Goal: Task Accomplishment & Management: Complete application form

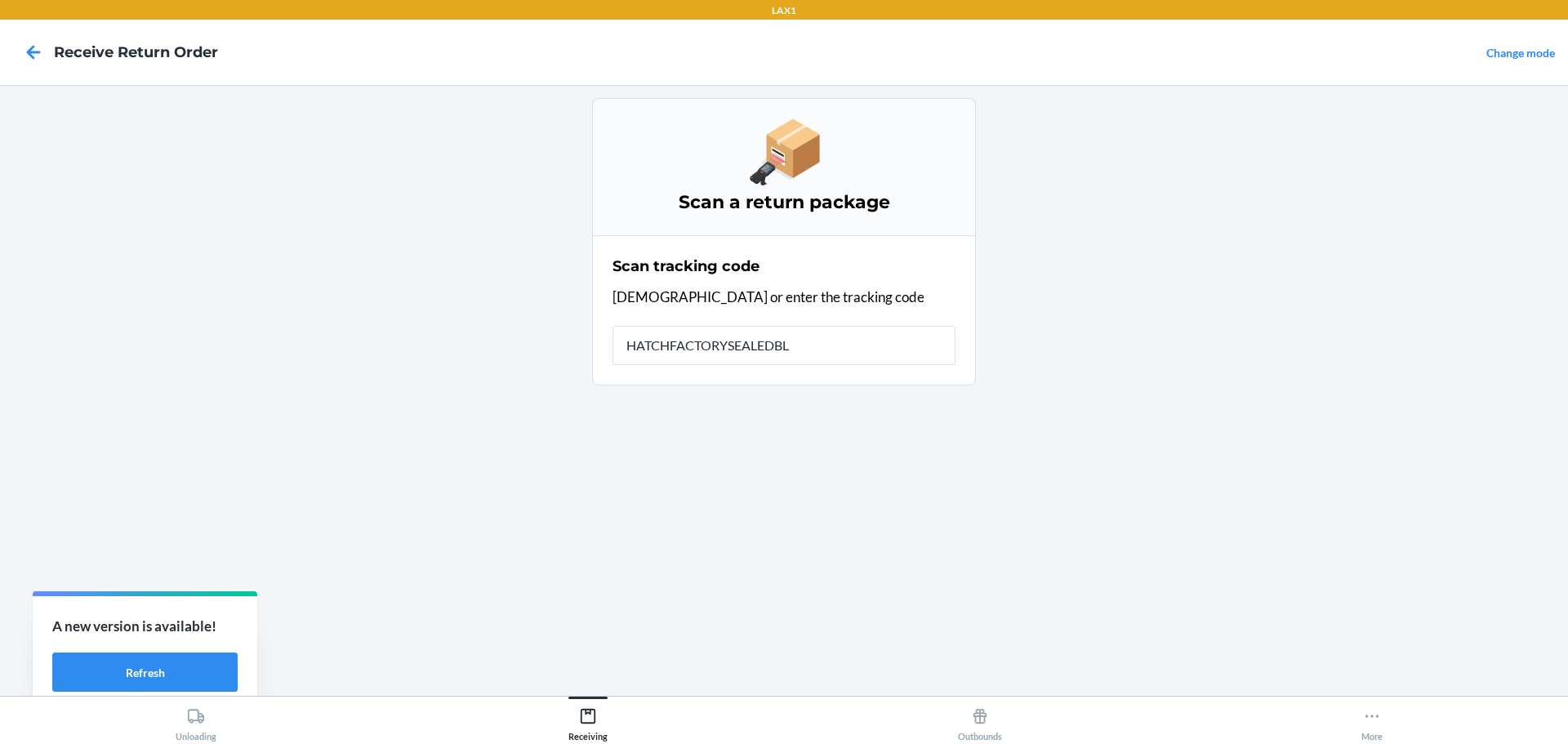
type input "HATCHFACTORYSEALEDBLI"
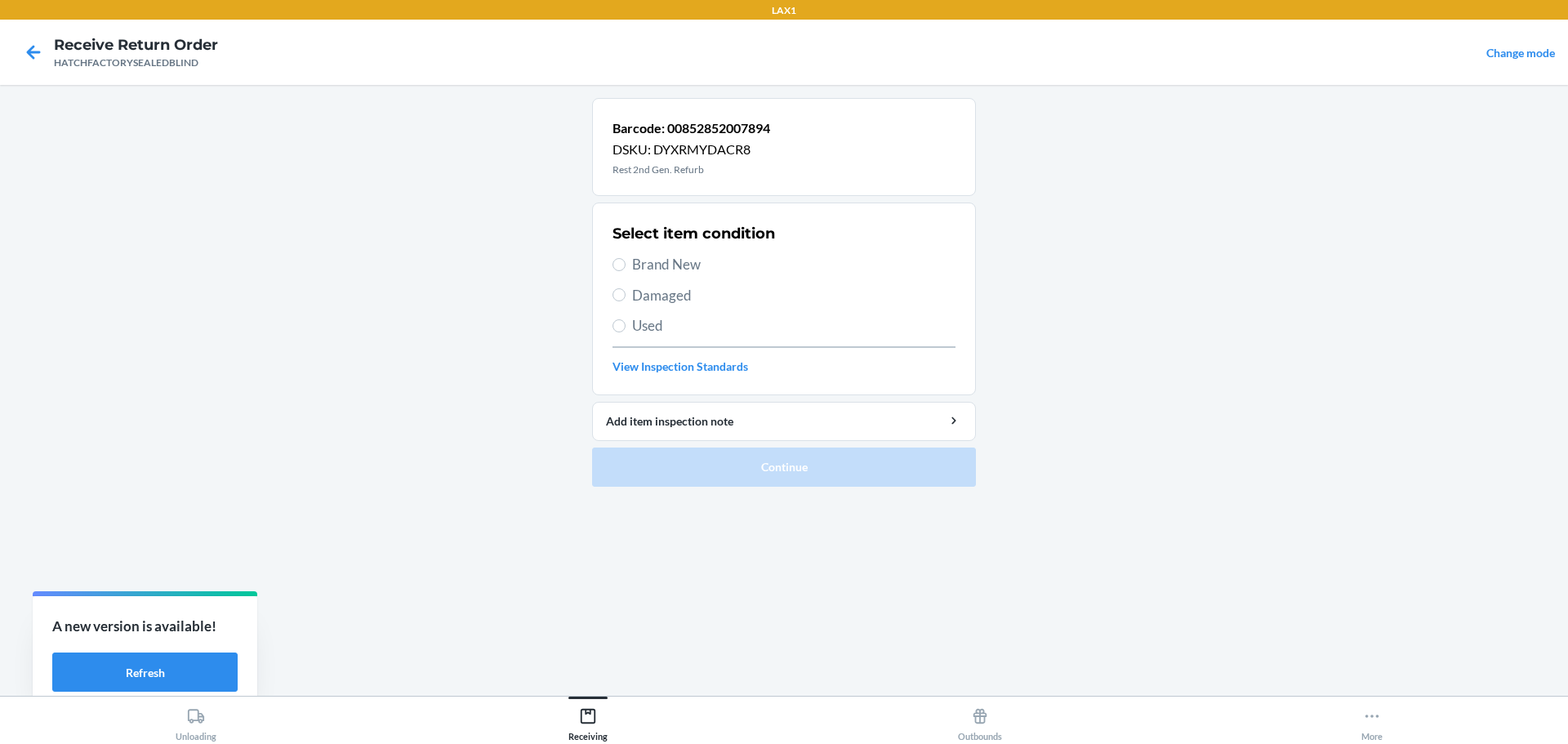
click at [653, 290] on span "Damaged" at bounding box center [793, 296] width 323 height 21
click at [626, 290] on input "Damaged" at bounding box center [619, 295] width 13 height 13
radio input "true"
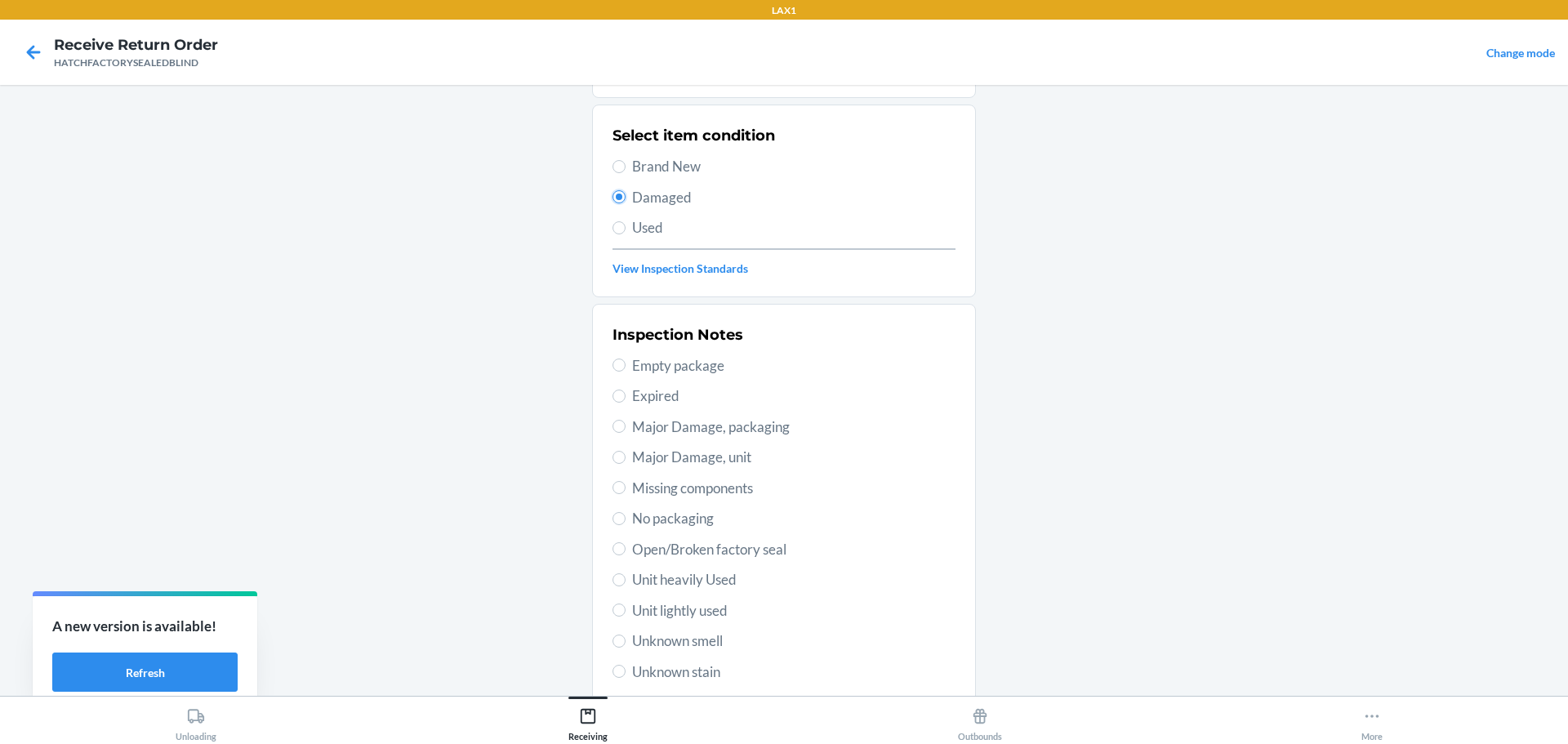
scroll to position [240, 0]
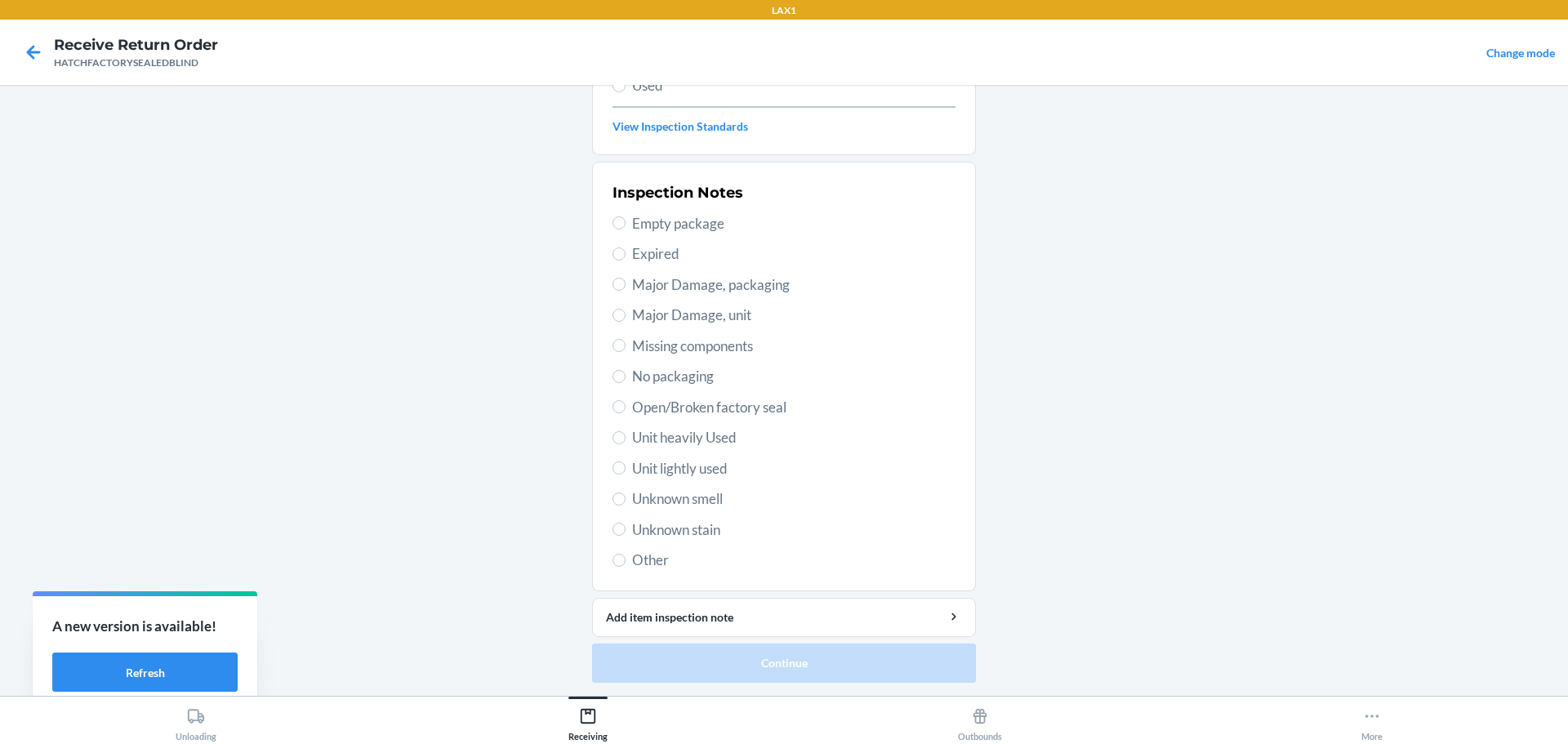
click at [669, 316] on span "Major Damage, unit" at bounding box center [793, 315] width 323 height 21
click at [626, 316] on input "Major Damage, unit" at bounding box center [619, 316] width 13 height 13
radio input "true"
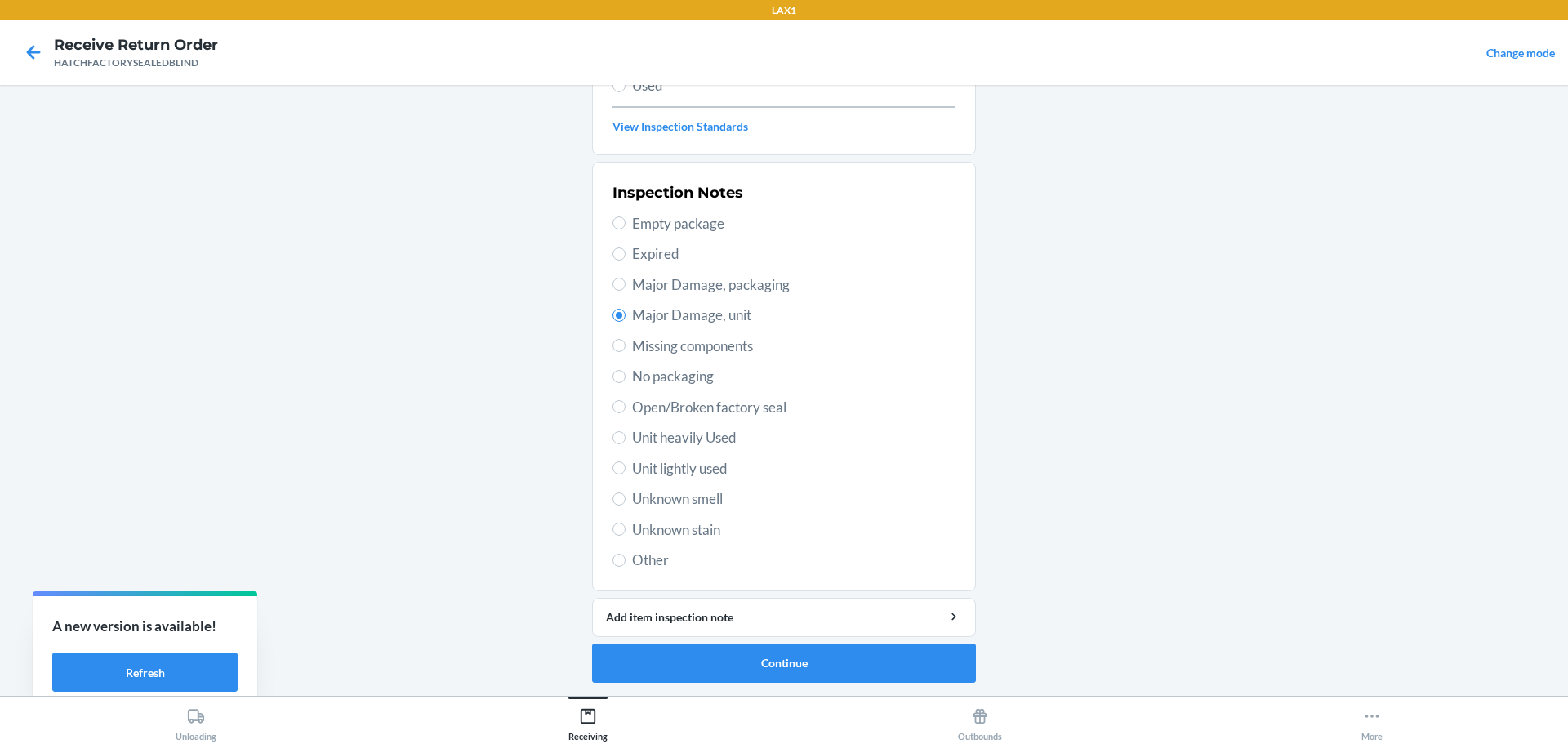
click at [693, 285] on span "Major Damage, packaging" at bounding box center [793, 284] width 323 height 21
click at [626, 285] on input "Major Damage, packaging" at bounding box center [619, 284] width 13 height 13
radio input "true"
radio input "false"
click at [838, 664] on button "Continue" at bounding box center [784, 662] width 384 height 39
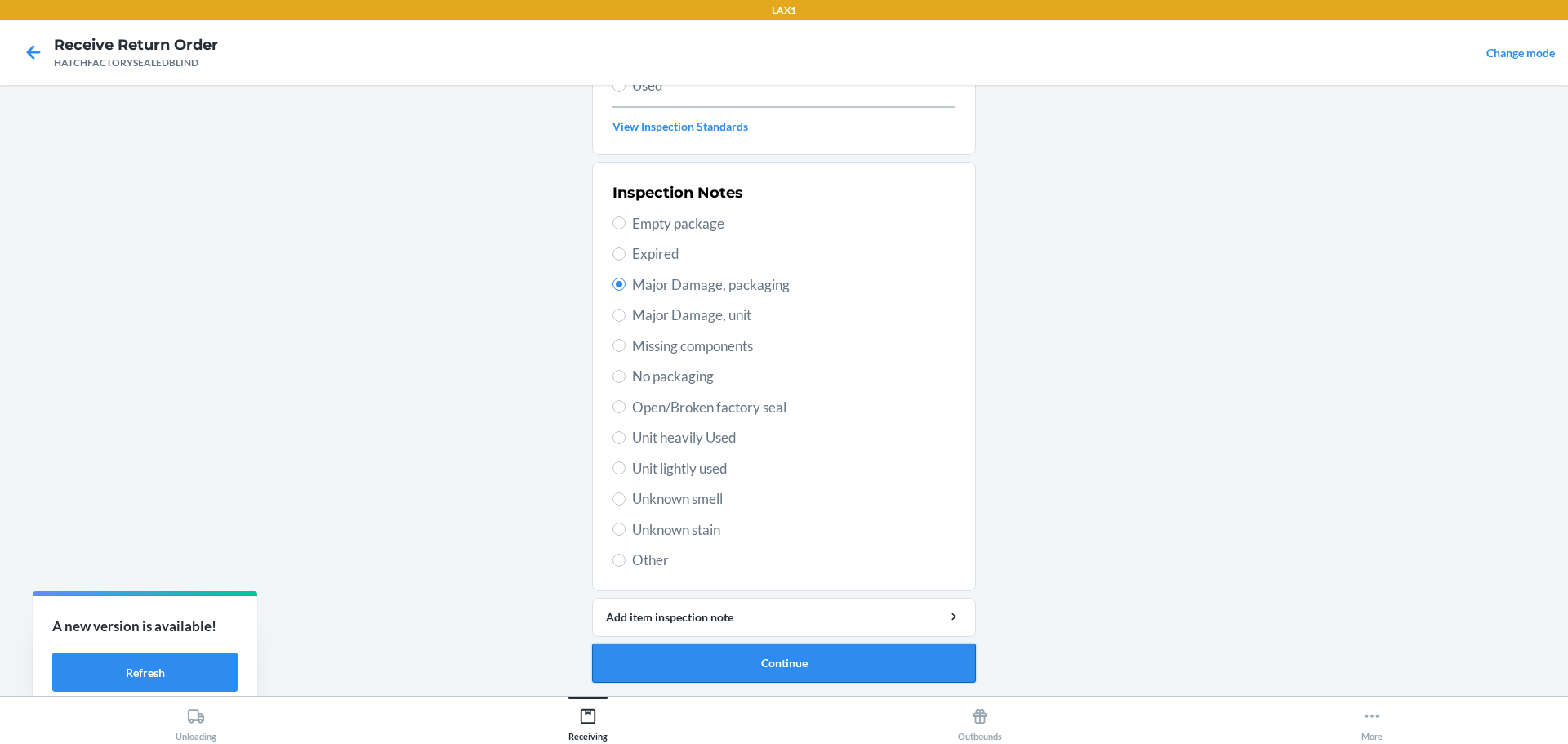
scroll to position [105, 0]
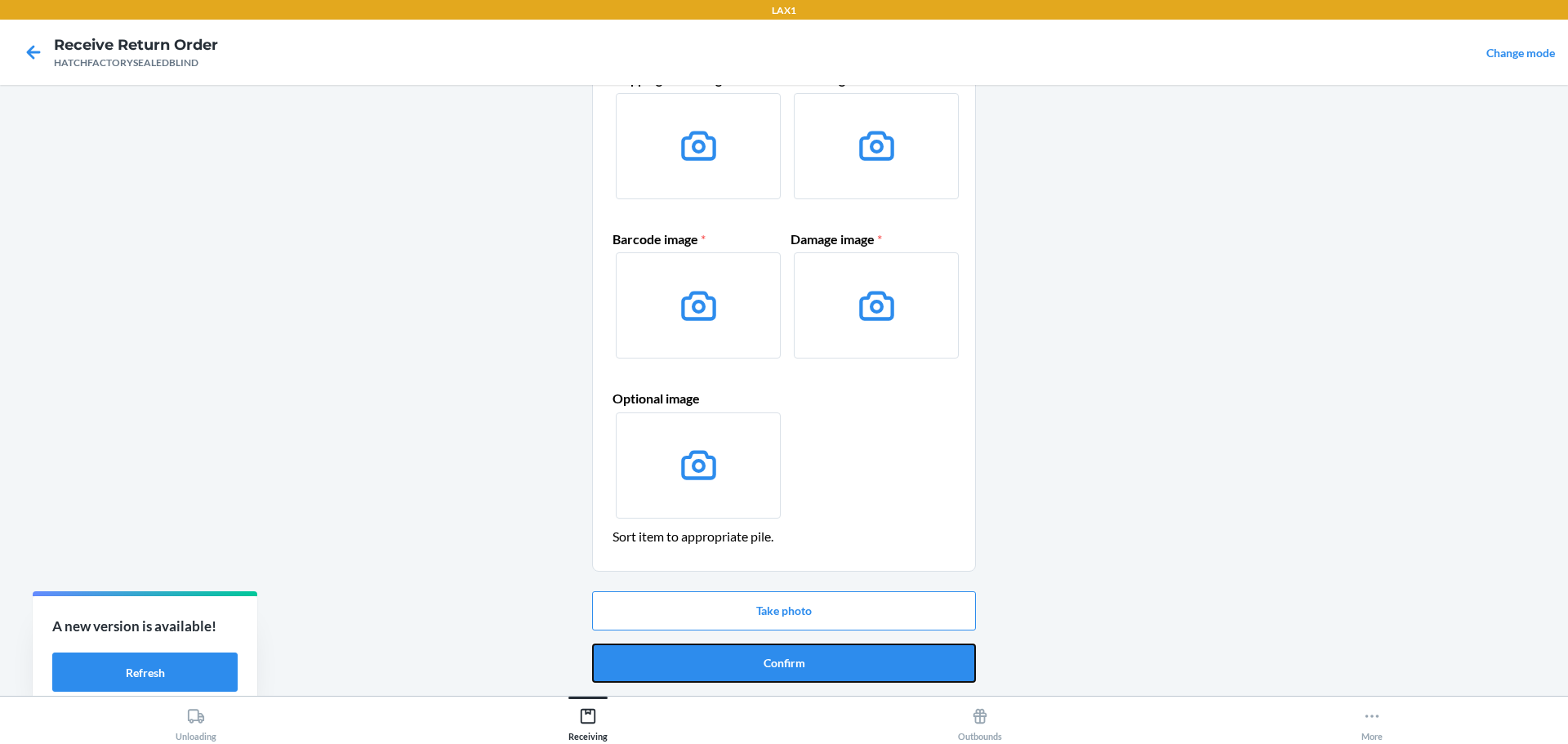
click at [838, 664] on button "Confirm" at bounding box center [784, 662] width 384 height 39
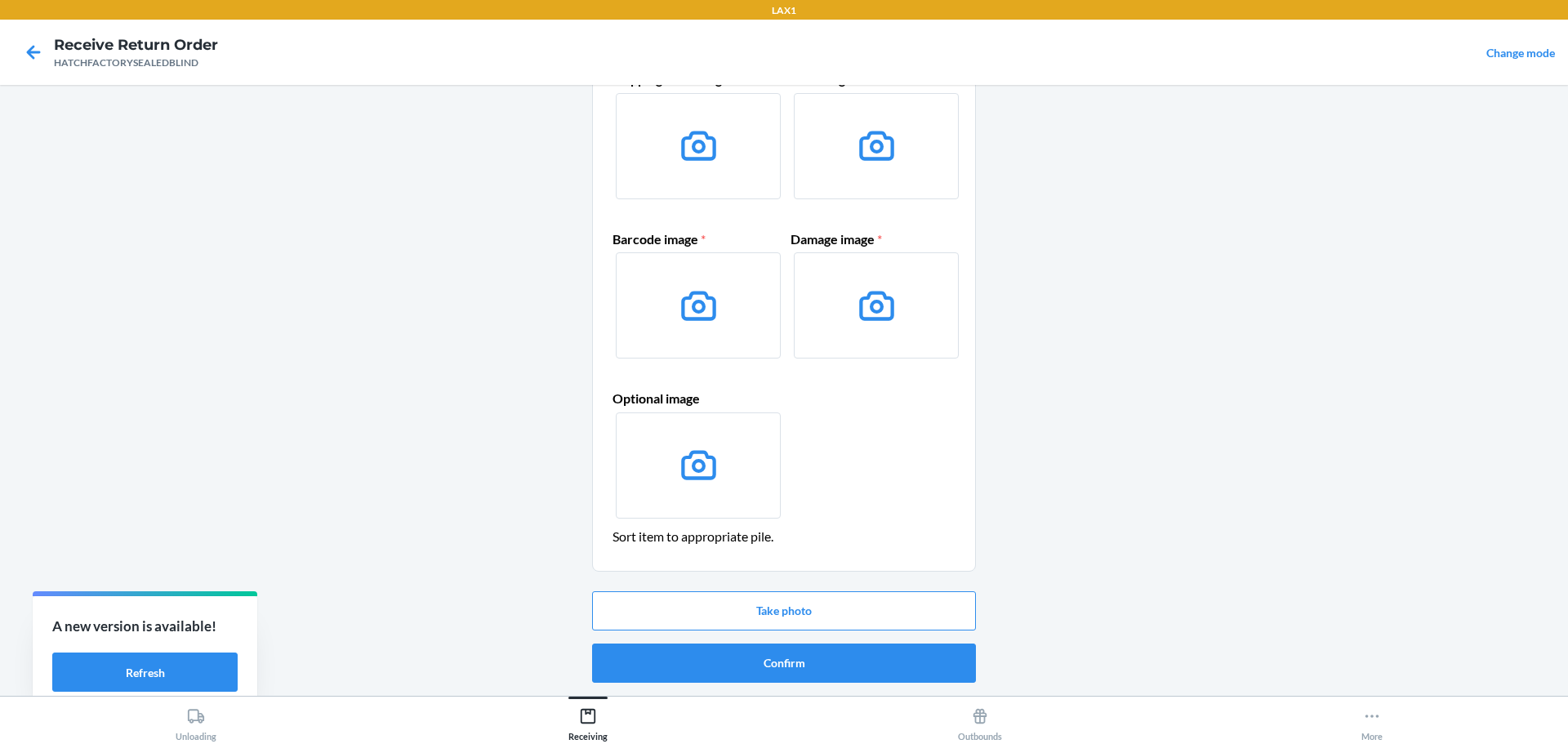
scroll to position [0, 0]
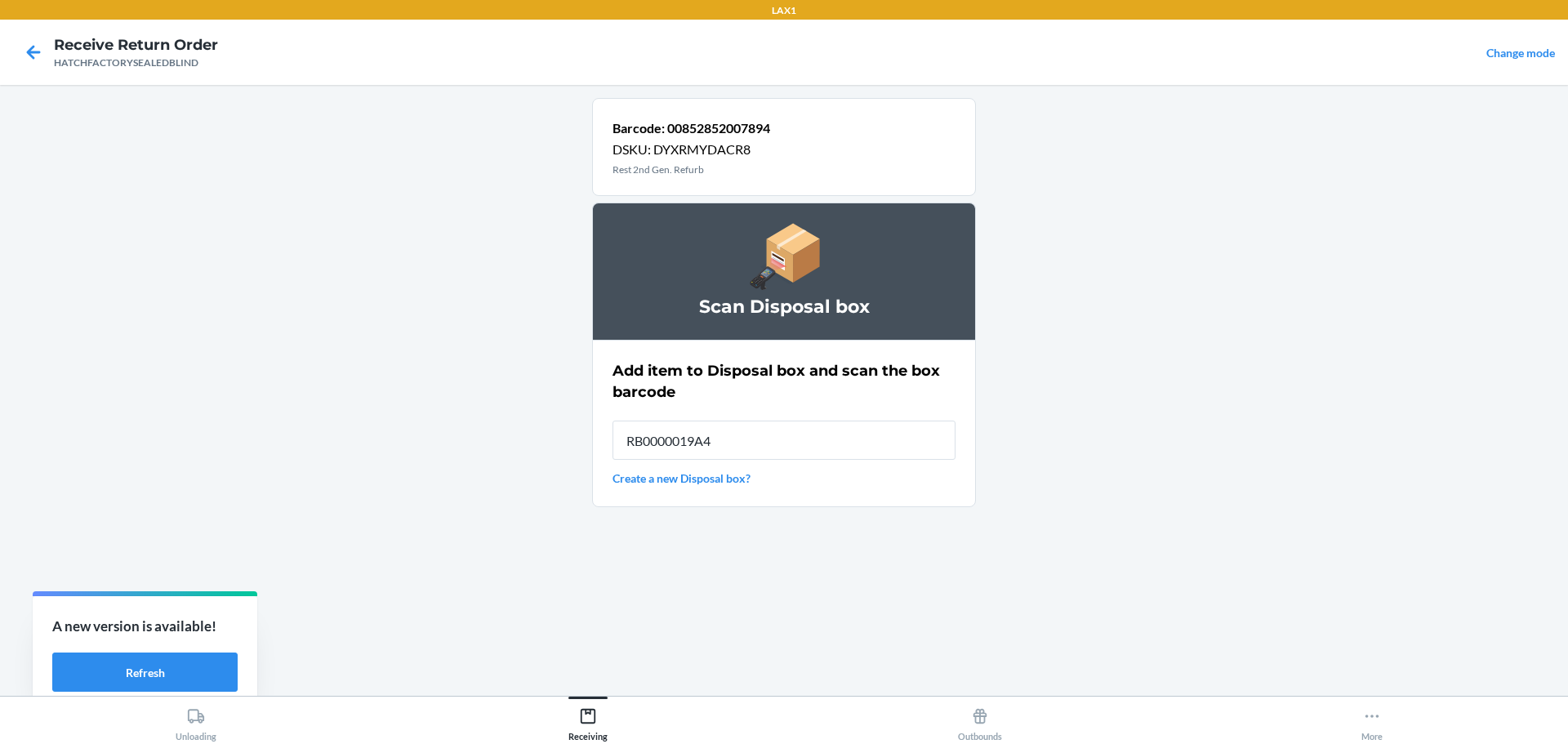
type input "RB0000019A4"
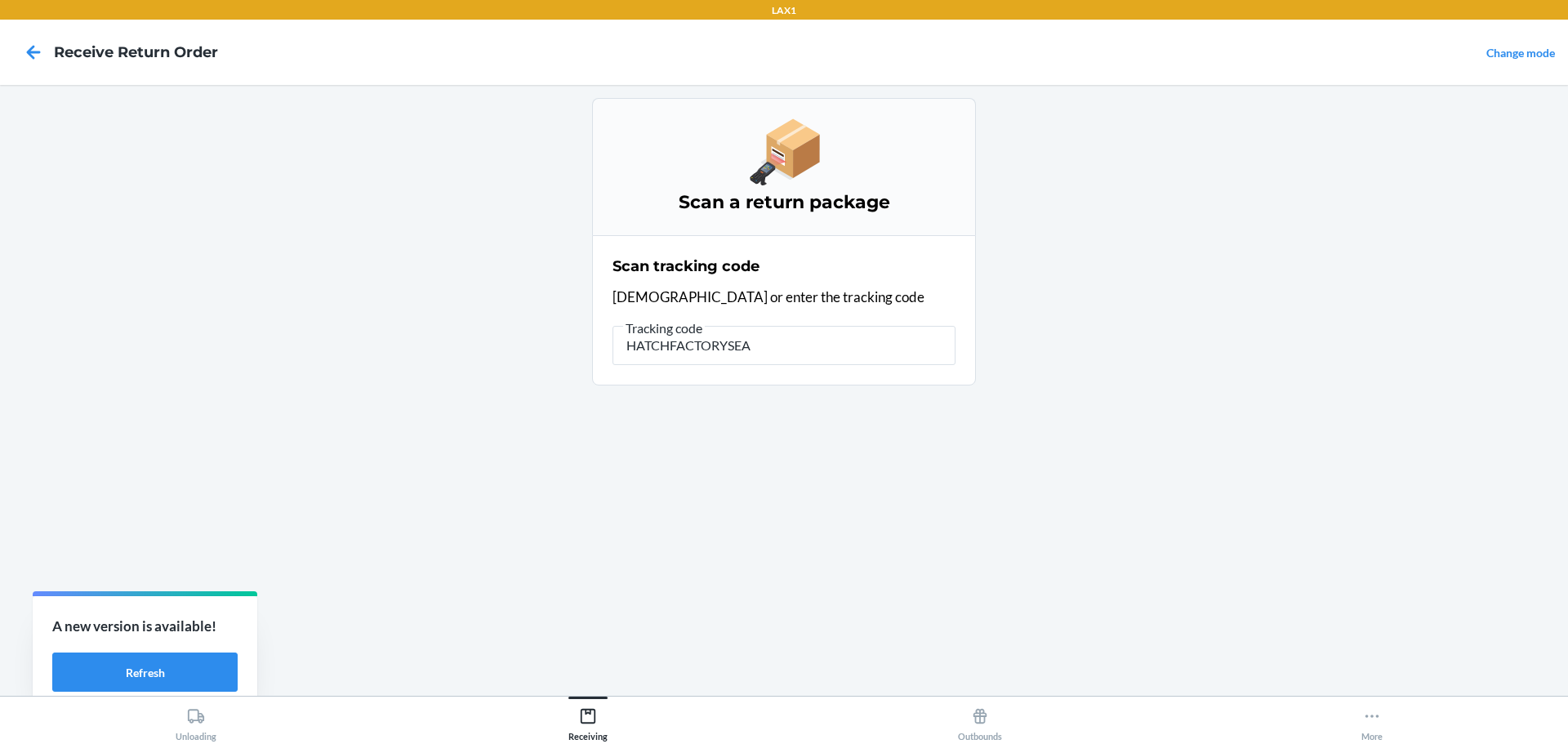
type input "HATCHFACTORYSEAL"
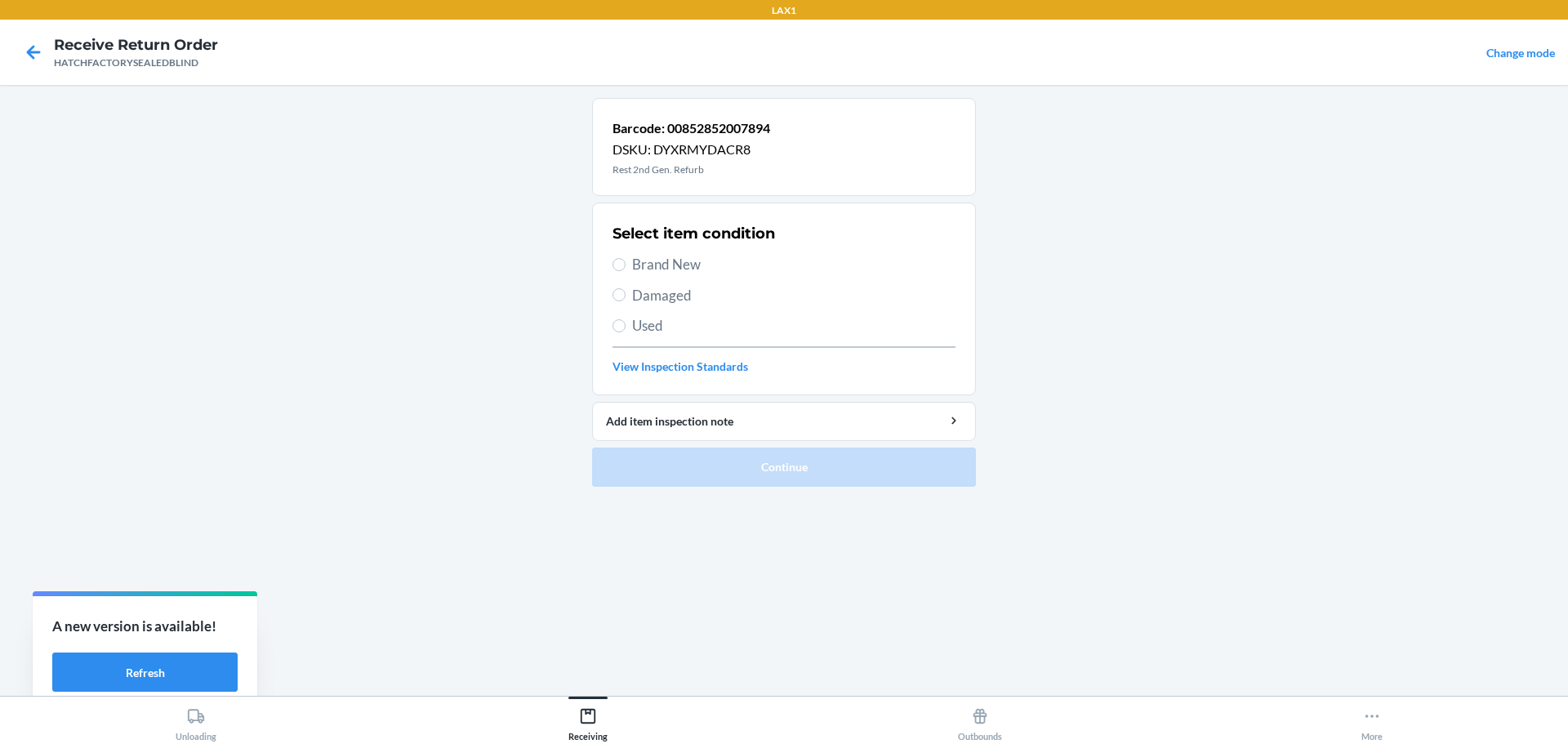
click at [701, 299] on span "Damaged" at bounding box center [793, 296] width 323 height 21
click at [626, 299] on input "Damaged" at bounding box center [619, 295] width 13 height 13
radio input "true"
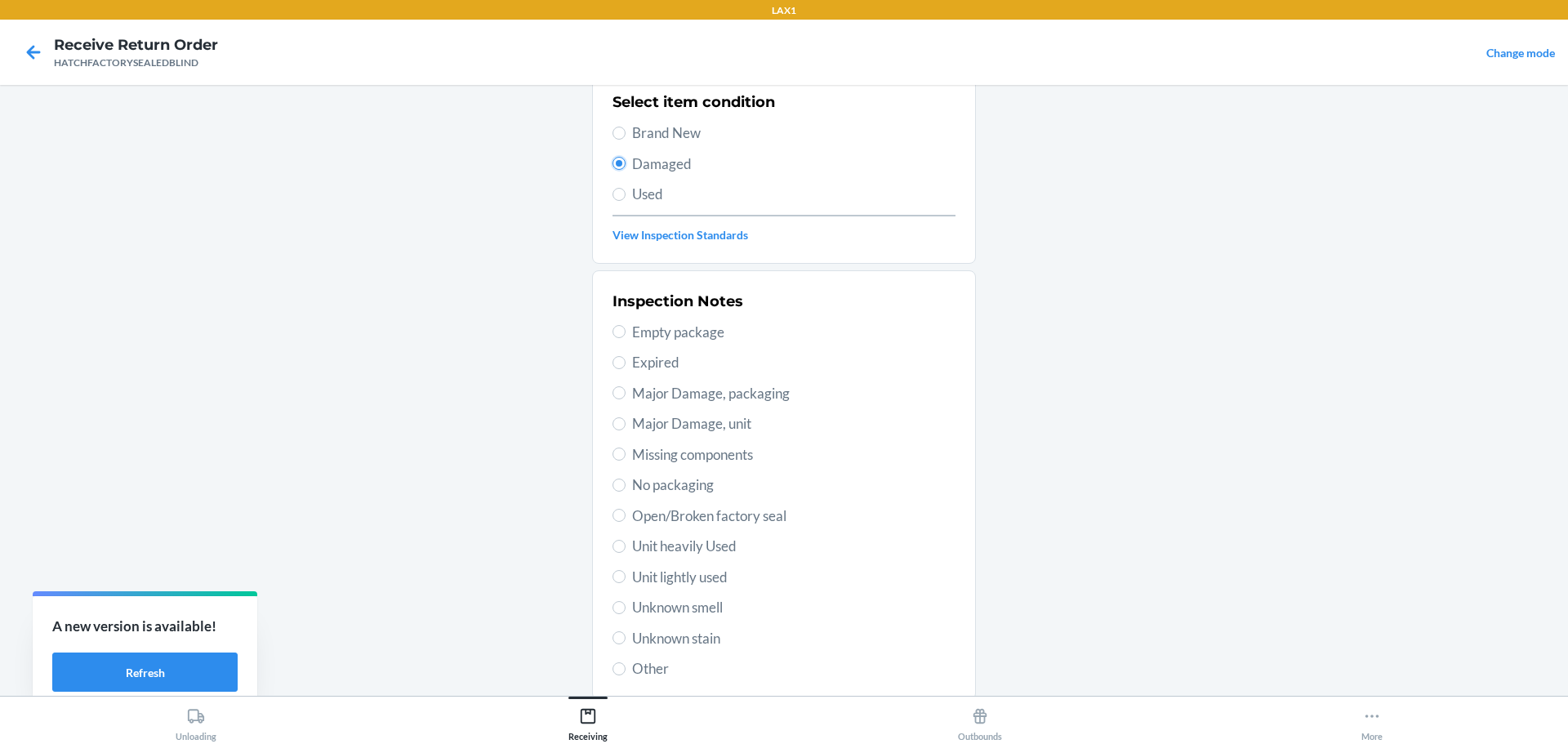
scroll to position [240, 0]
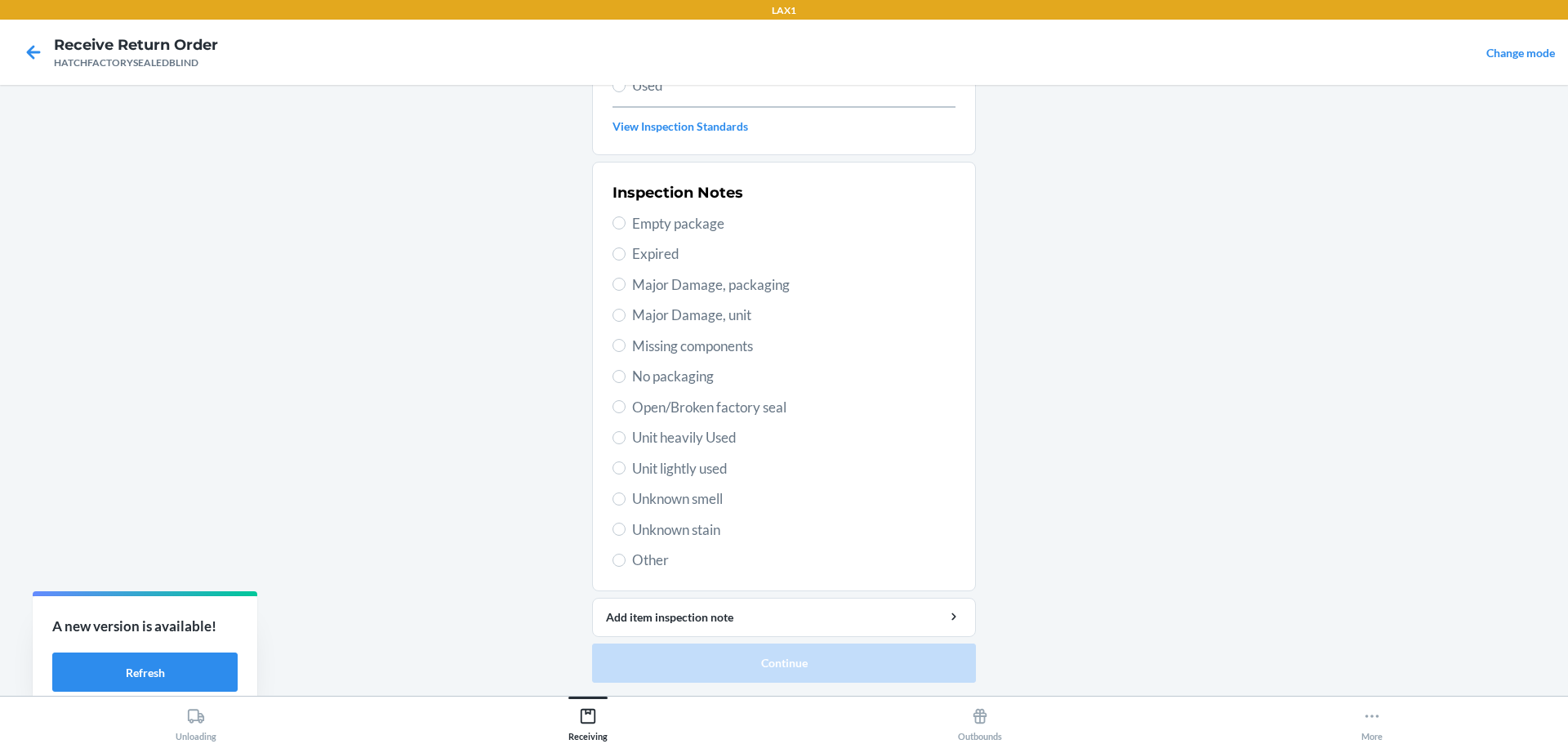
click at [718, 321] on span "Major Damage, unit" at bounding box center [793, 315] width 323 height 21
click at [626, 321] on input "Major Damage, unit" at bounding box center [619, 316] width 13 height 13
radio input "true"
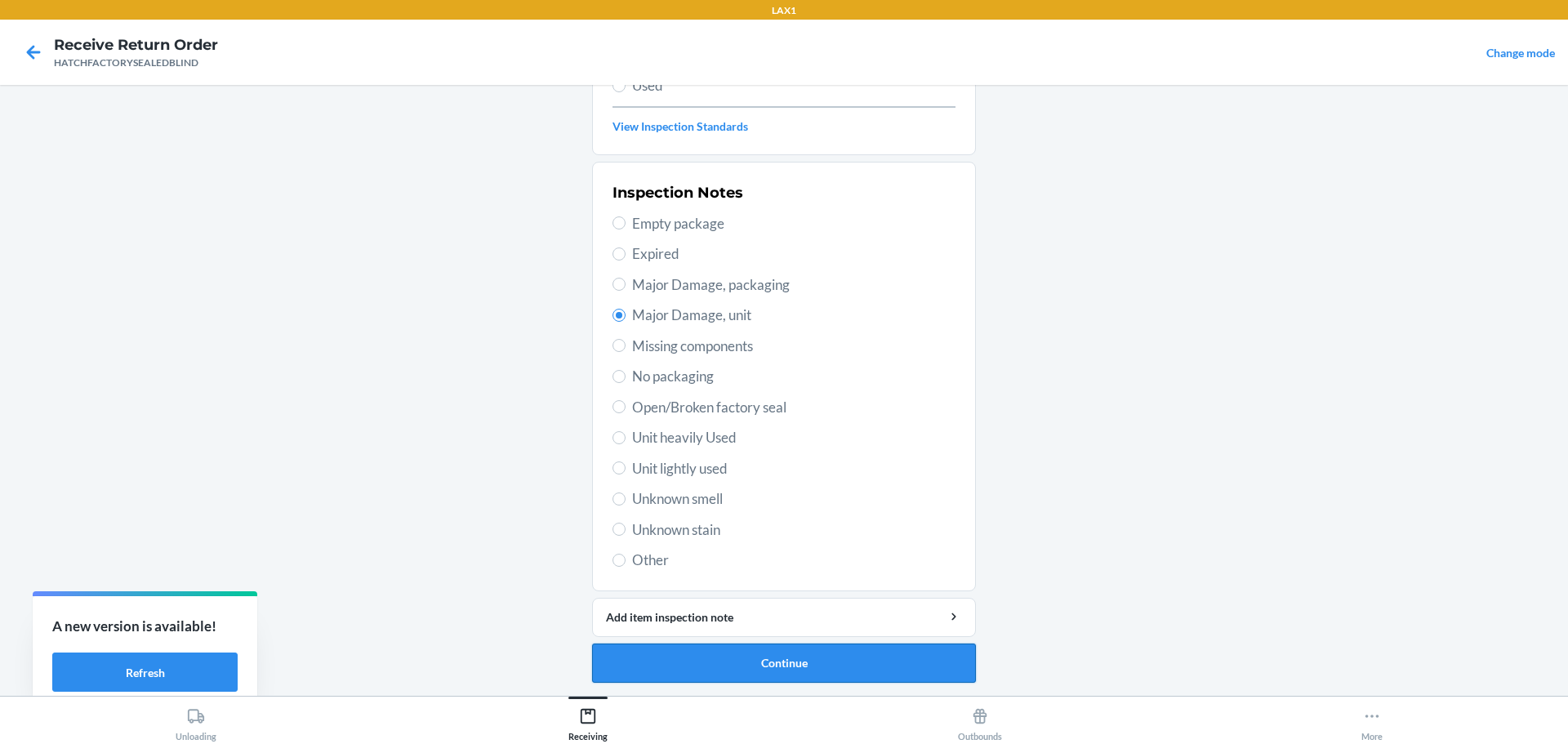
click at [851, 651] on button "Continue" at bounding box center [784, 662] width 384 height 39
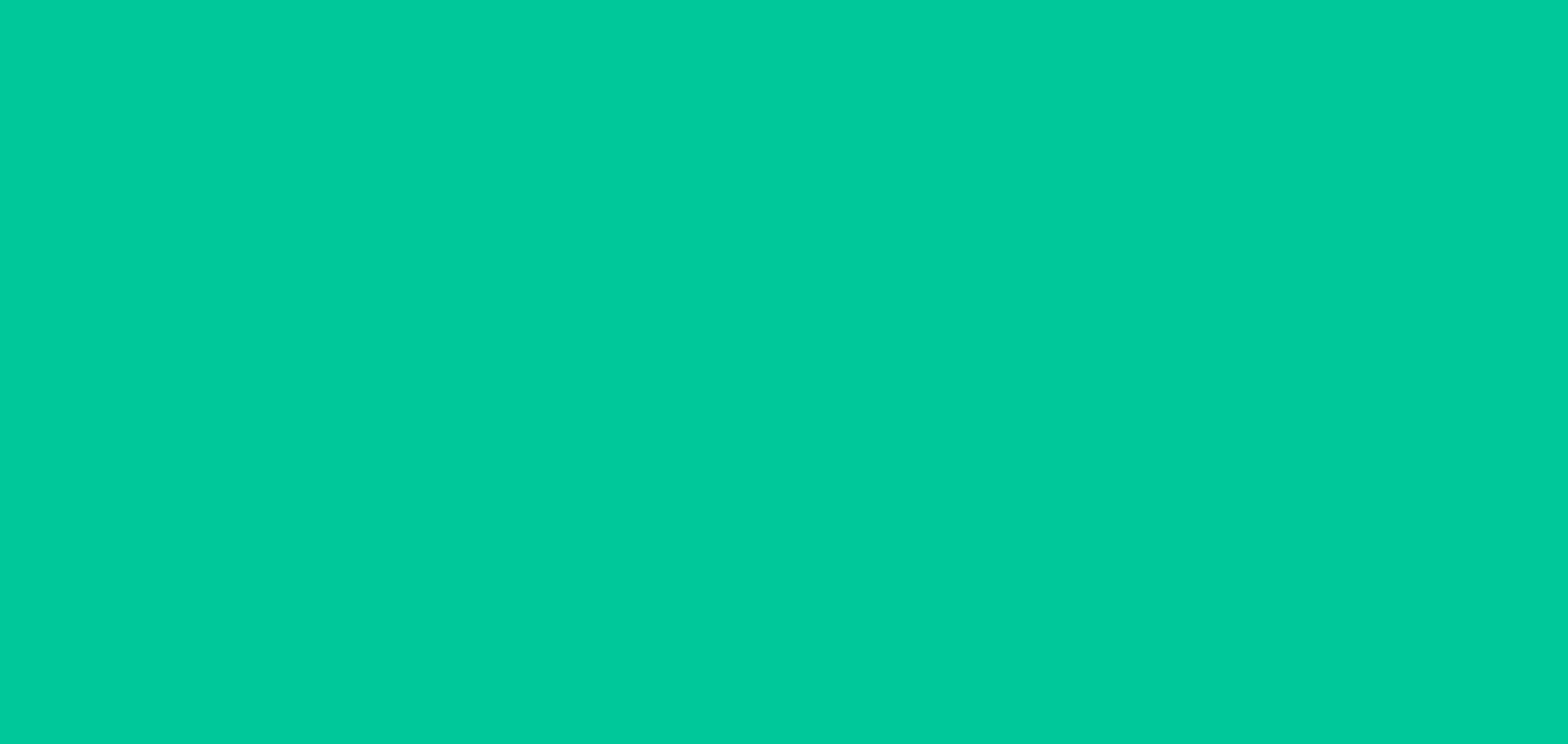
scroll to position [105, 0]
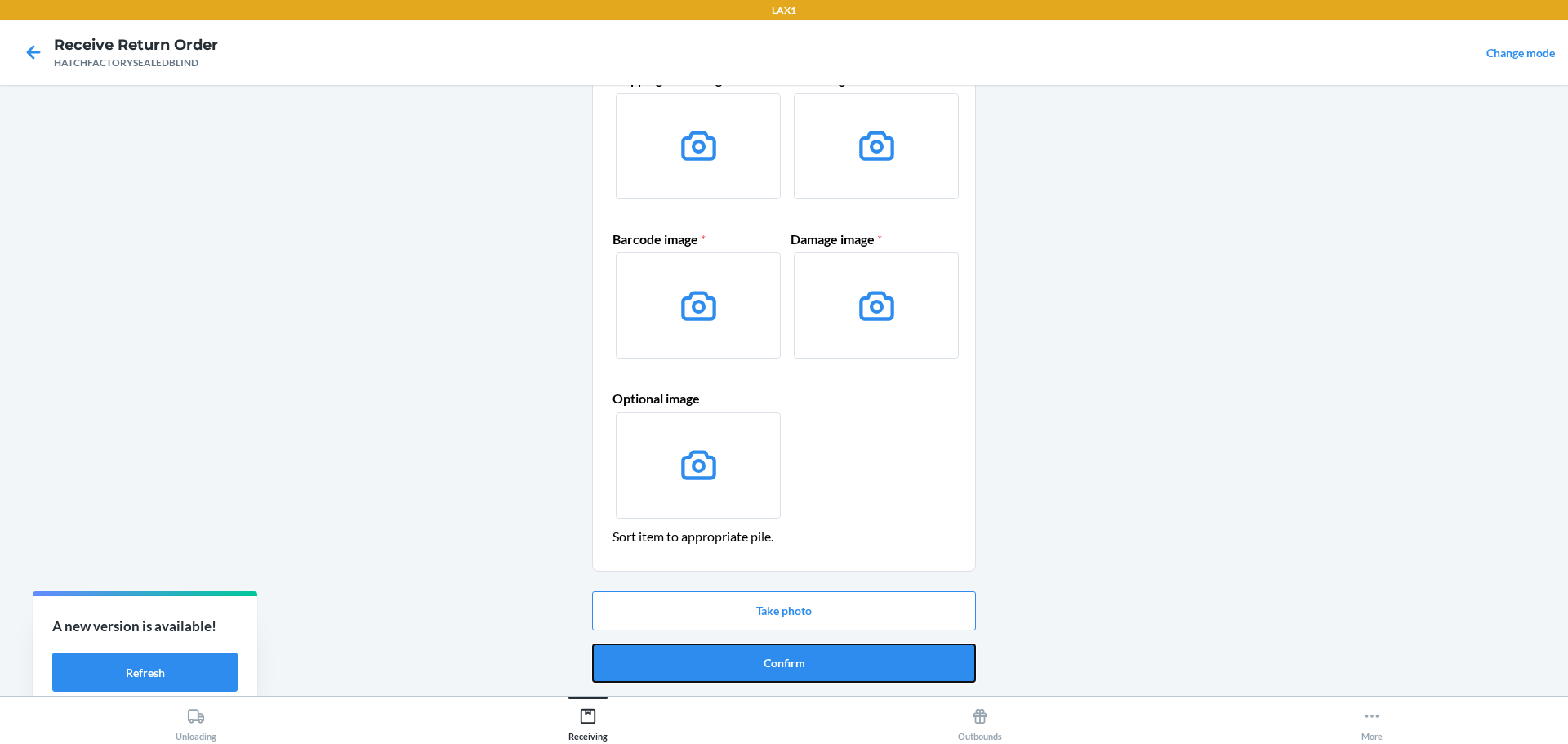
click at [851, 647] on button "Confirm" at bounding box center [784, 662] width 384 height 39
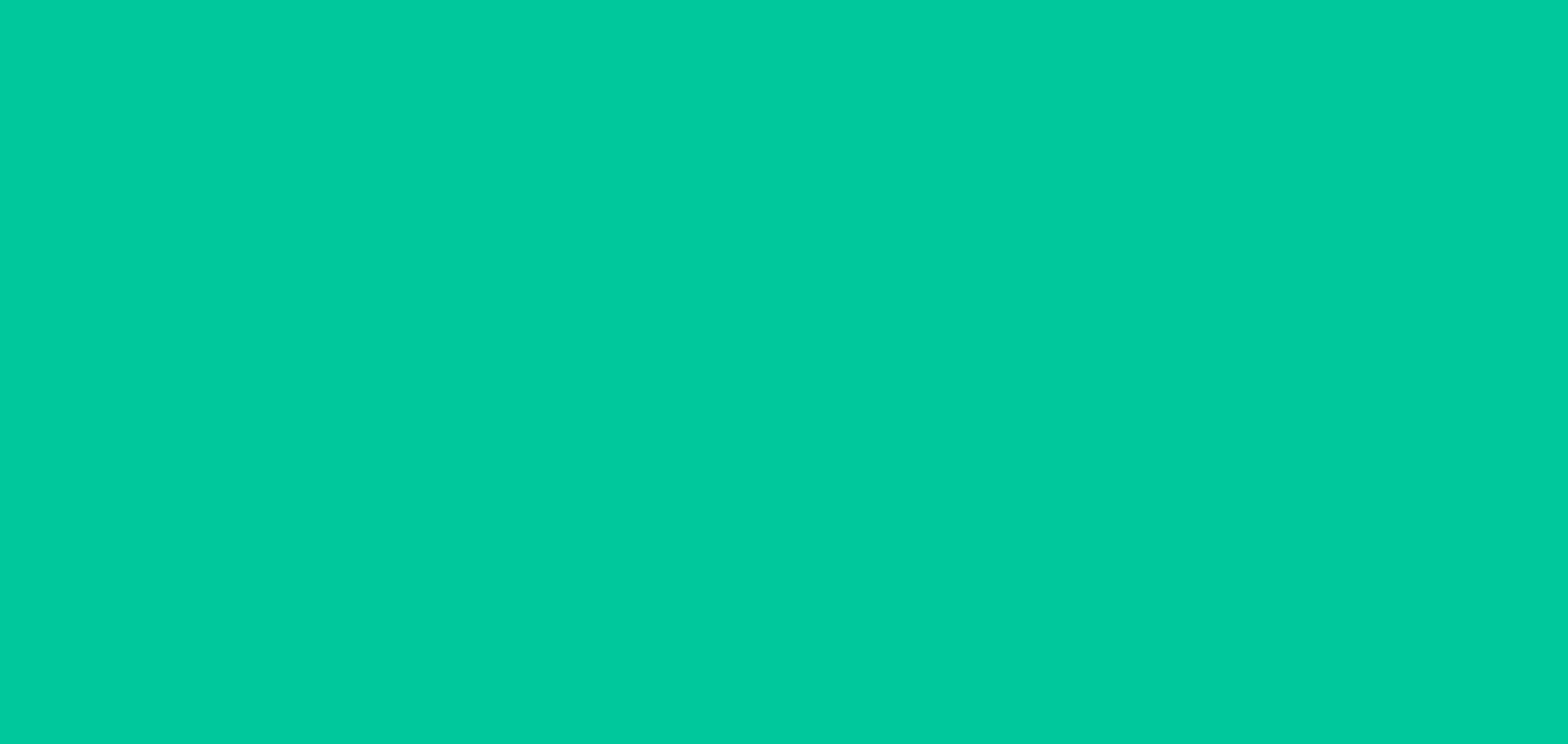
scroll to position [0, 0]
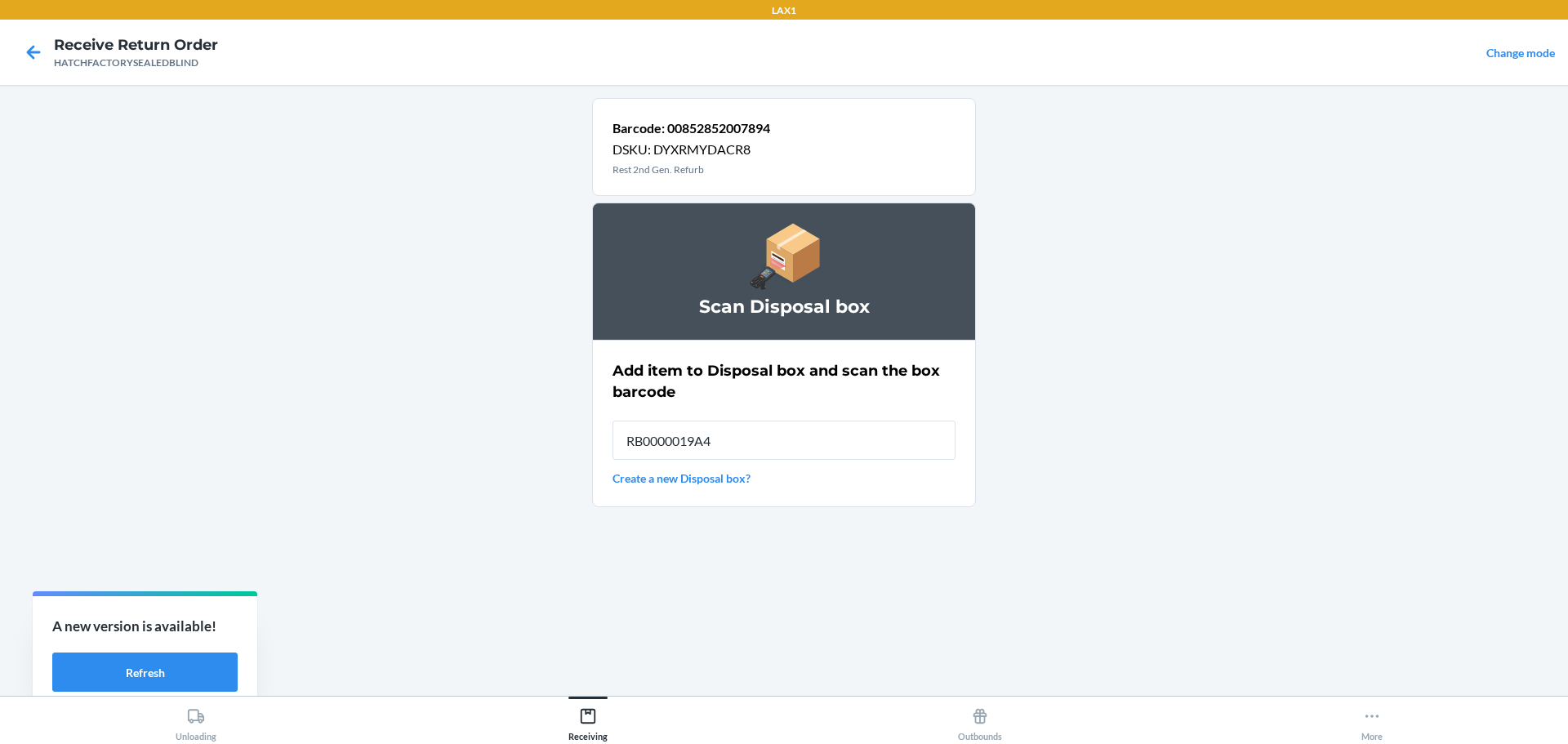
type input "RB0000019A4"
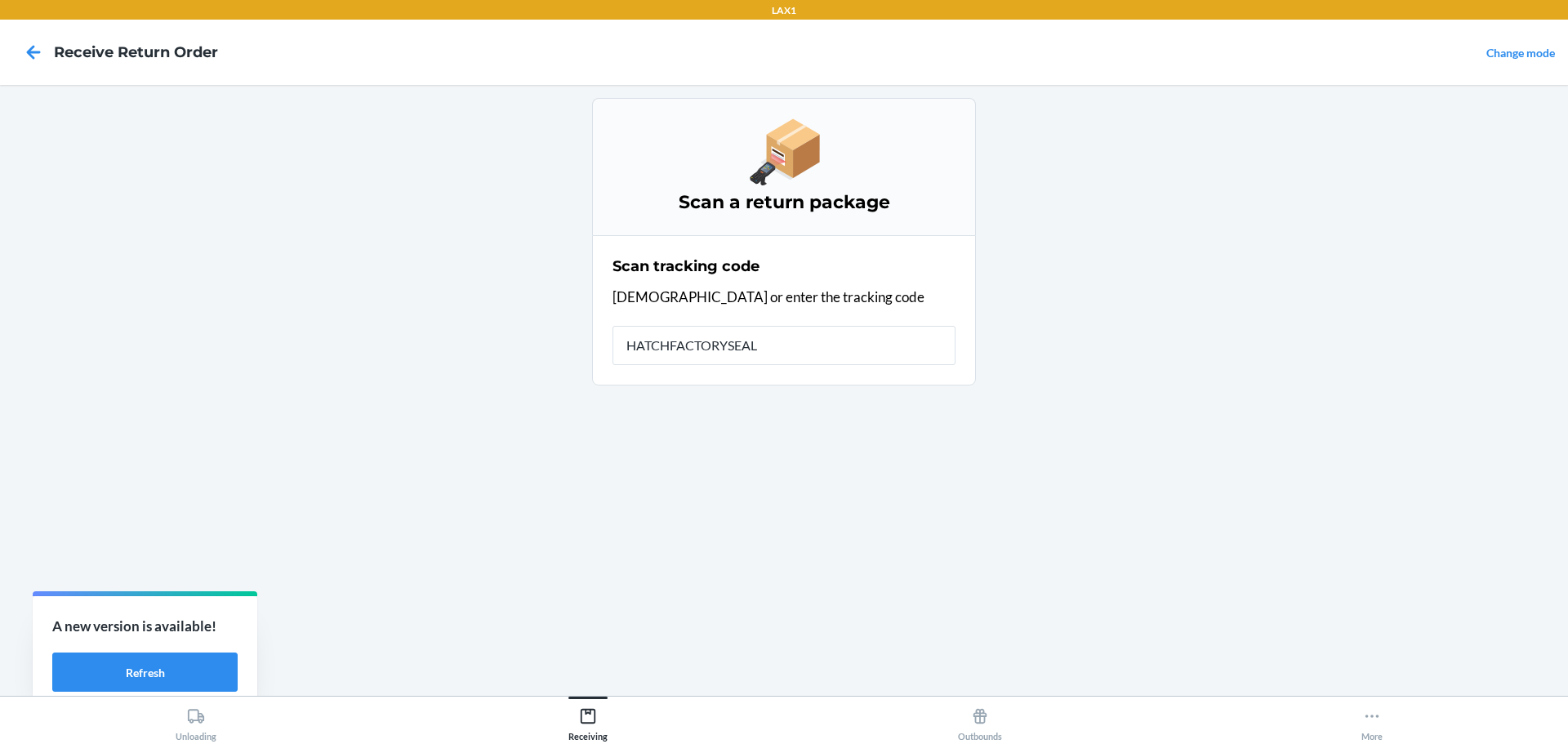
type input "HATCHFACTORYSEALE"
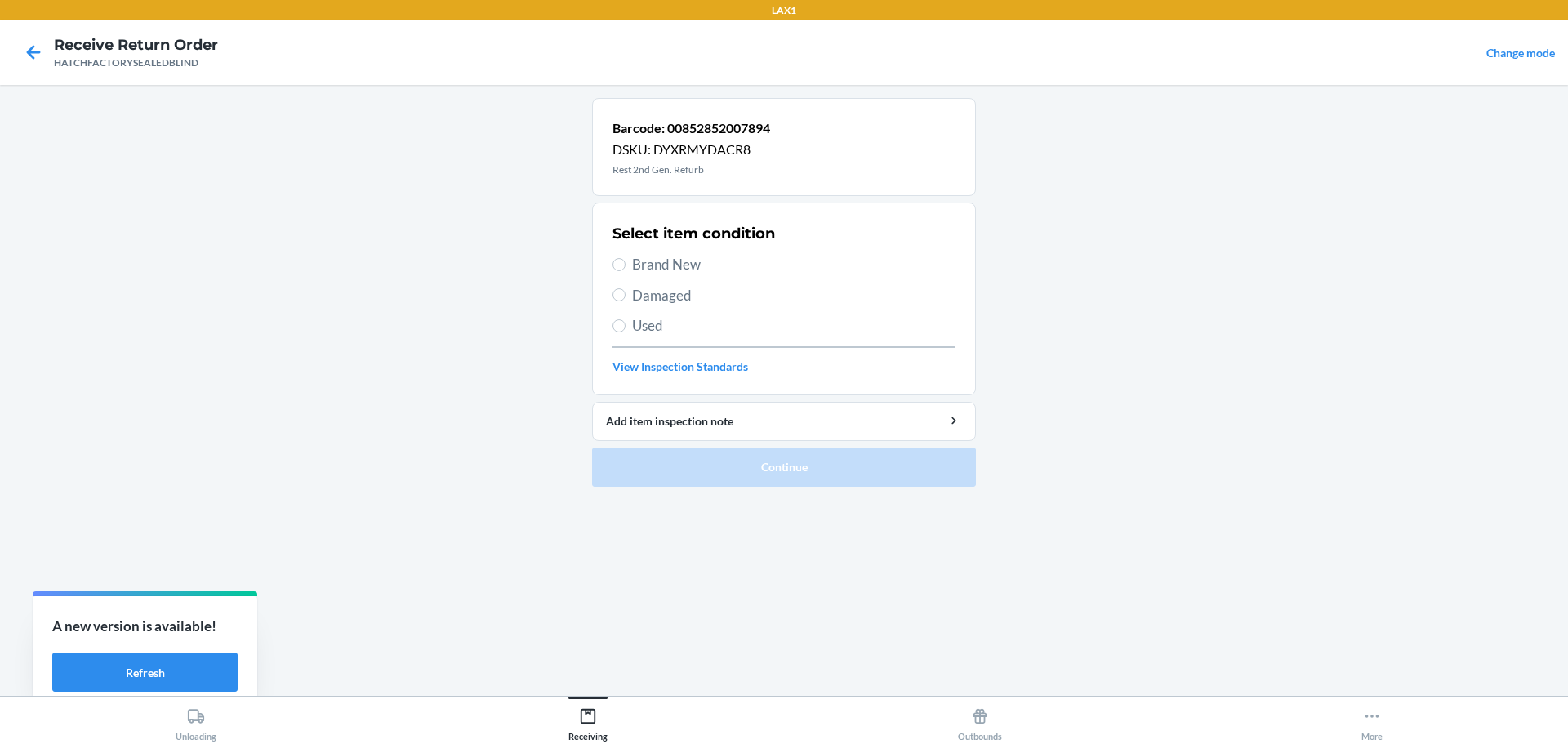
click at [647, 299] on span "Damaged" at bounding box center [793, 296] width 323 height 21
click at [626, 299] on input "Damaged" at bounding box center [619, 295] width 13 height 13
radio input "true"
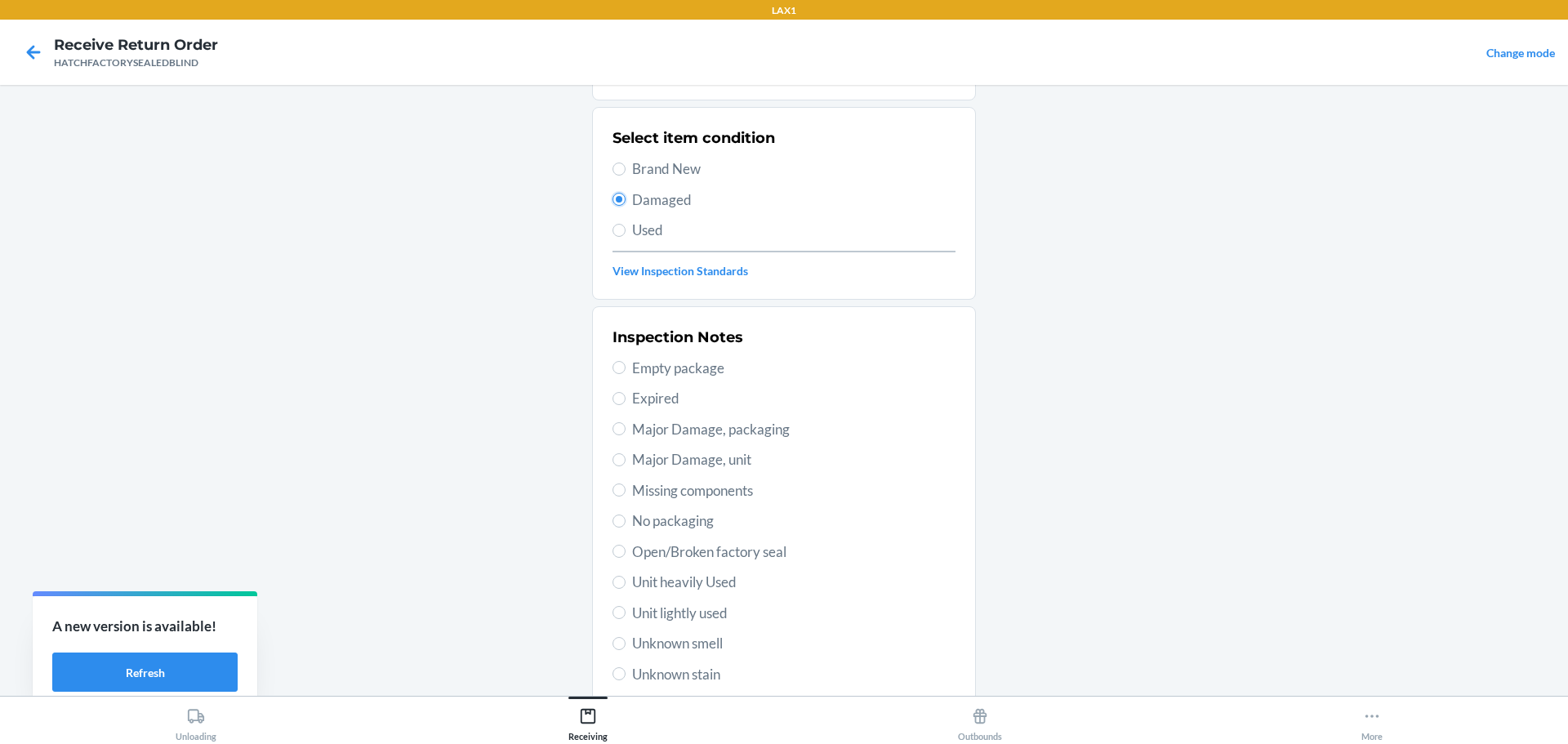
scroll to position [240, 0]
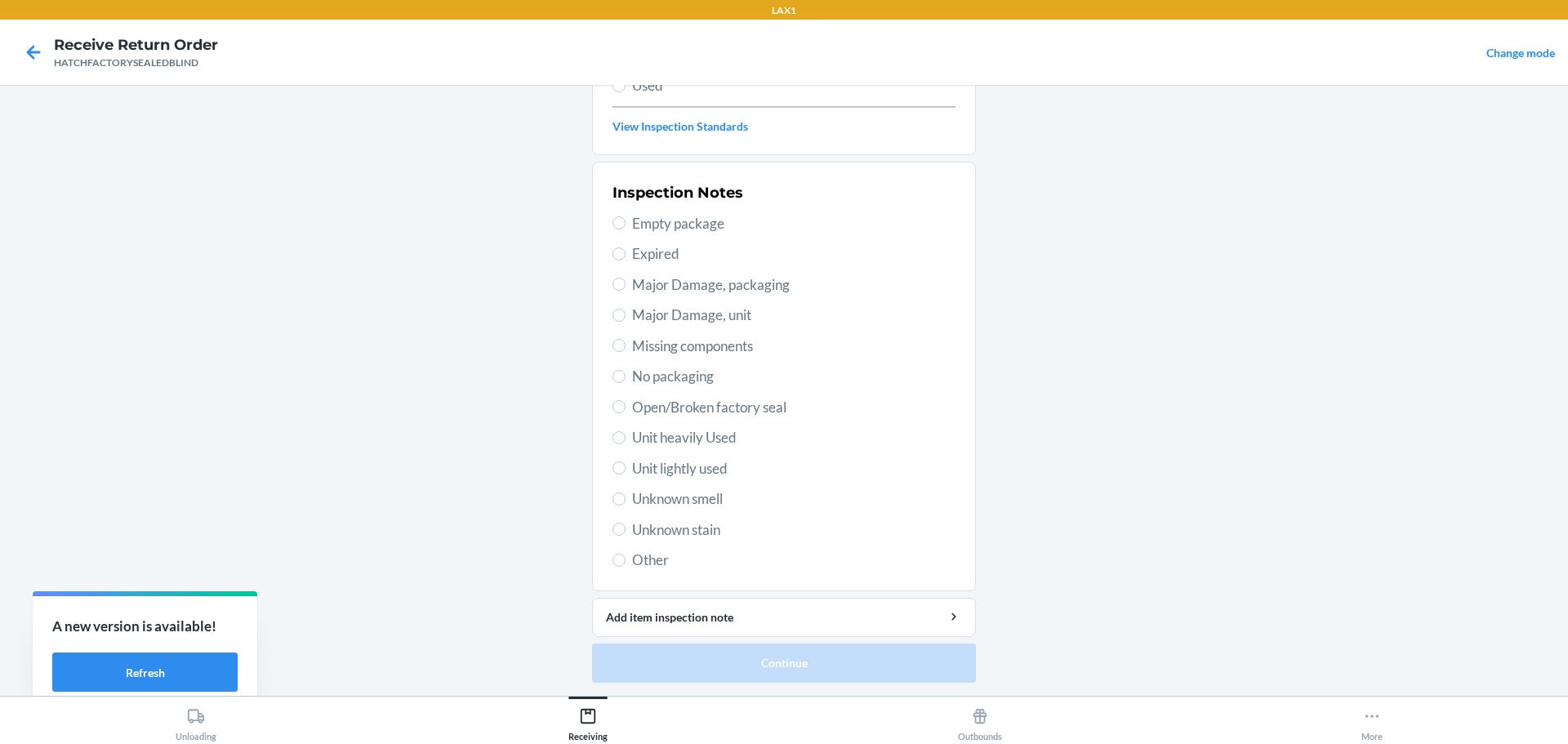
click at [693, 322] on span "Major Damage, unit" at bounding box center [793, 315] width 323 height 21
click at [626, 321] on input "Major Damage, unit" at bounding box center [619, 316] width 13 height 13
radio input "true"
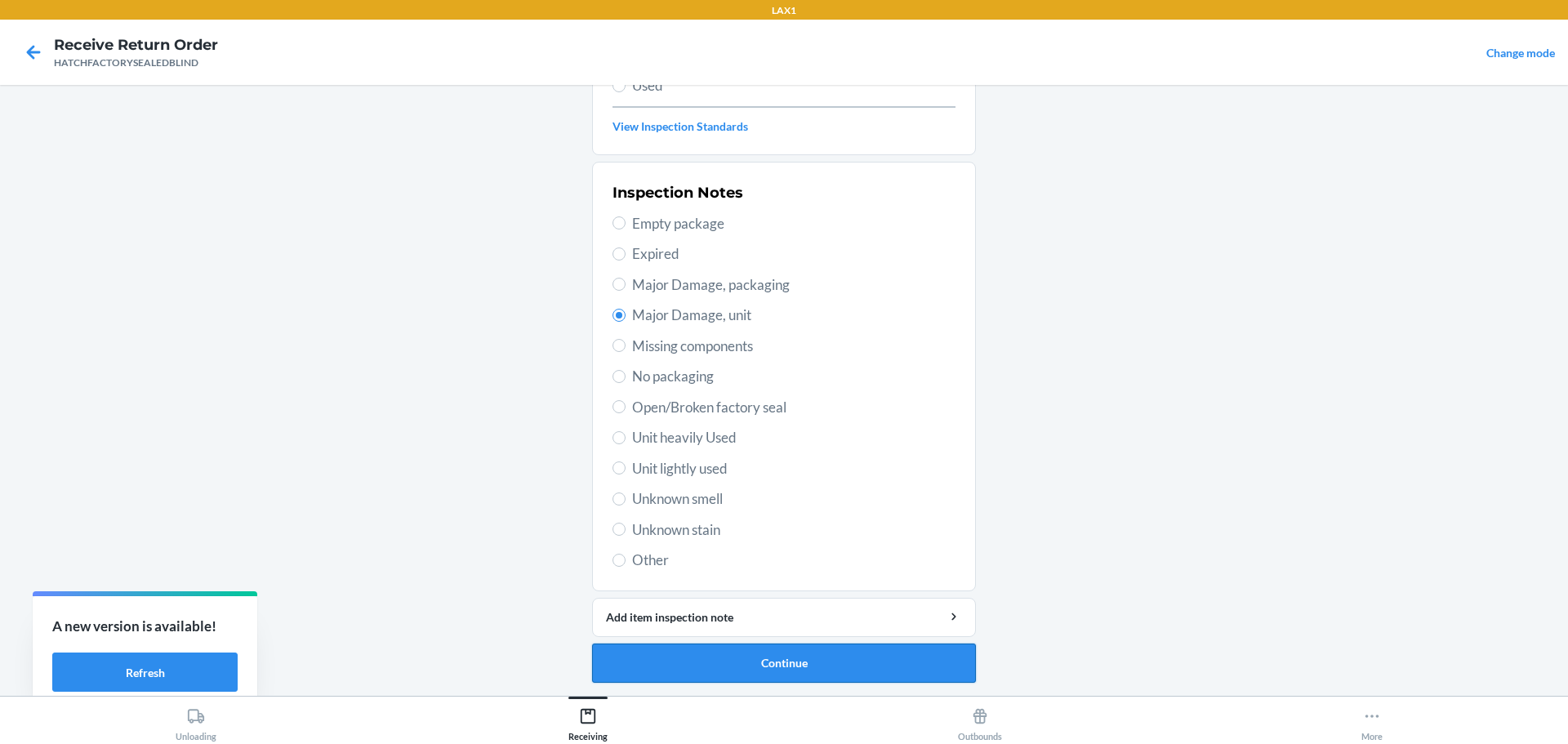
click at [889, 651] on button "Continue" at bounding box center [784, 662] width 384 height 39
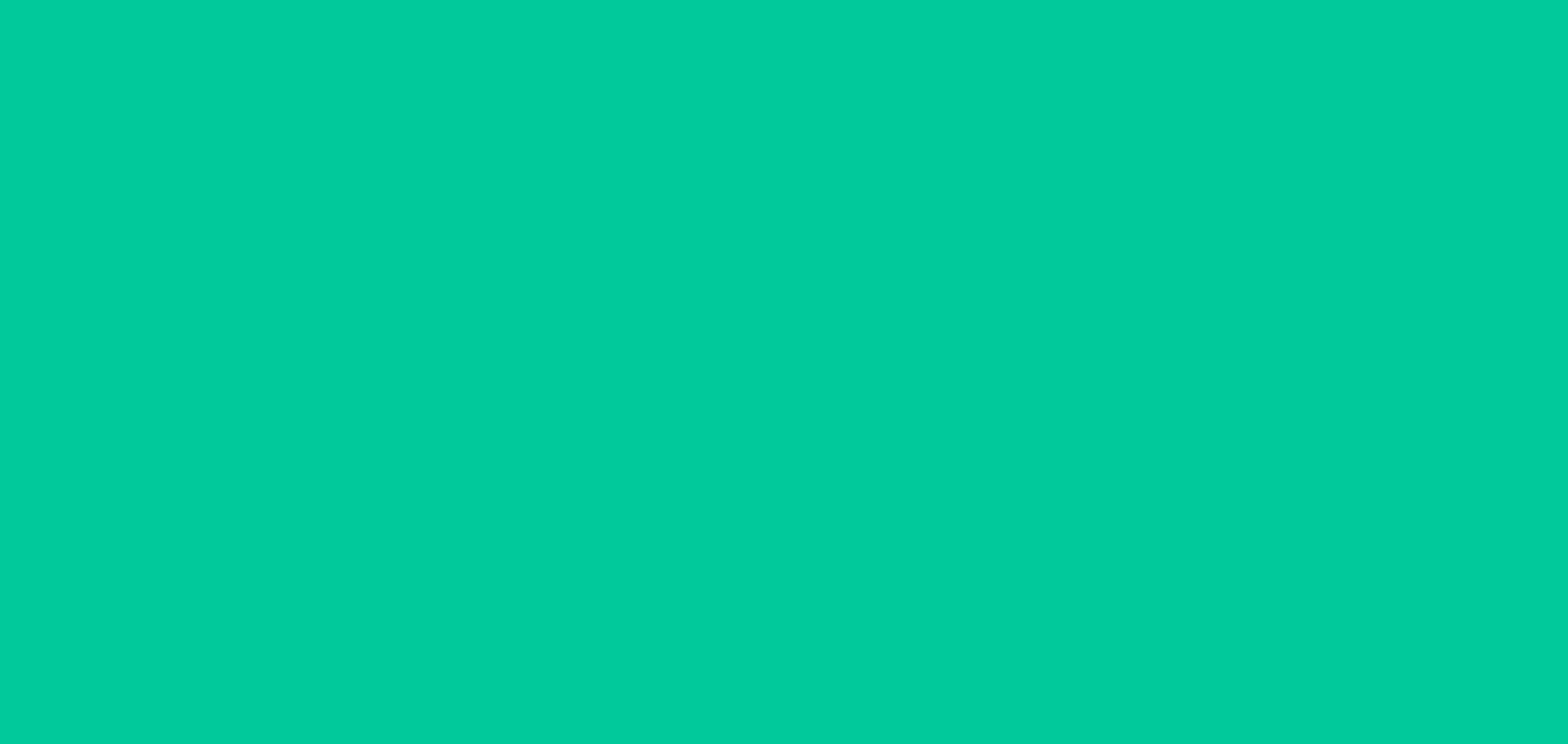
click at [889, 651] on button "Confirm" at bounding box center [784, 662] width 384 height 39
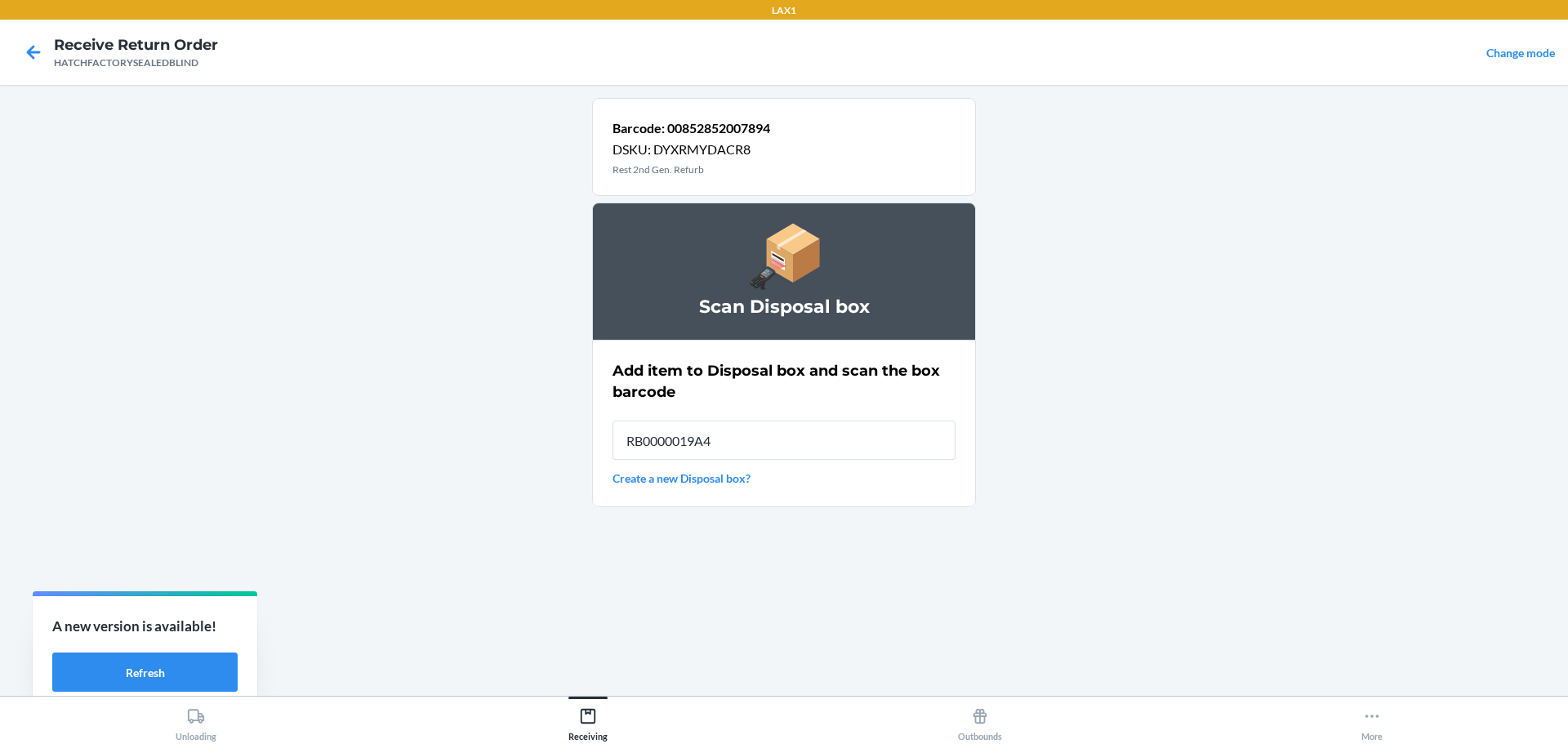
type input "RB0000019A4"
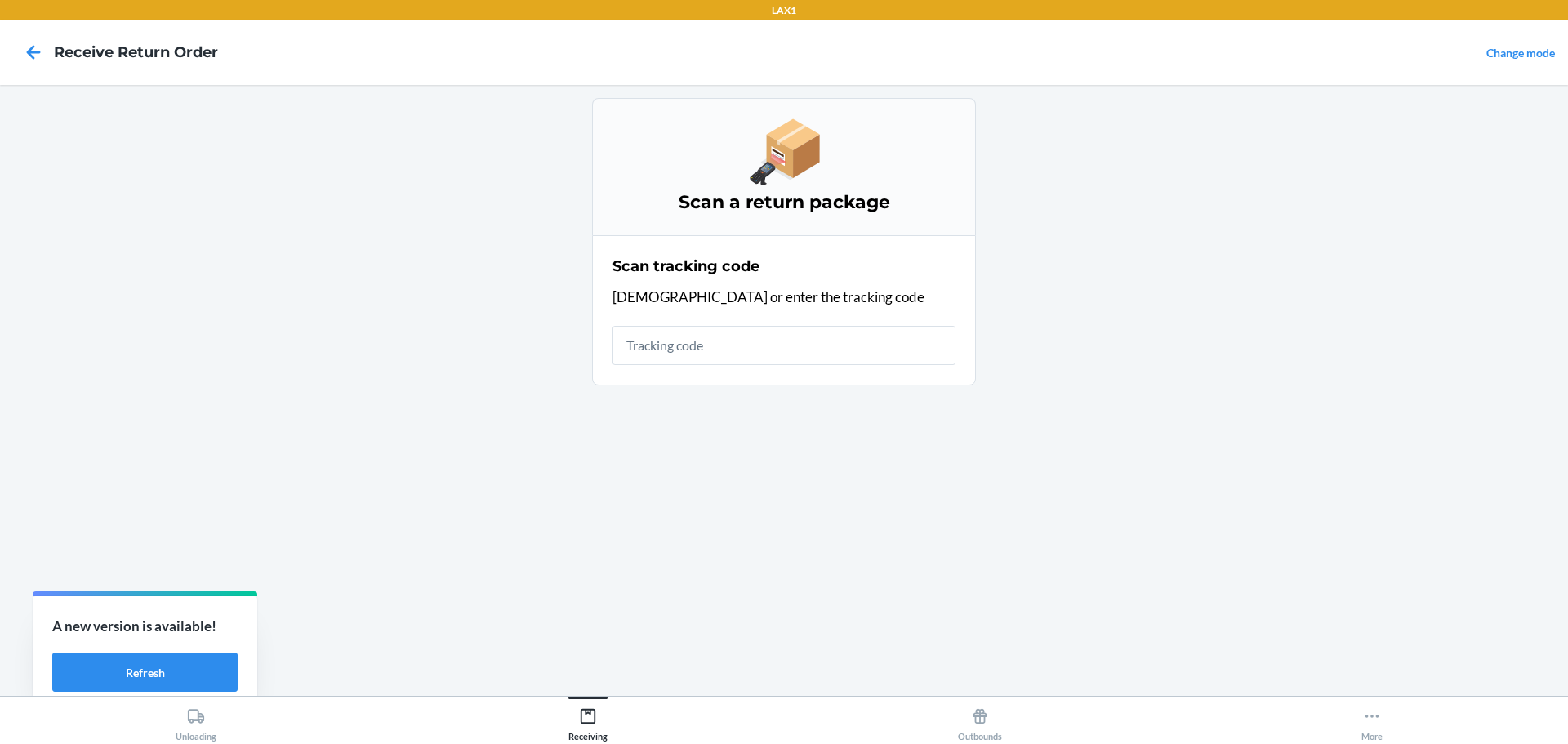
click at [734, 352] on input "text" at bounding box center [784, 345] width 343 height 39
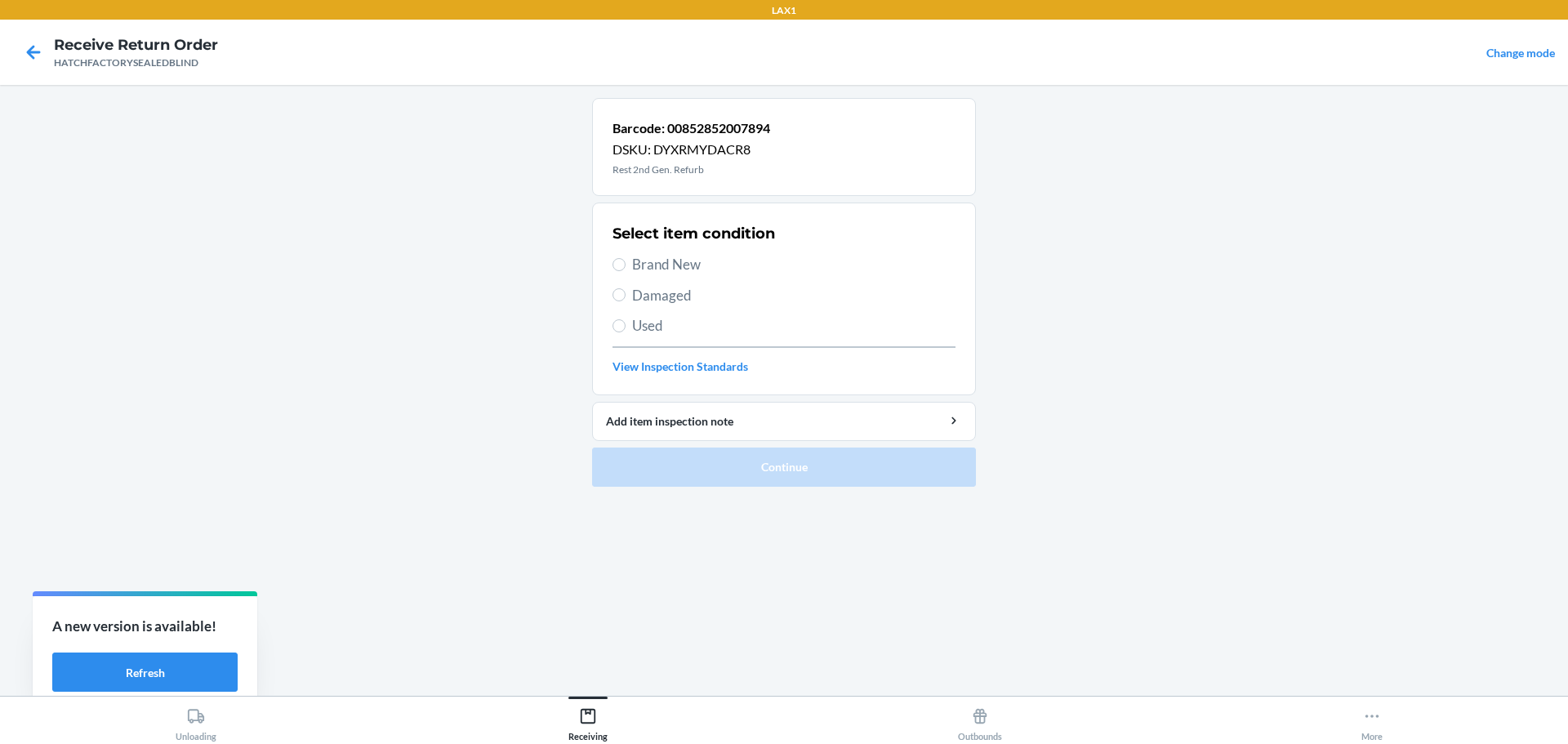
click at [628, 294] on label "Damaged" at bounding box center [784, 296] width 343 height 21
click at [626, 294] on input "Damaged" at bounding box center [619, 295] width 13 height 13
radio input "true"
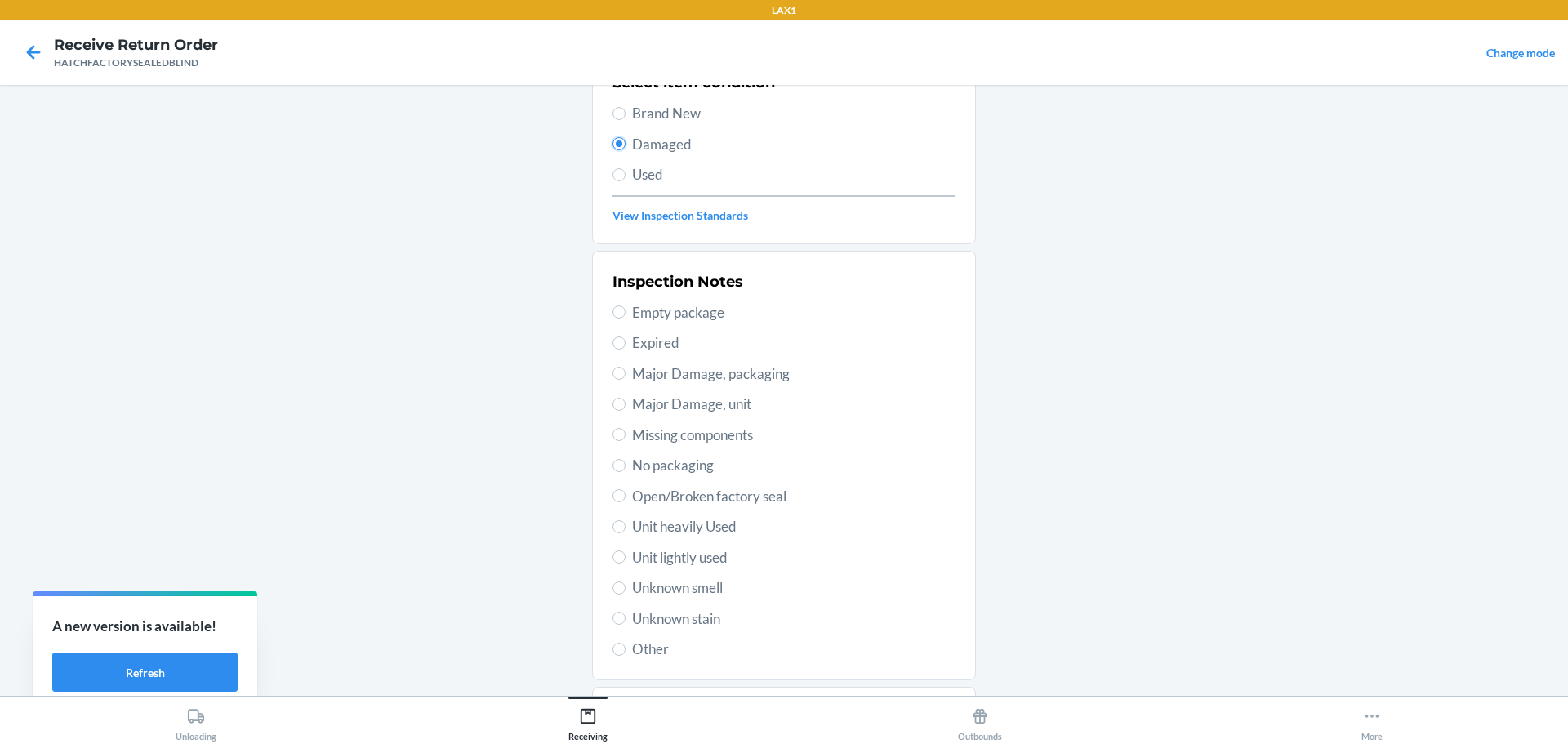
scroll to position [240, 0]
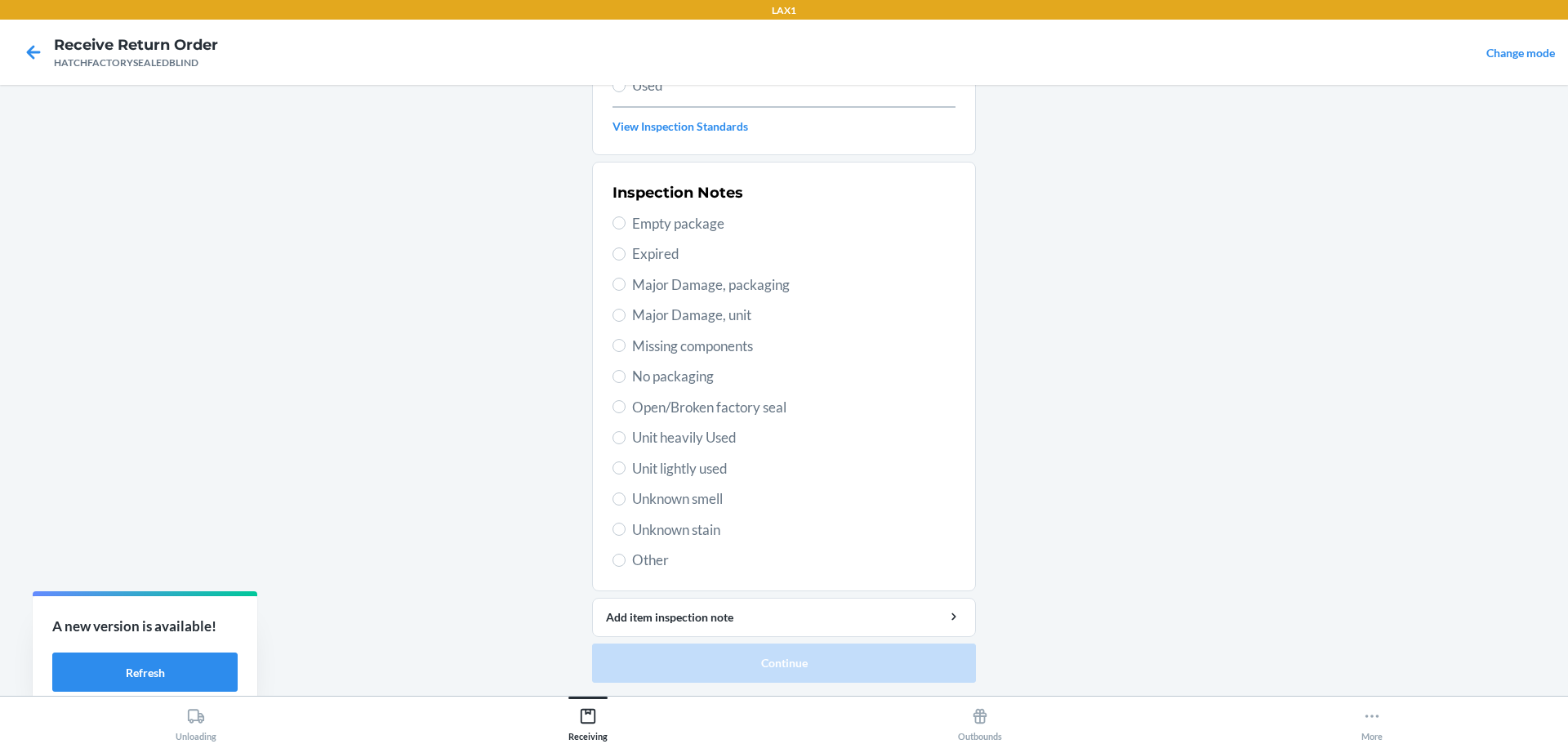
click at [685, 286] on span "Major Damage, packaging" at bounding box center [793, 284] width 323 height 21
click at [626, 286] on input "Major Damage, packaging" at bounding box center [619, 284] width 13 height 13
radio input "true"
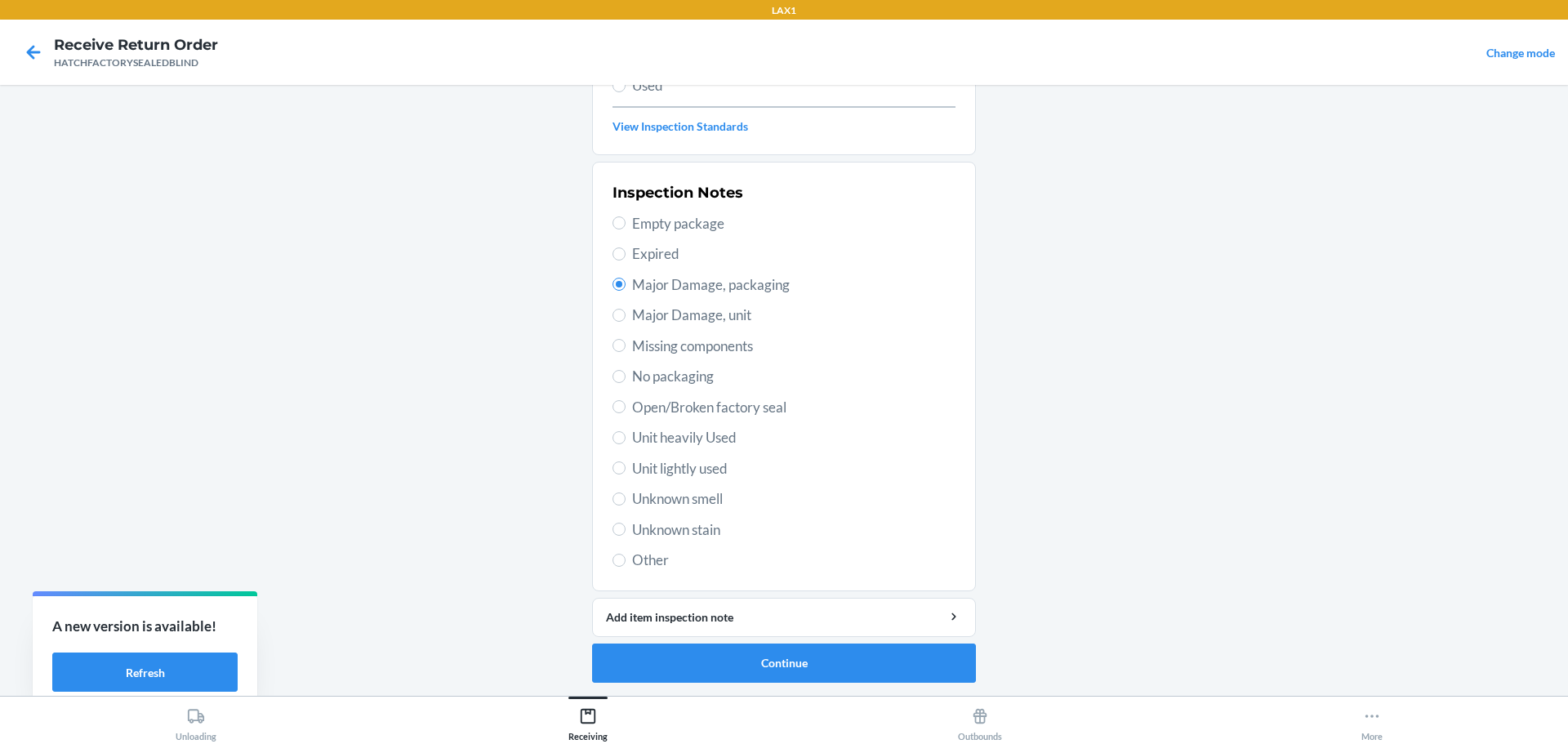
click at [713, 321] on span "Major Damage, unit" at bounding box center [793, 315] width 323 height 21
click at [626, 321] on input "Major Damage, unit" at bounding box center [619, 316] width 13 height 13
radio input "true"
radio input "false"
click at [782, 669] on button "Continue" at bounding box center [784, 662] width 384 height 39
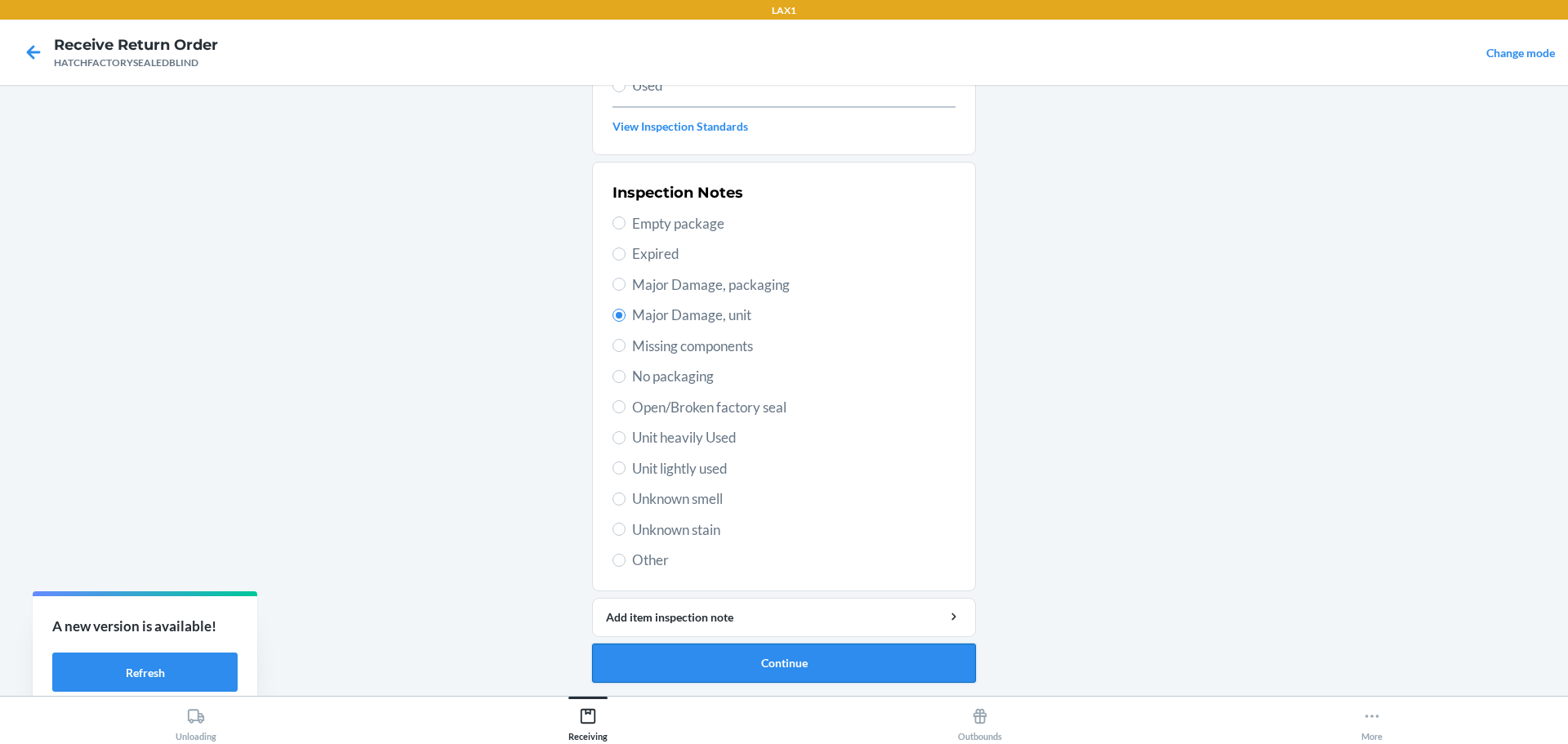
scroll to position [105, 0]
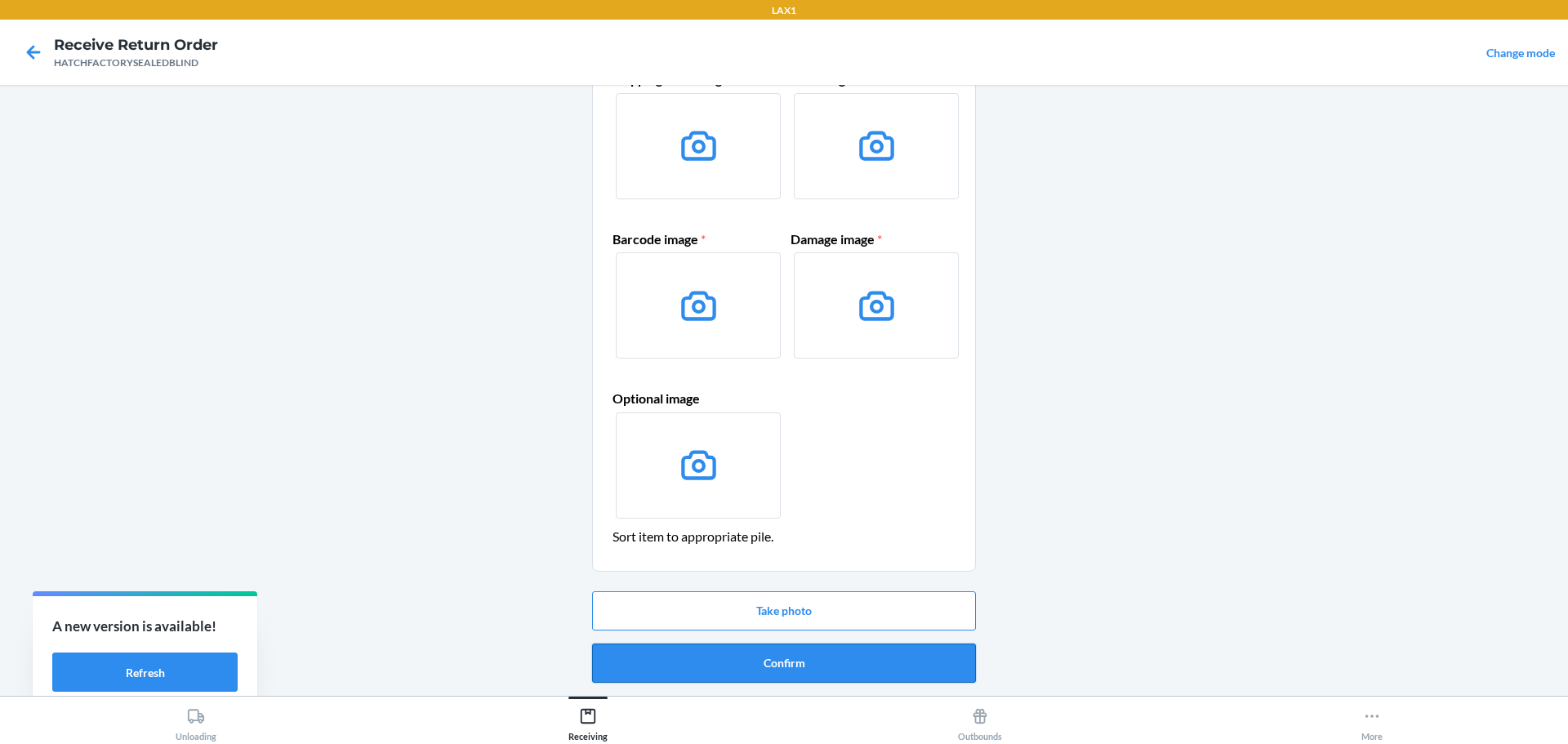
click at [782, 669] on button "Confirm" at bounding box center [784, 662] width 384 height 39
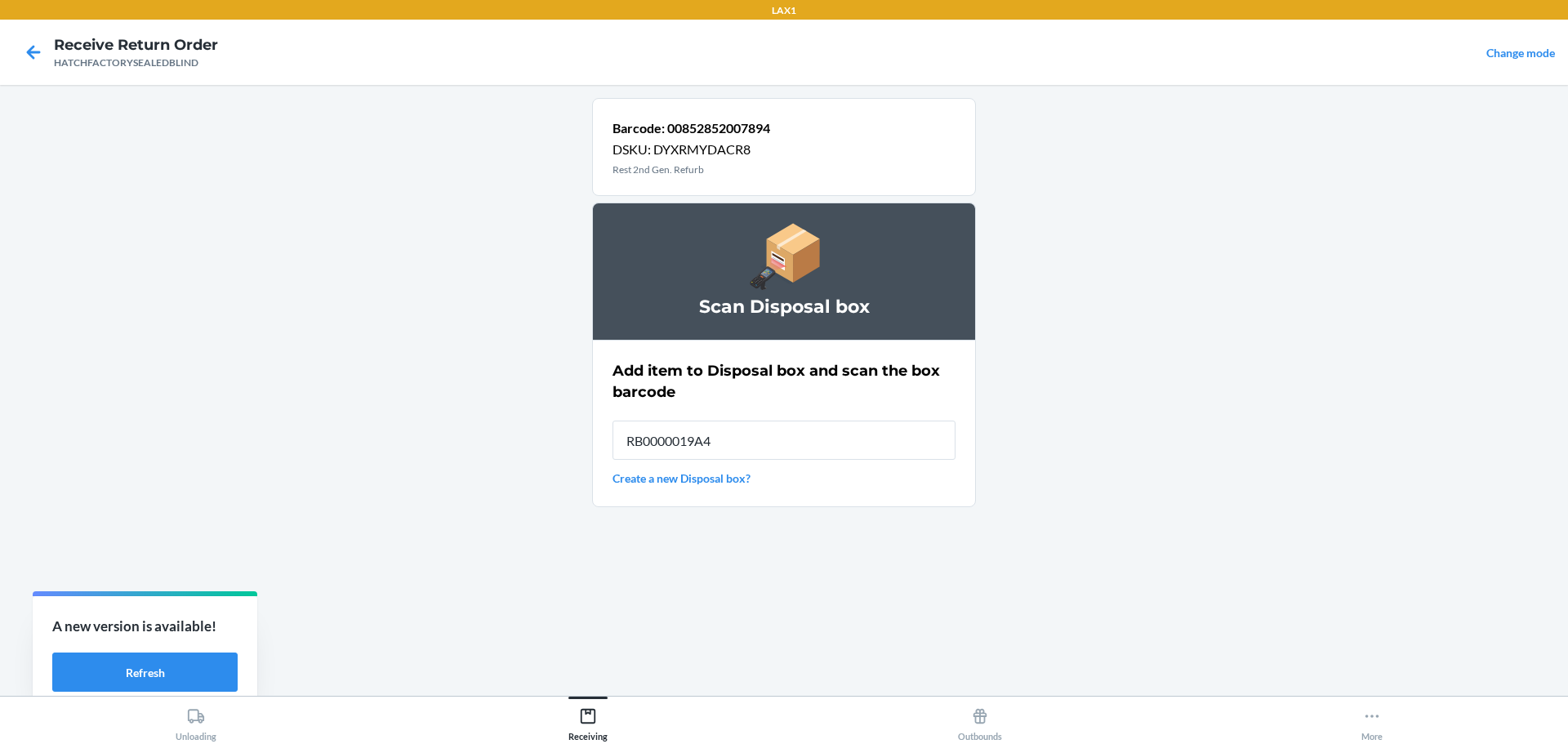
type input "RB0000019A4"
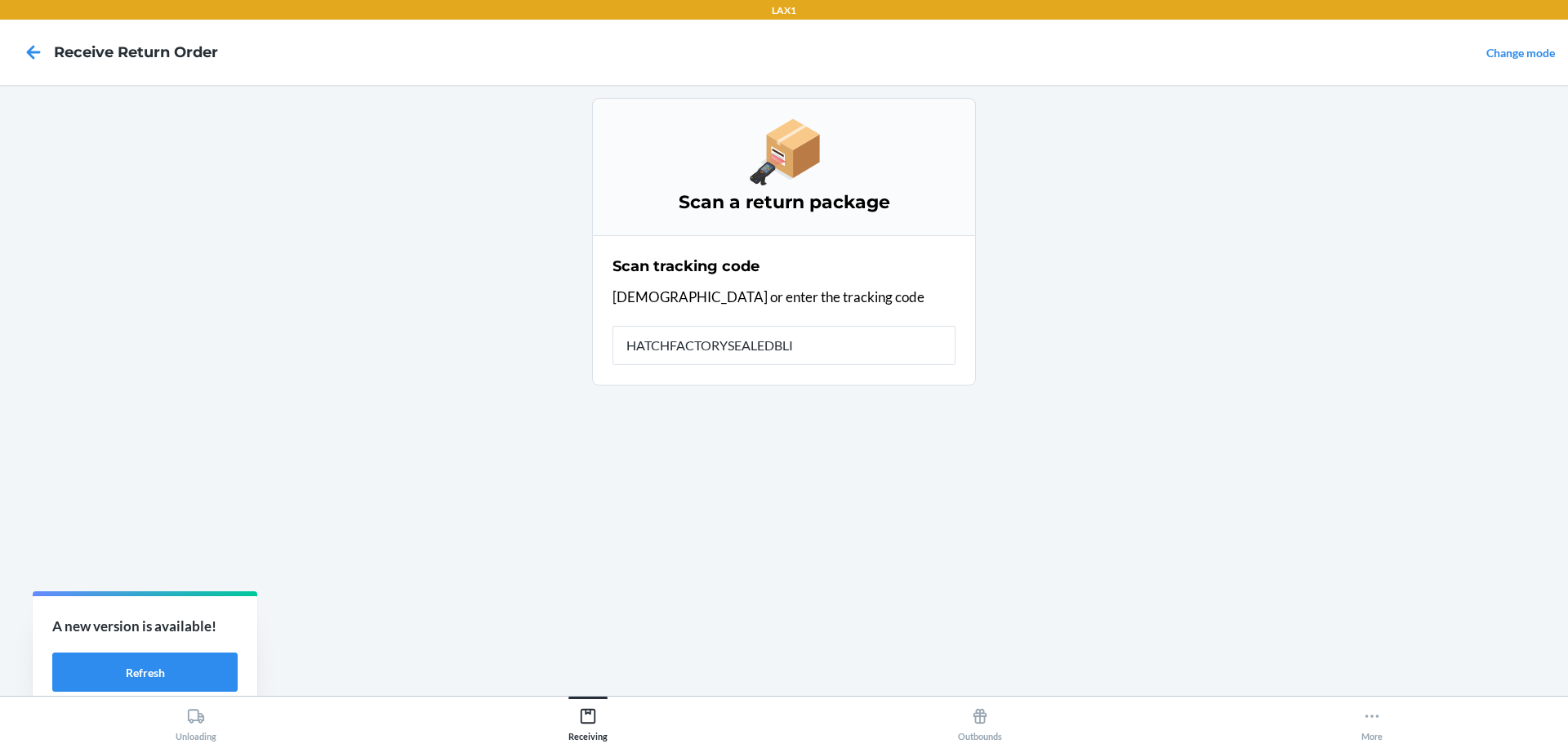
type input "HATCHFACTORYSEALEDBLIN"
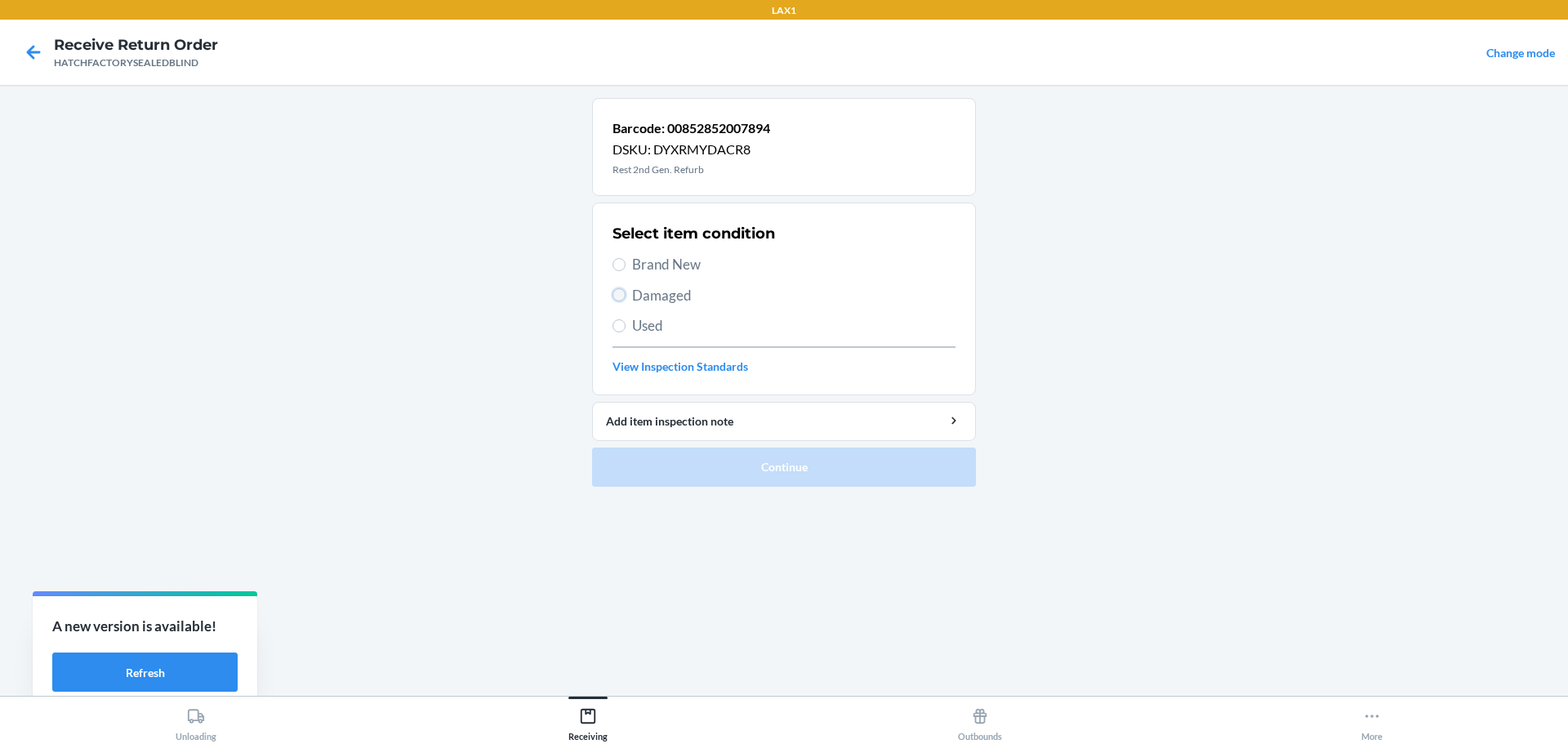
click at [621, 299] on input "Damaged" at bounding box center [619, 295] width 13 height 13
radio input "true"
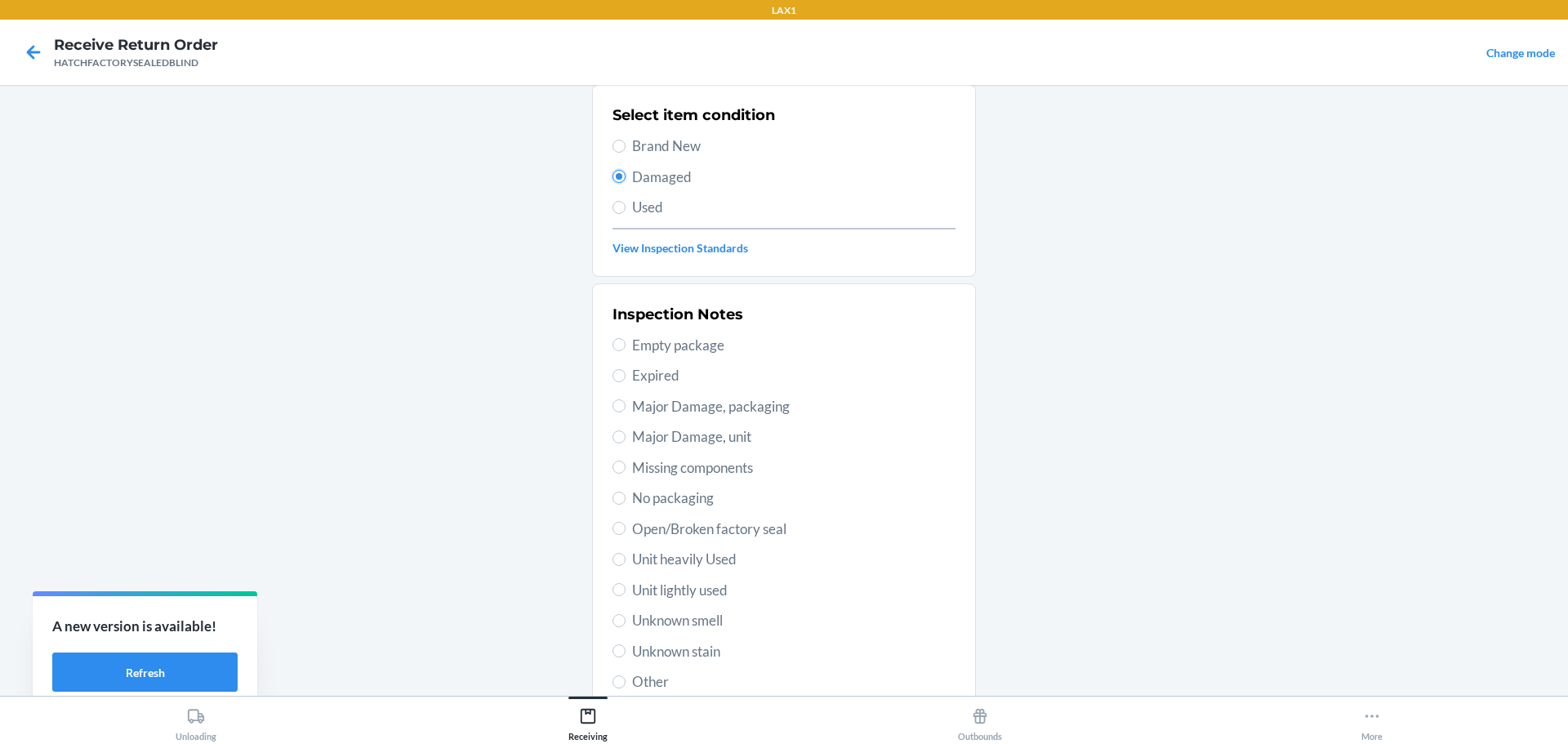
scroll to position [240, 0]
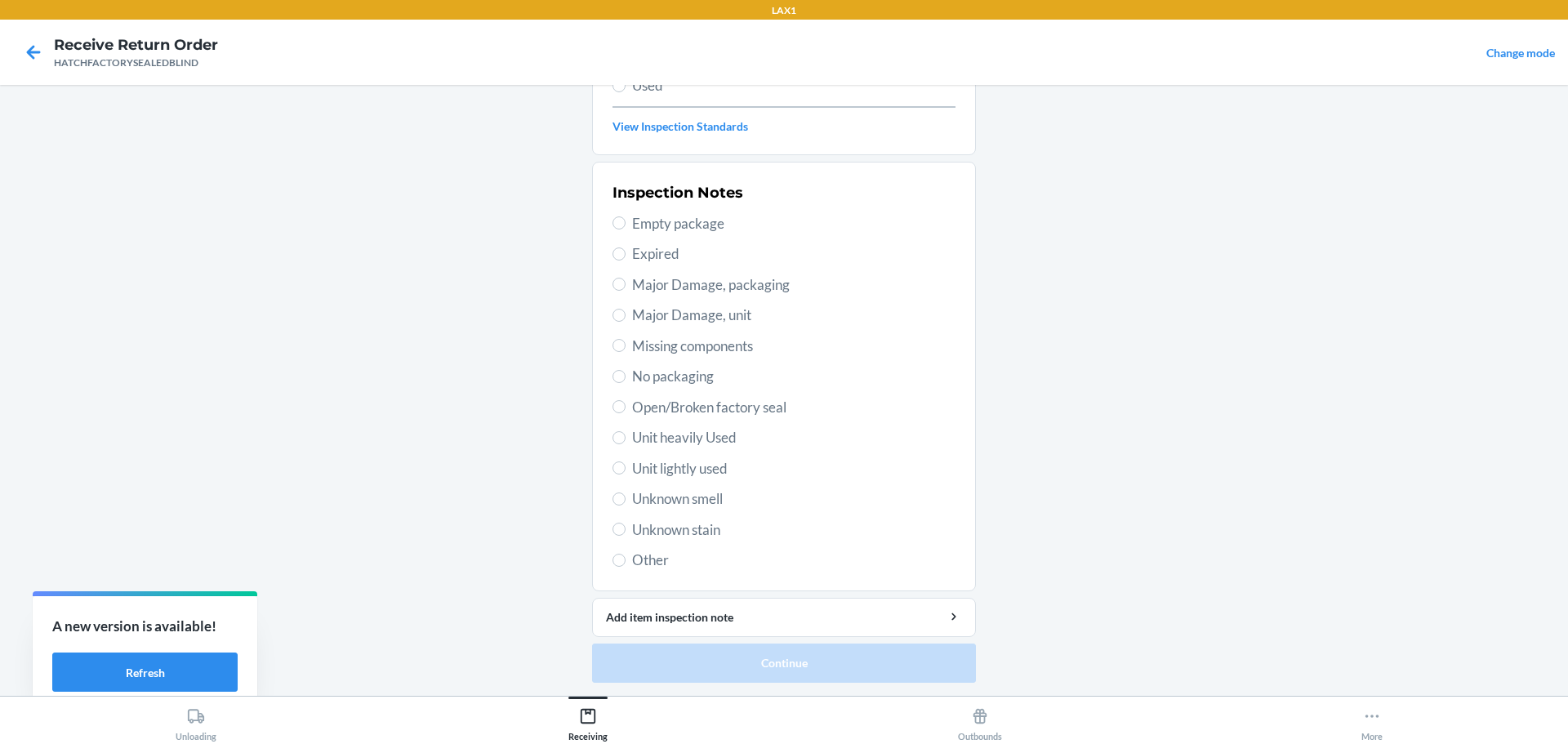
click at [646, 287] on span "Major Damage, packaging" at bounding box center [793, 284] width 323 height 21
click at [626, 287] on input "Major Damage, packaging" at bounding box center [619, 284] width 13 height 13
radio input "true"
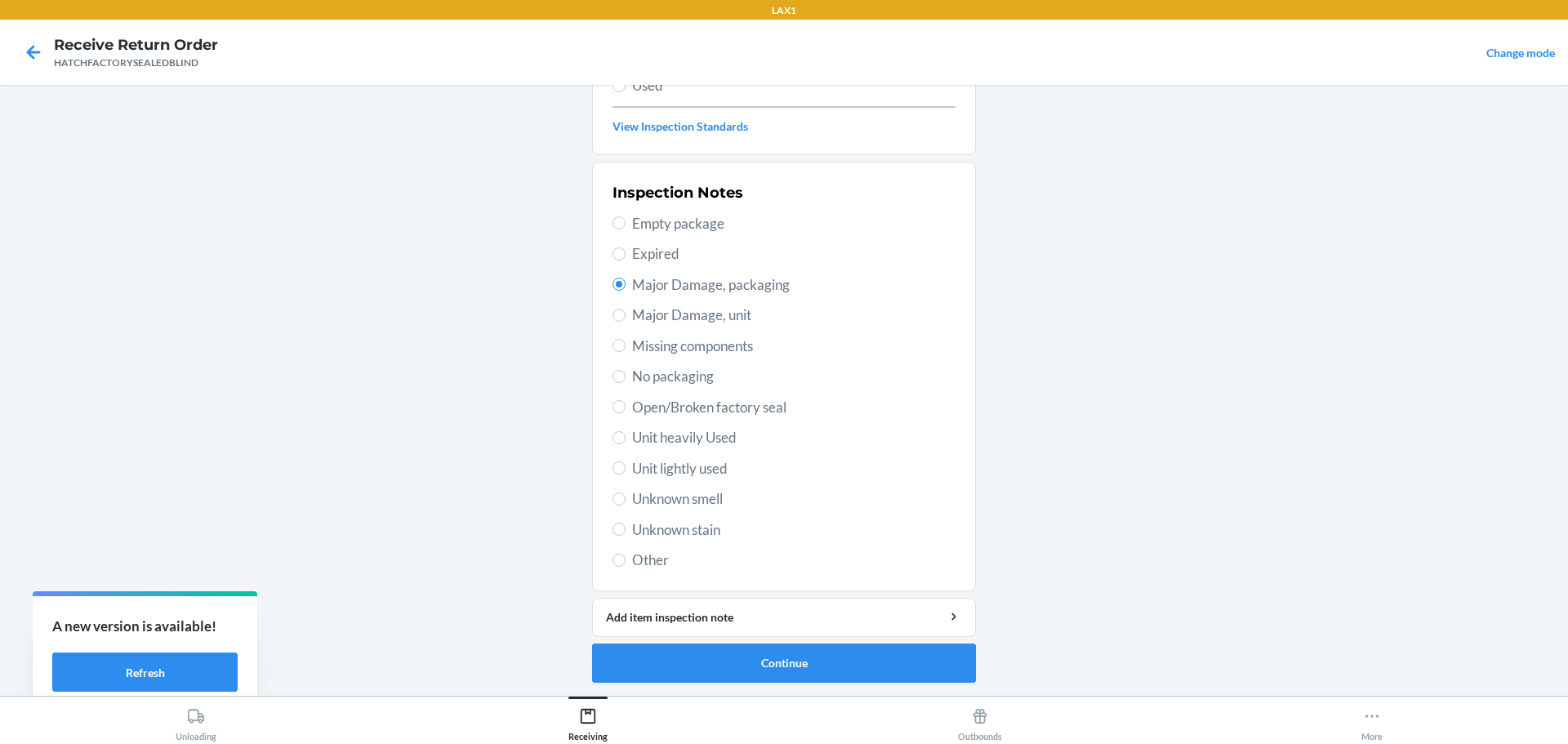
drag, startPoint x: 718, startPoint y: 321, endPoint x: 705, endPoint y: 380, distance: 60.4
click at [717, 327] on div "Inspection Notes Empty package Expired Major Damage, packaging Major Damage, un…" at bounding box center [784, 376] width 343 height 398
click at [612, 314] on input "Major Damage, unit" at bounding box center [619, 316] width 13 height 13
radio input "true"
radio input "false"
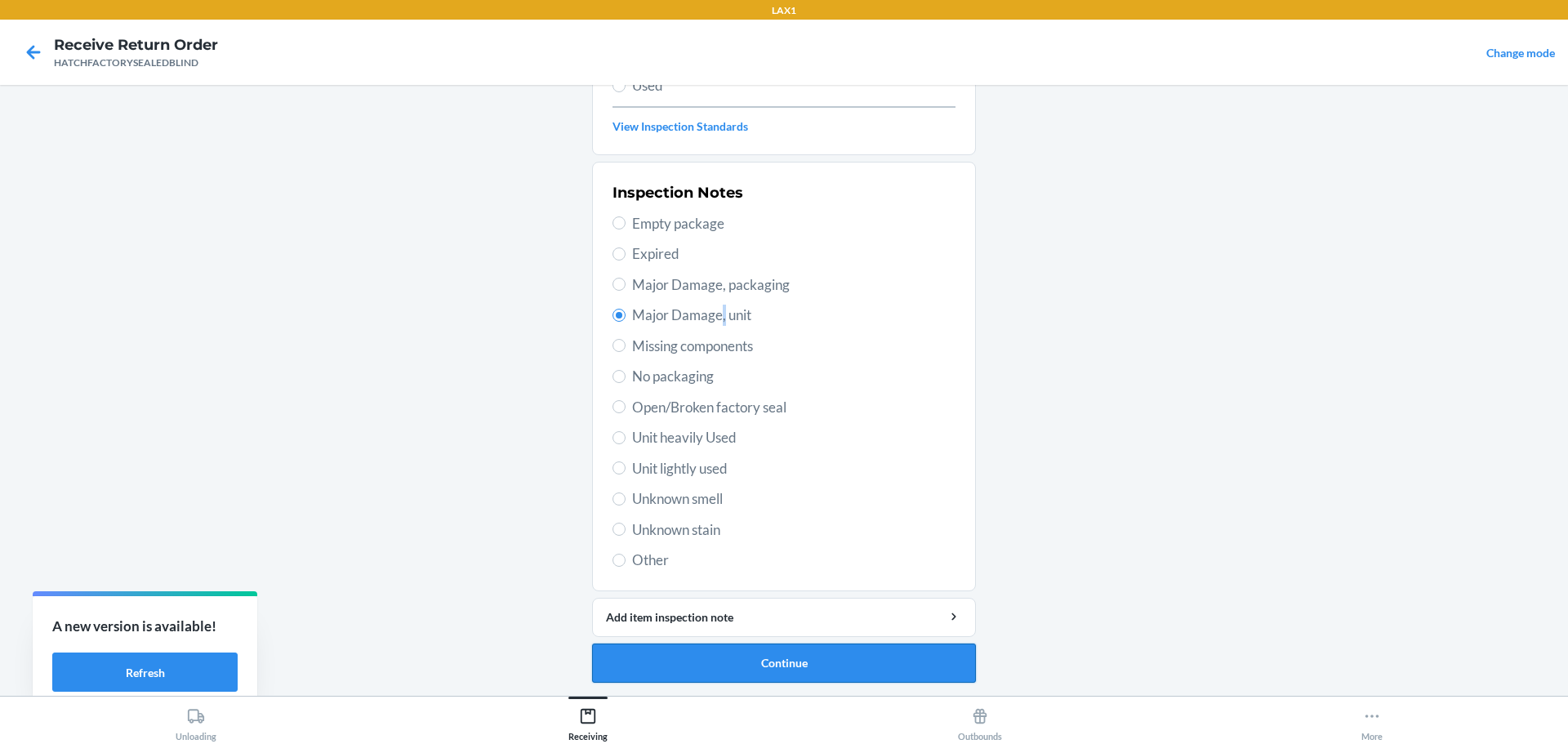
click at [819, 656] on button "Continue" at bounding box center [784, 662] width 384 height 39
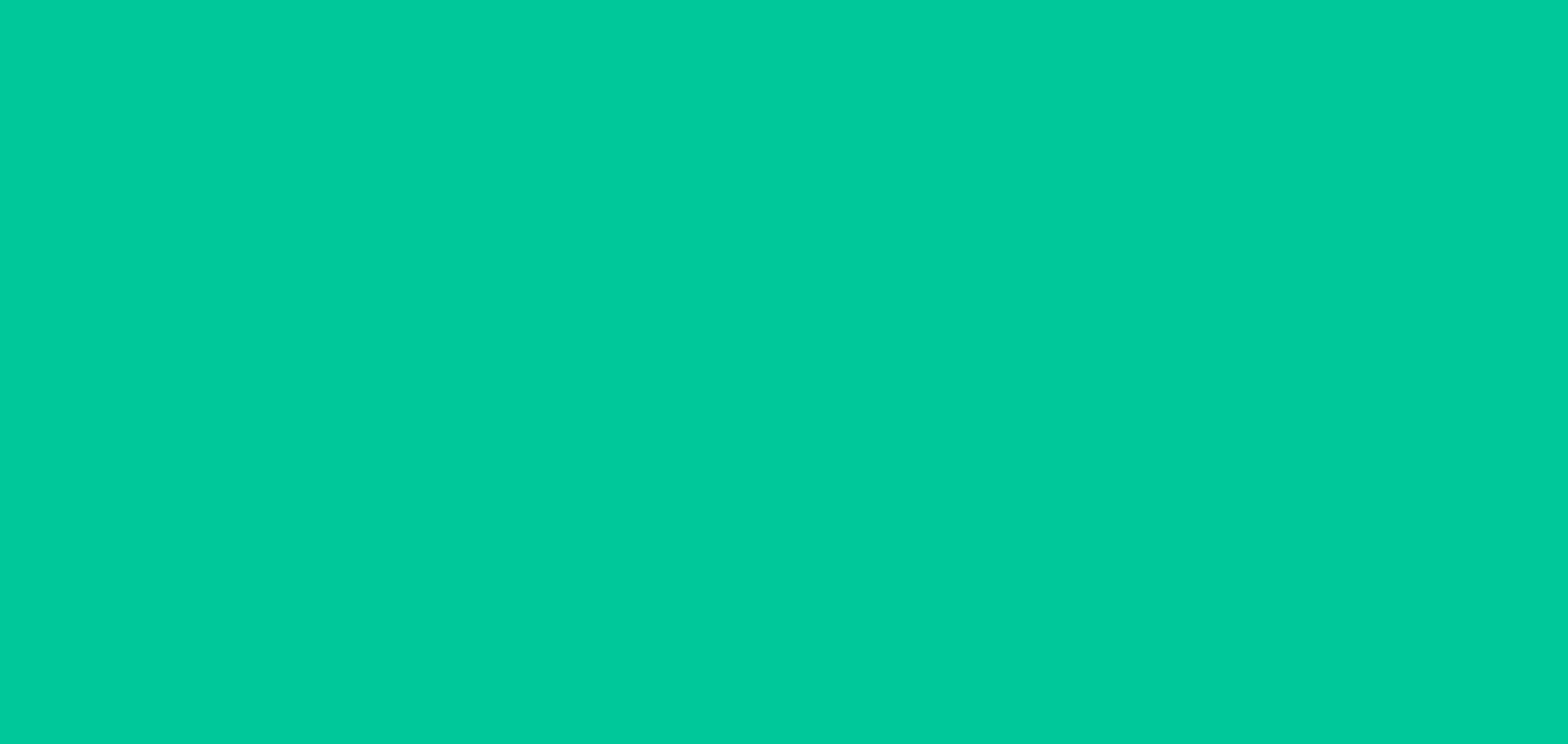
scroll to position [105, 0]
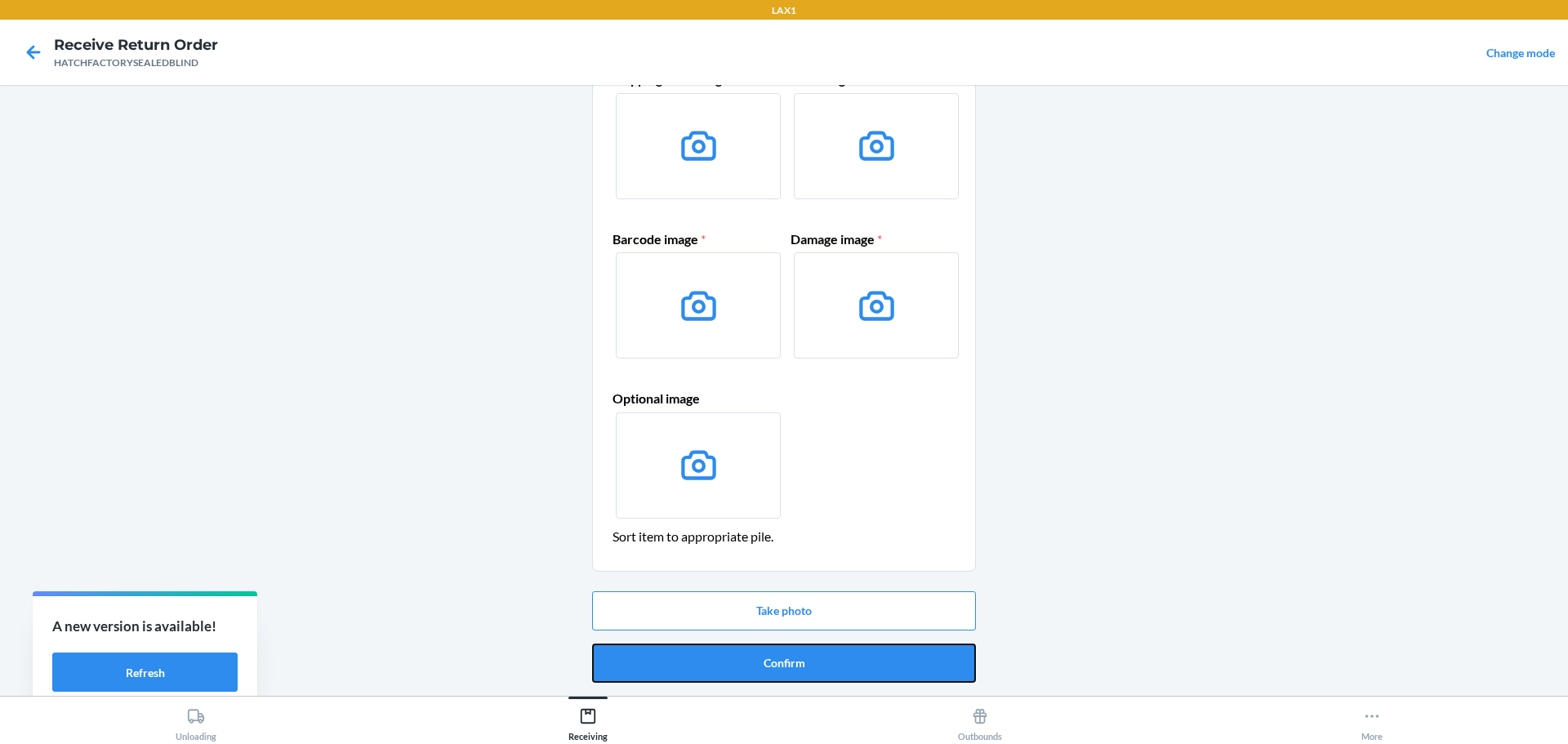
click at [818, 653] on button "Confirm" at bounding box center [784, 662] width 384 height 39
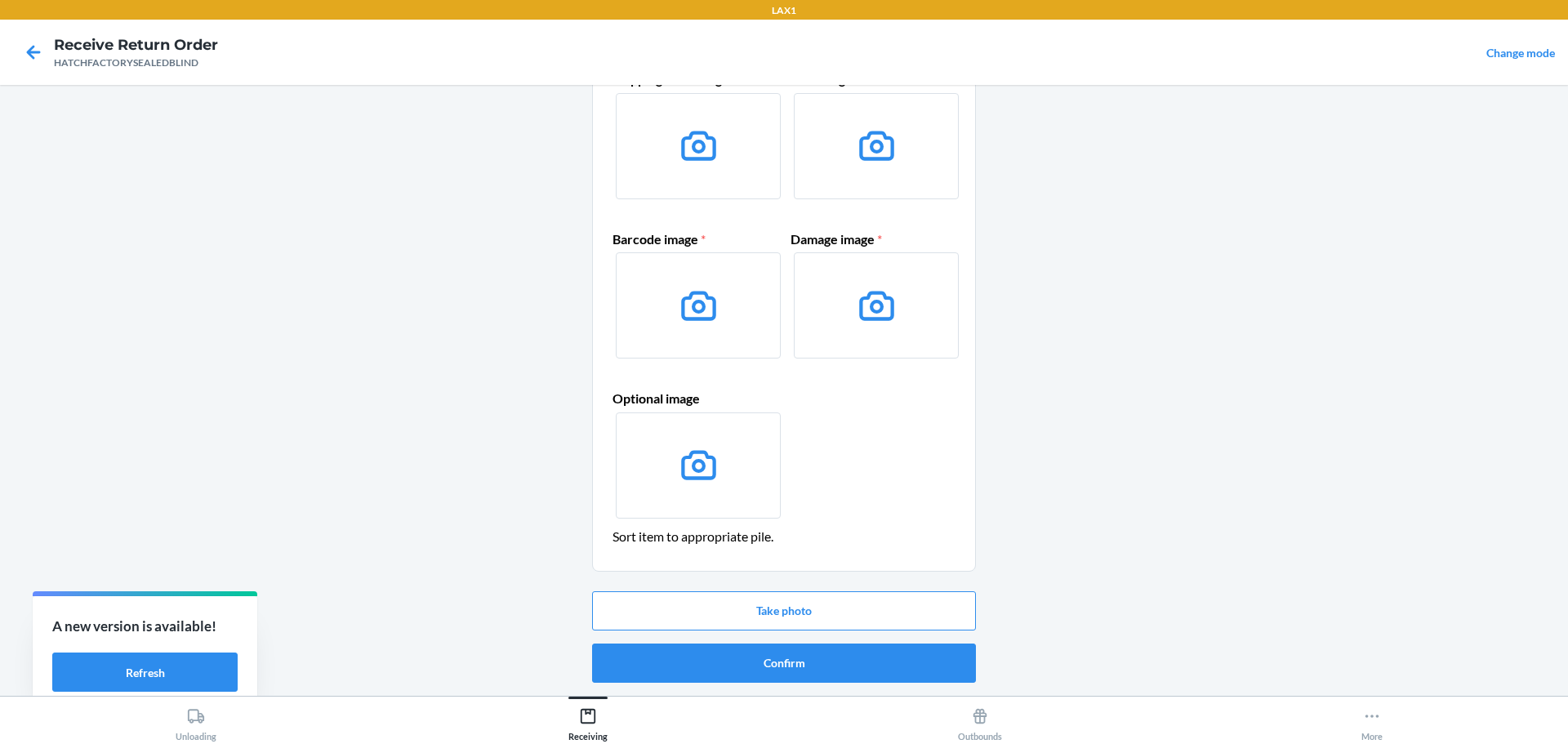
scroll to position [0, 0]
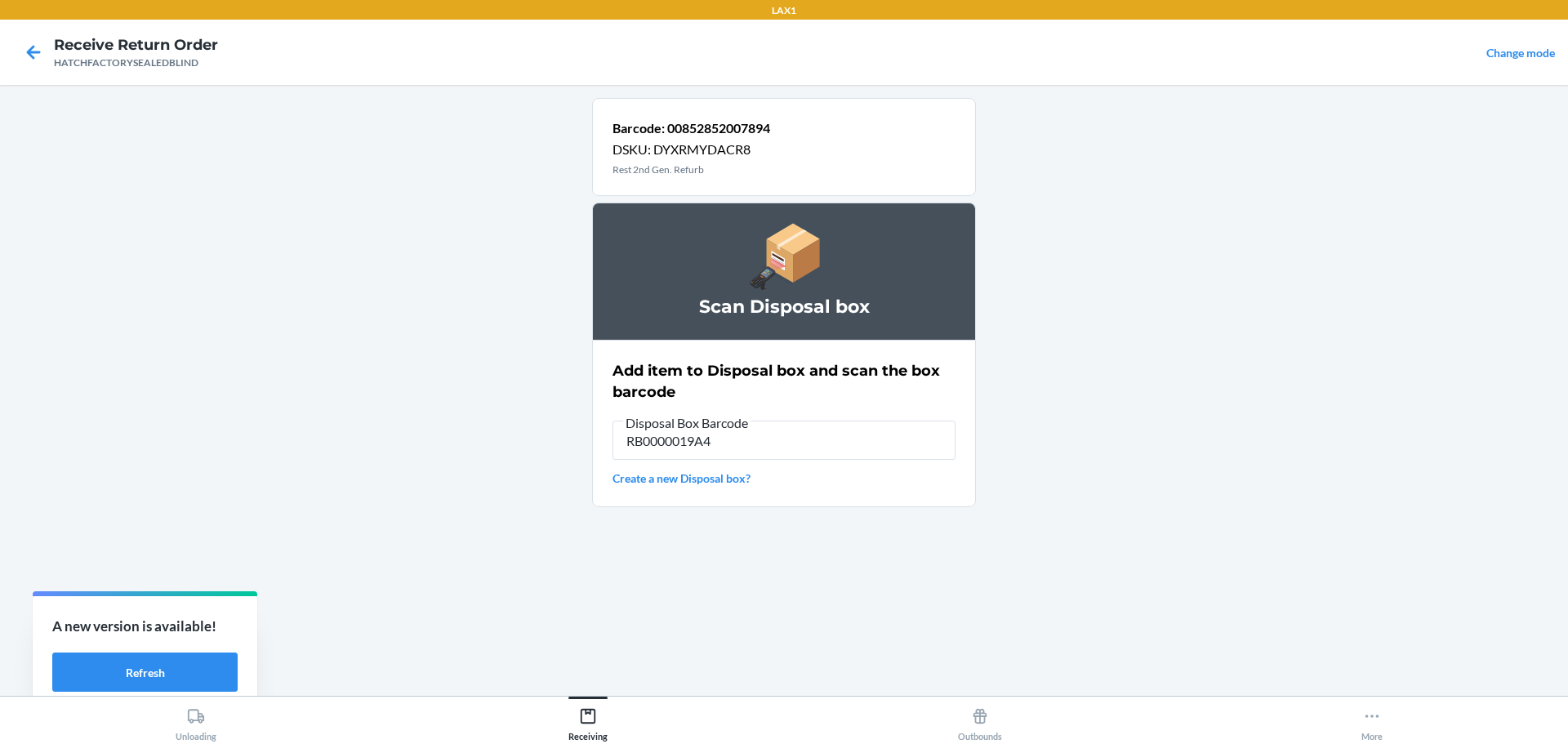
type input "RB0000019A4"
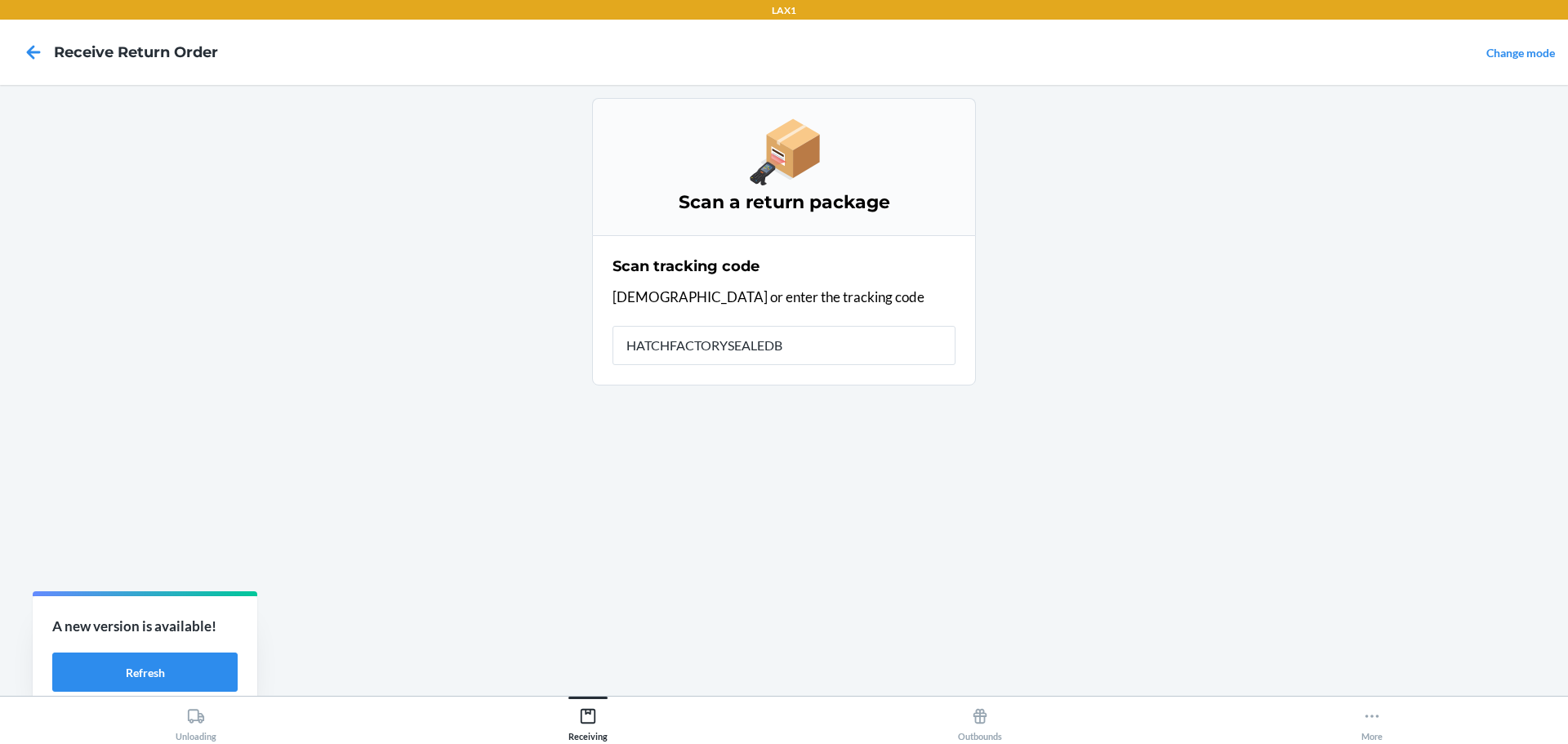
type input "HATCHFACTORYSEALEDBL"
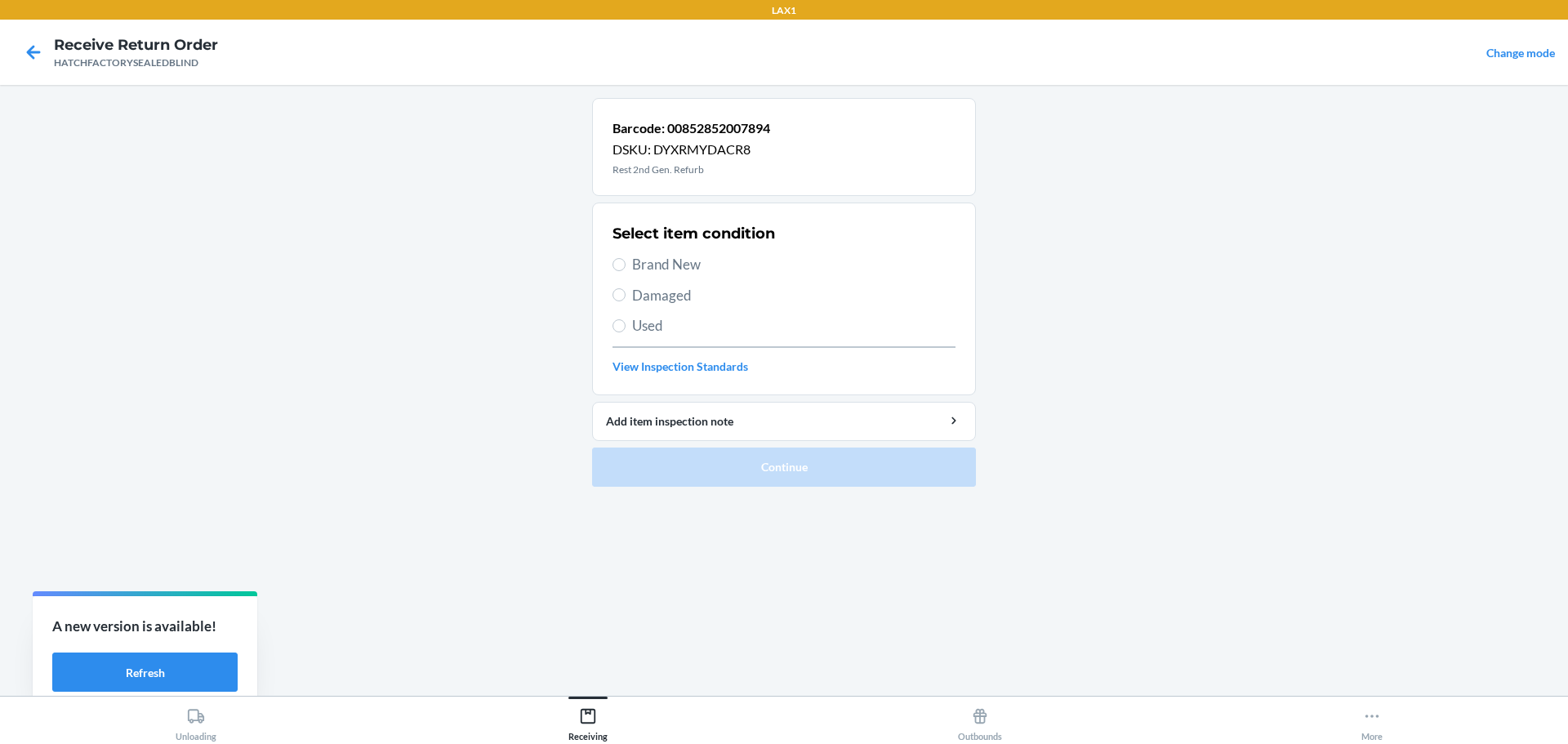
click at [658, 296] on span "Damaged" at bounding box center [793, 296] width 323 height 21
click at [626, 296] on input "Damaged" at bounding box center [619, 295] width 13 height 13
radio input "true"
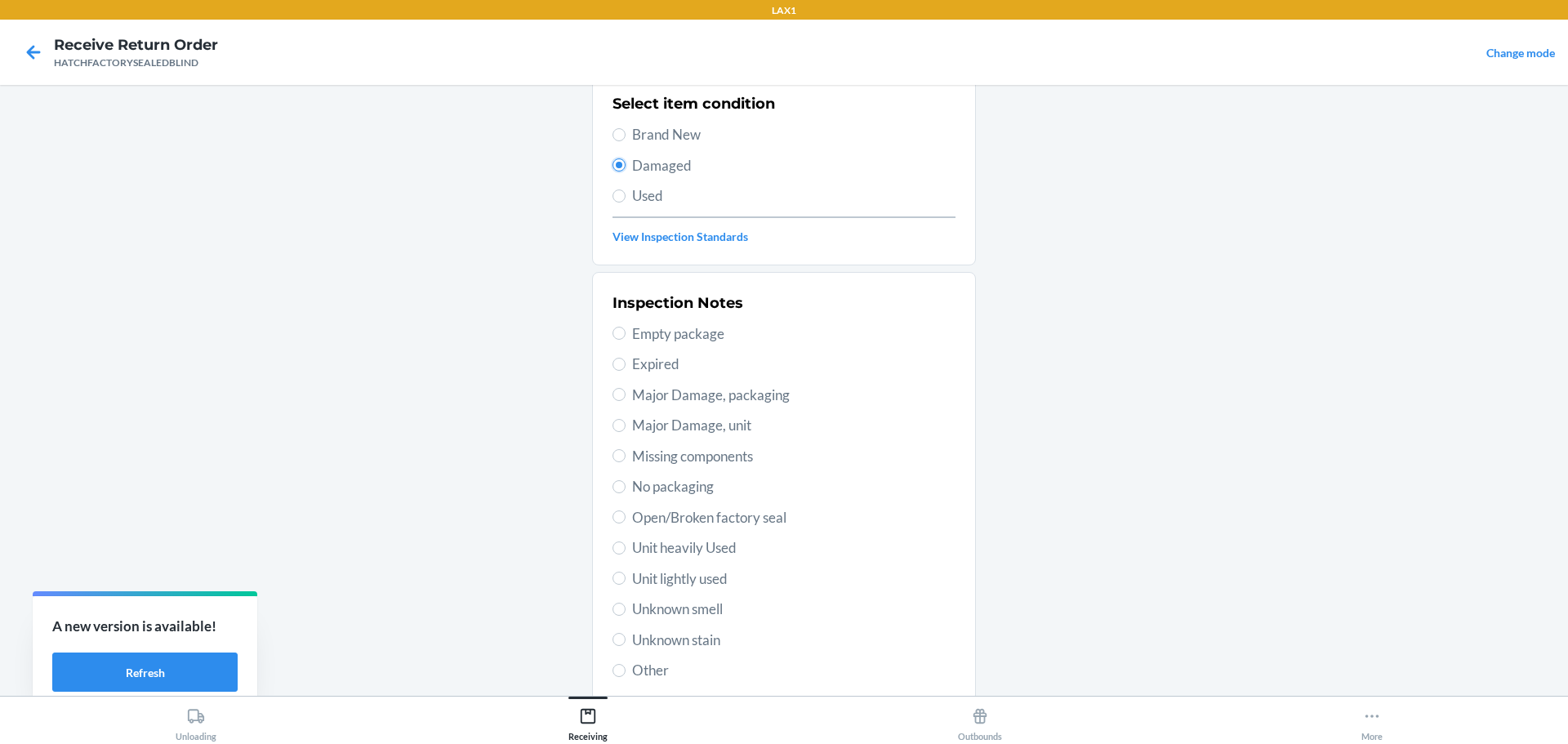
scroll to position [240, 0]
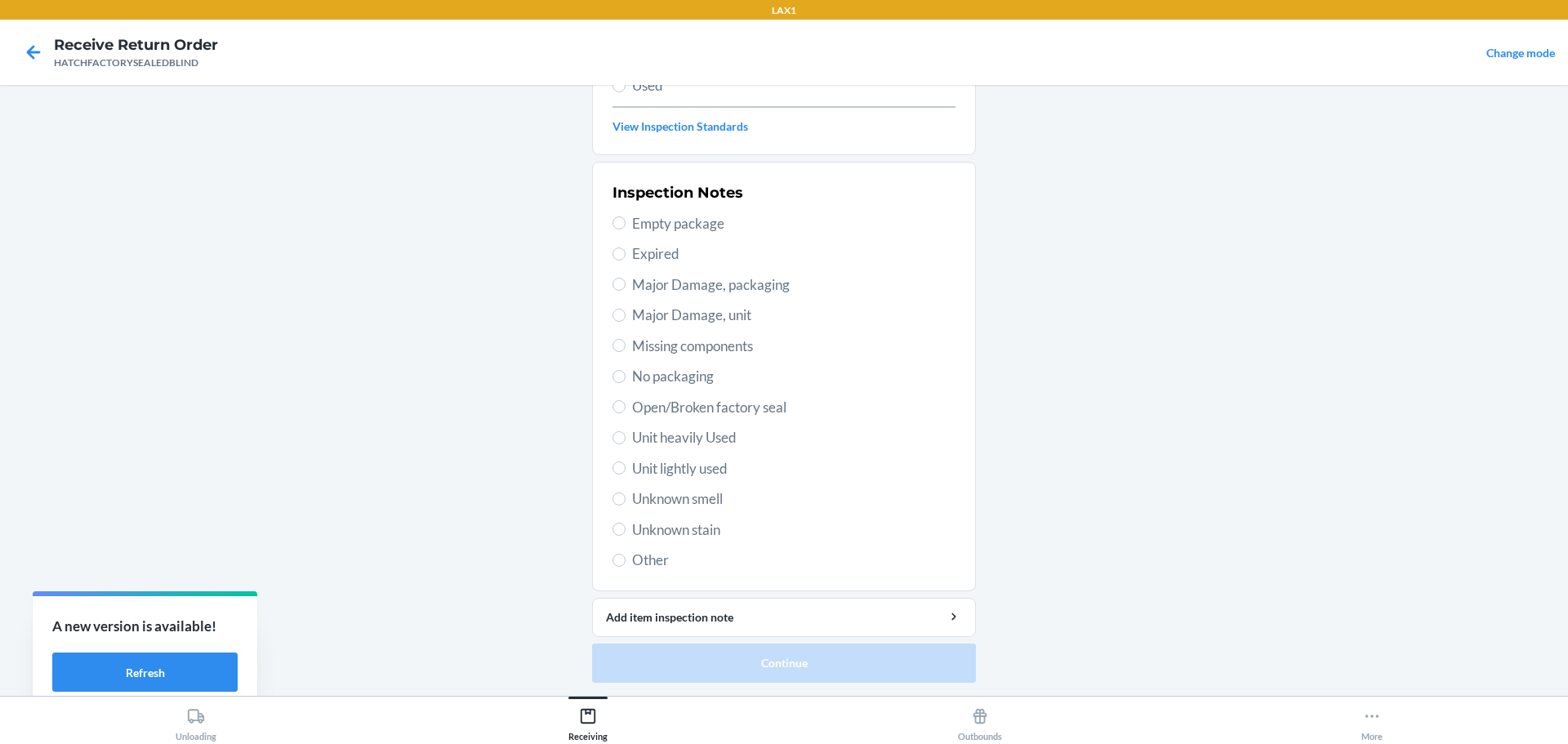
click at [694, 287] on span "Major Damage, packaging" at bounding box center [793, 284] width 323 height 21
click at [626, 287] on input "Major Damage, packaging" at bounding box center [619, 284] width 13 height 13
radio input "true"
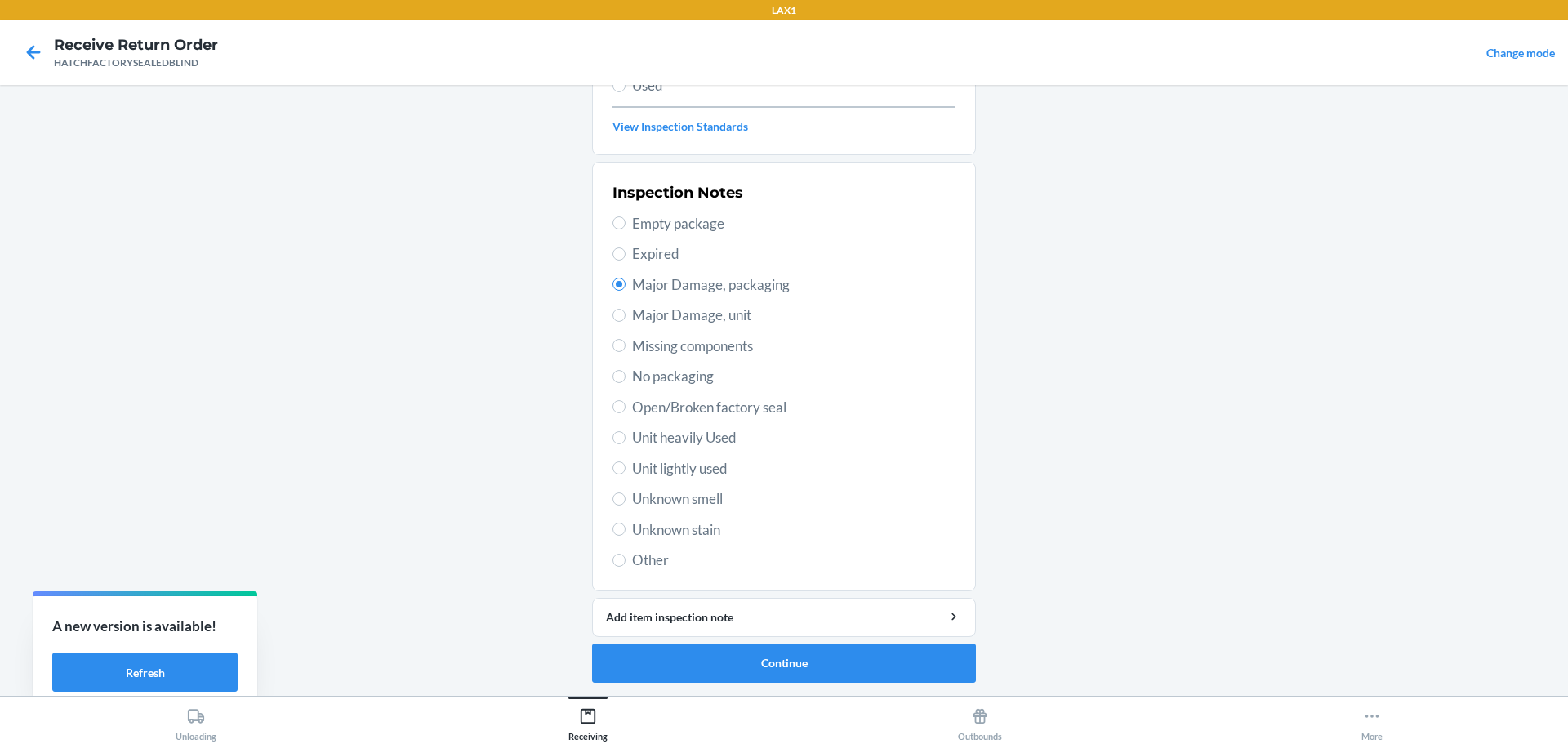
click at [643, 316] on span "Major Damage, unit" at bounding box center [793, 315] width 323 height 21
click at [626, 316] on input "Major Damage, unit" at bounding box center [619, 316] width 13 height 13
radio input "true"
radio input "false"
click at [769, 677] on button "Continue" at bounding box center [784, 662] width 384 height 39
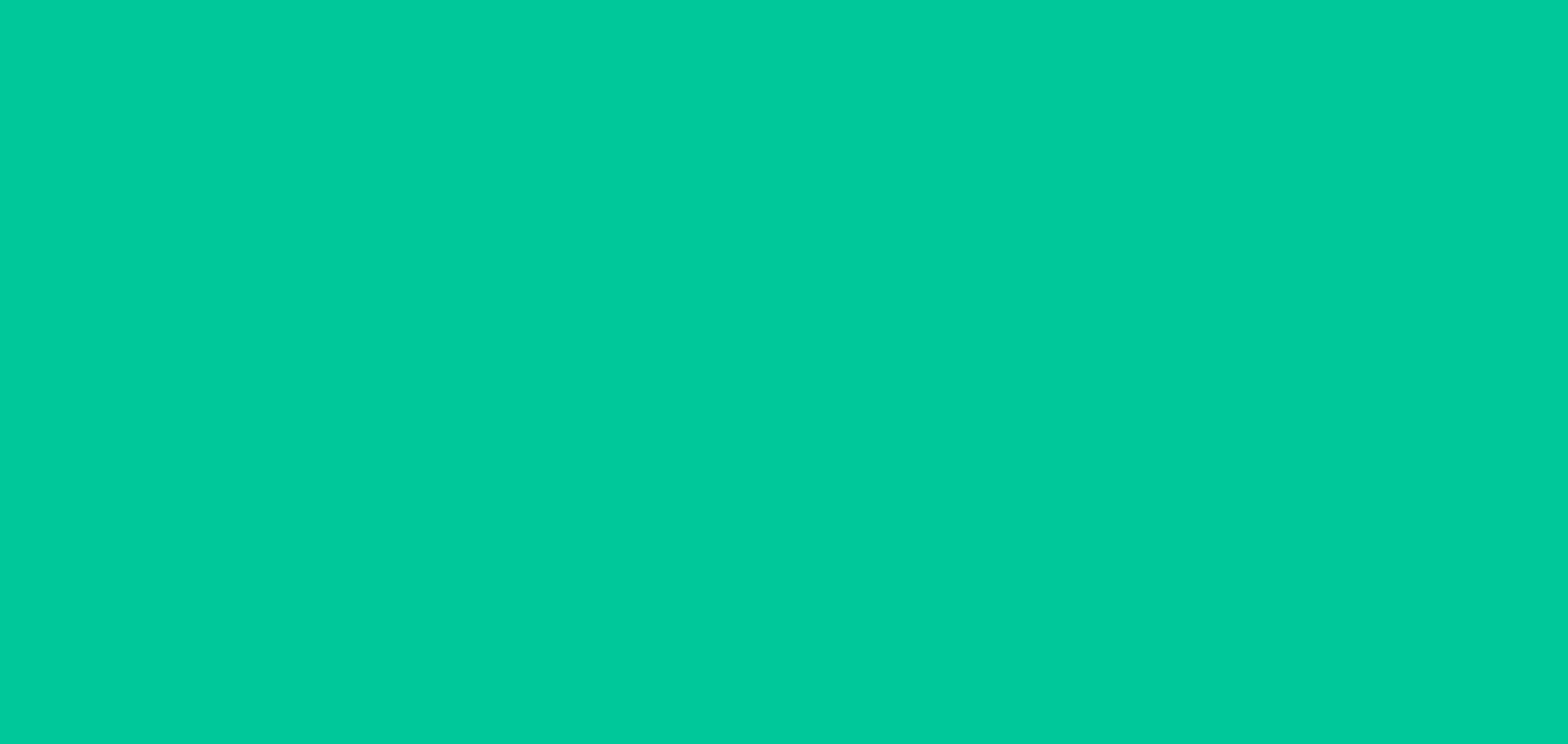
scroll to position [105, 0]
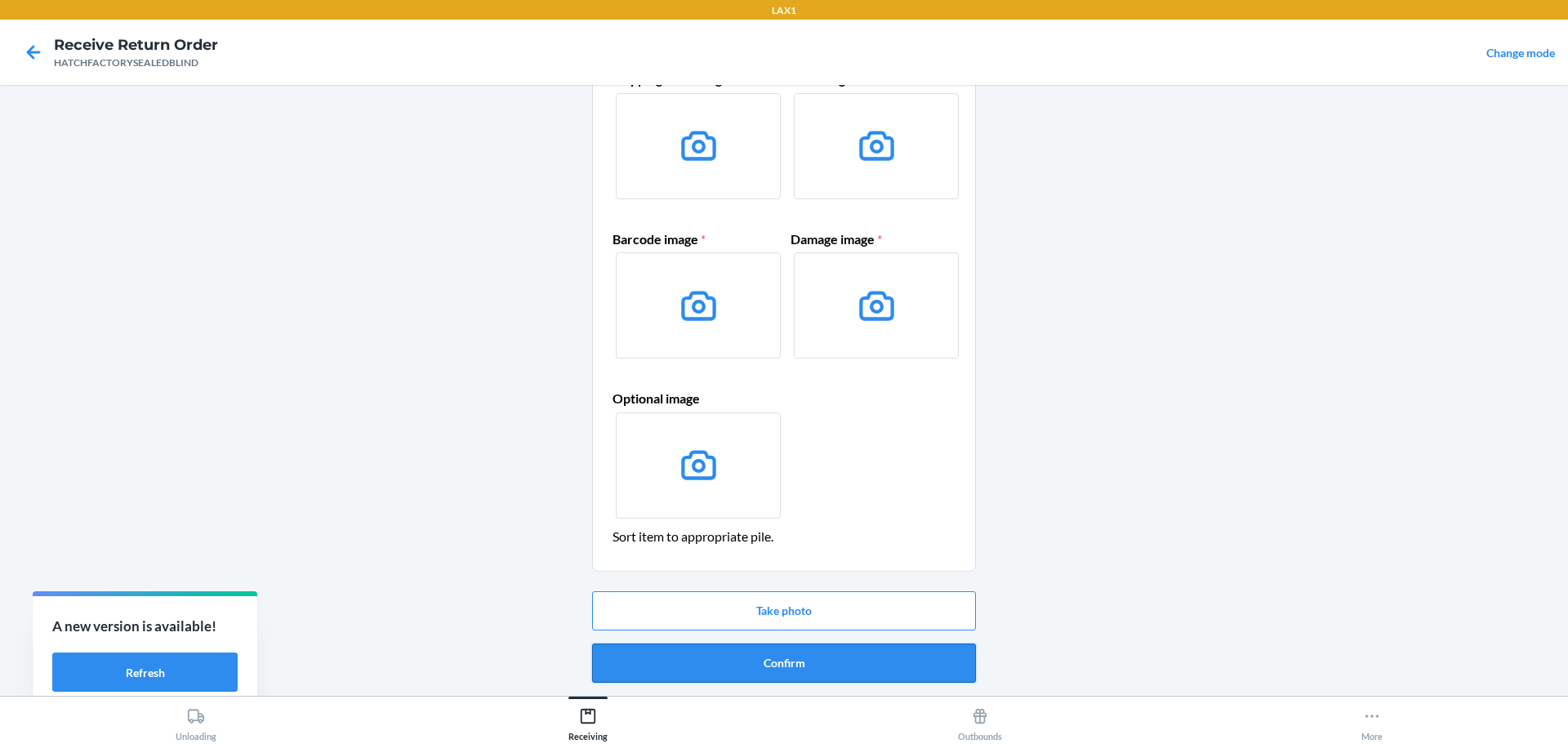
click at [768, 675] on button "Confirm" at bounding box center [784, 662] width 384 height 39
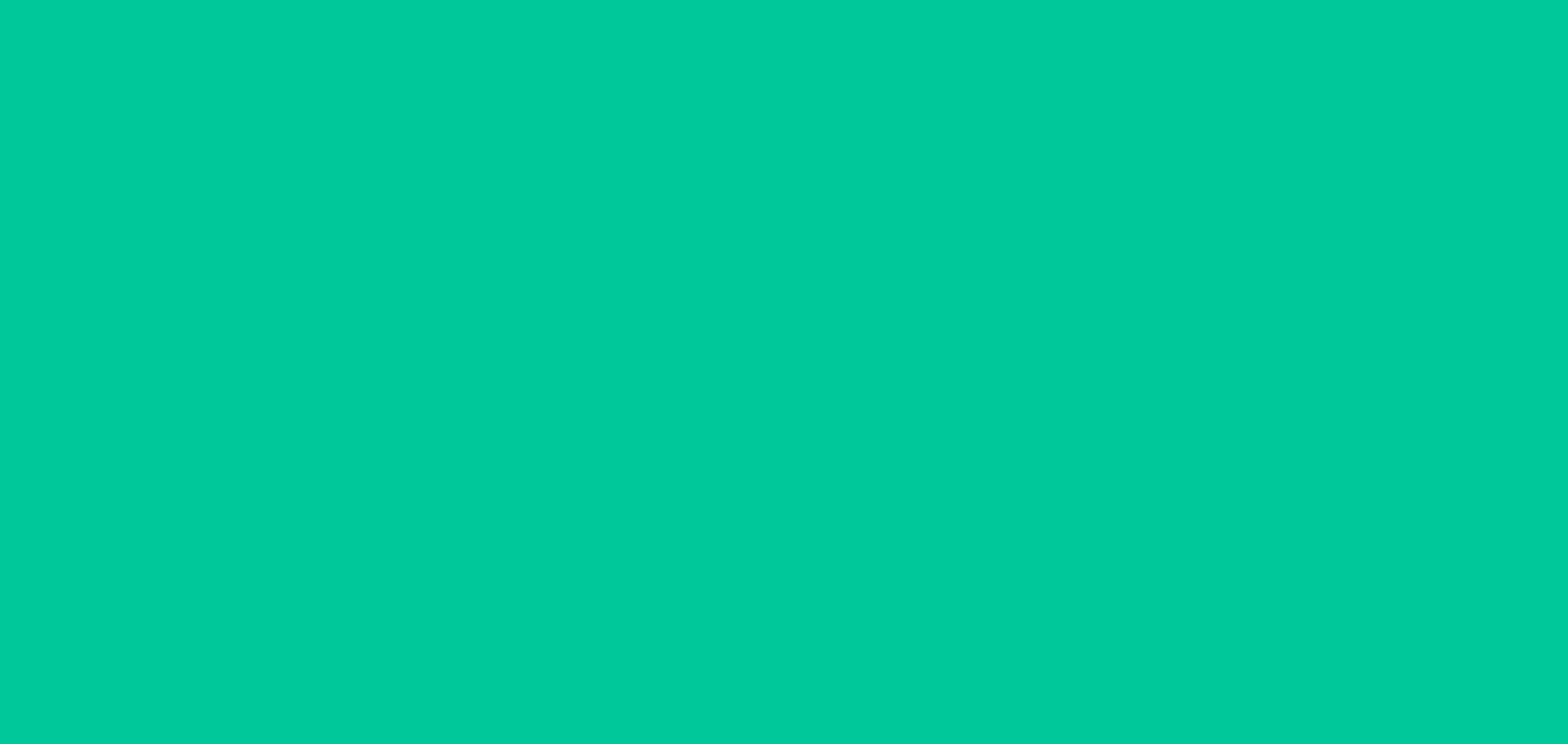
scroll to position [0, 0]
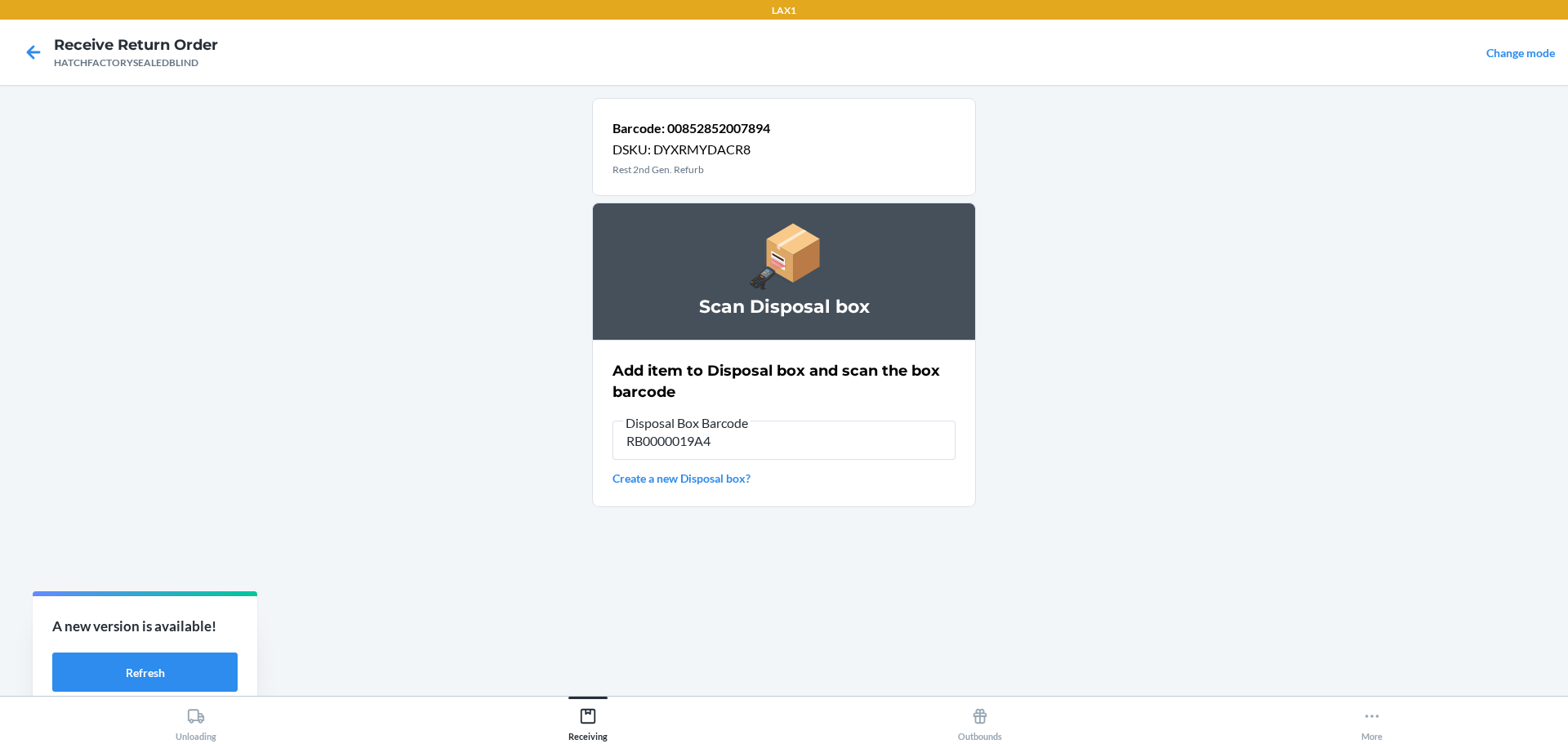
type input "RB0000019A4"
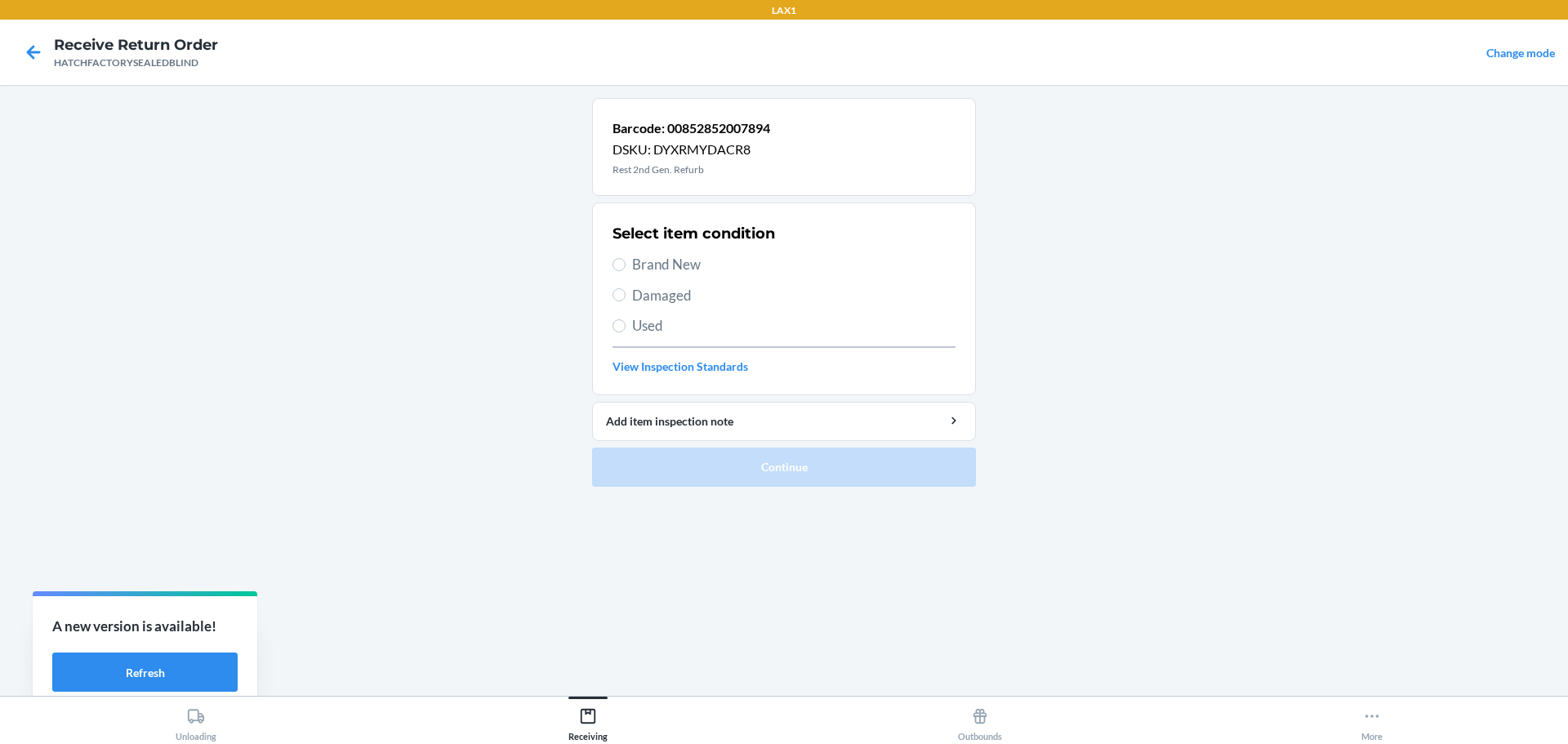
click at [629, 296] on label "Damaged" at bounding box center [784, 296] width 343 height 21
click at [626, 296] on input "Damaged" at bounding box center [619, 295] width 13 height 13
radio input "true"
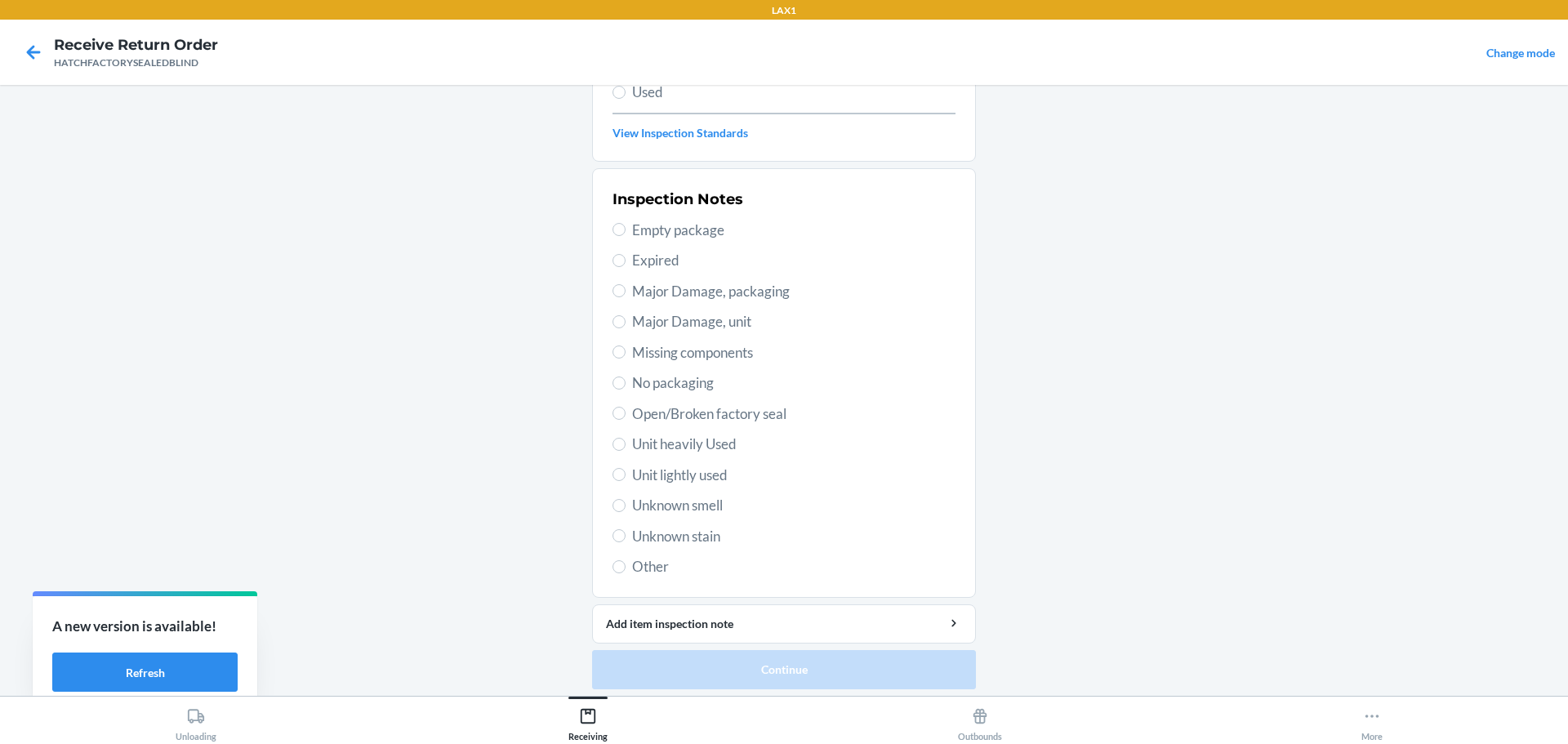
scroll to position [240, 0]
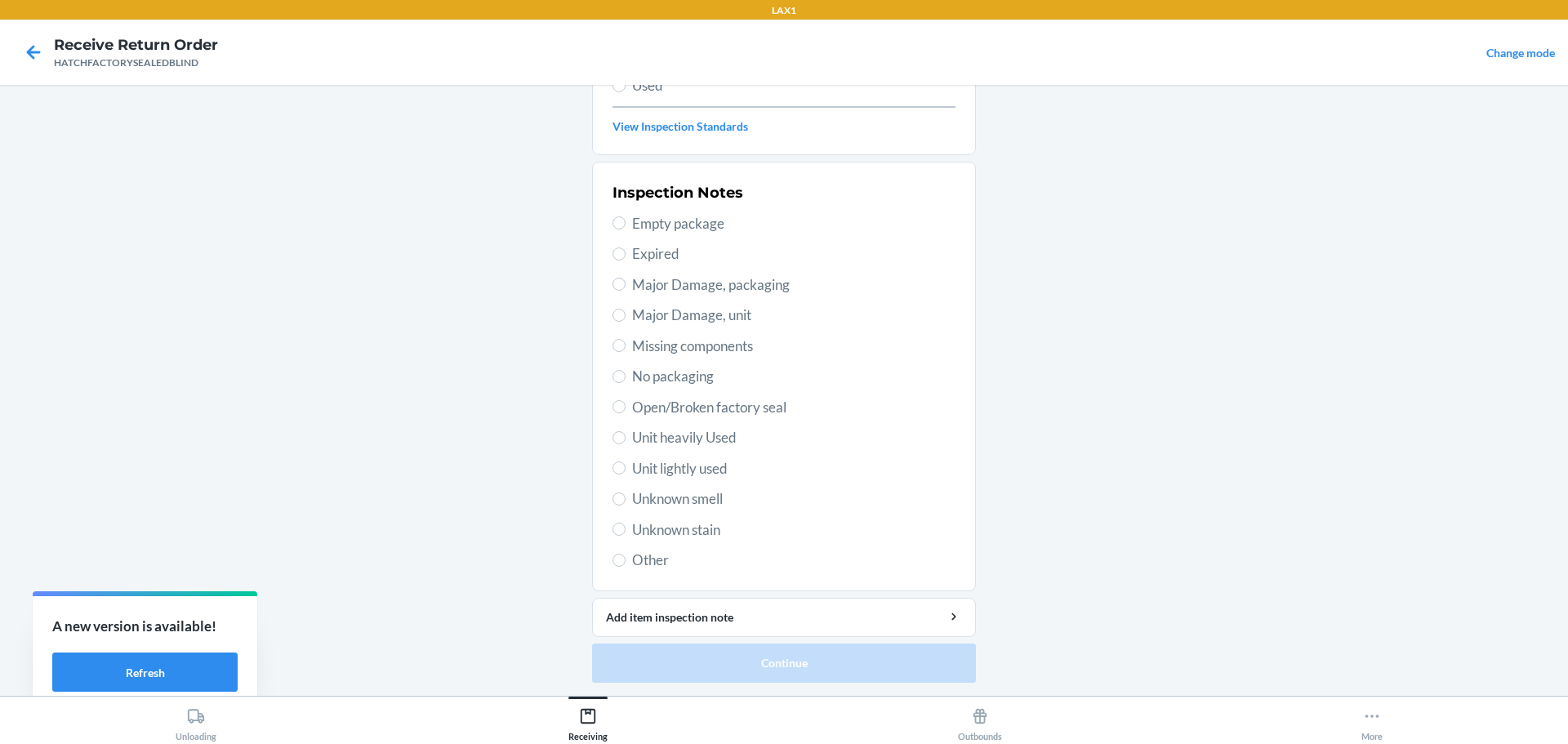
drag, startPoint x: 664, startPoint y: 284, endPoint x: 657, endPoint y: 327, distance: 43.6
click at [663, 286] on span "Major Damage, packaging" at bounding box center [793, 284] width 323 height 21
click at [626, 286] on input "Major Damage, packaging" at bounding box center [619, 284] width 13 height 13
radio input "true"
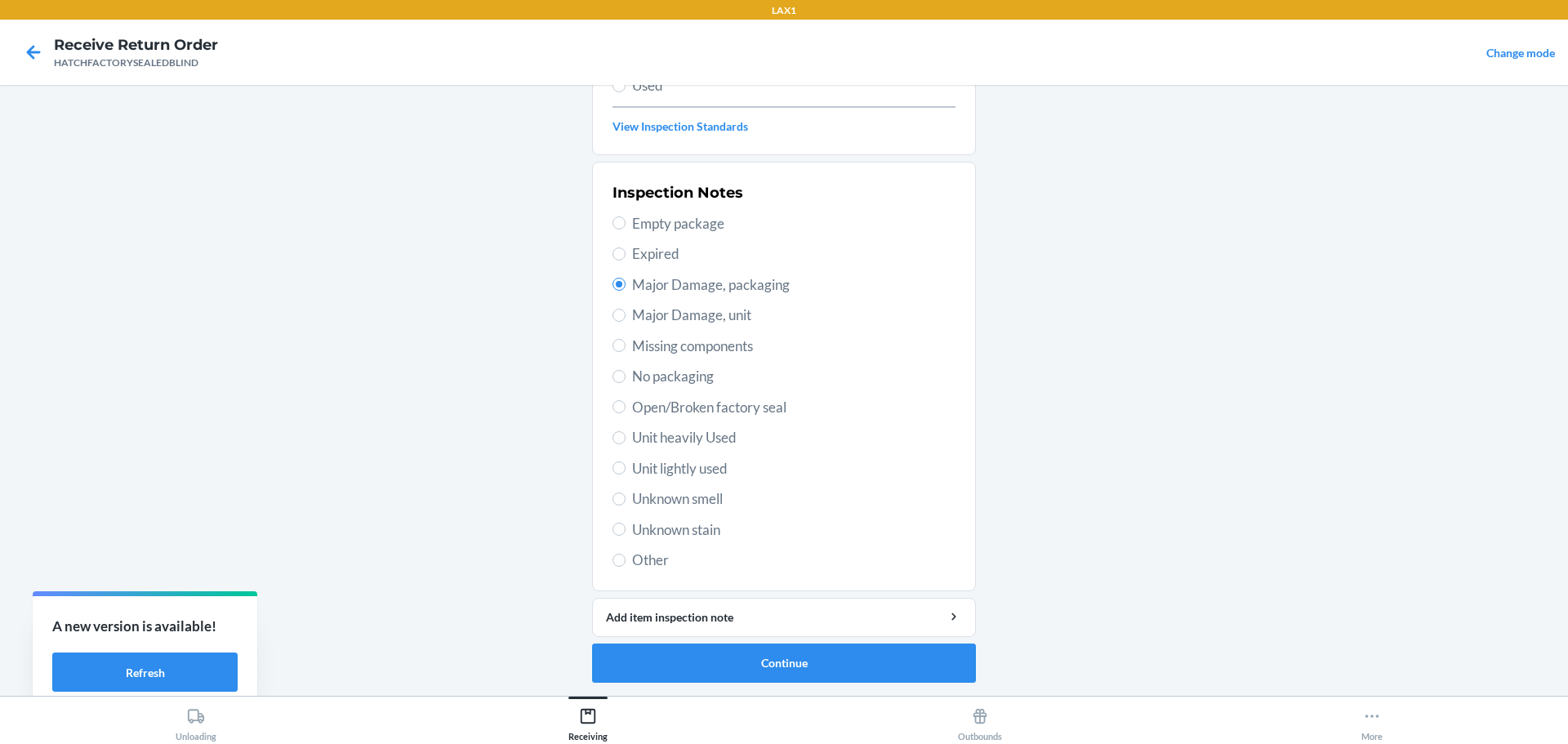
click at [734, 318] on span "Major Damage, unit" at bounding box center [793, 315] width 323 height 21
click at [626, 318] on input "Major Damage, unit" at bounding box center [619, 316] width 13 height 13
radio input "true"
radio input "false"
click at [939, 672] on button "Continue" at bounding box center [784, 662] width 384 height 39
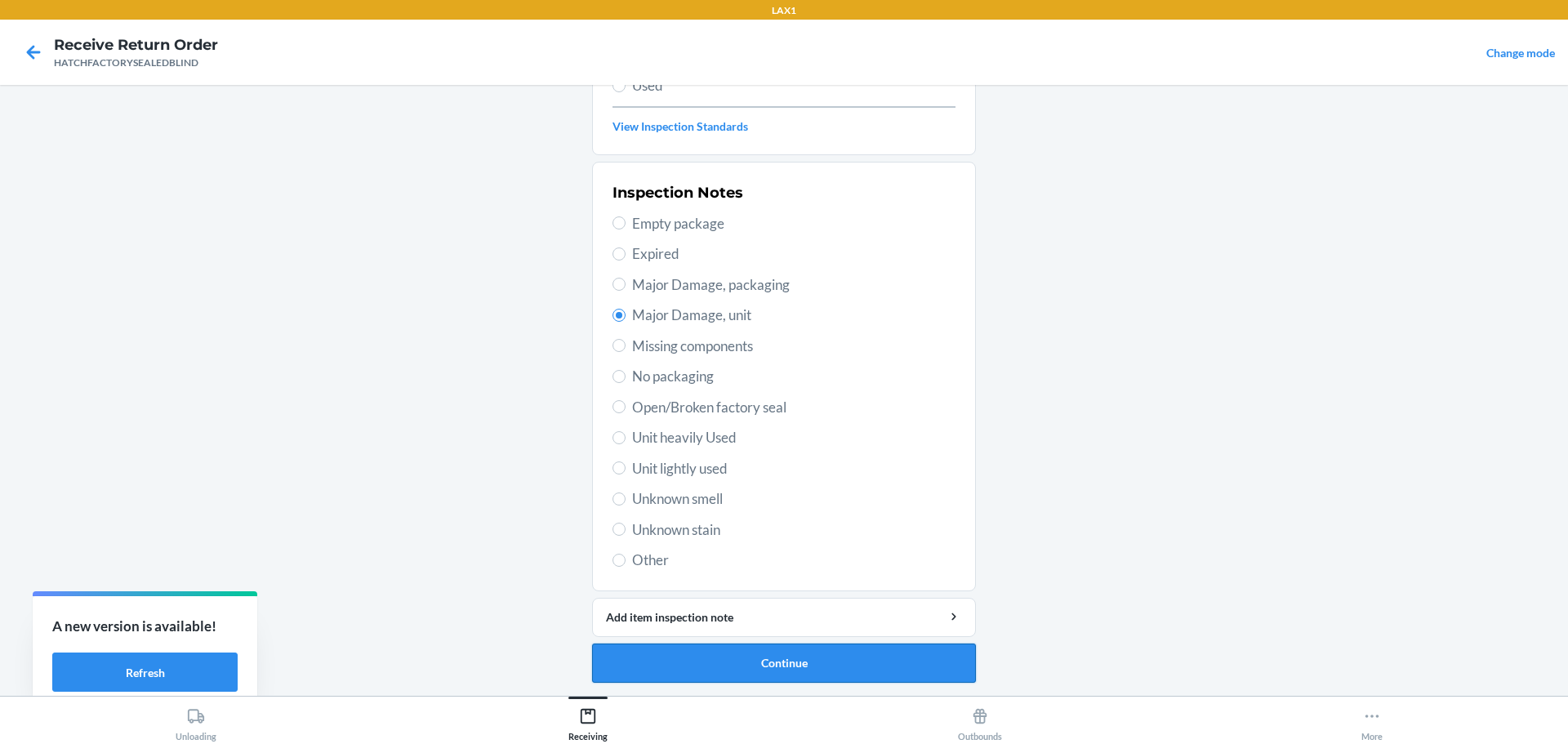
scroll to position [105, 0]
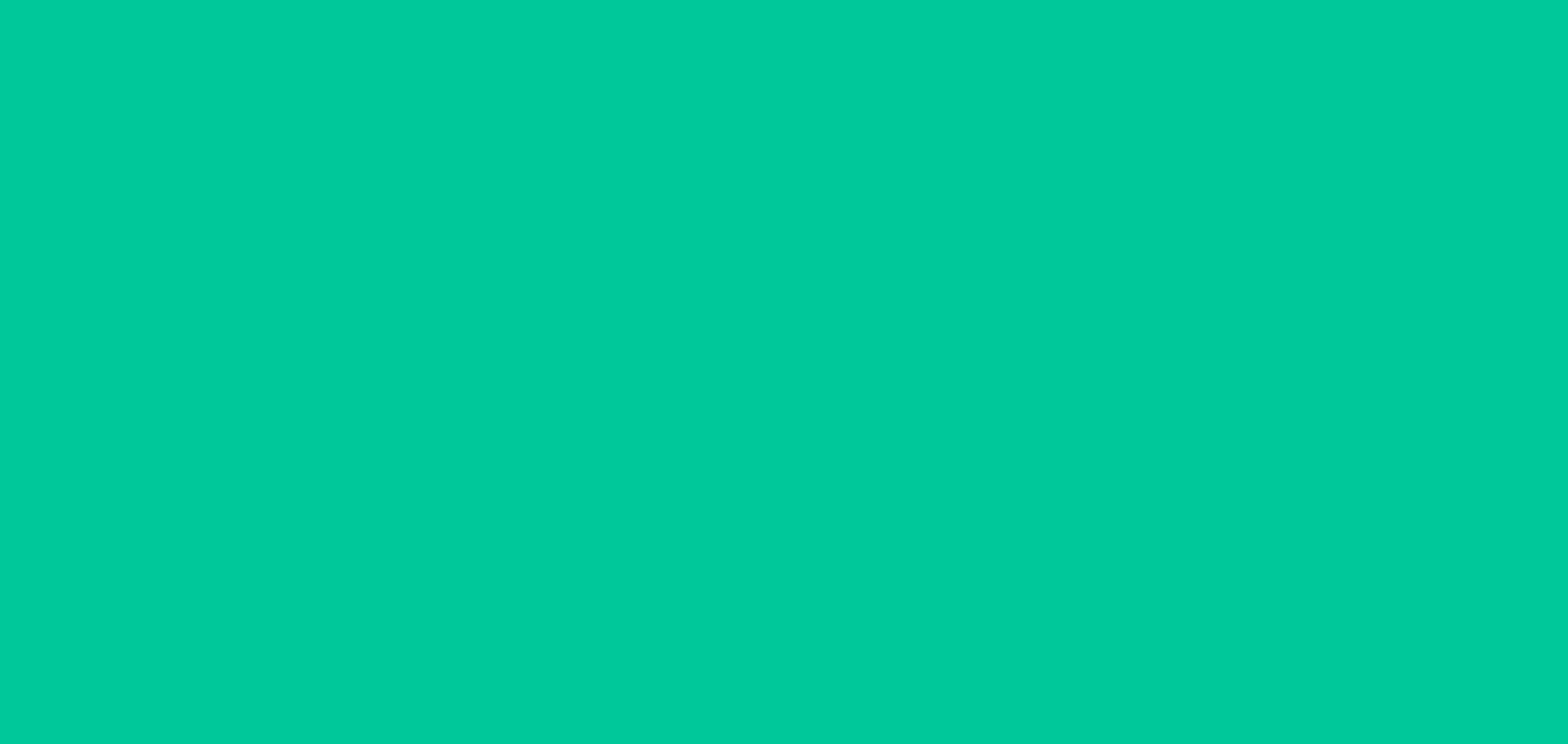
click at [939, 672] on button "Confirm" at bounding box center [784, 662] width 384 height 39
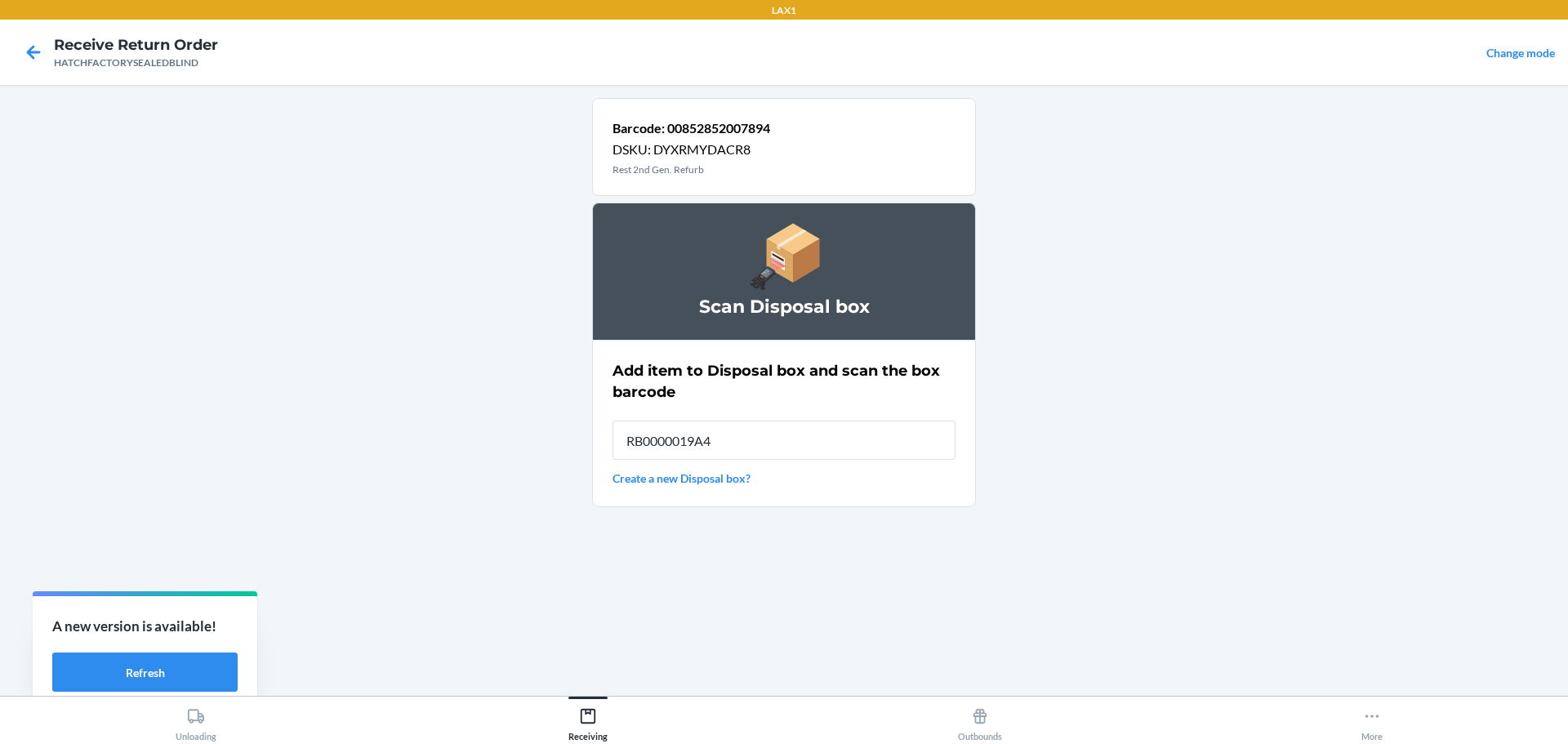
type input "RB0000019A4"
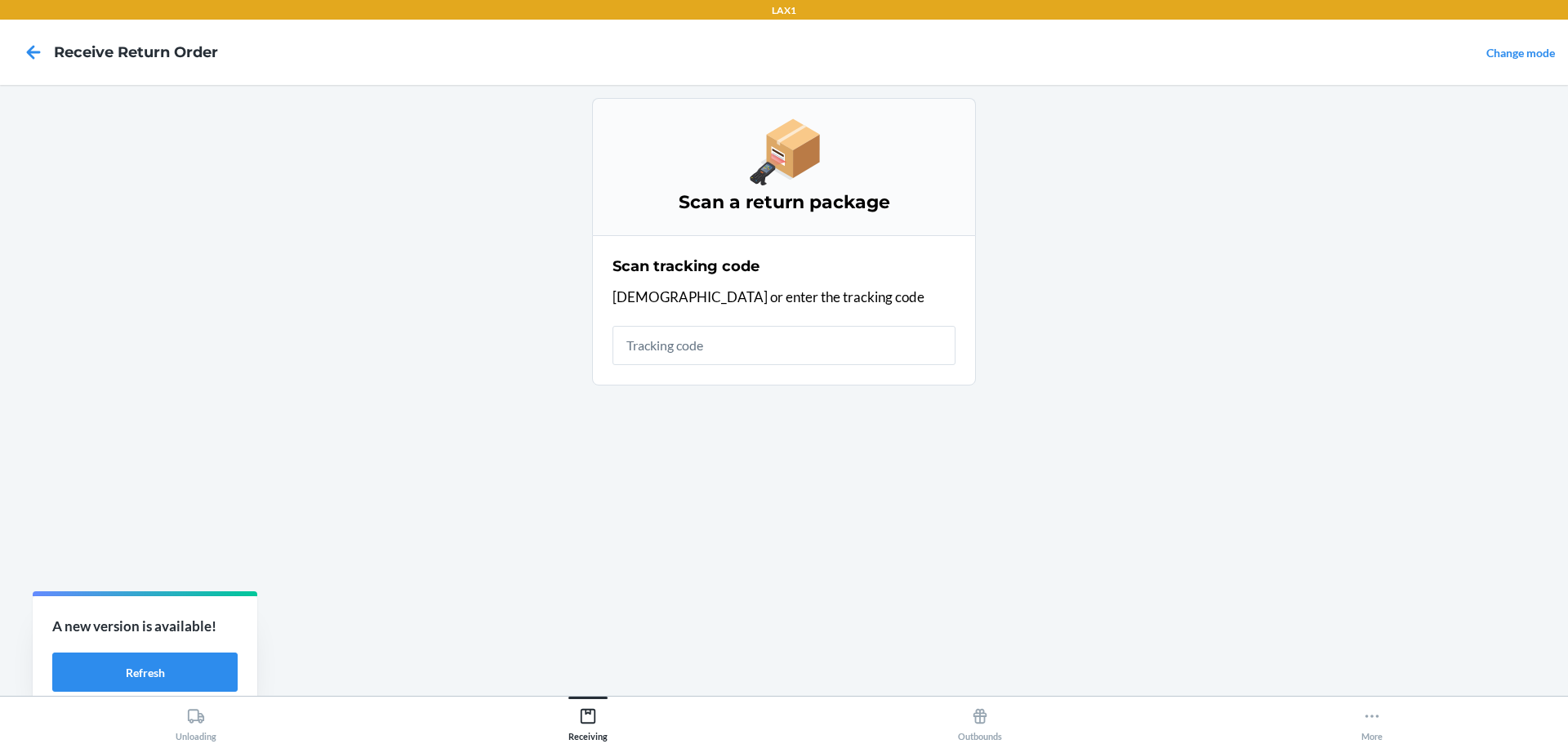
click at [685, 337] on input "text" at bounding box center [784, 345] width 343 height 39
type input "HATCHFACTORYSEALEDB"
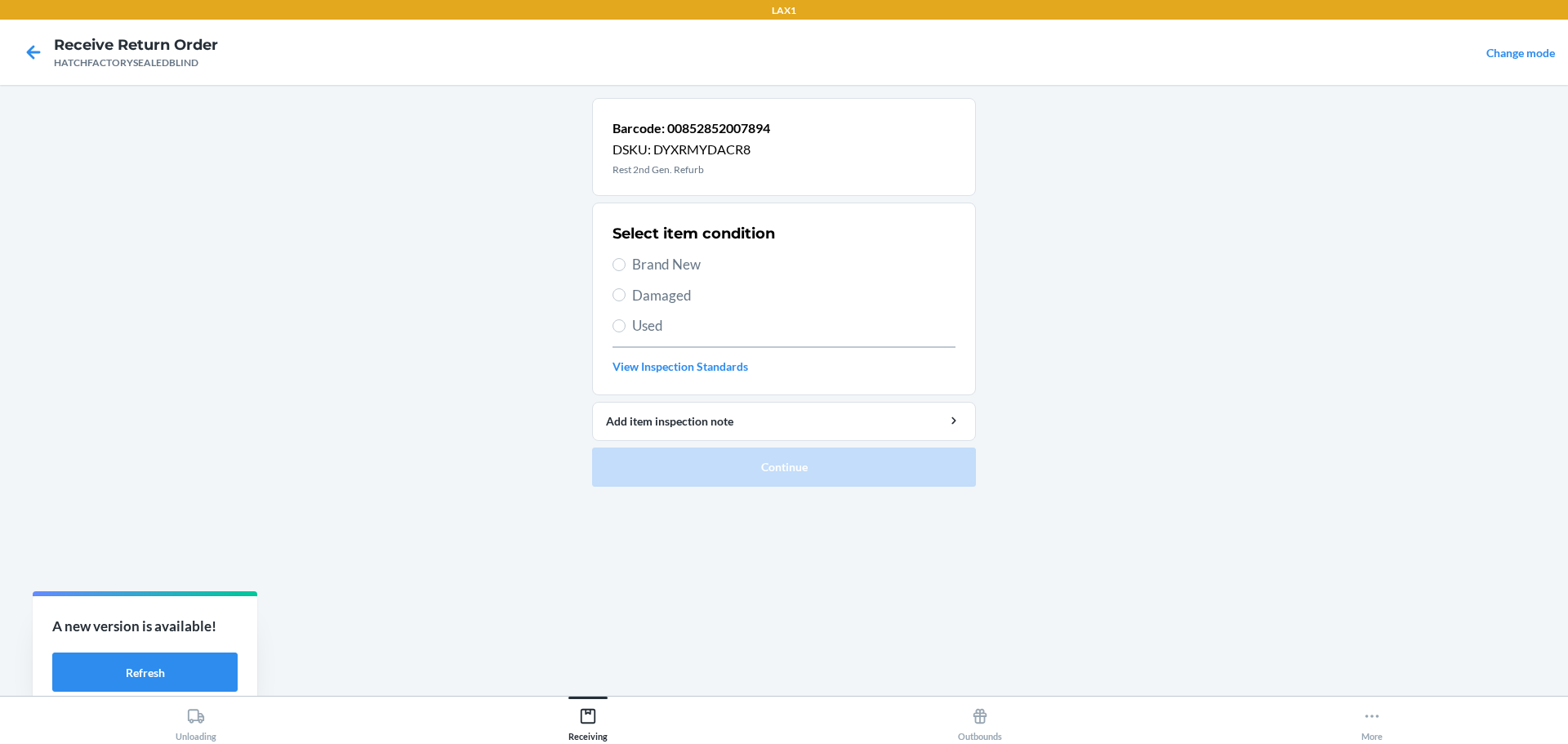
click at [645, 289] on span "Damaged" at bounding box center [793, 296] width 323 height 21
click at [626, 289] on input "Damaged" at bounding box center [619, 295] width 13 height 13
radio input "true"
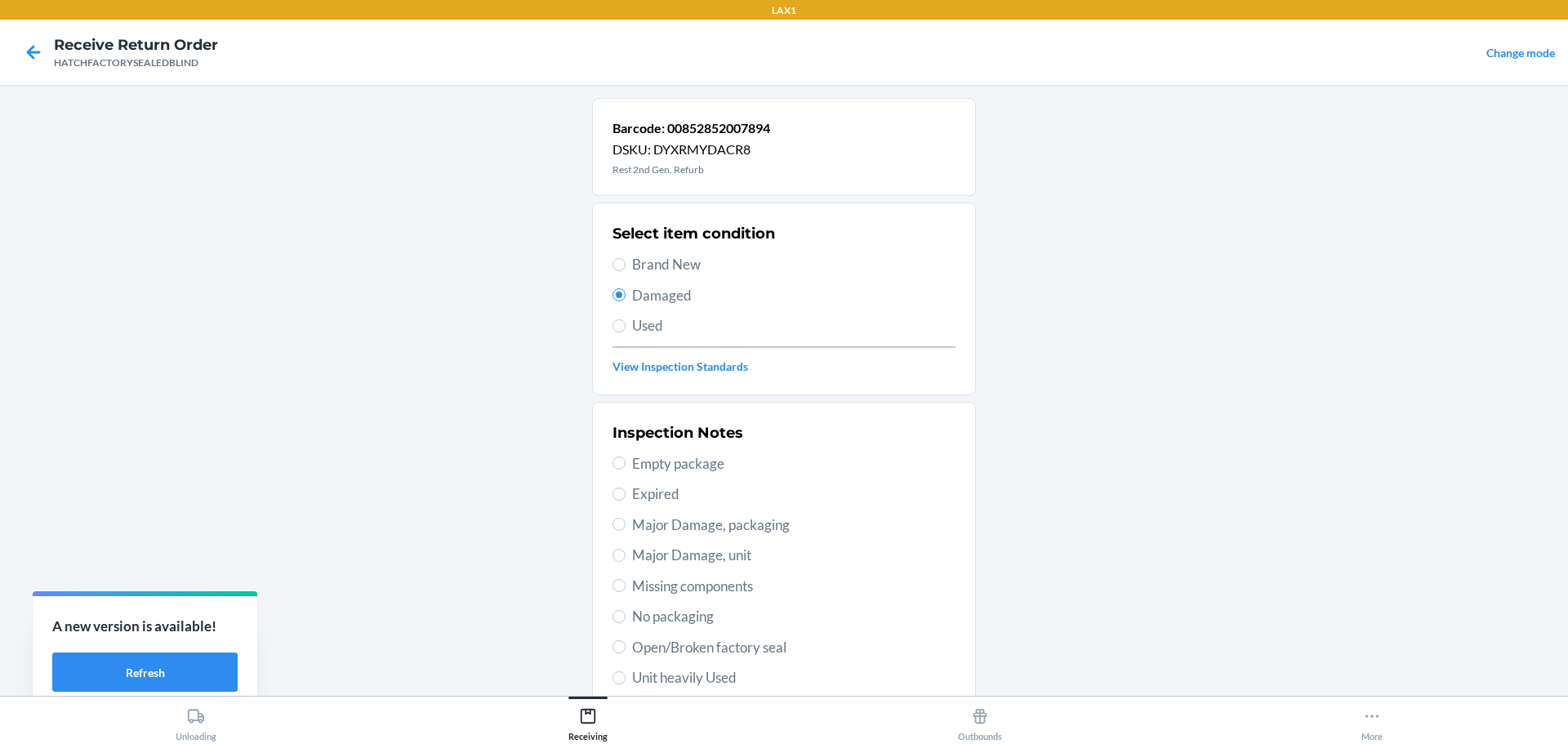
click at [635, 298] on span "Damaged" at bounding box center [793, 296] width 323 height 21
click at [626, 298] on input "Damaged" at bounding box center [619, 295] width 13 height 13
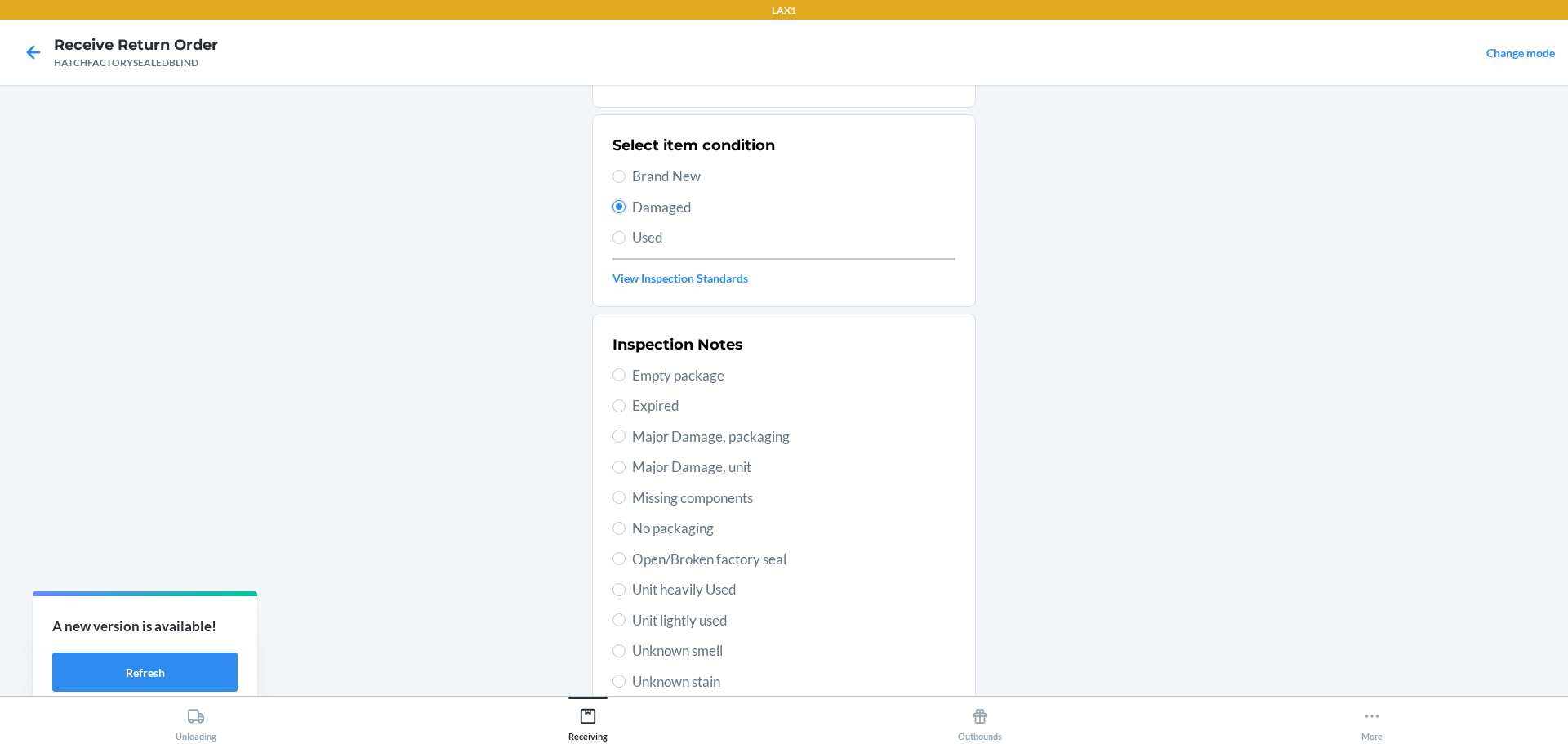
scroll to position [240, 0]
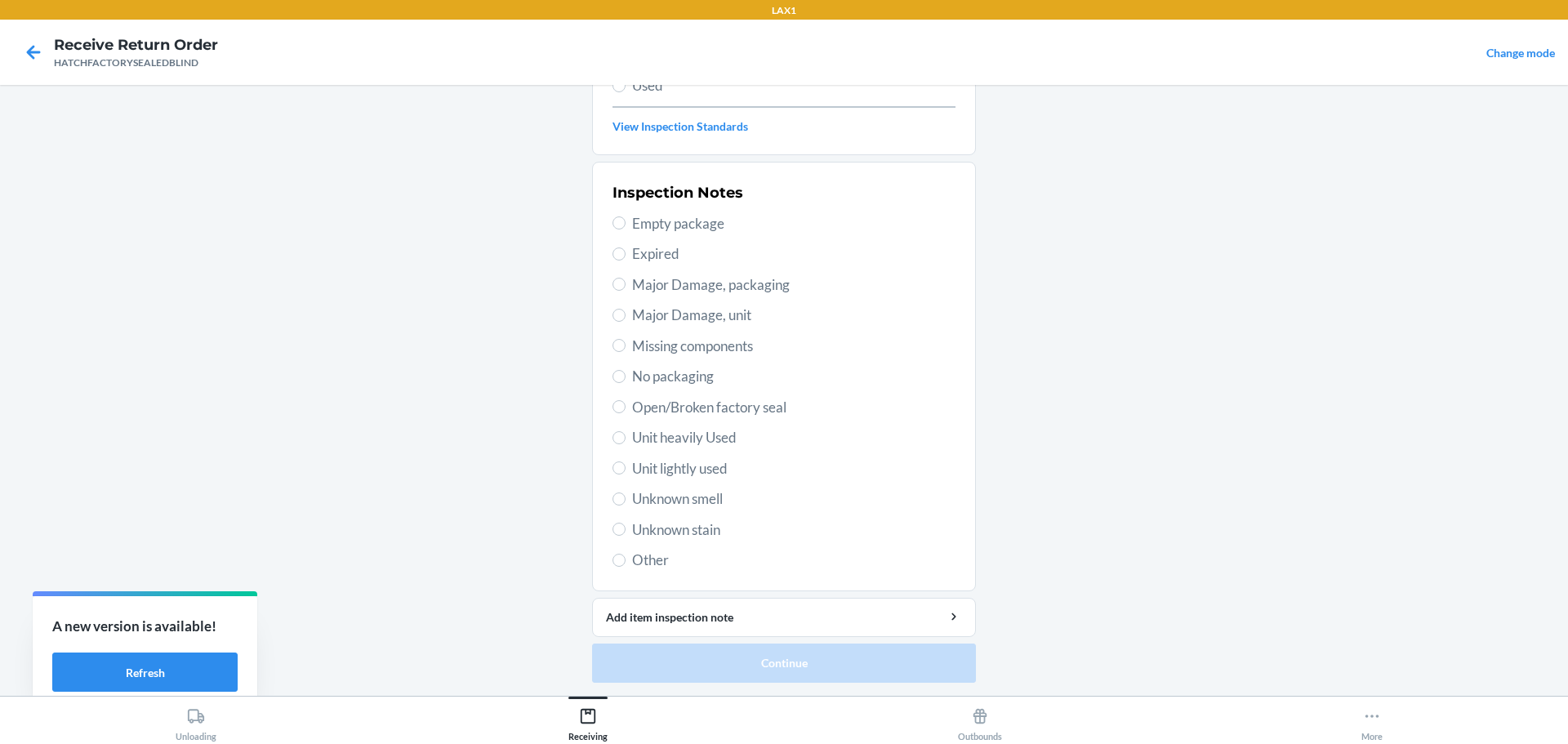
click at [700, 318] on span "Major Damage, unit" at bounding box center [793, 315] width 323 height 21
click at [626, 318] on input "Major Damage, unit" at bounding box center [619, 316] width 13 height 13
radio input "true"
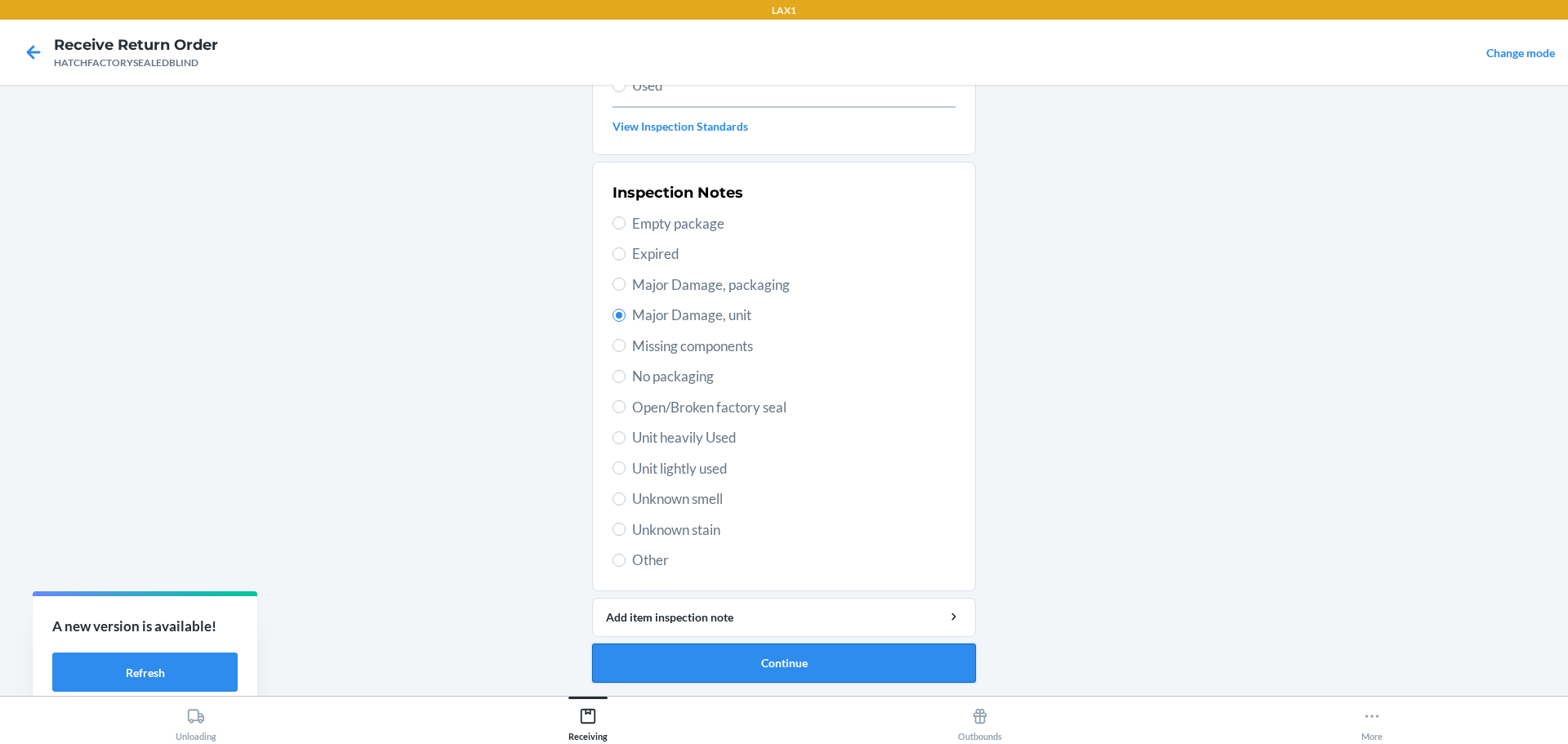
click at [888, 644] on button "Continue" at bounding box center [784, 662] width 384 height 39
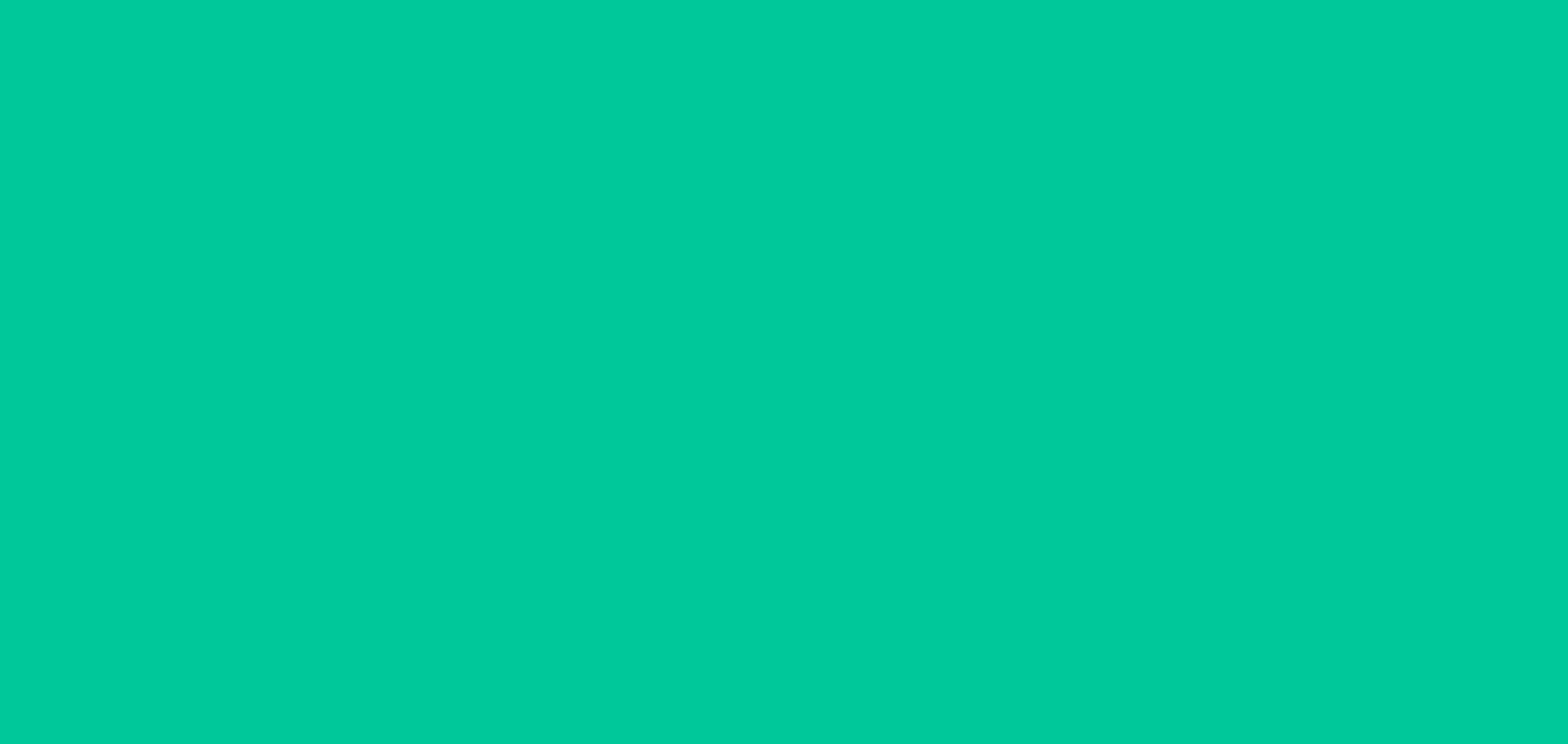
scroll to position [0, 0]
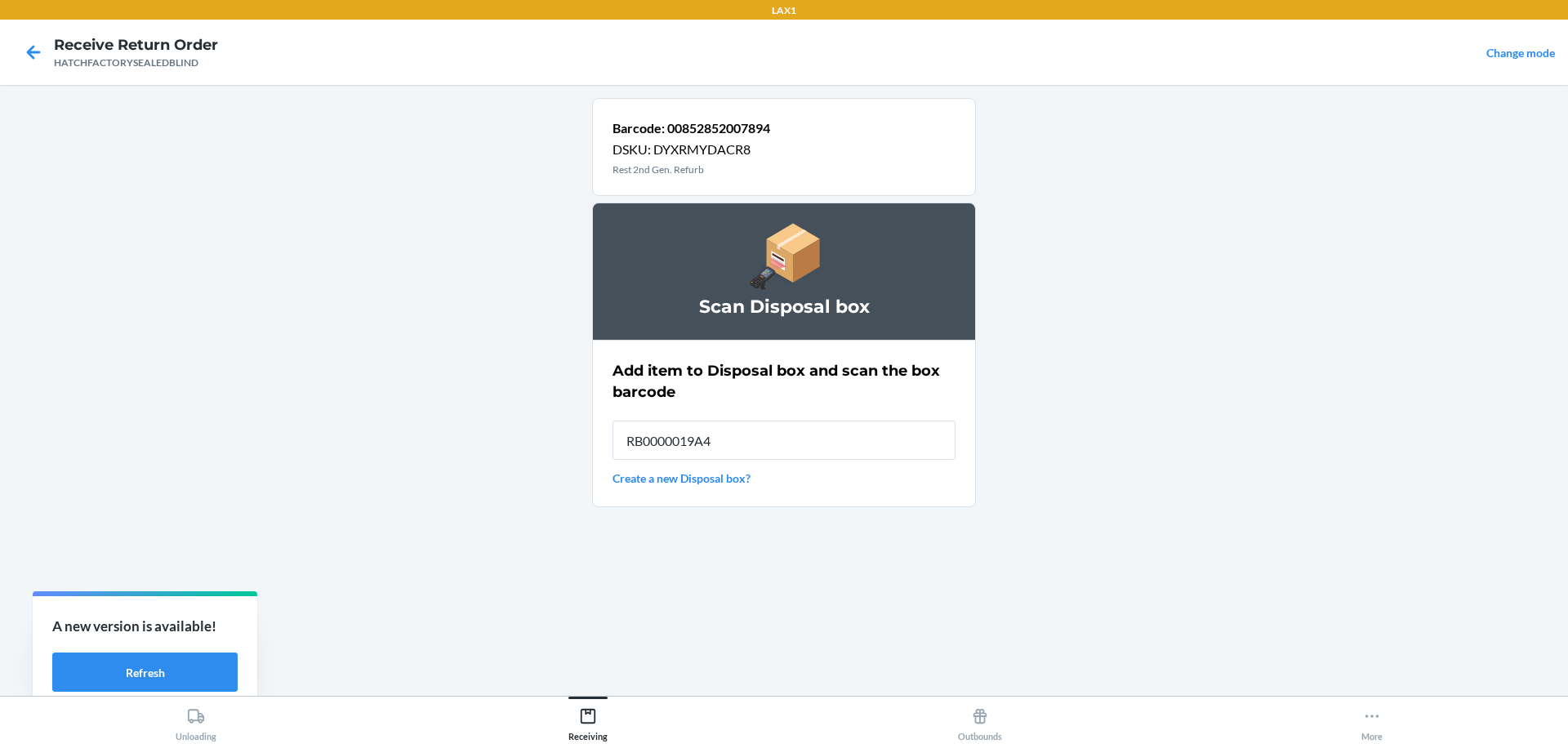
type input "RB0000019A4"
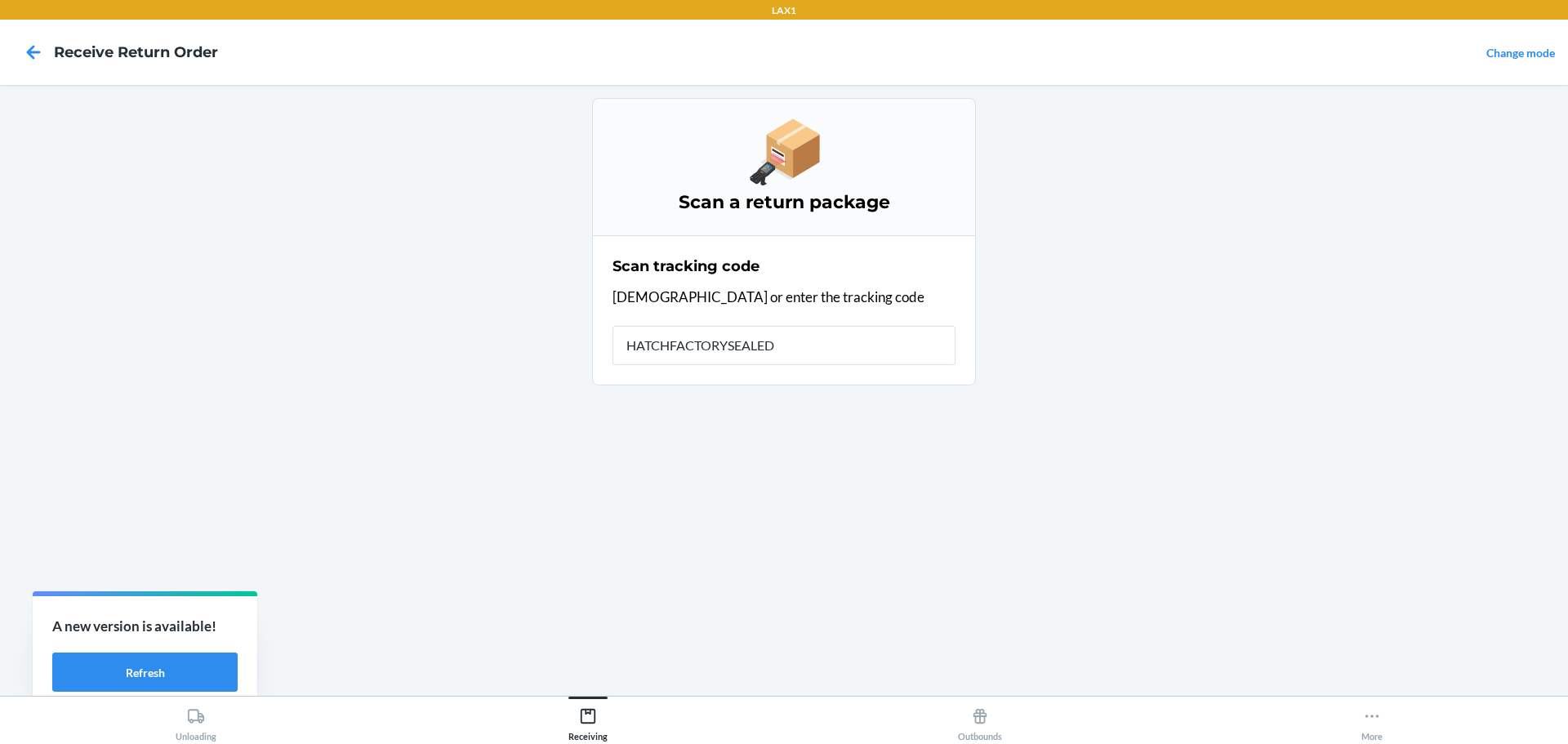
type input "HATCHFACTORYSEALEDB"
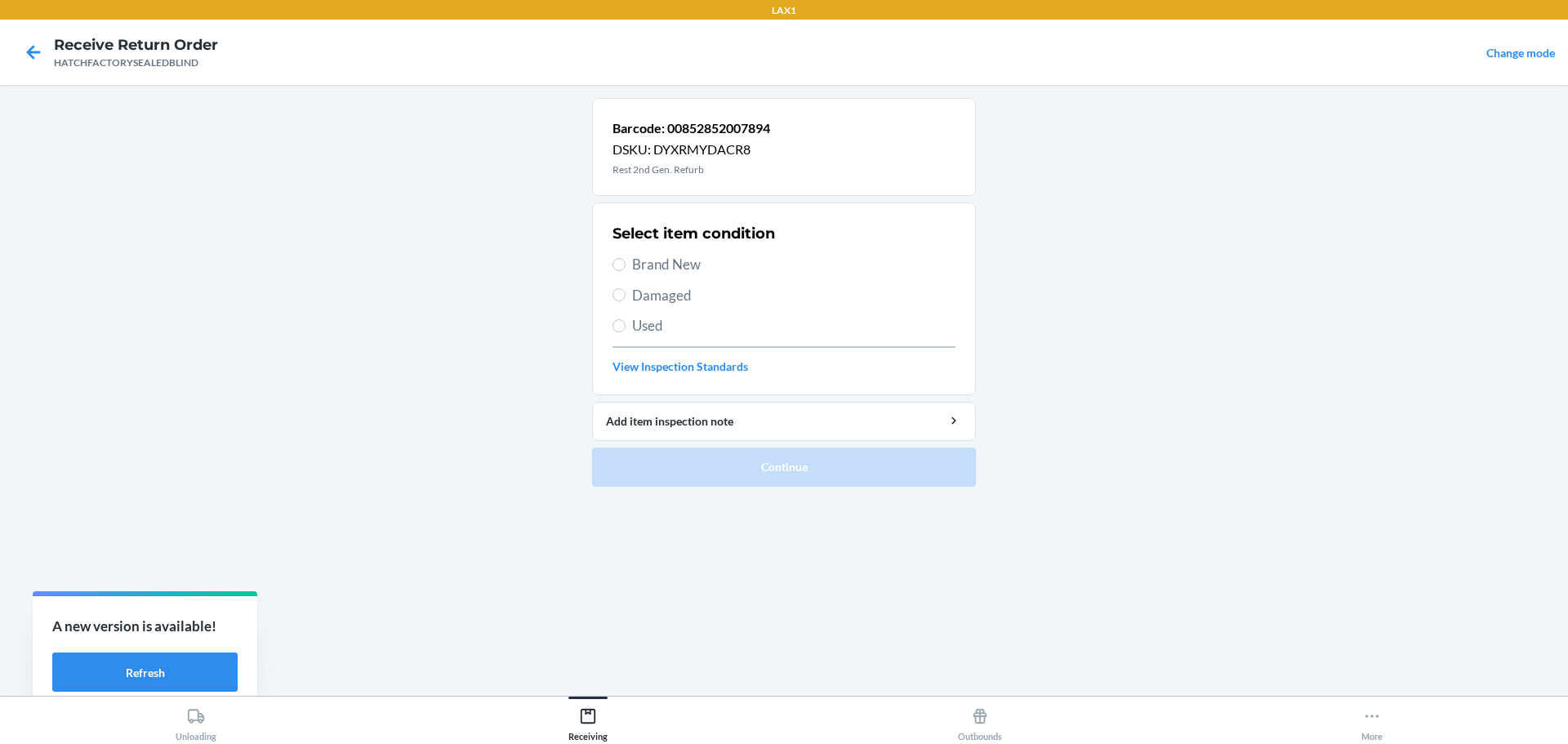
click at [684, 300] on span "Damaged" at bounding box center [793, 296] width 323 height 21
click at [626, 300] on input "Damaged" at bounding box center [619, 295] width 13 height 13
radio input "true"
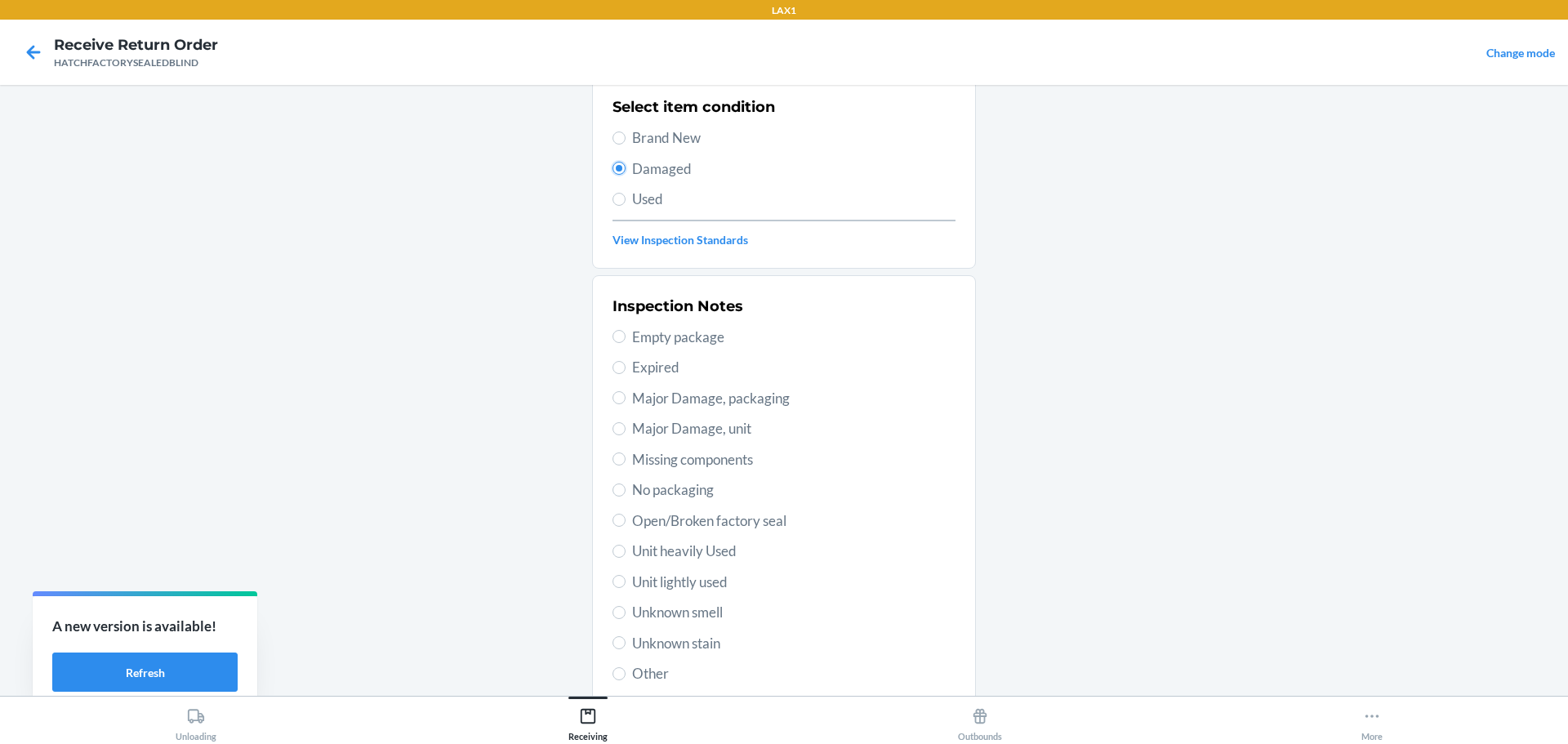
scroll to position [240, 0]
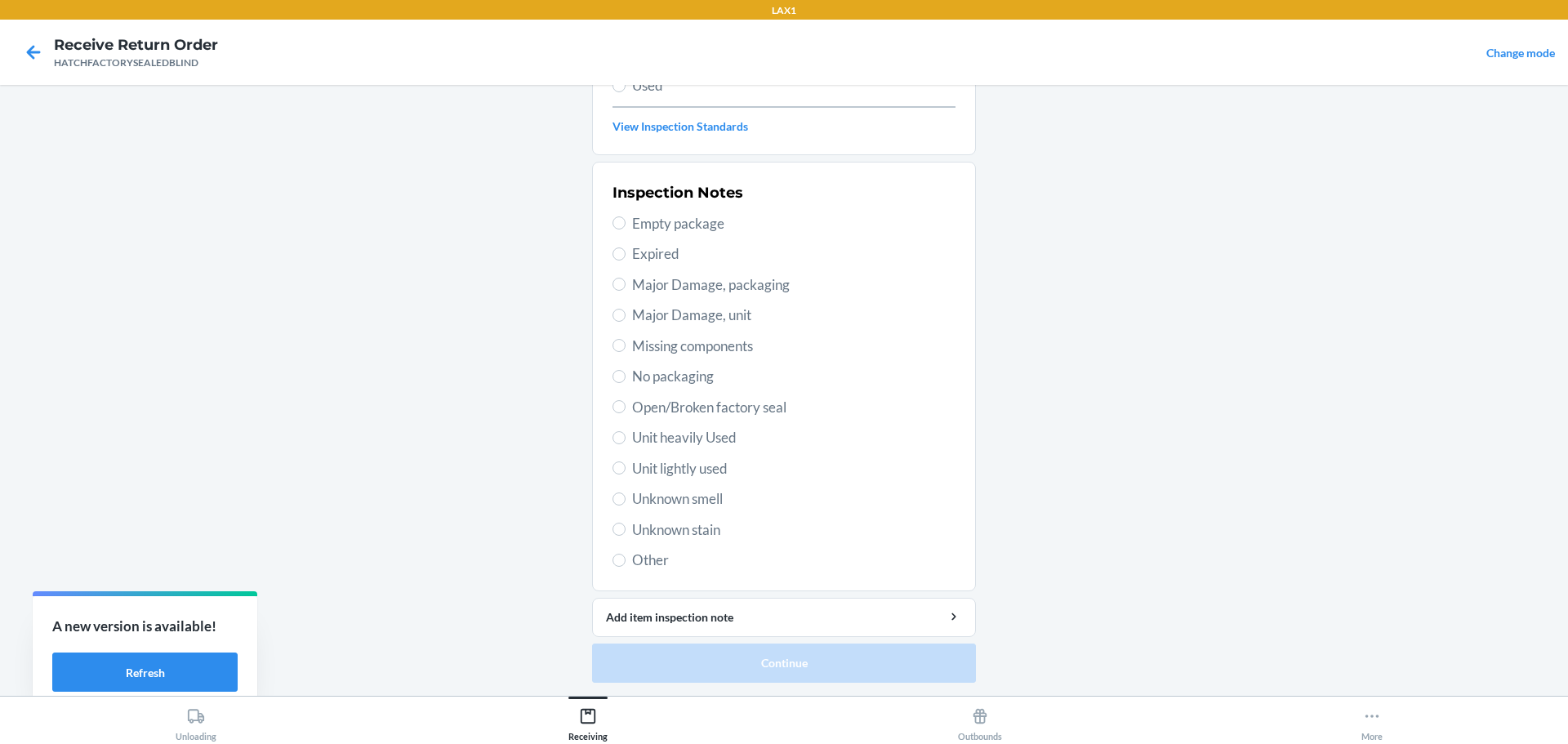
click at [688, 312] on span "Major Damage, unit" at bounding box center [793, 315] width 323 height 21
click at [626, 312] on input "Major Damage, unit" at bounding box center [619, 316] width 13 height 13
radio input "true"
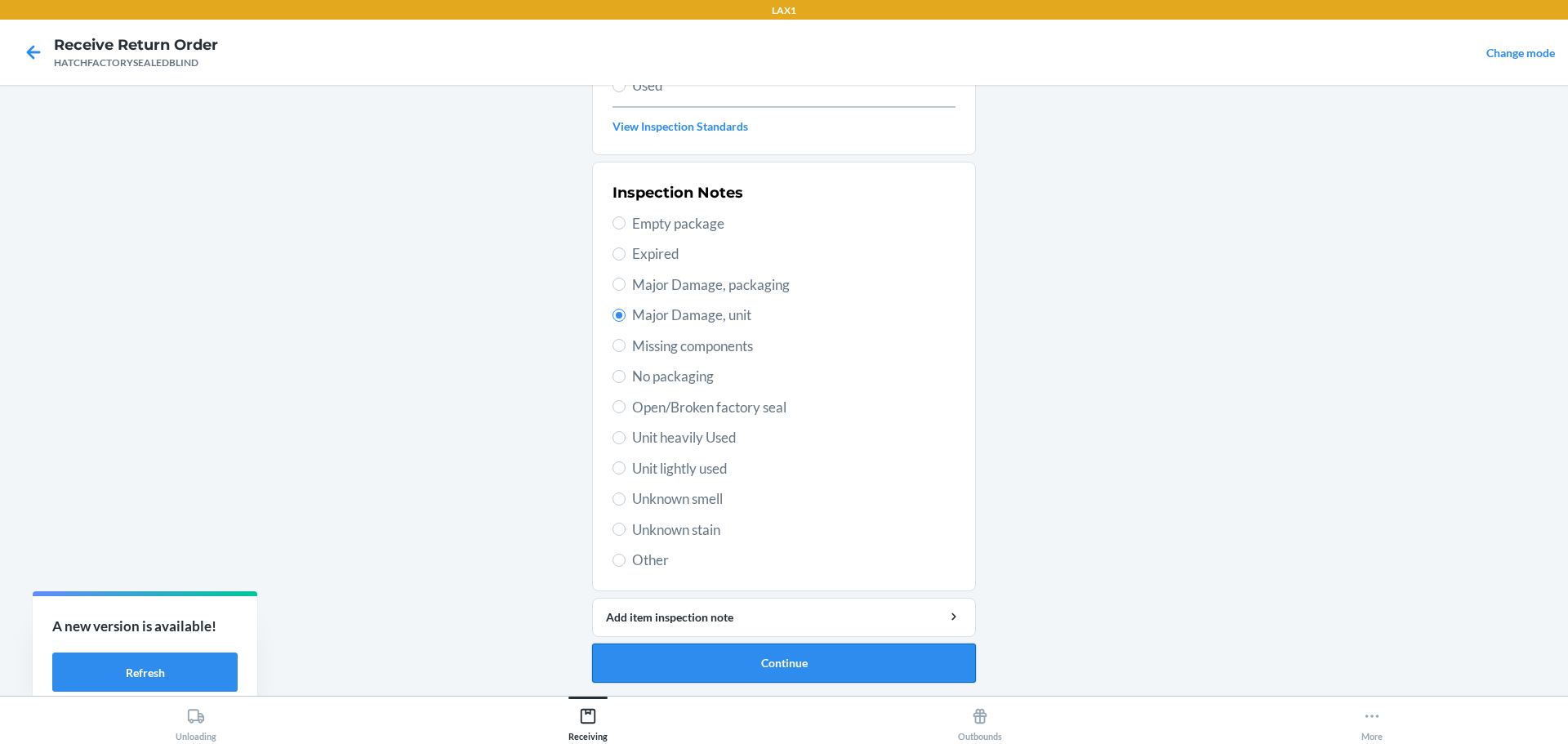
click at [882, 649] on button "Continue" at bounding box center [784, 662] width 384 height 39
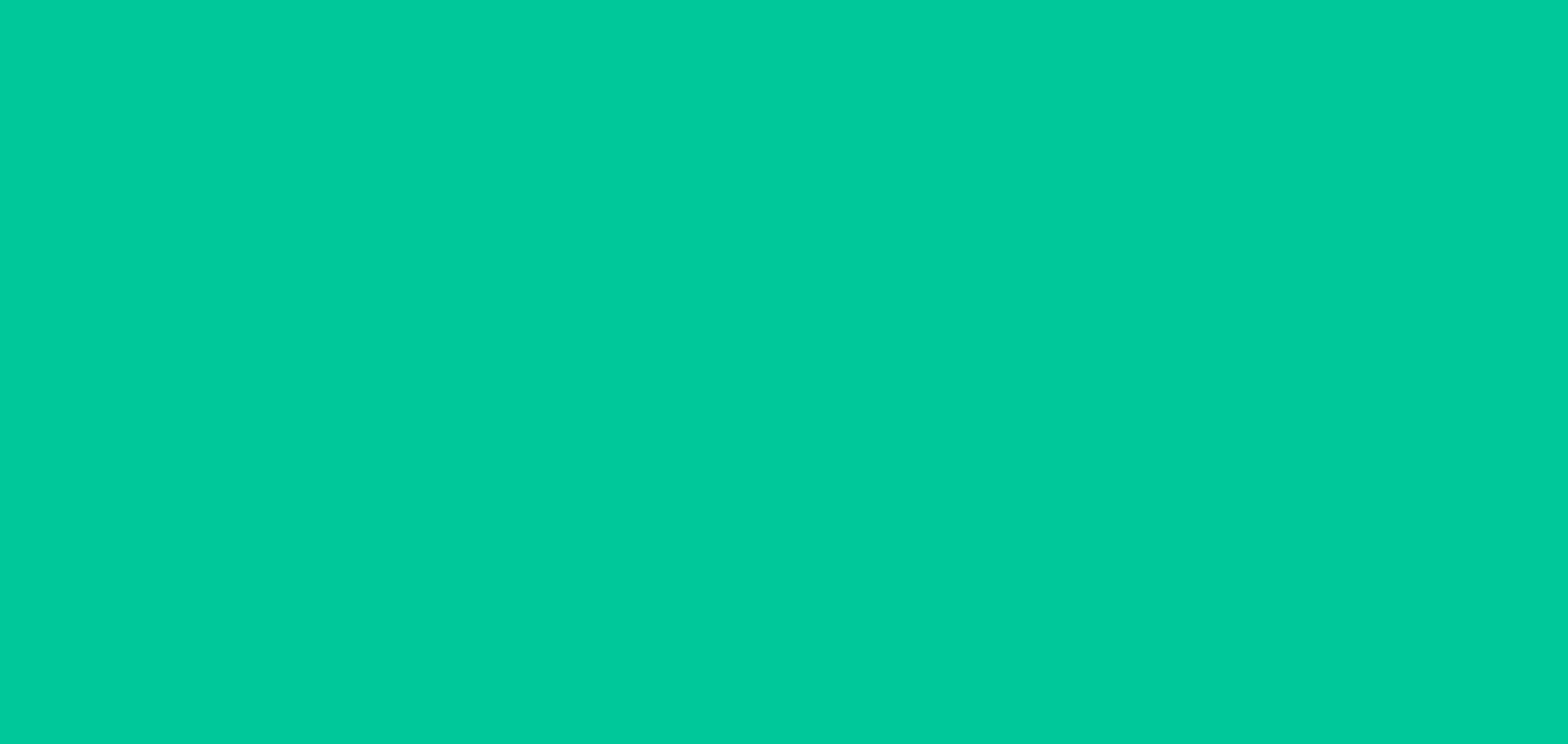
scroll to position [0, 0]
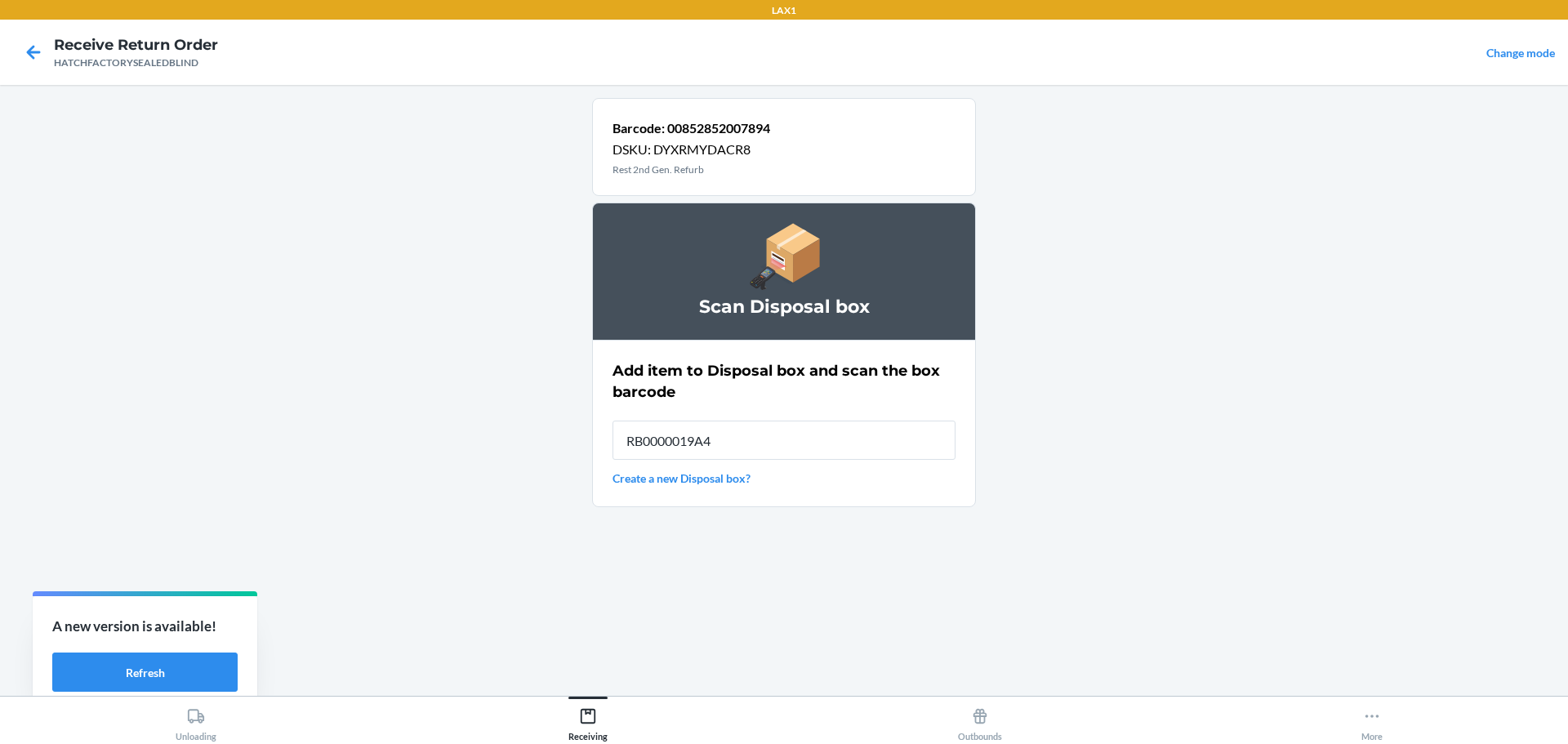
type input "RB0000019A4"
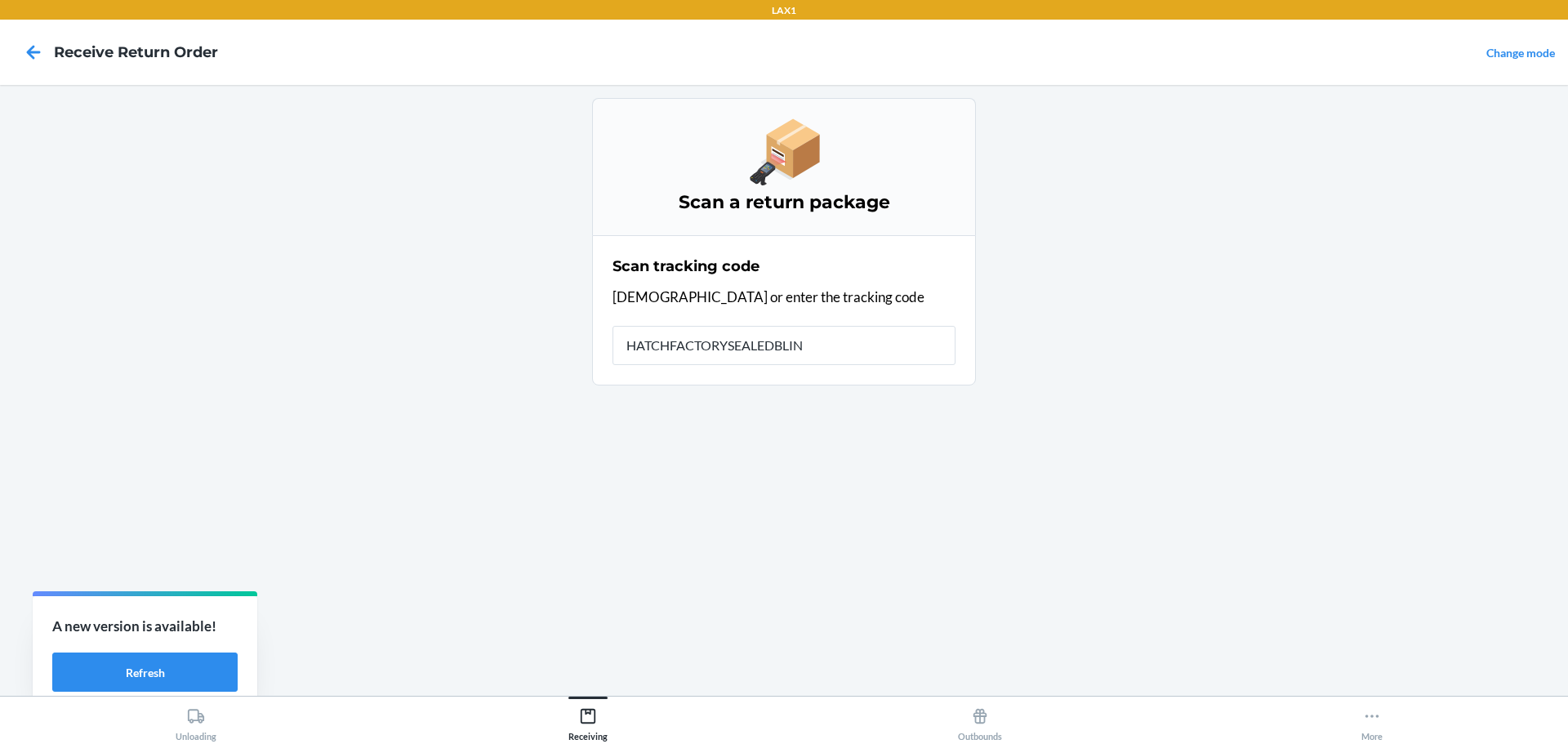
type input "HATCHFACTORYSEALEDBLIND"
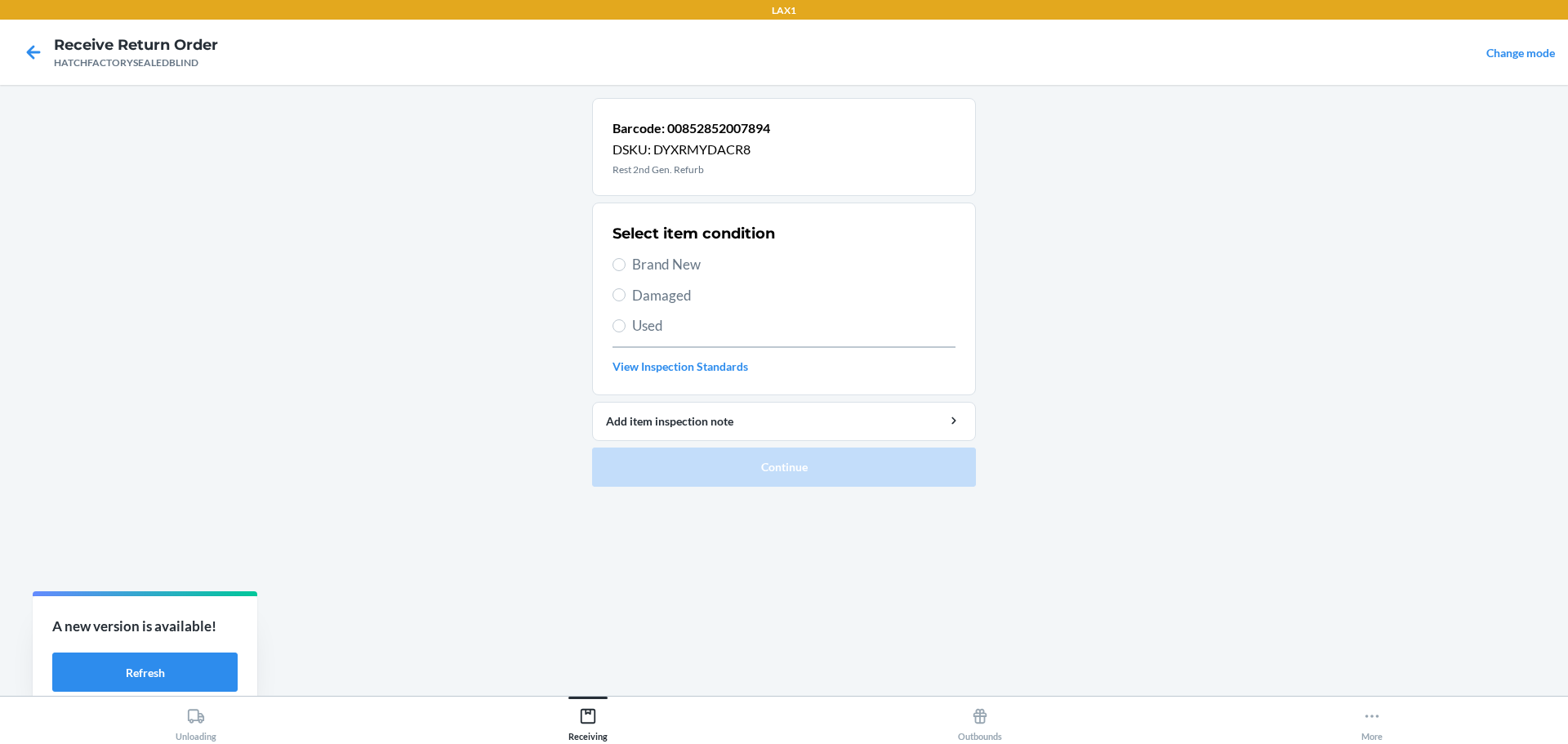
click at [630, 285] on label "Damaged" at bounding box center [784, 296] width 343 height 21
click at [626, 288] on input "Damaged" at bounding box center [619, 295] width 13 height 13
radio input "true"
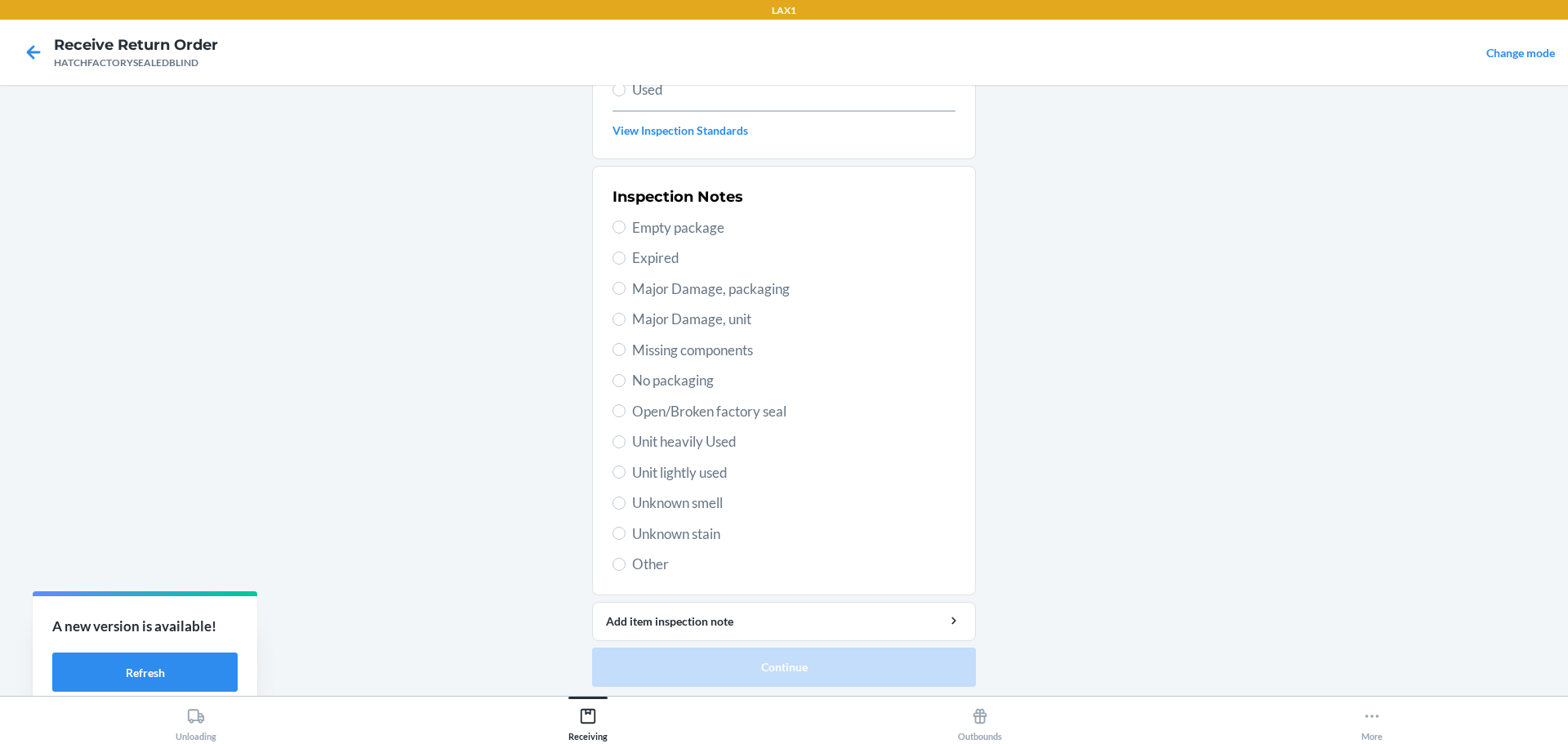
scroll to position [240, 0]
click at [697, 291] on span "Major Damage, packaging" at bounding box center [793, 284] width 323 height 21
click at [626, 291] on input "Major Damage, packaging" at bounding box center [619, 284] width 13 height 13
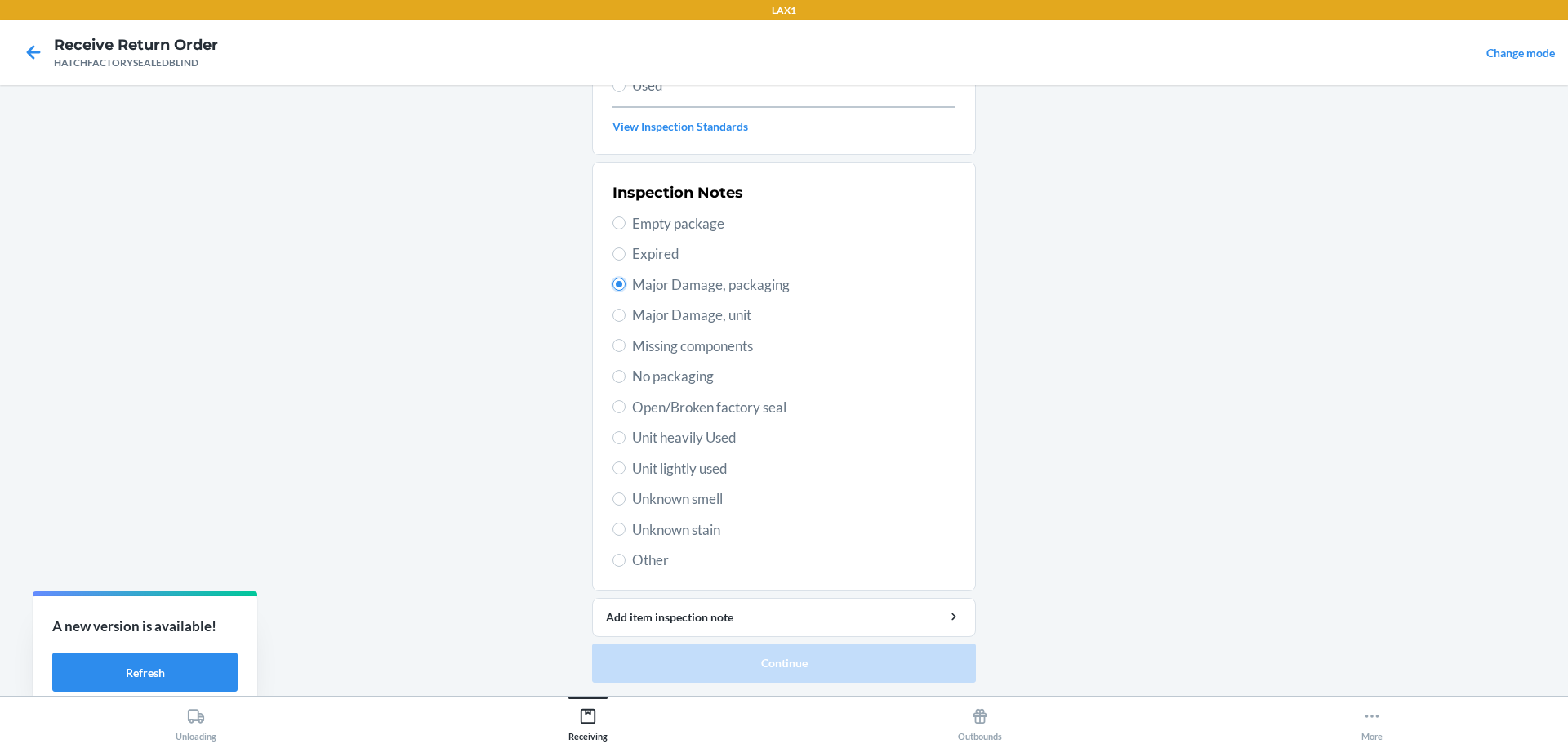
radio input "true"
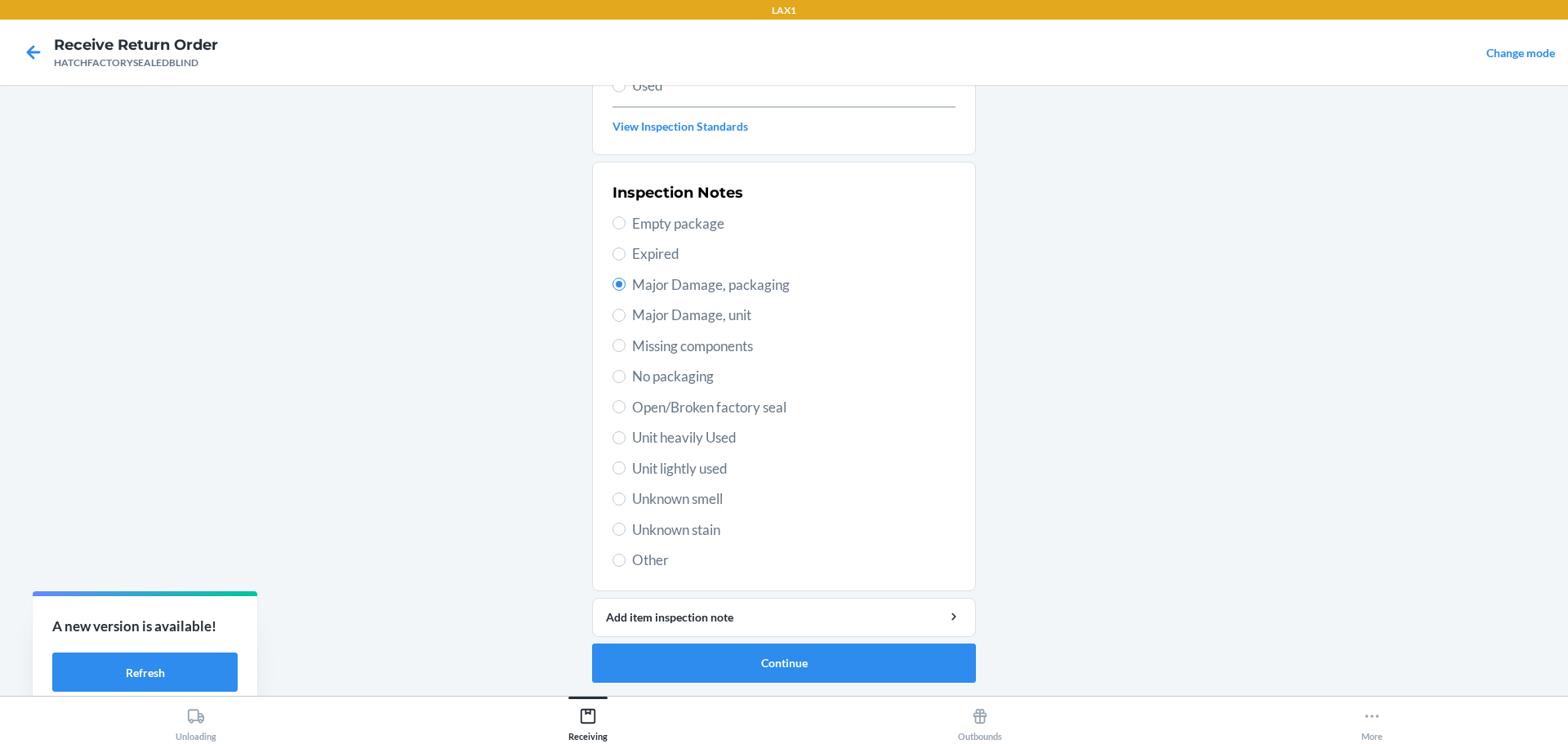
click at [703, 318] on span "Major Damage, unit" at bounding box center [793, 315] width 323 height 21
click at [626, 318] on input "Major Damage, unit" at bounding box center [619, 316] width 13 height 13
radio input "true"
radio input "false"
click at [760, 659] on button "Continue" at bounding box center [784, 662] width 384 height 39
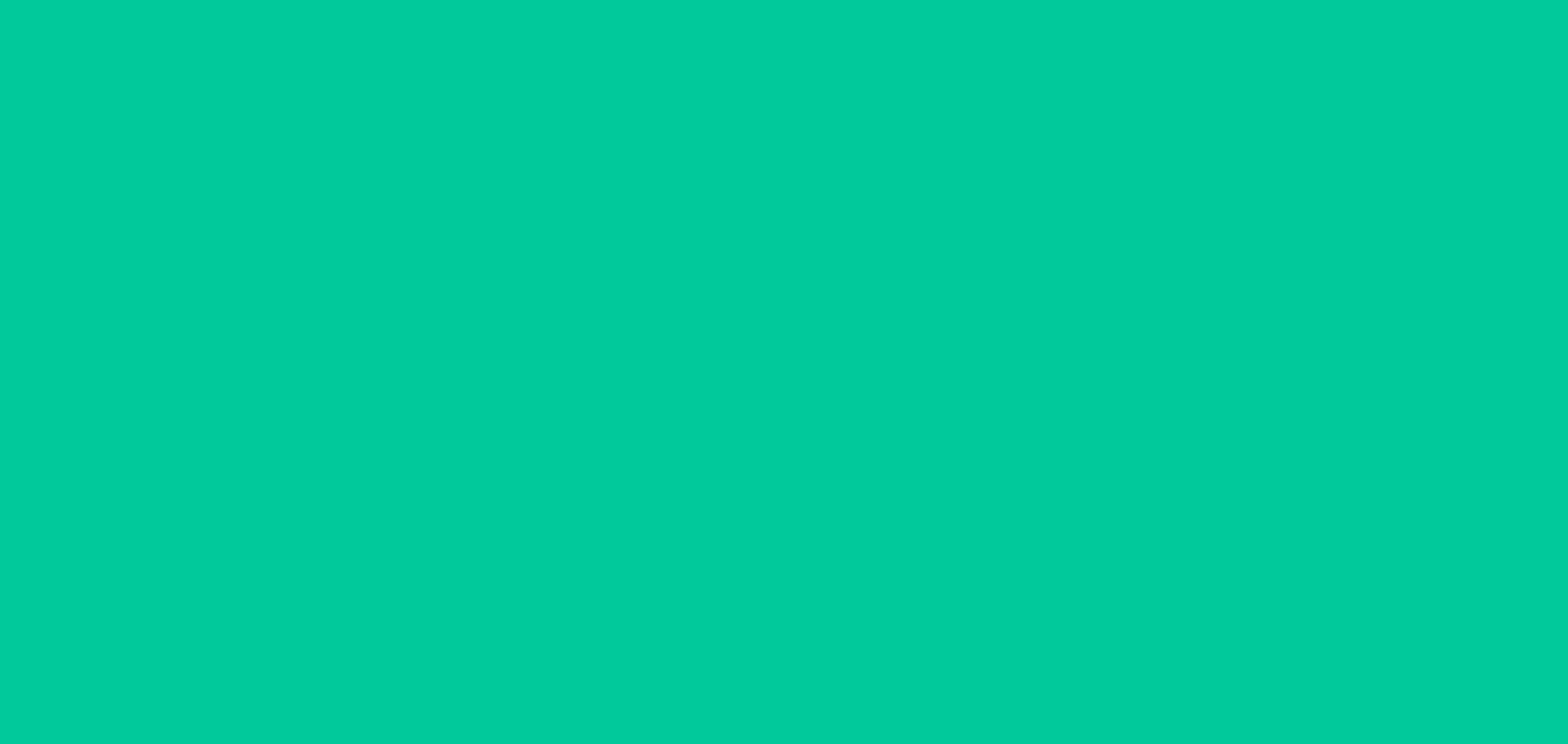
scroll to position [105, 0]
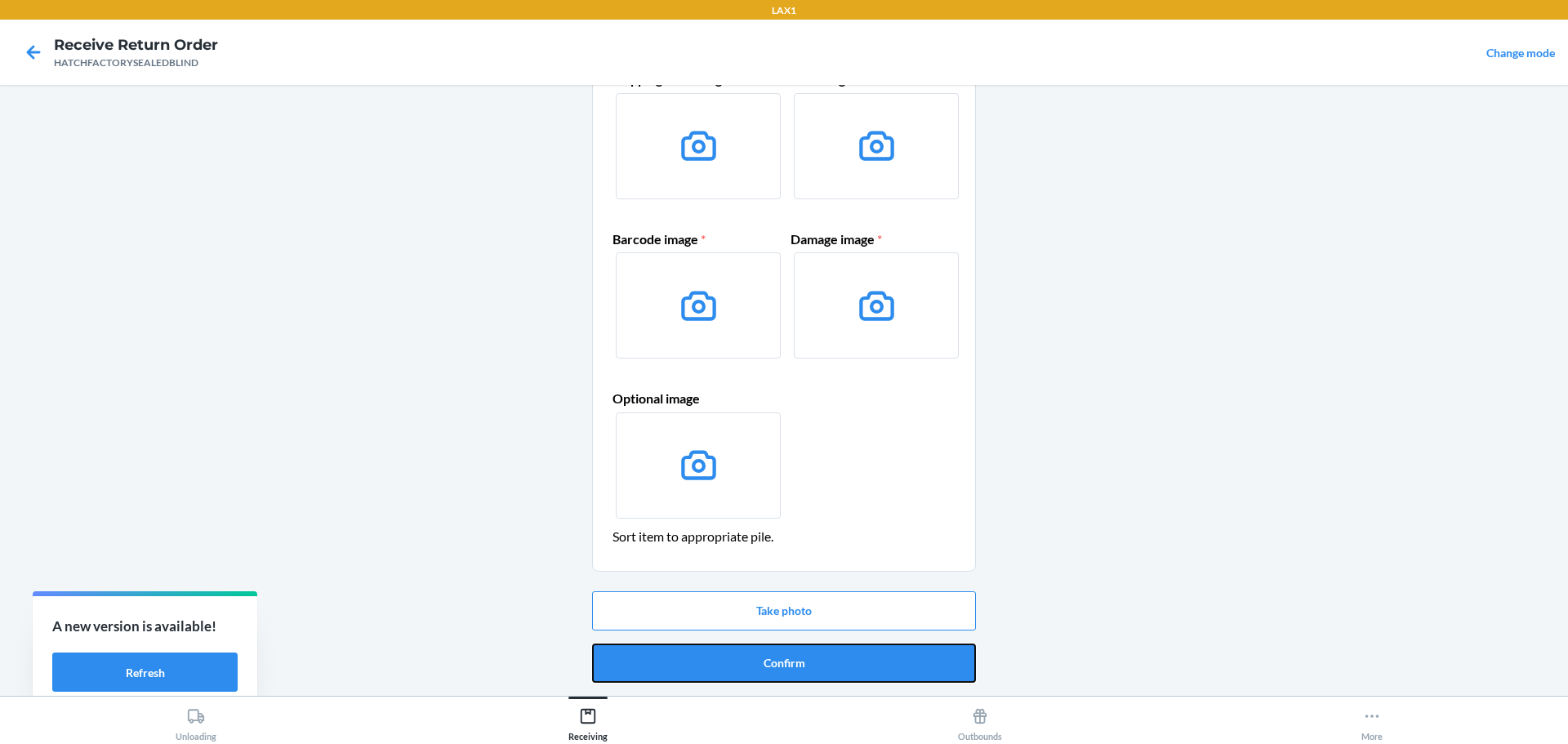
click at [759, 659] on button "Confirm" at bounding box center [784, 662] width 384 height 39
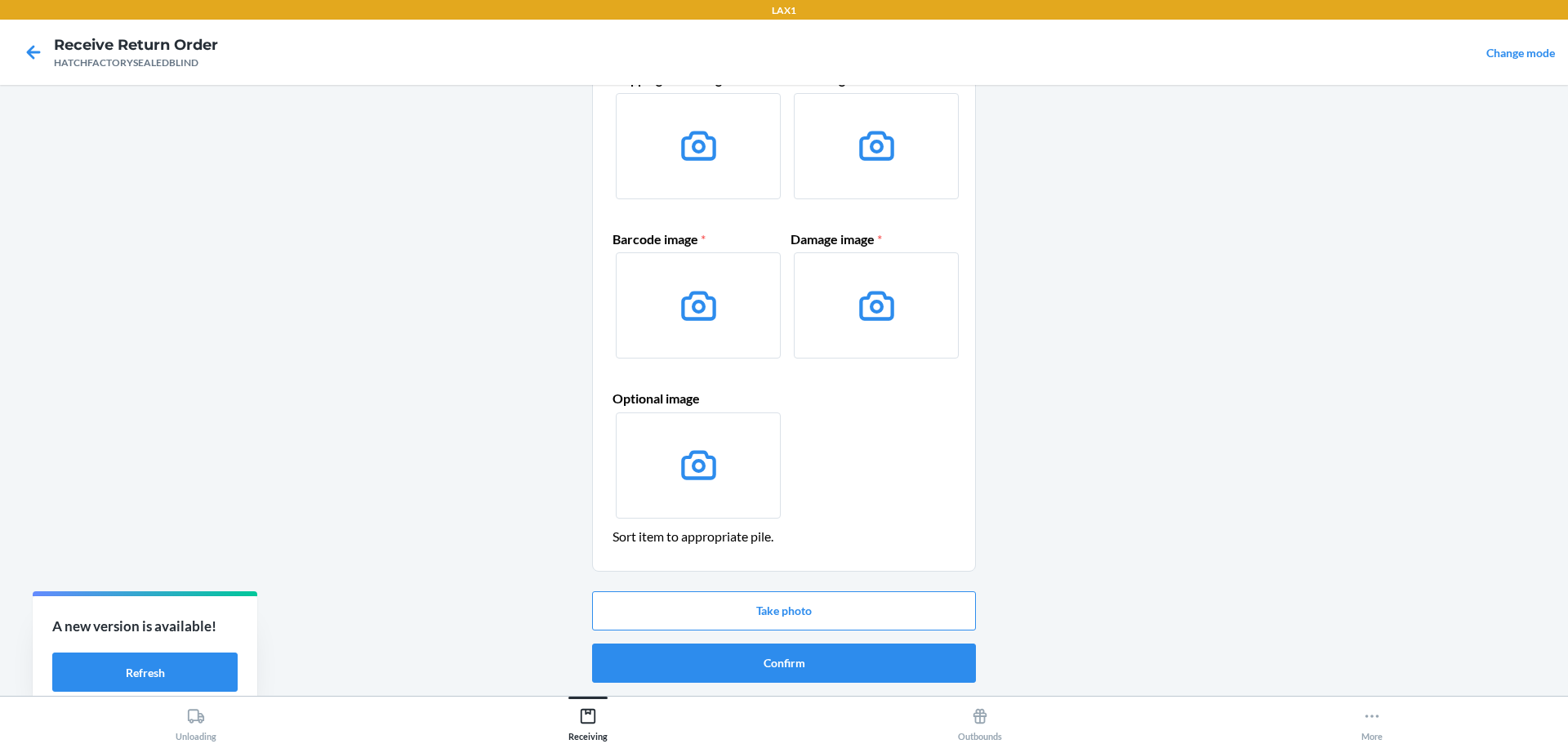
scroll to position [0, 0]
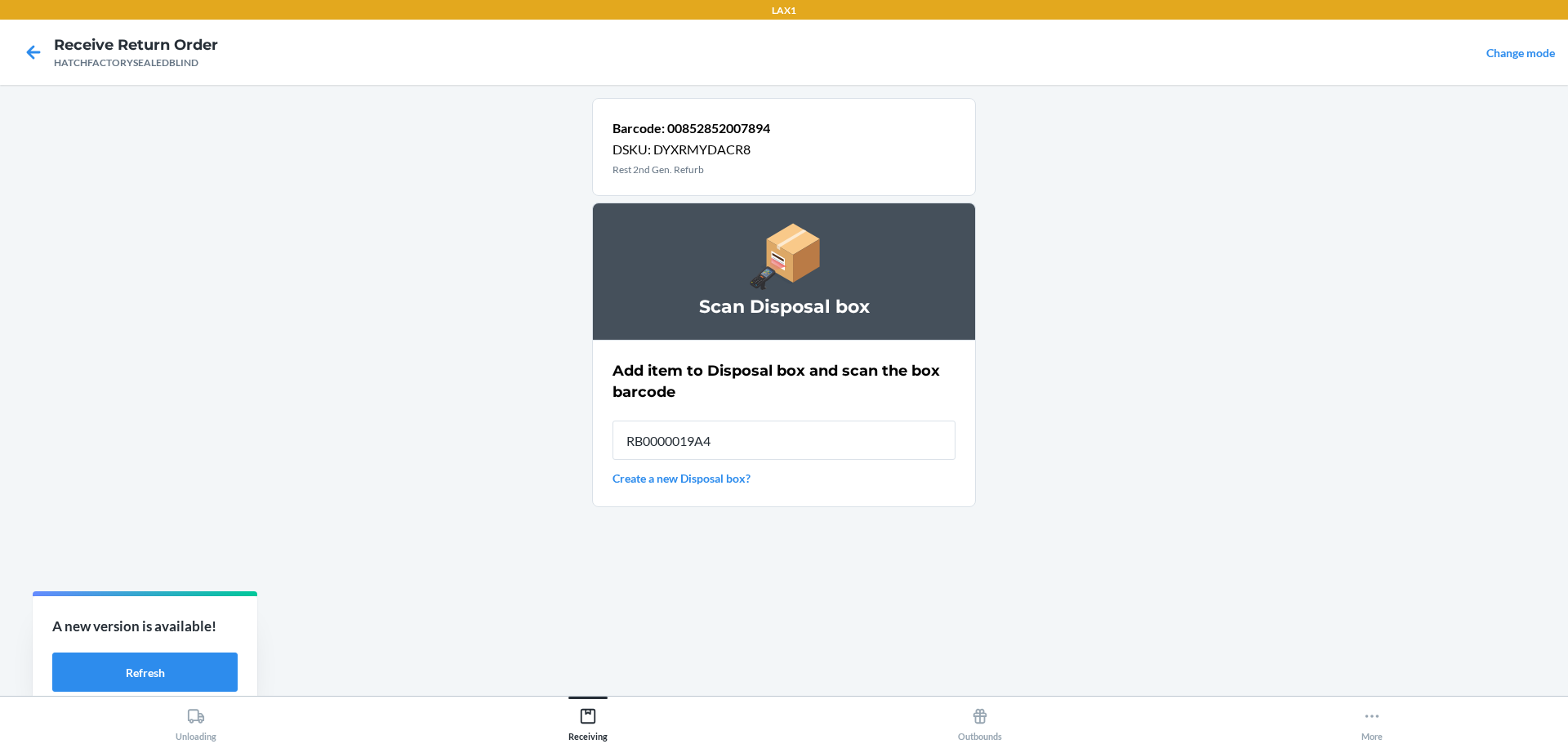
type input "RB0000019A4"
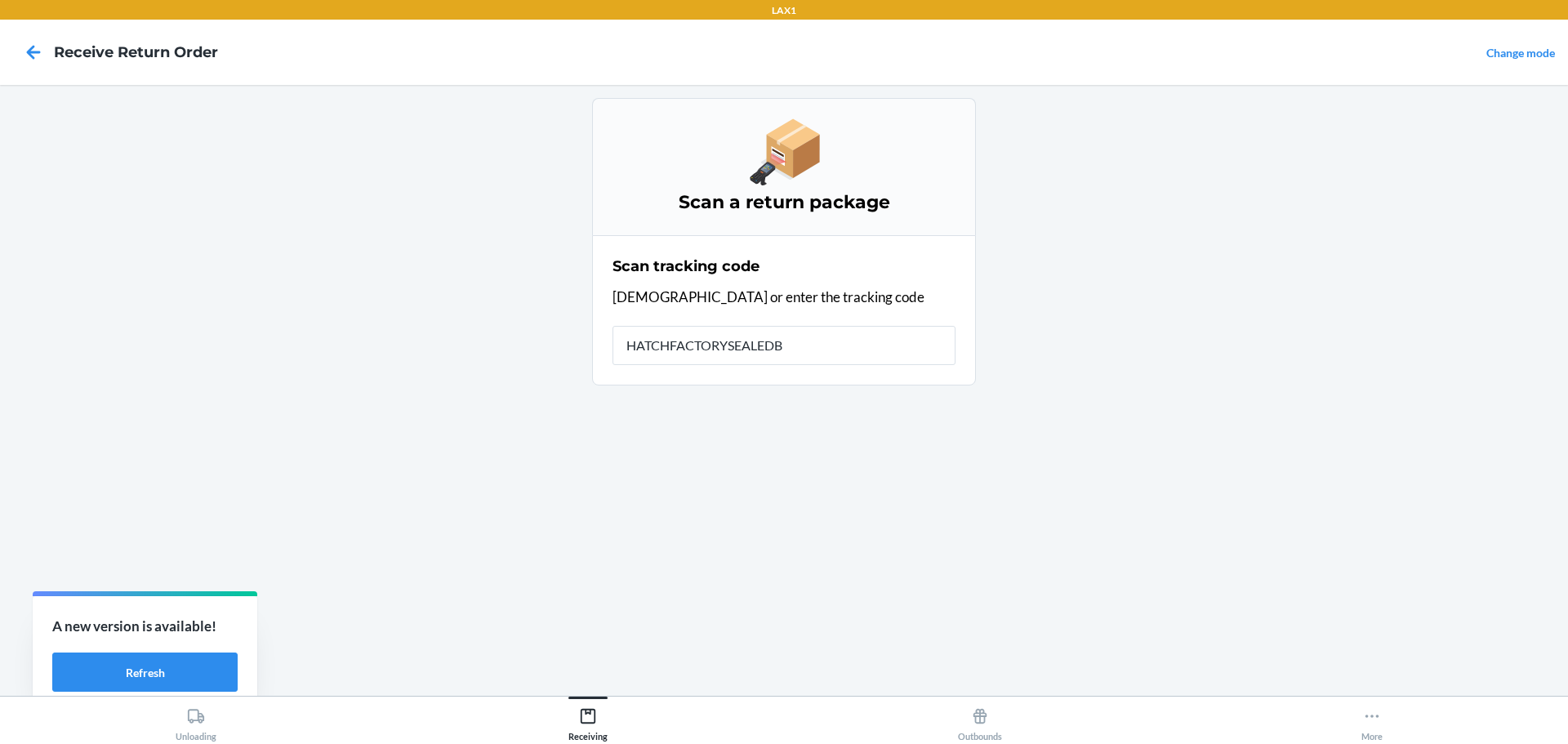
type input "HATCHFACTORYSEALEDBL"
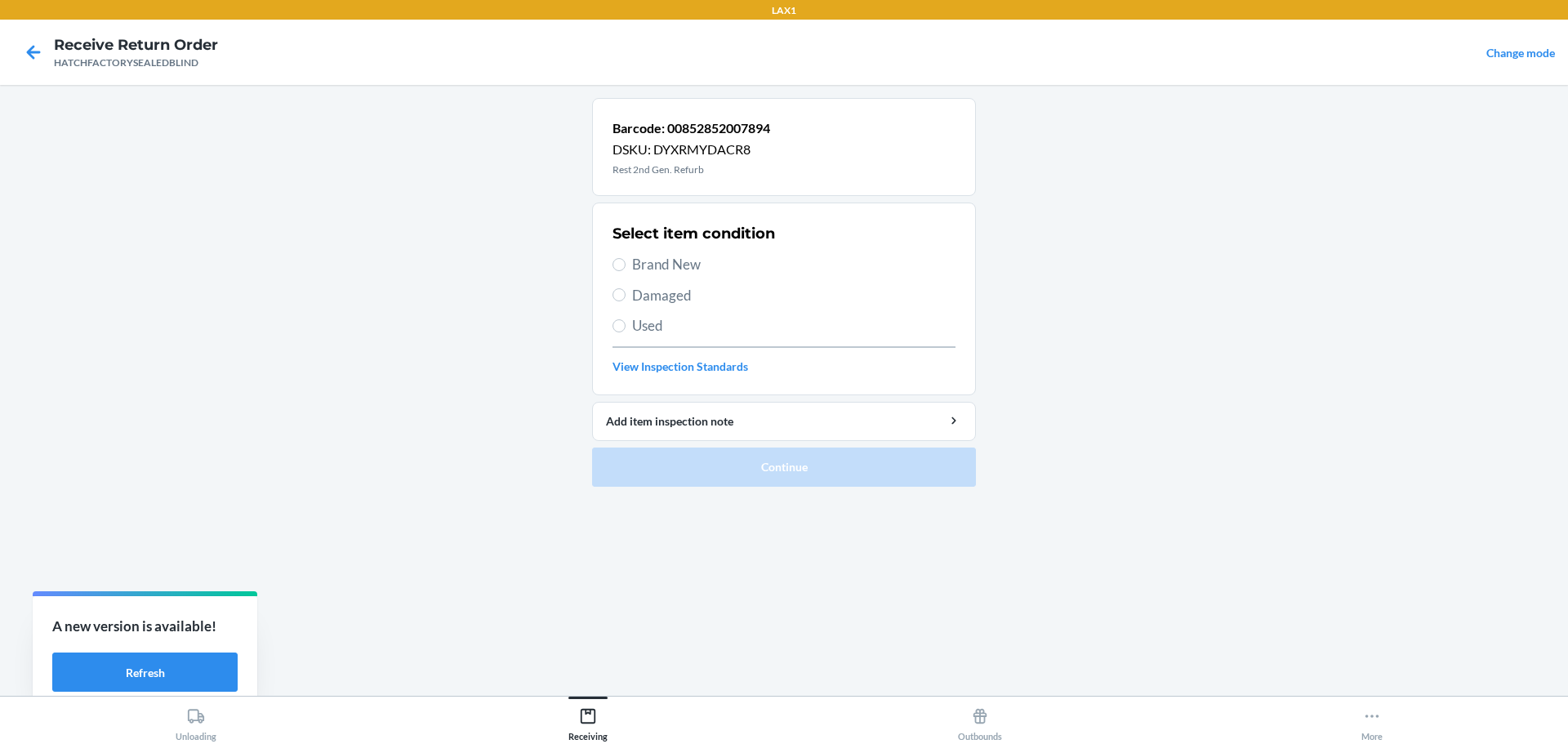
click at [662, 272] on span "Brand New" at bounding box center [793, 264] width 323 height 21
click at [626, 271] on input "Brand New" at bounding box center [619, 264] width 13 height 13
radio input "true"
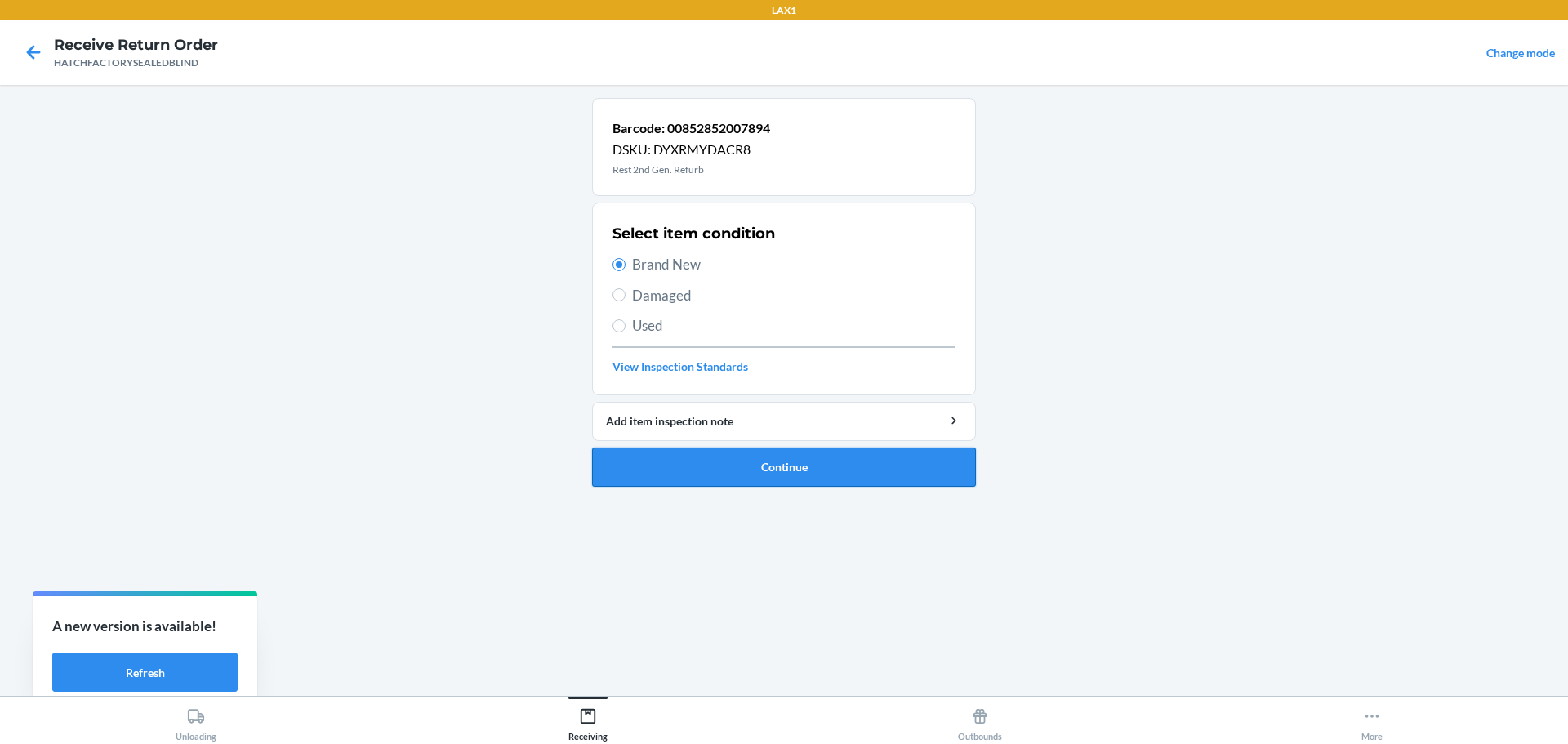
click at [776, 456] on button "Continue" at bounding box center [784, 466] width 384 height 39
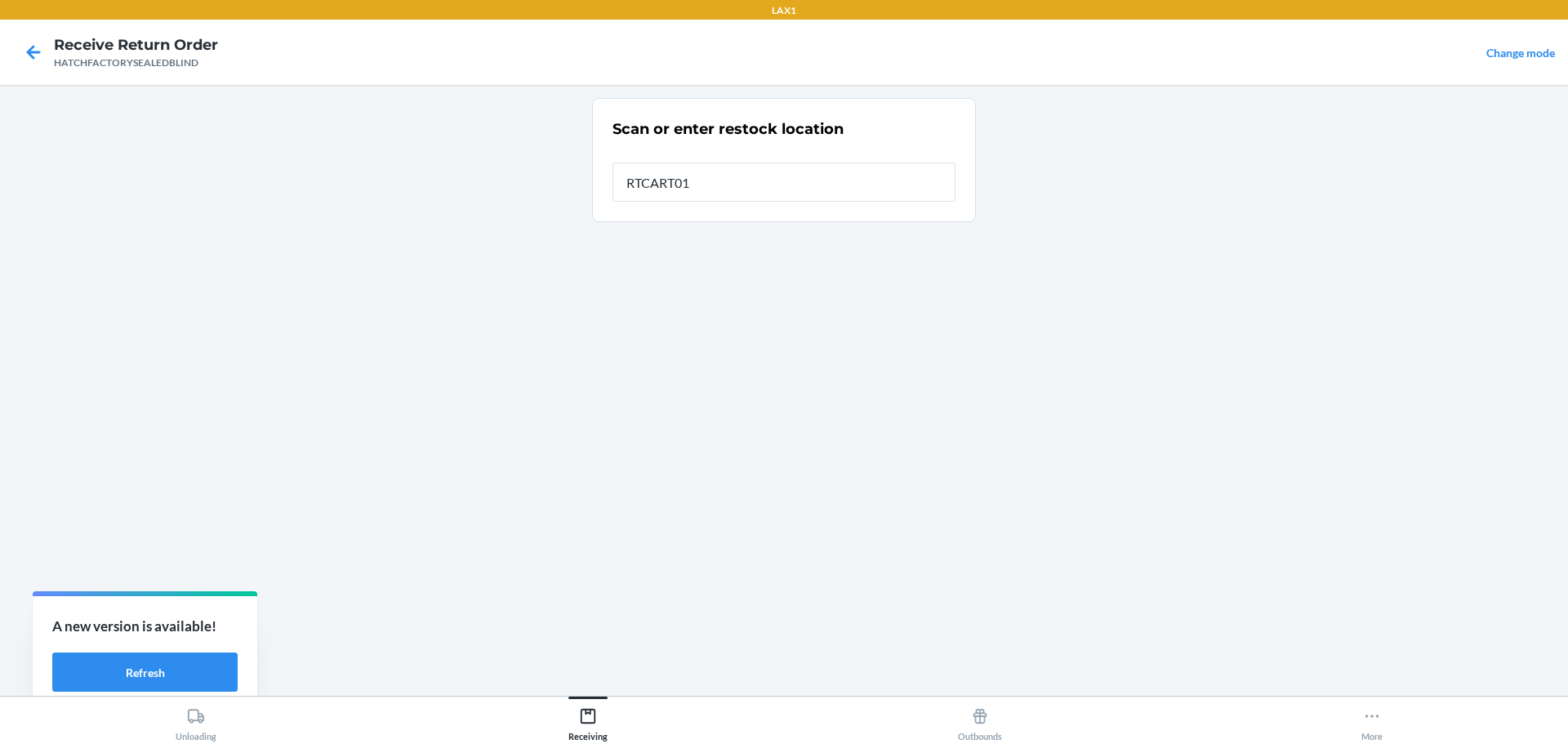
type input "RTCART014"
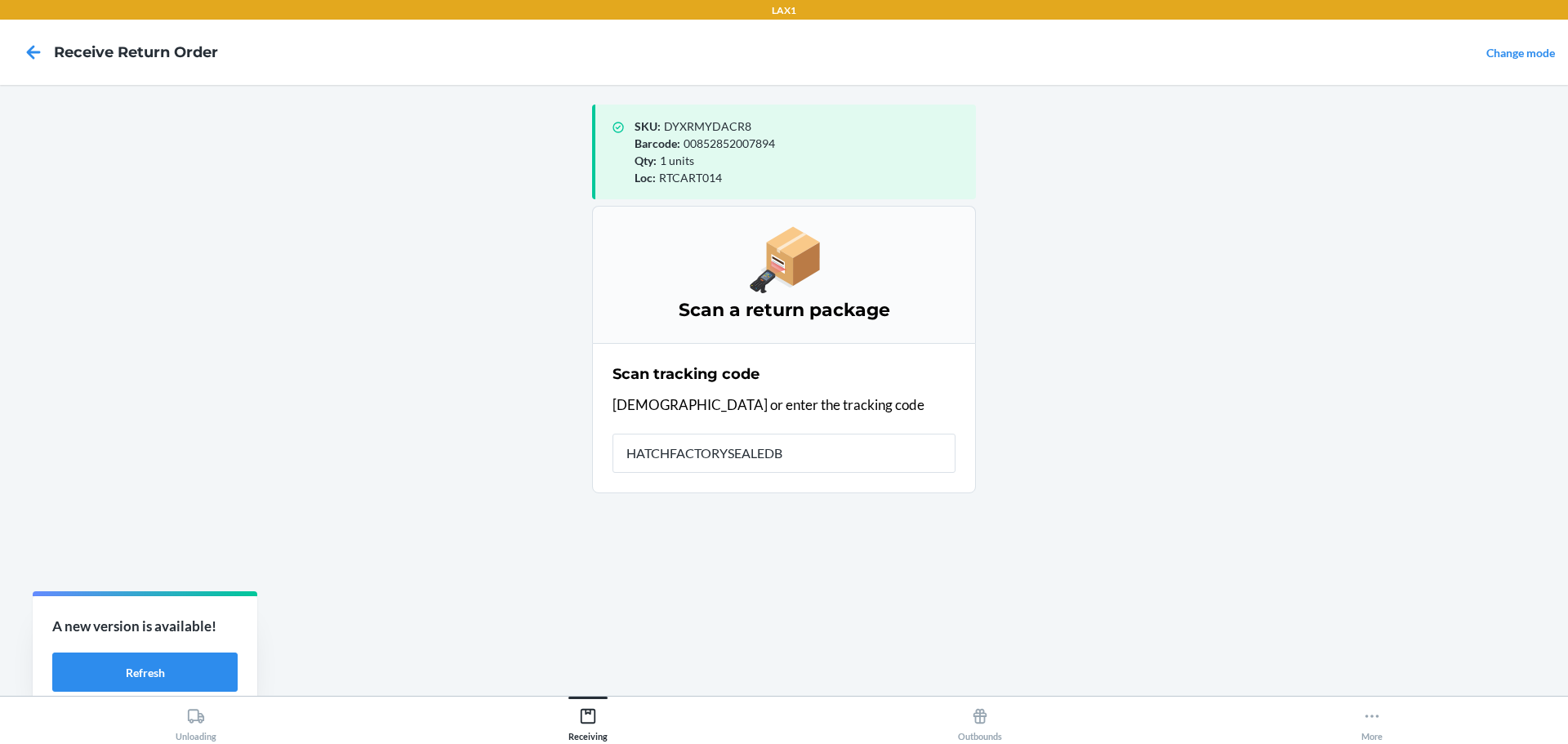
type input "HATCHFACTORYSEALEDBL"
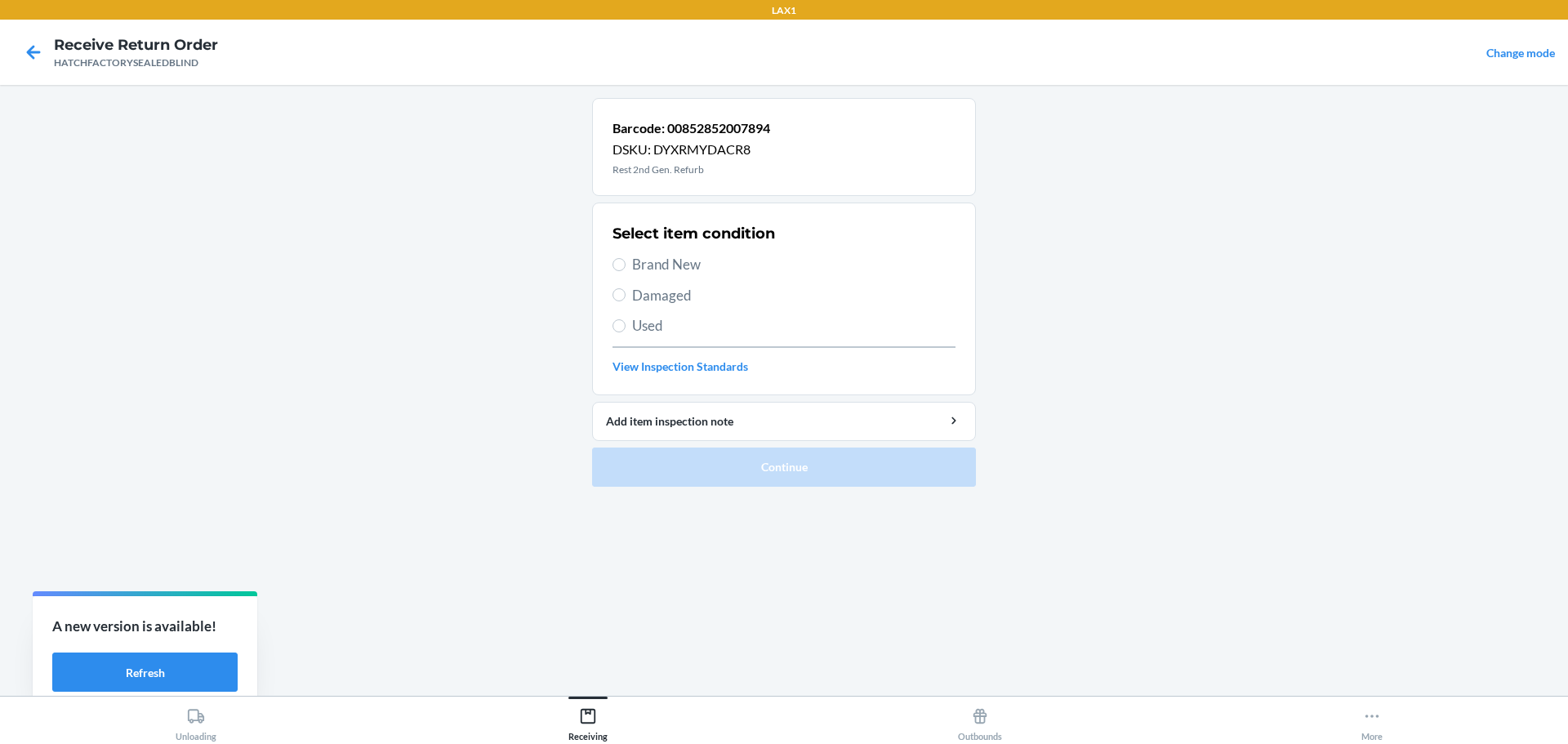
click at [633, 287] on span "Damaged" at bounding box center [793, 296] width 323 height 21
click at [626, 288] on input "Damaged" at bounding box center [619, 295] width 13 height 13
radio input "true"
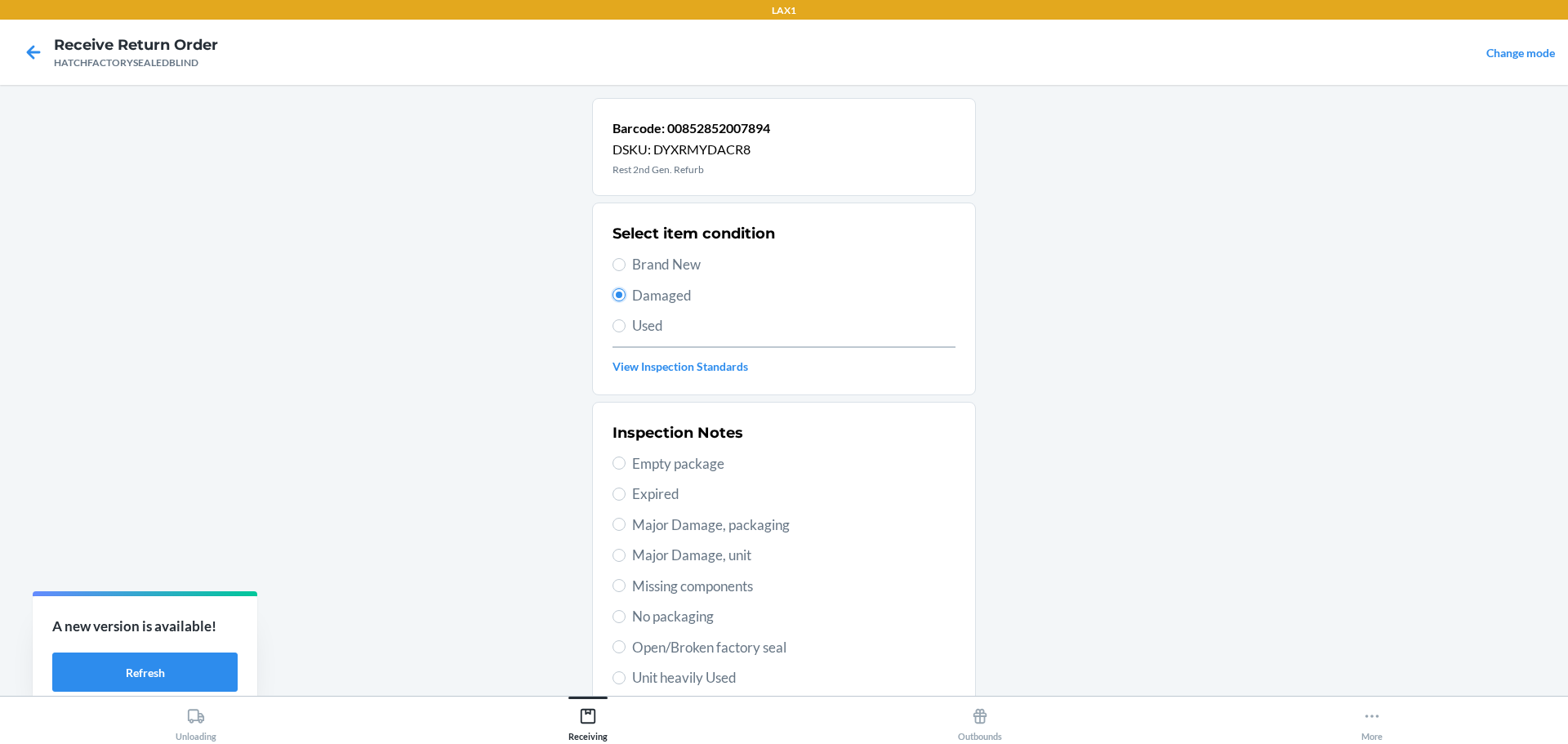
scroll to position [240, 0]
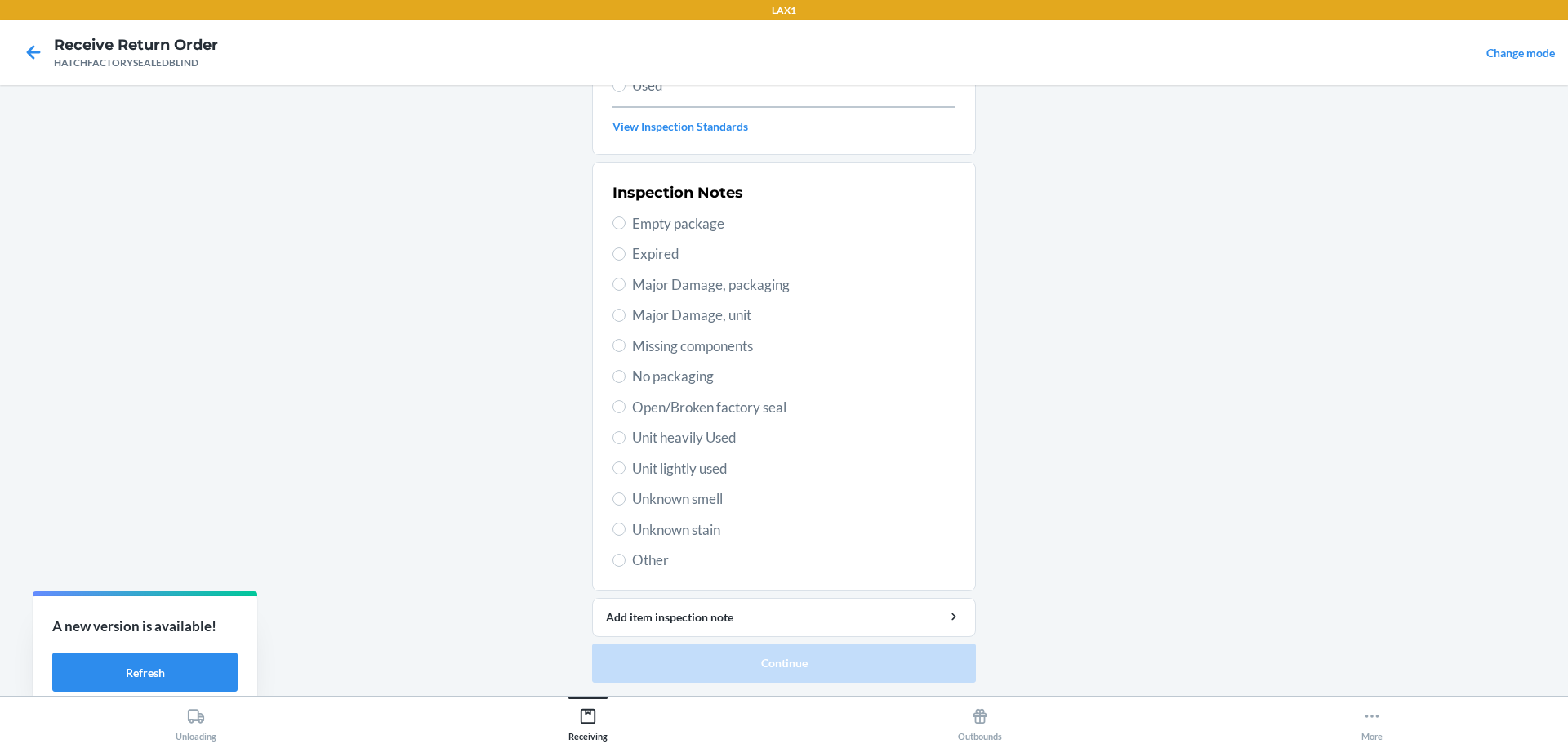
click at [688, 316] on span "Major Damage, unit" at bounding box center [793, 315] width 323 height 21
click at [626, 316] on input "Major Damage, unit" at bounding box center [619, 316] width 13 height 13
radio input "true"
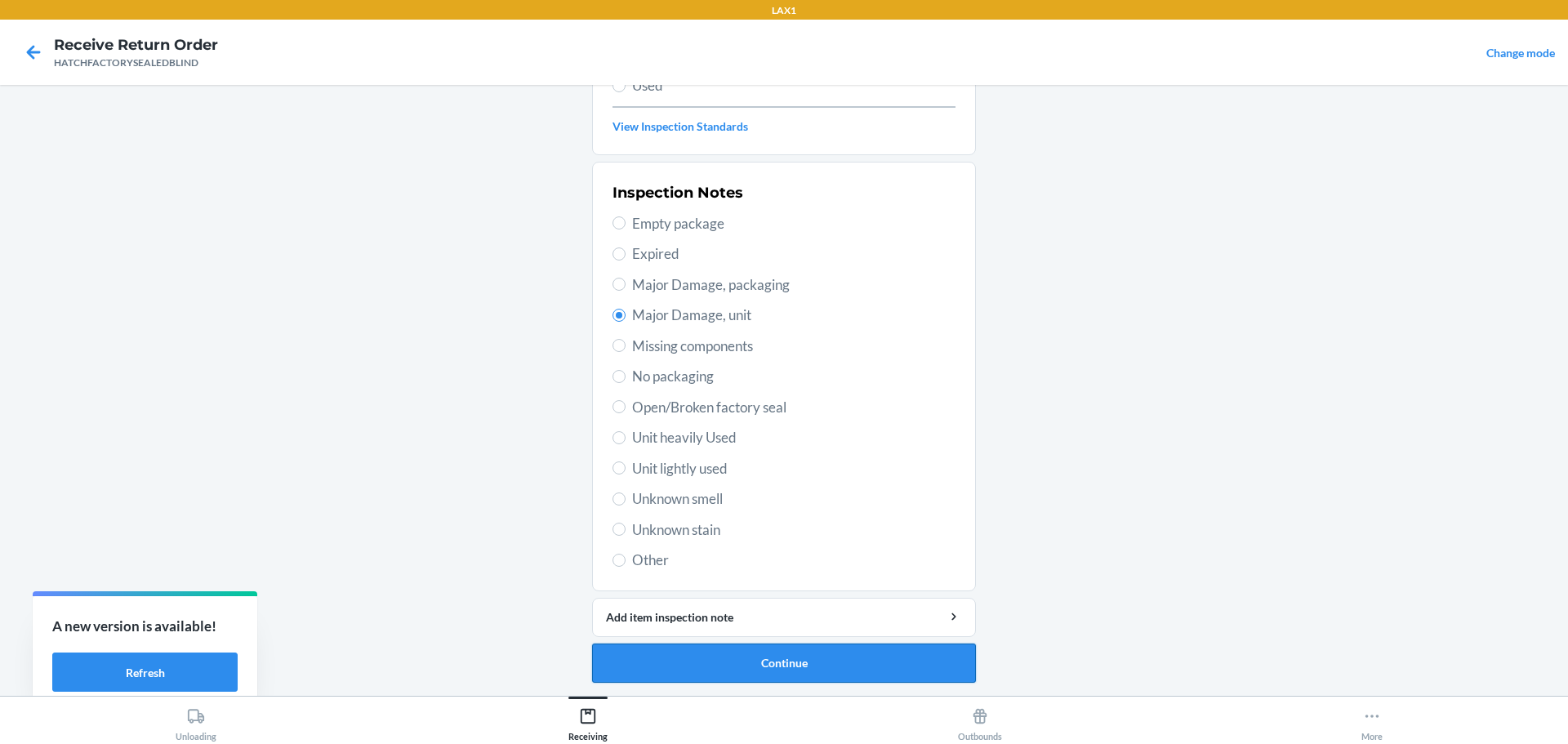
click at [861, 648] on button "Continue" at bounding box center [784, 662] width 384 height 39
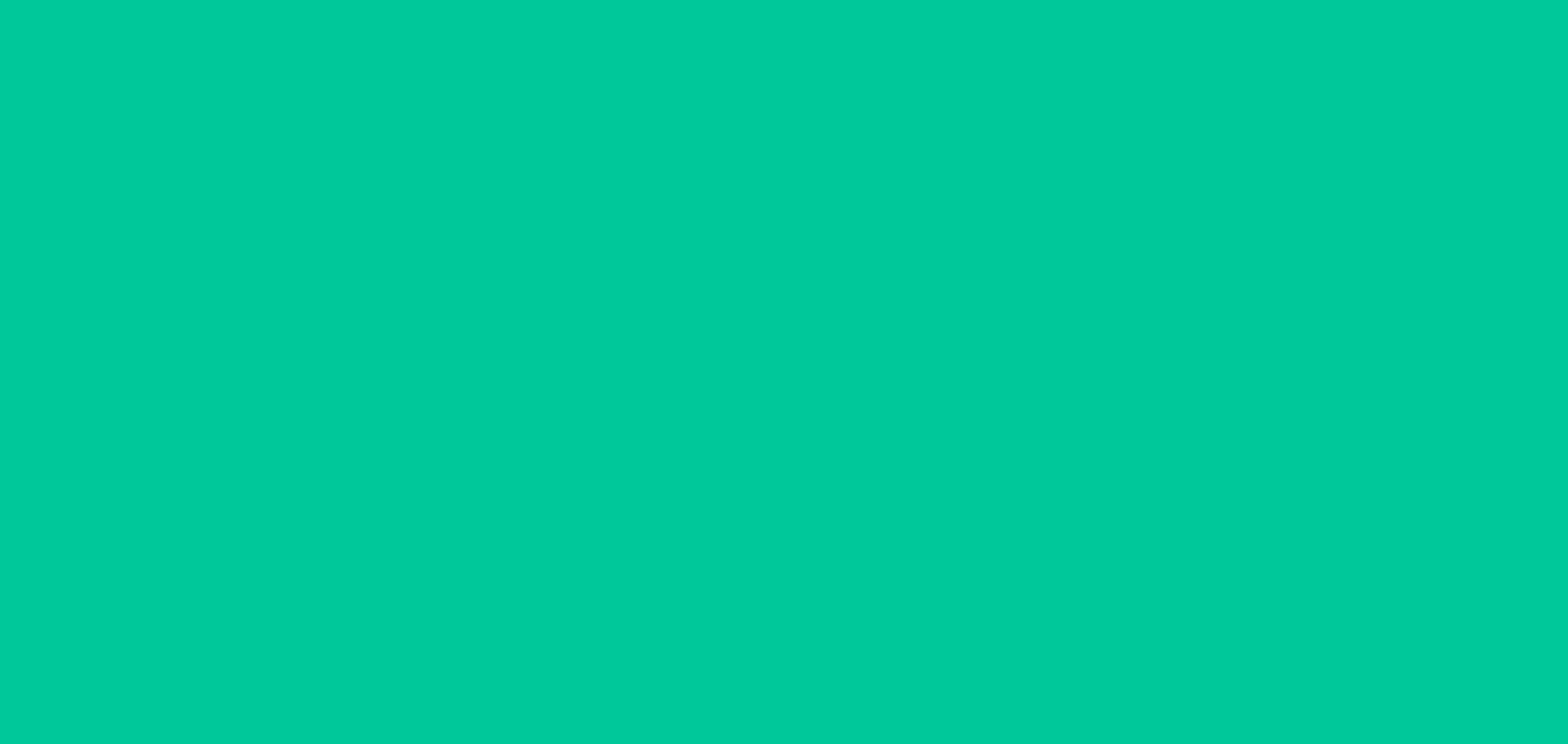
click at [861, 648] on button "Confirm" at bounding box center [784, 662] width 384 height 39
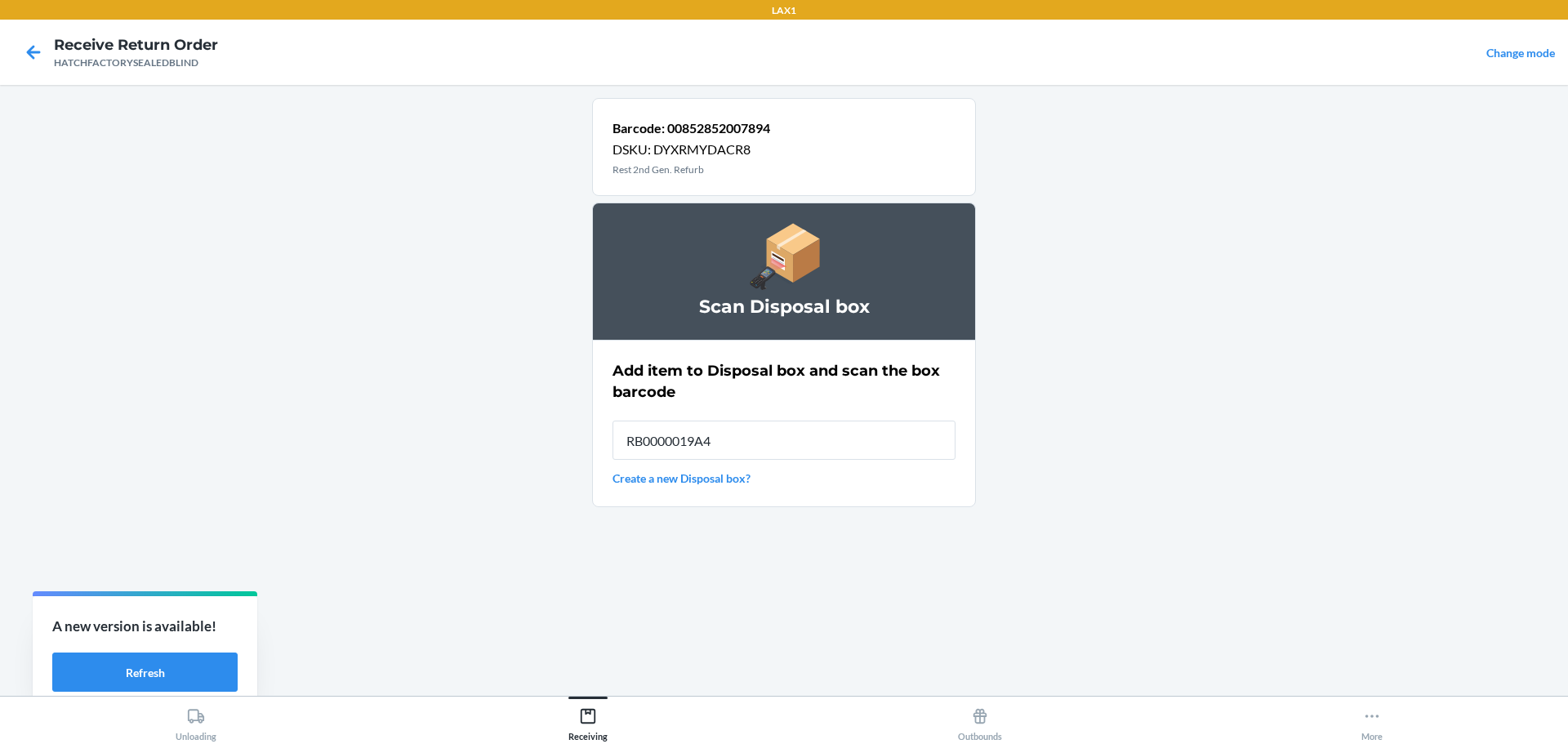
type input "RB0000019A4"
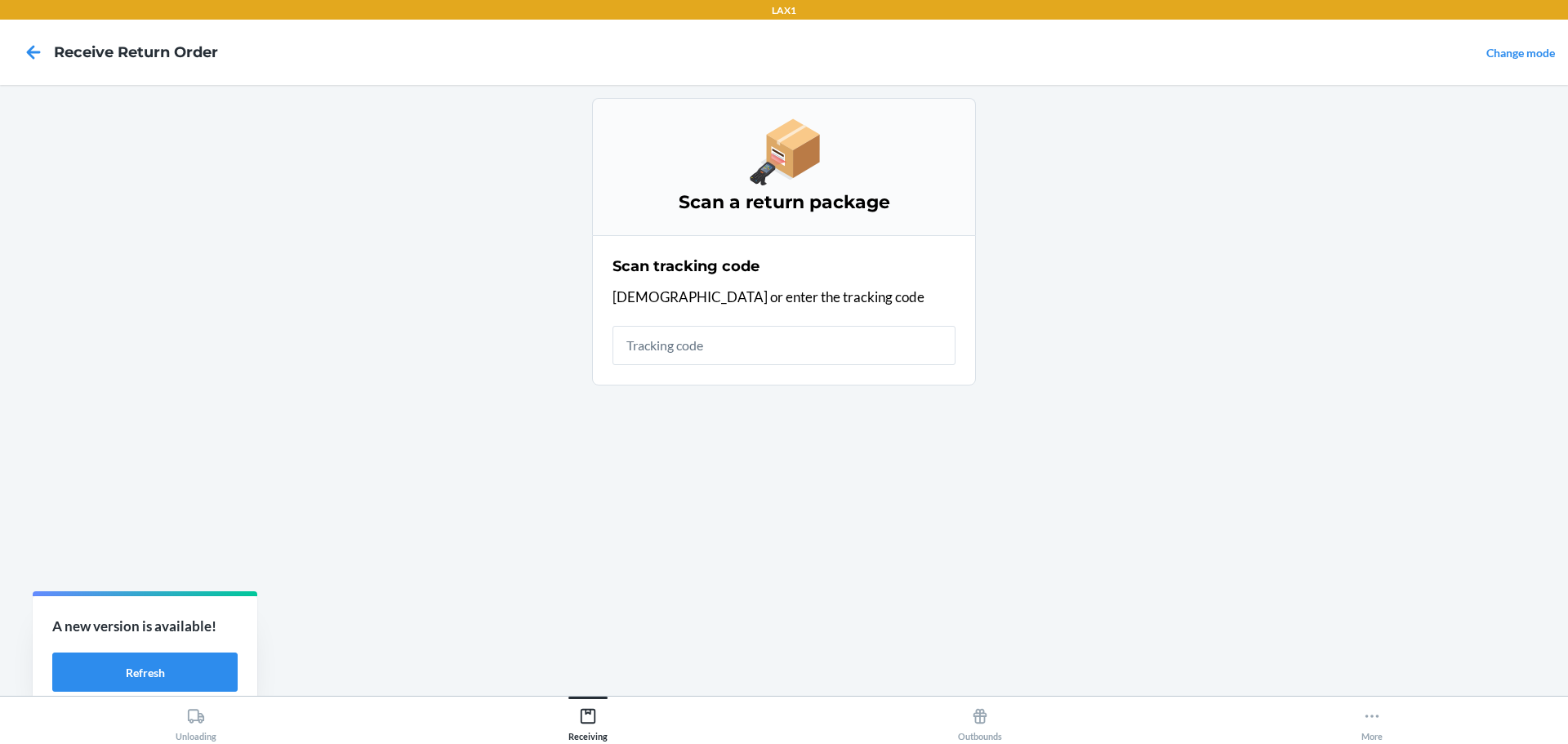
click at [794, 360] on input "text" at bounding box center [784, 345] width 343 height 39
type input "HATCHFACTORYSEAL"
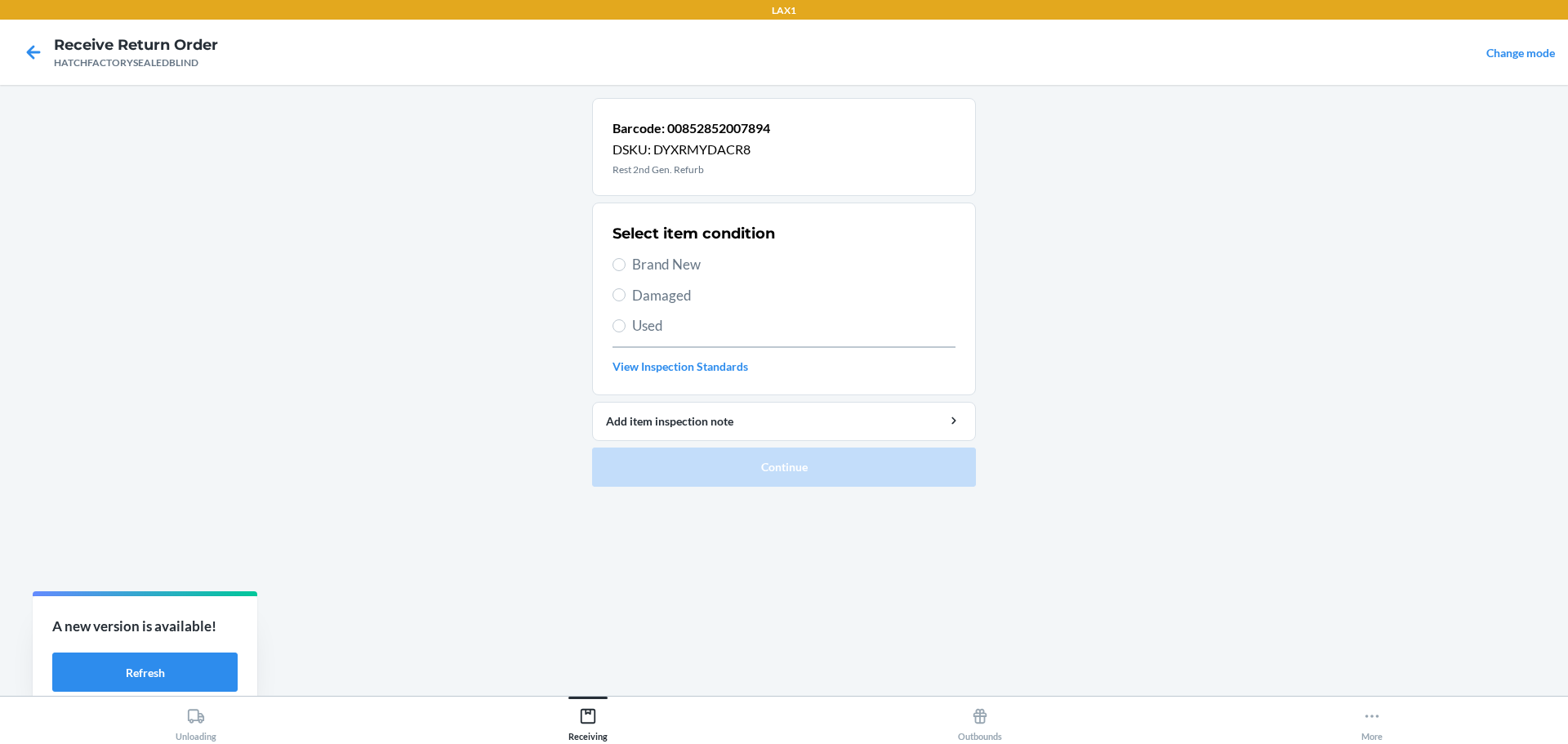
click at [662, 300] on span "Damaged" at bounding box center [793, 296] width 323 height 21
click at [626, 300] on input "Damaged" at bounding box center [619, 295] width 13 height 13
radio input "true"
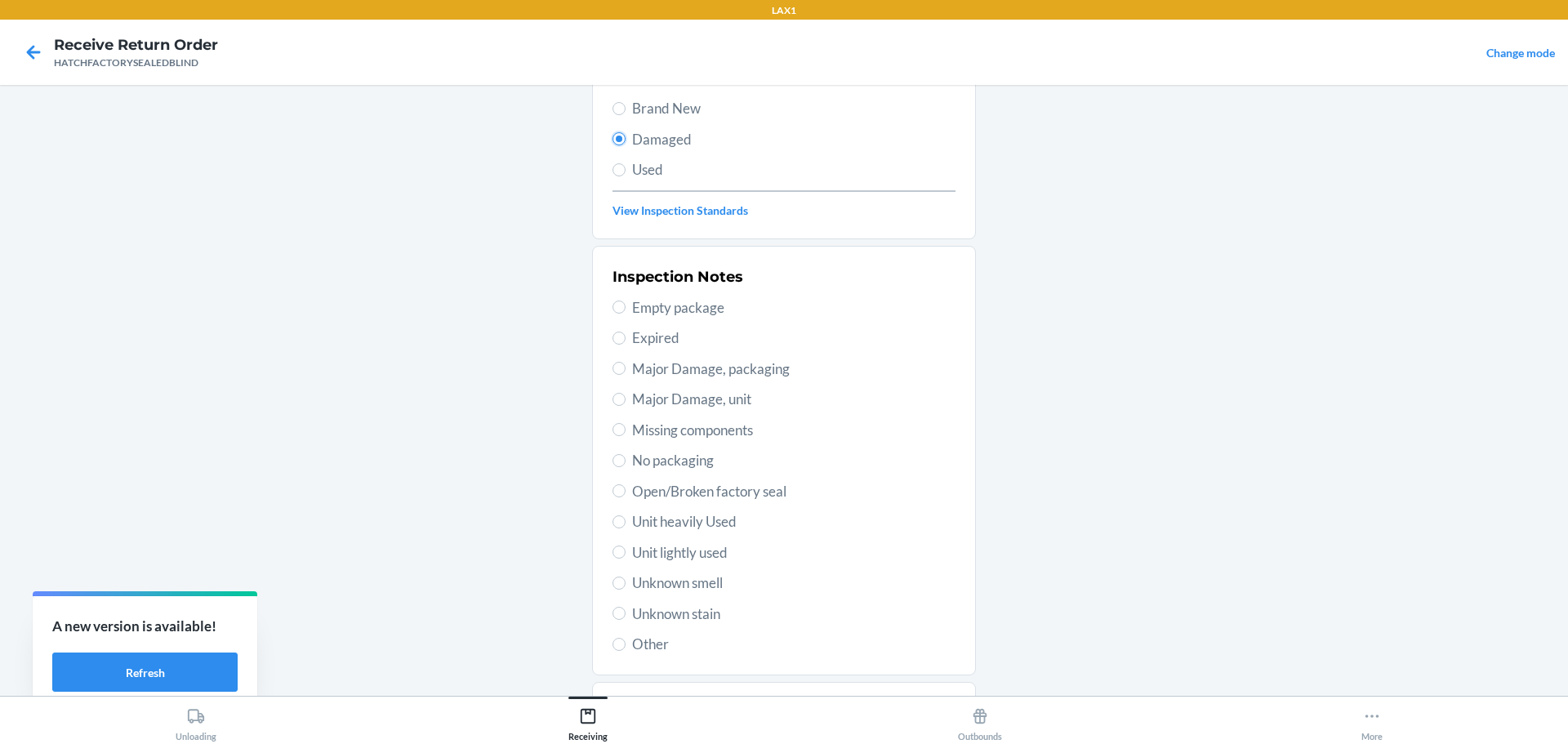
scroll to position [240, 0]
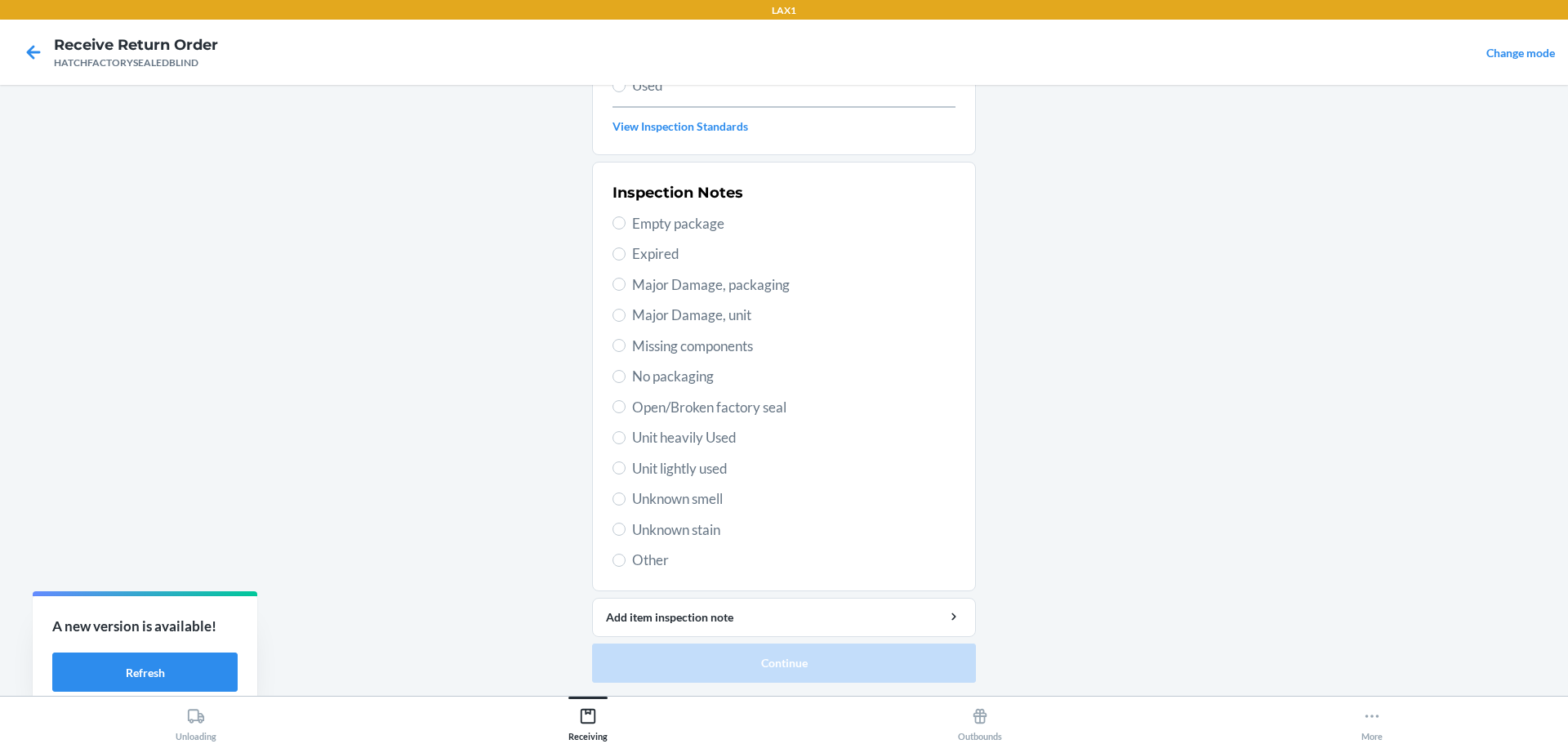
click at [681, 312] on span "Major Damage, unit" at bounding box center [793, 315] width 323 height 21
click at [626, 312] on input "Major Damage, unit" at bounding box center [619, 316] width 13 height 13
radio input "true"
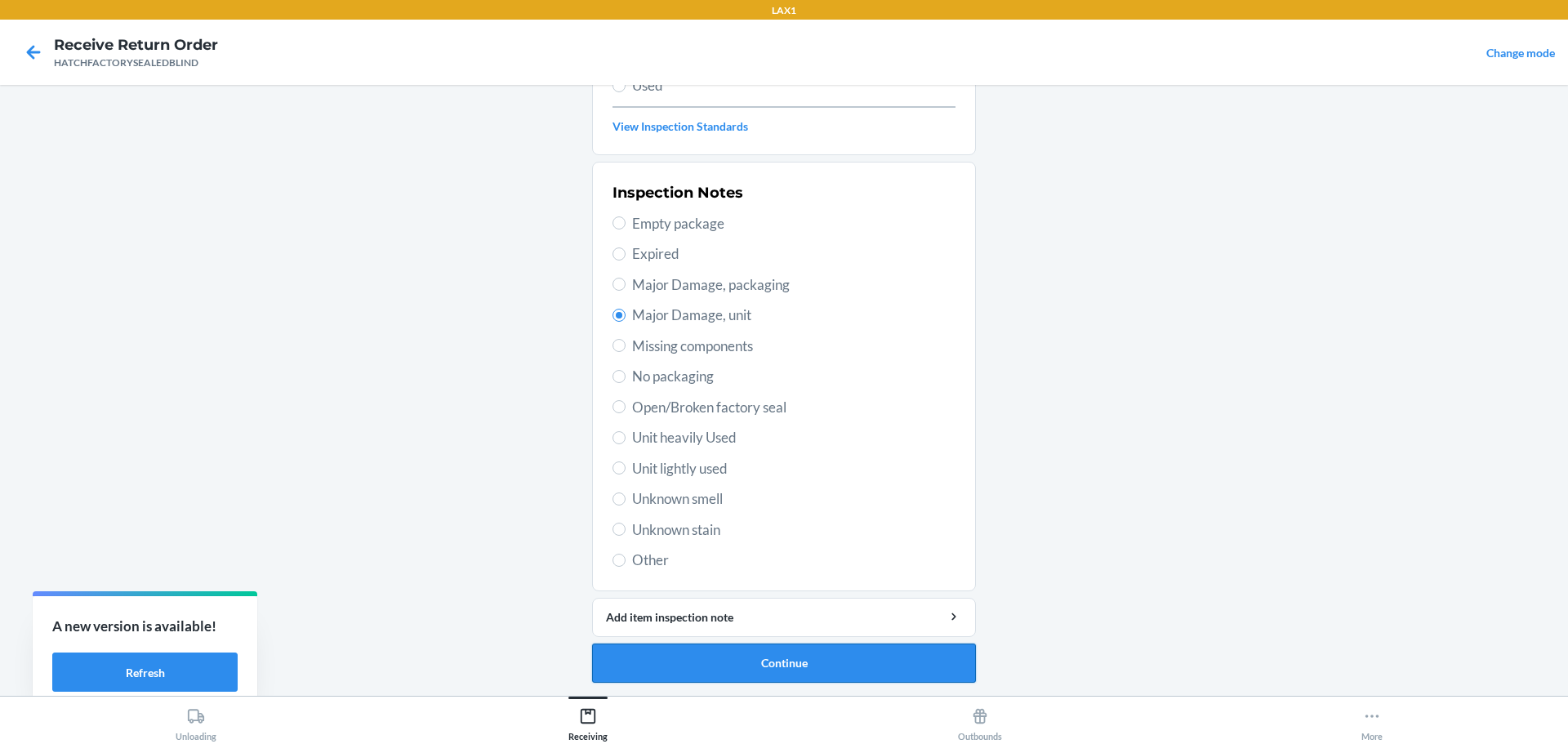
click at [799, 645] on button "Continue" at bounding box center [784, 662] width 384 height 39
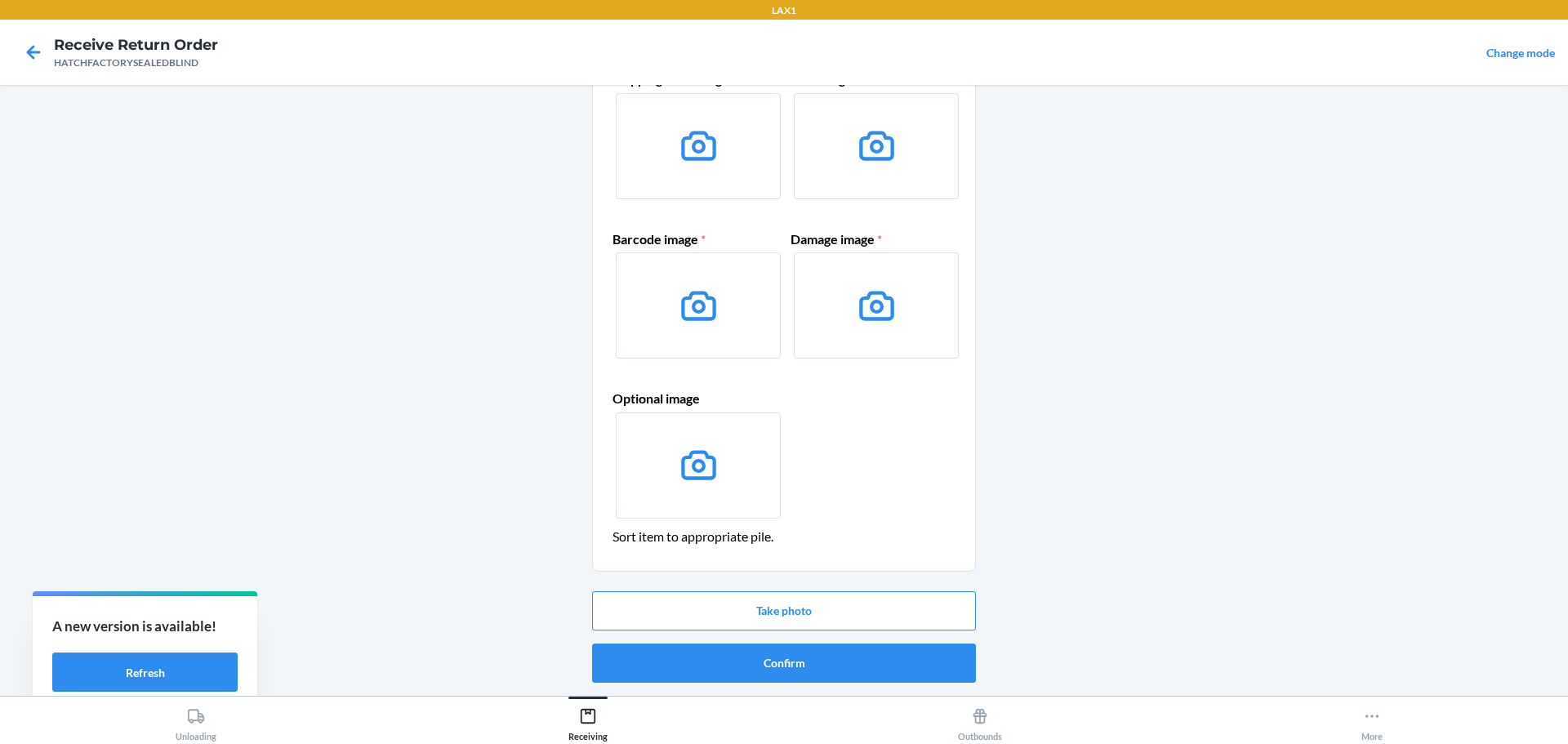
click at [799, 645] on button "Confirm" at bounding box center [784, 662] width 384 height 39
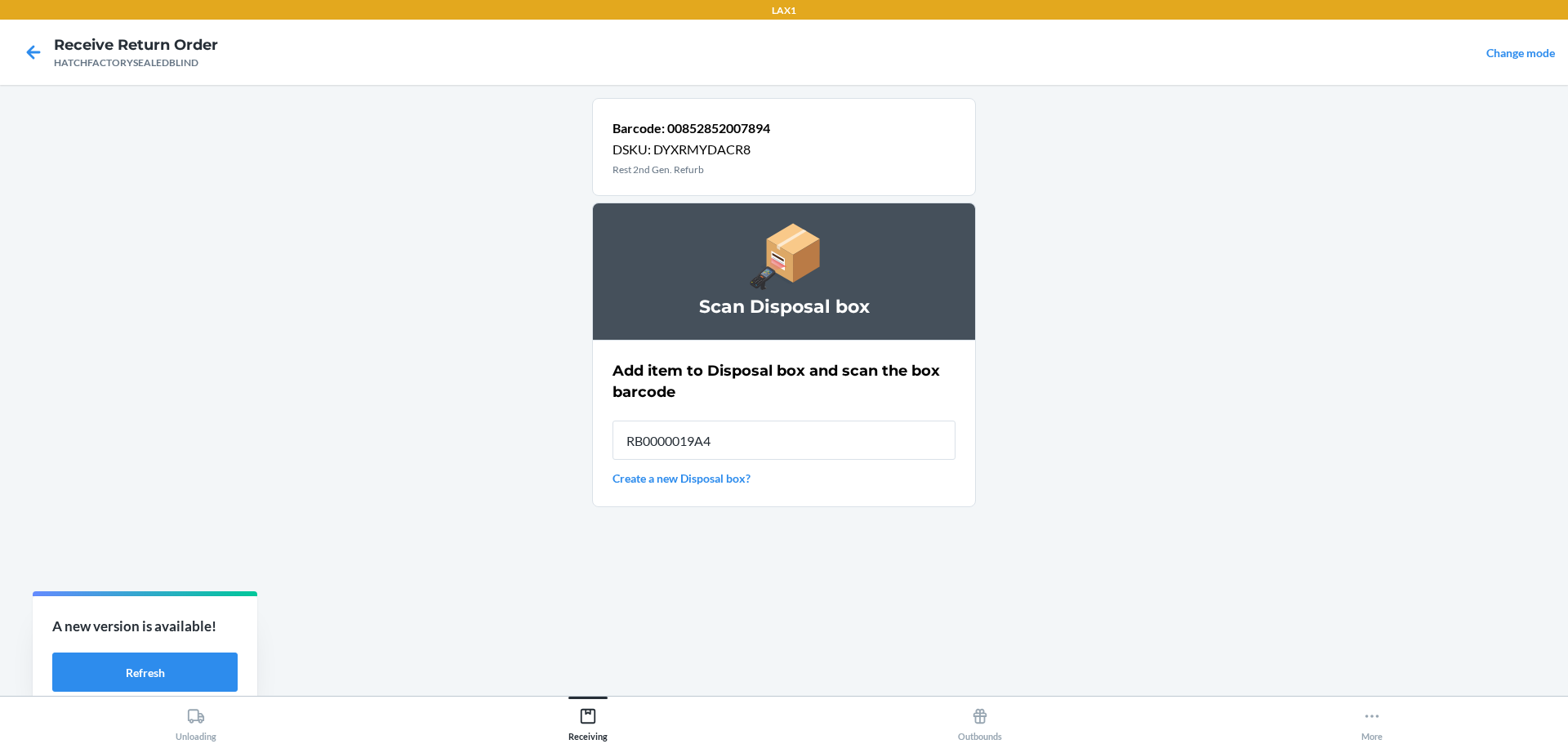
type input "RB0000019A4"
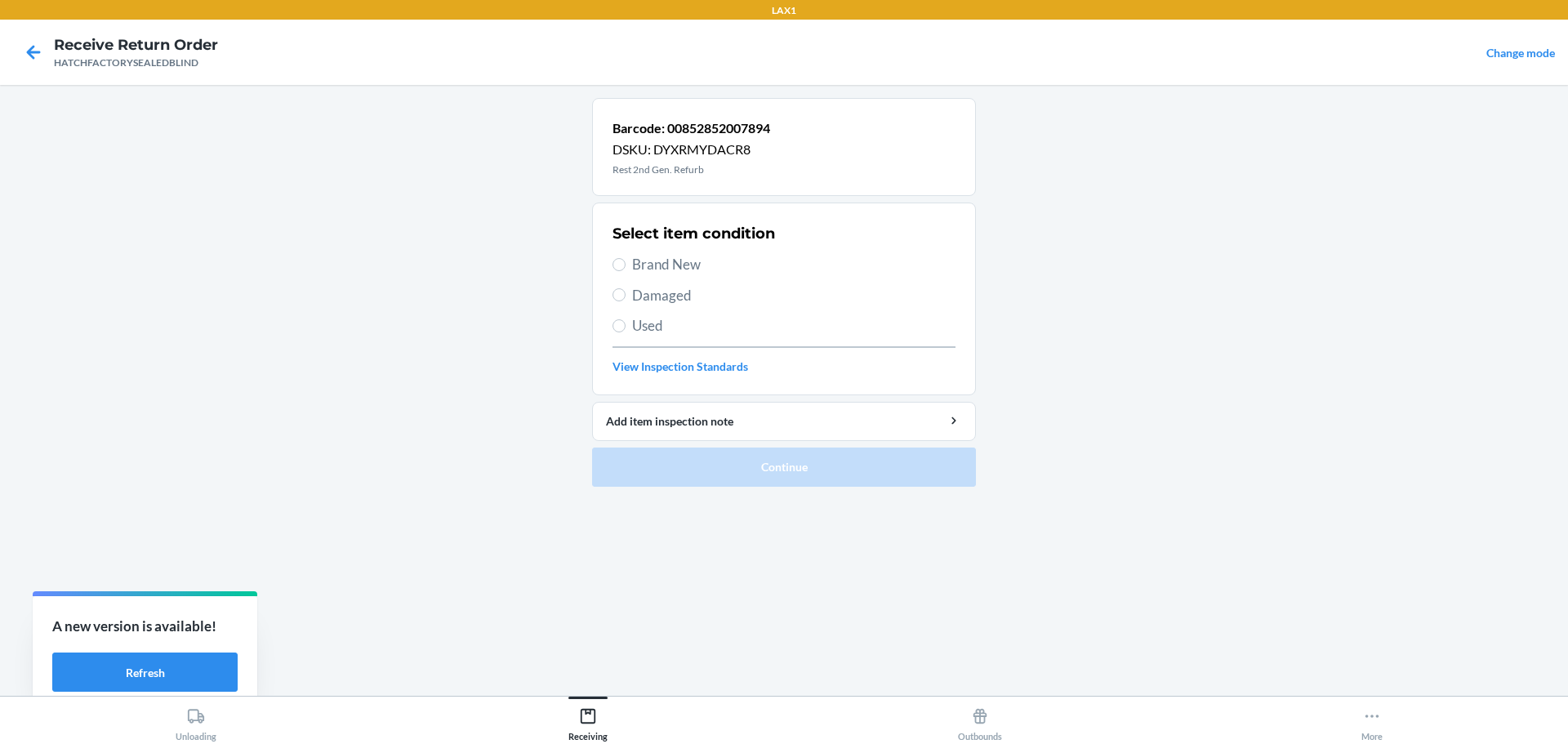
click at [640, 302] on span "Damaged" at bounding box center [793, 296] width 323 height 21
click at [626, 301] on input "Damaged" at bounding box center [619, 295] width 13 height 13
radio input "true"
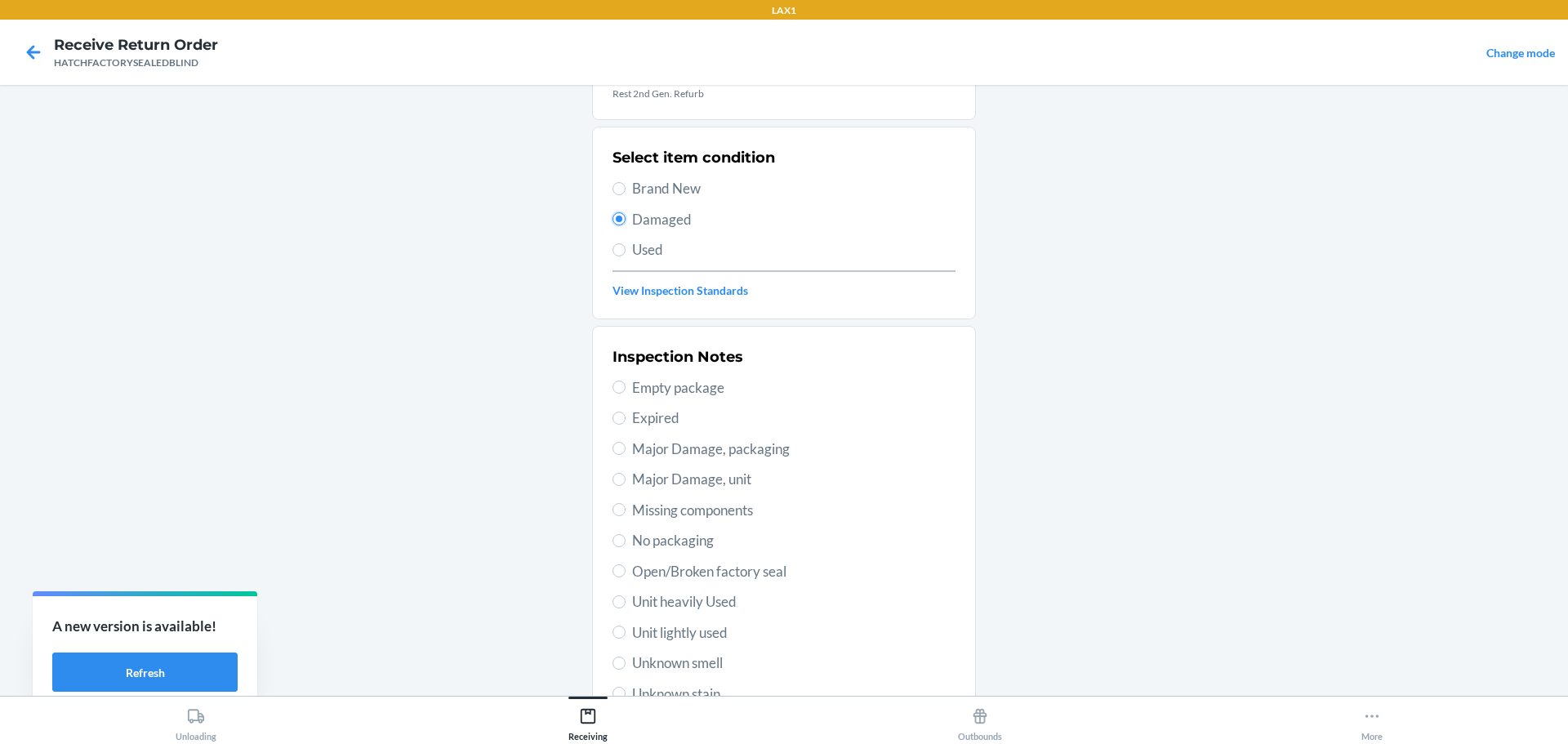
scroll to position [240, 0]
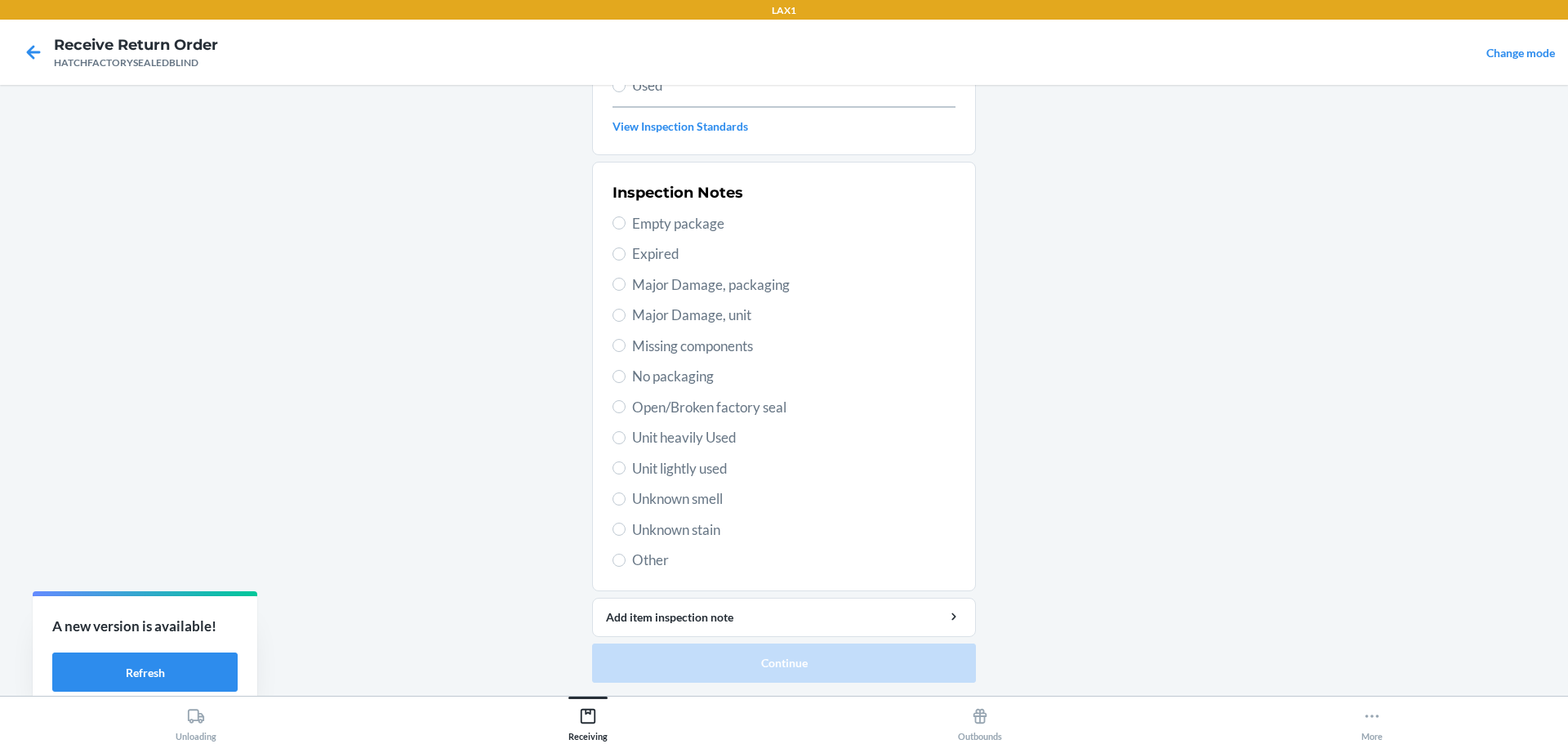
click at [716, 320] on span "Major Damage, unit" at bounding box center [793, 315] width 323 height 21
click at [626, 320] on input "Major Damage, unit" at bounding box center [619, 316] width 13 height 13
radio input "true"
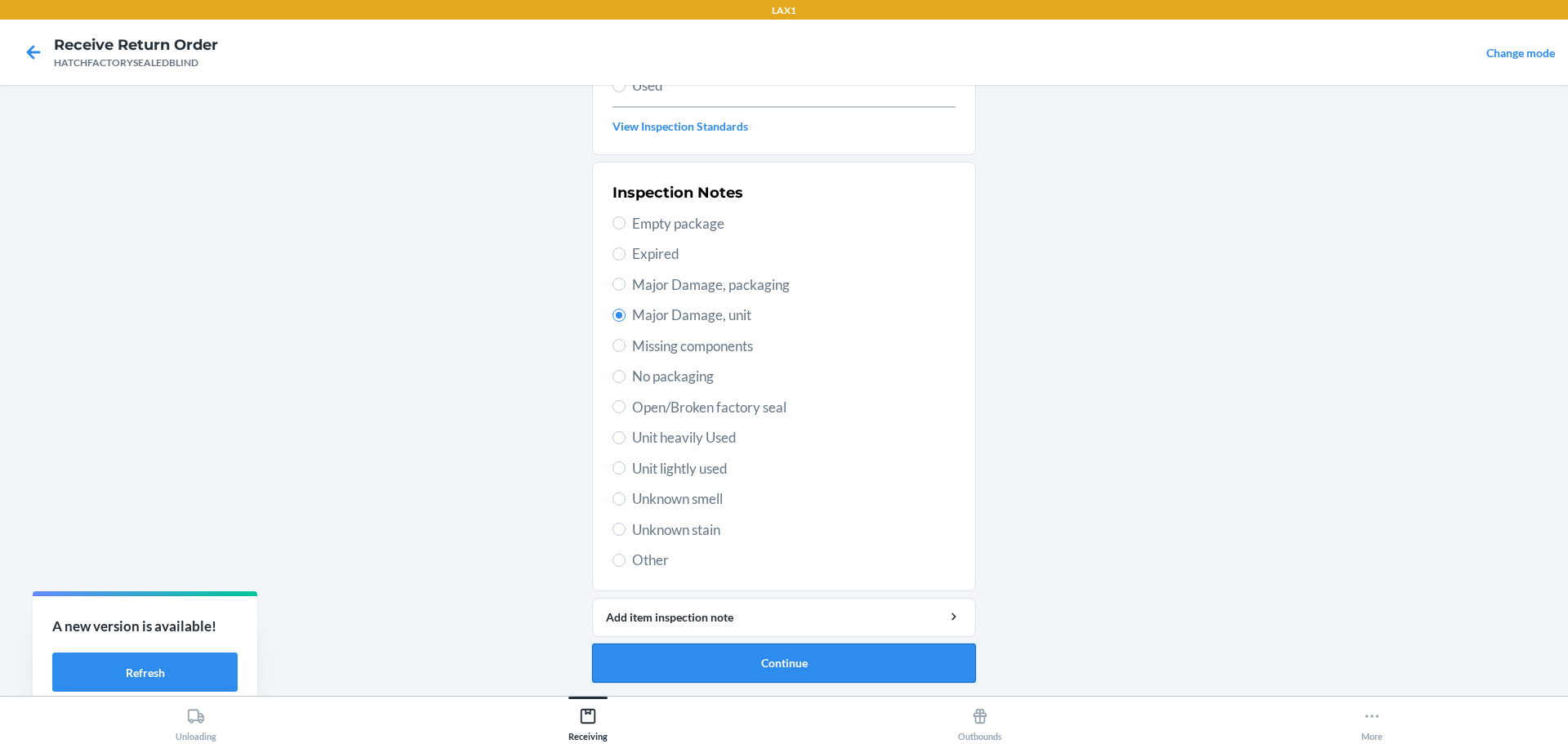
click at [814, 658] on button "Continue" at bounding box center [784, 662] width 384 height 39
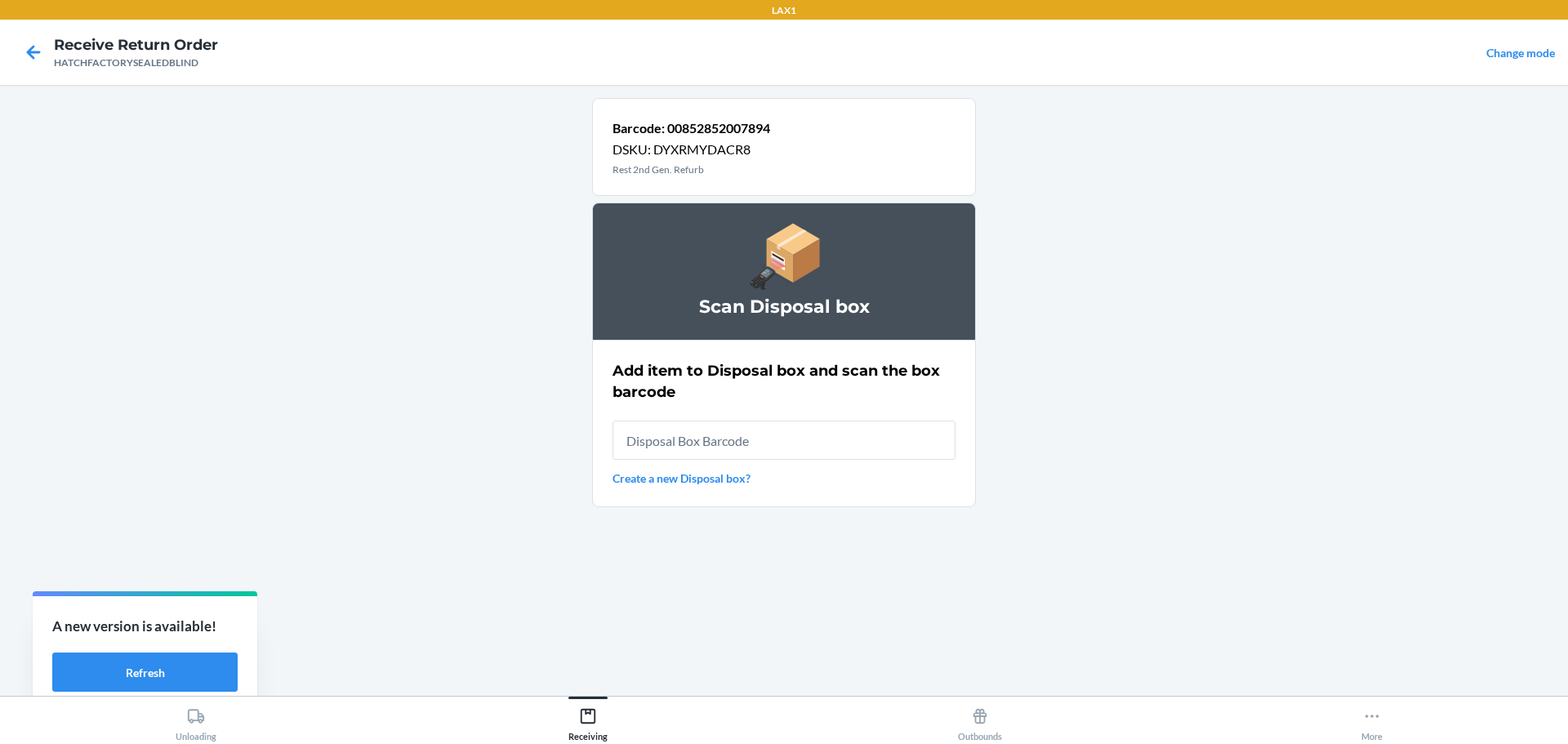
scroll to position [0, 0]
type input "RB0000019A4"
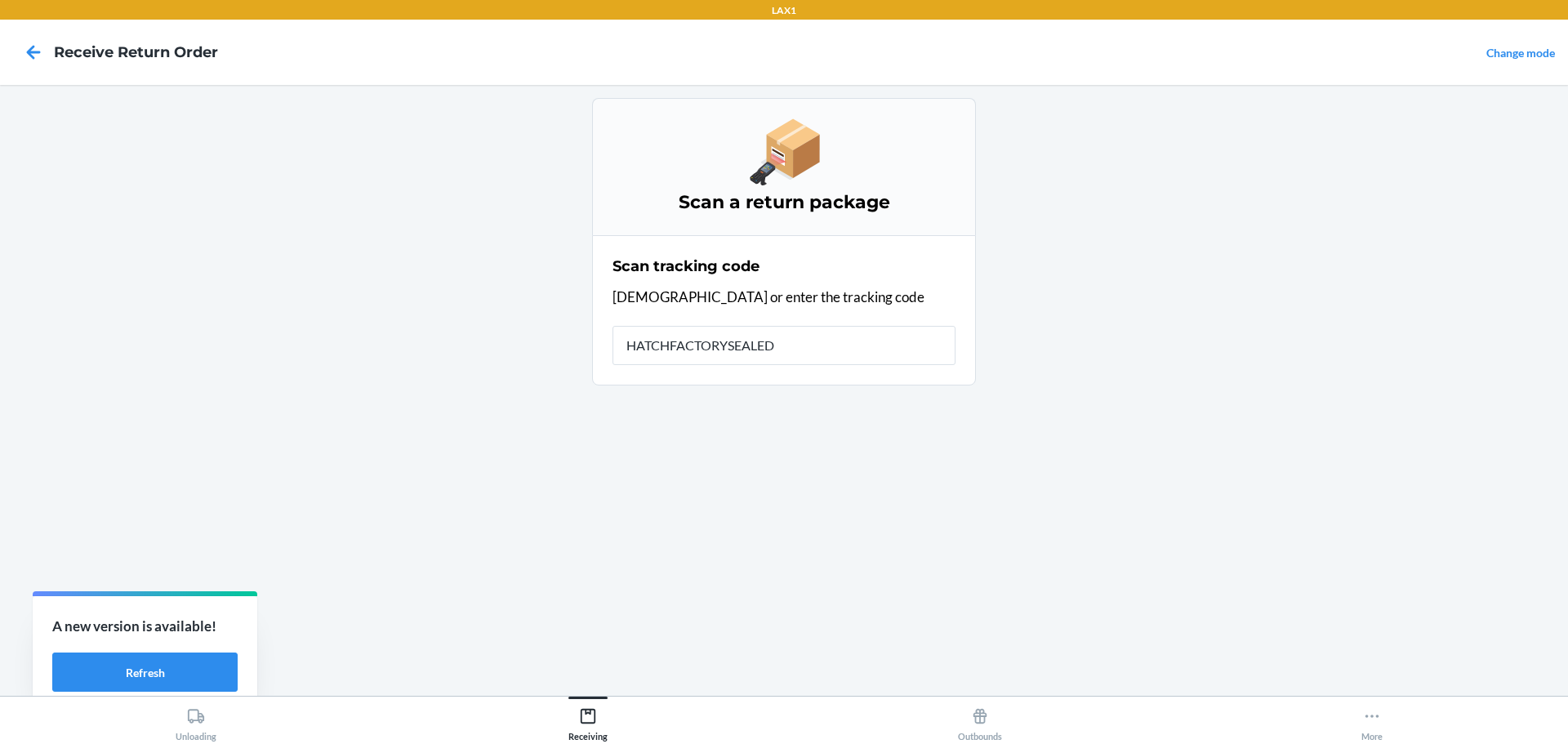
type input "HATCHFACTORYSEALEDB"
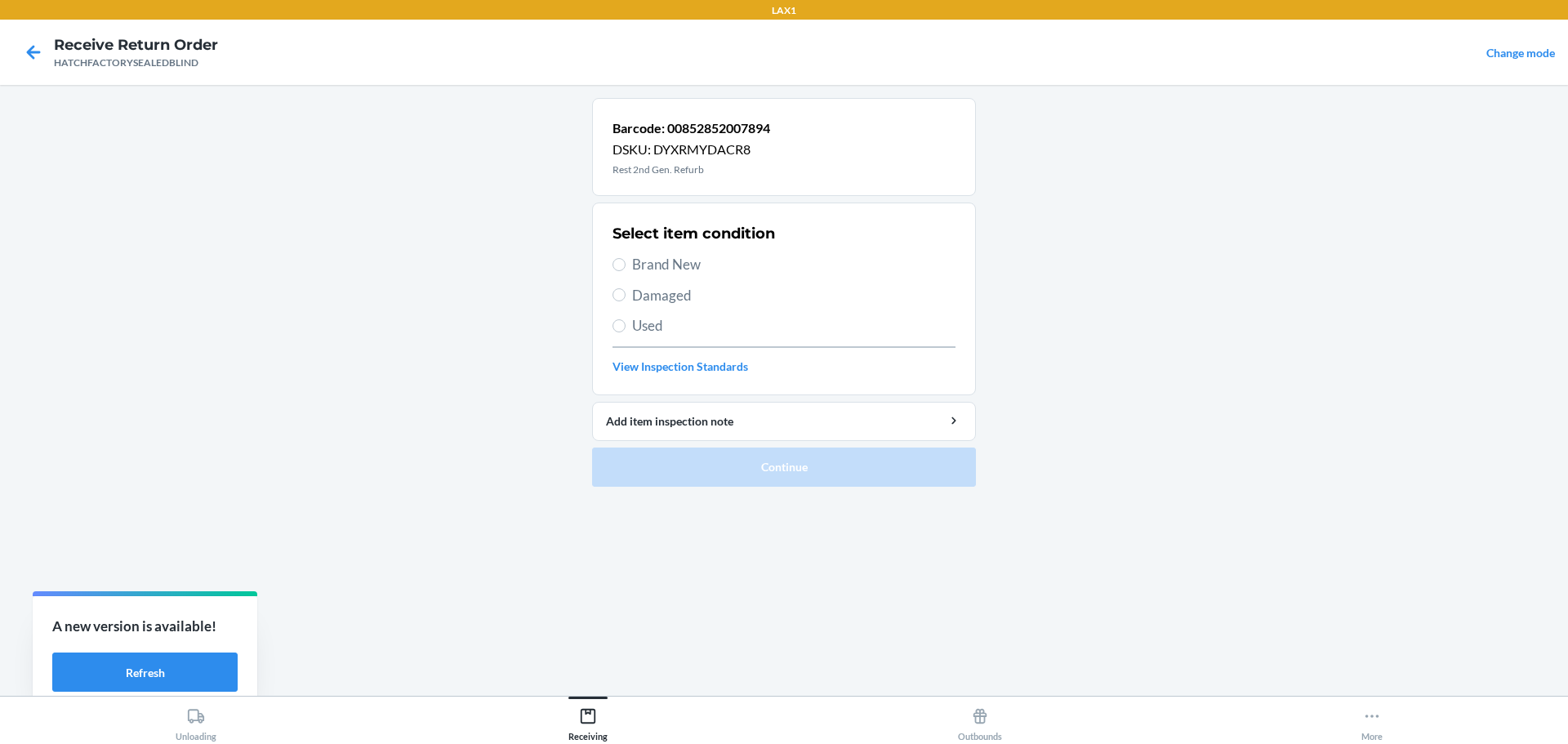
click at [643, 288] on span "Damaged" at bounding box center [793, 296] width 323 height 21
click at [626, 288] on input "Damaged" at bounding box center [619, 295] width 13 height 13
radio input "true"
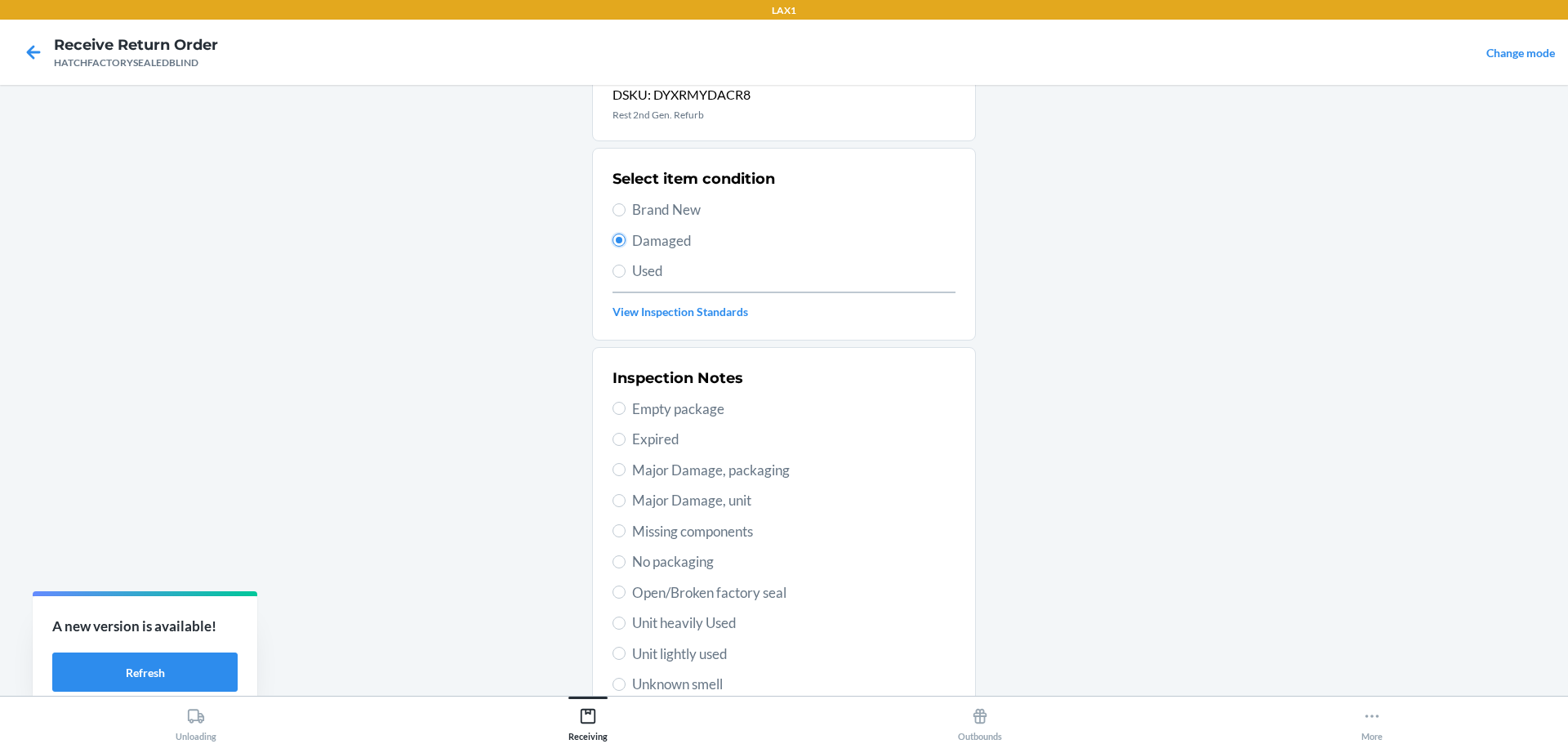
scroll to position [163, 0]
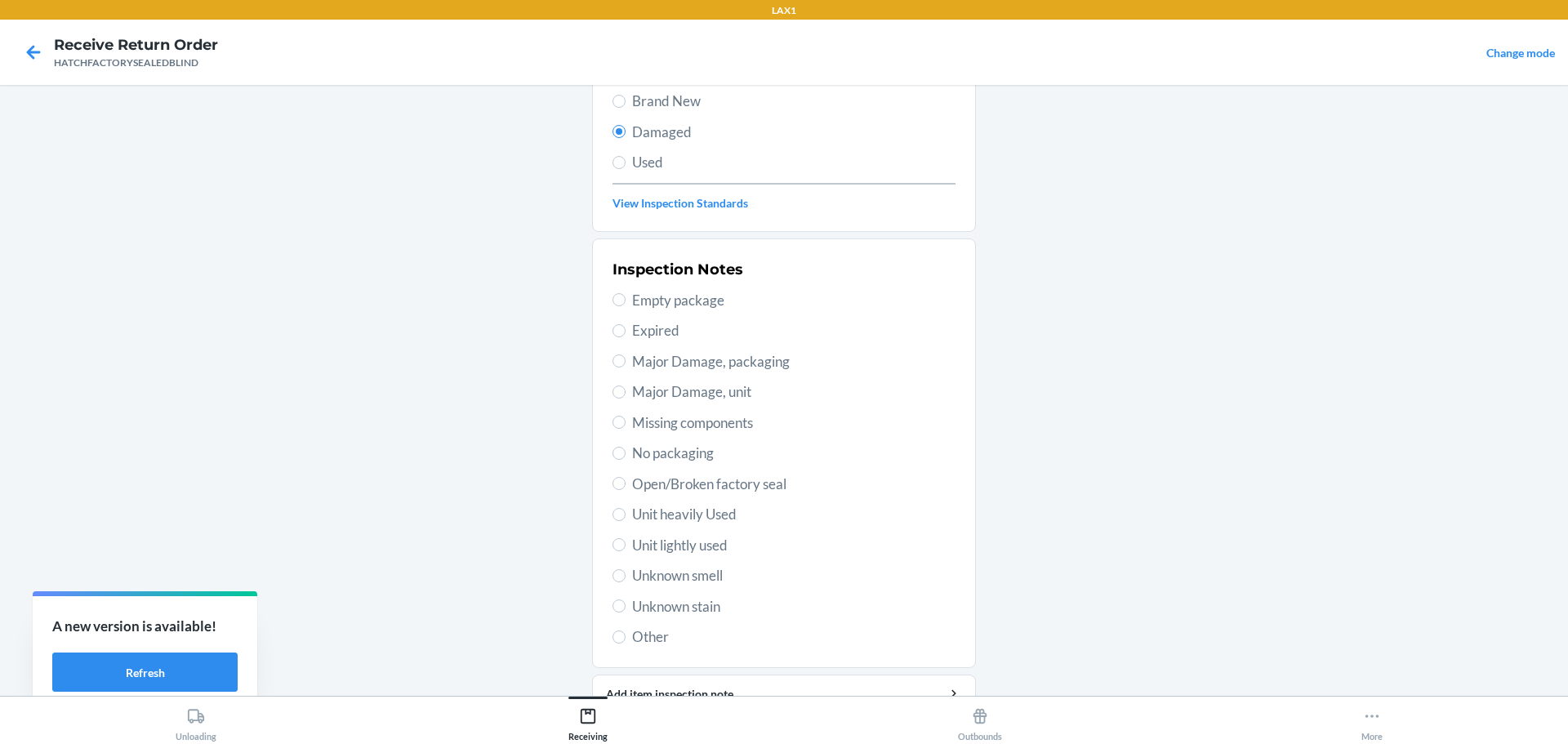
click at [691, 396] on span "Major Damage, unit" at bounding box center [793, 391] width 323 height 21
click at [626, 396] on input "Major Damage, unit" at bounding box center [619, 392] width 13 height 13
radio input "true"
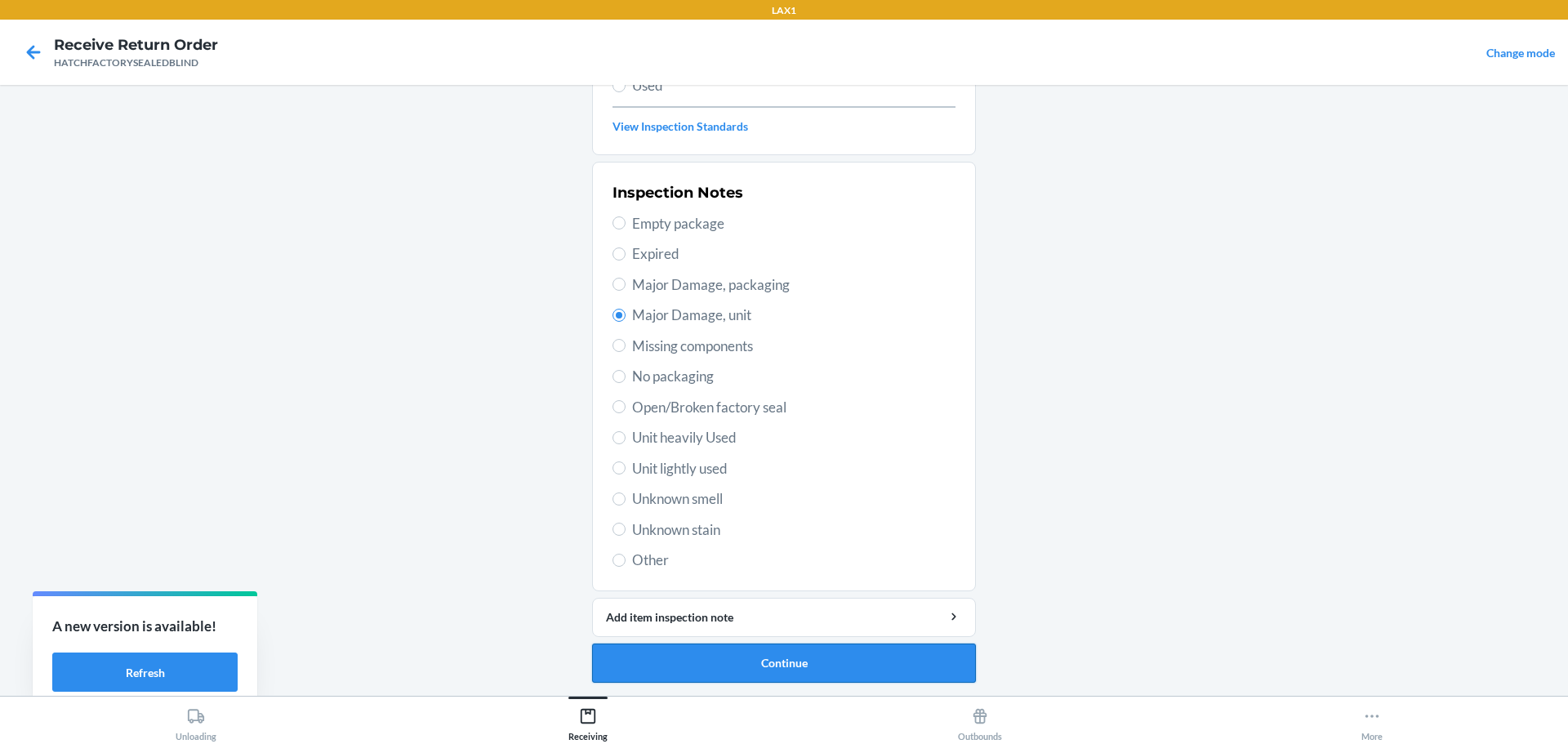
click at [801, 669] on button "Continue" at bounding box center [784, 662] width 384 height 39
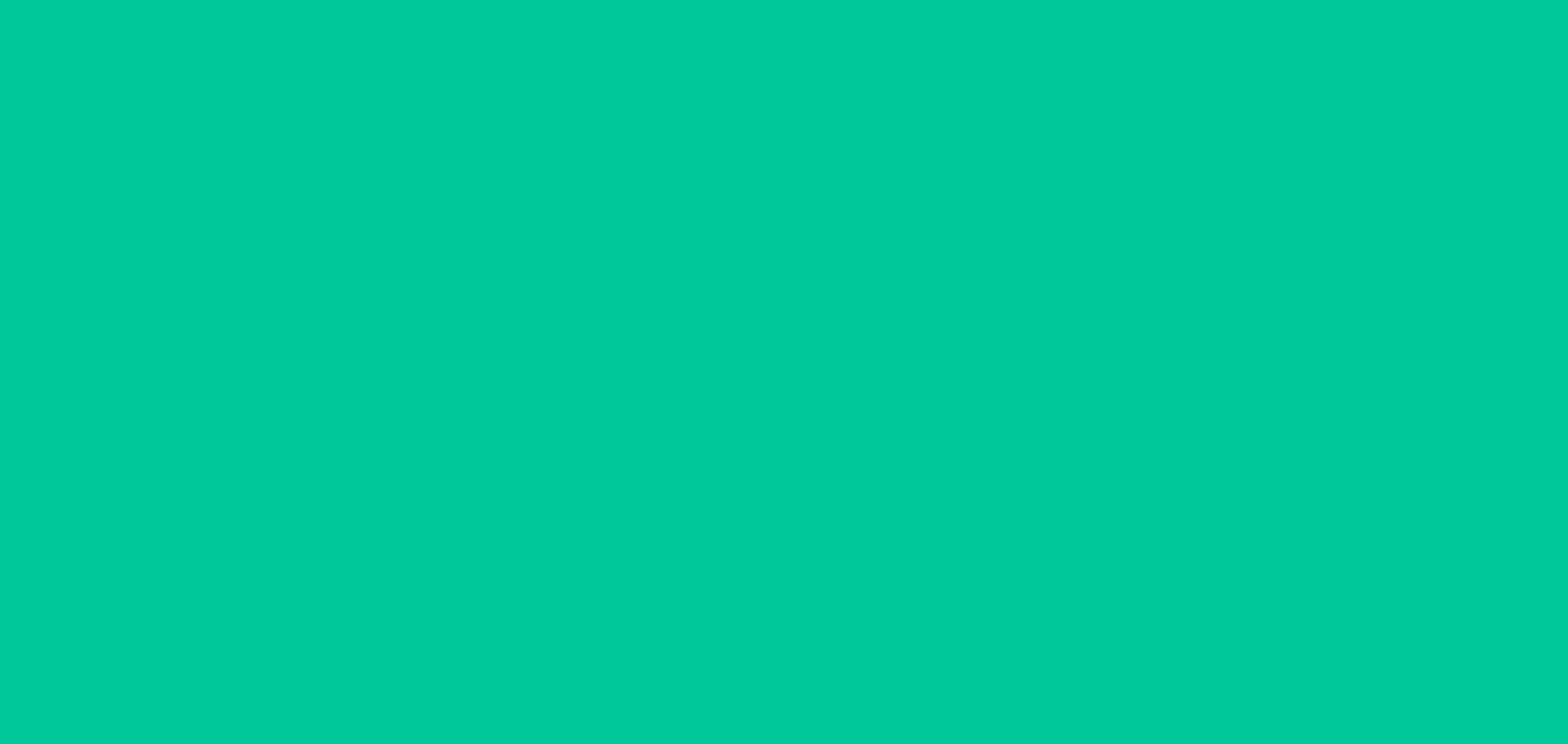
scroll to position [105, 0]
click at [801, 669] on button "Confirm" at bounding box center [784, 662] width 384 height 39
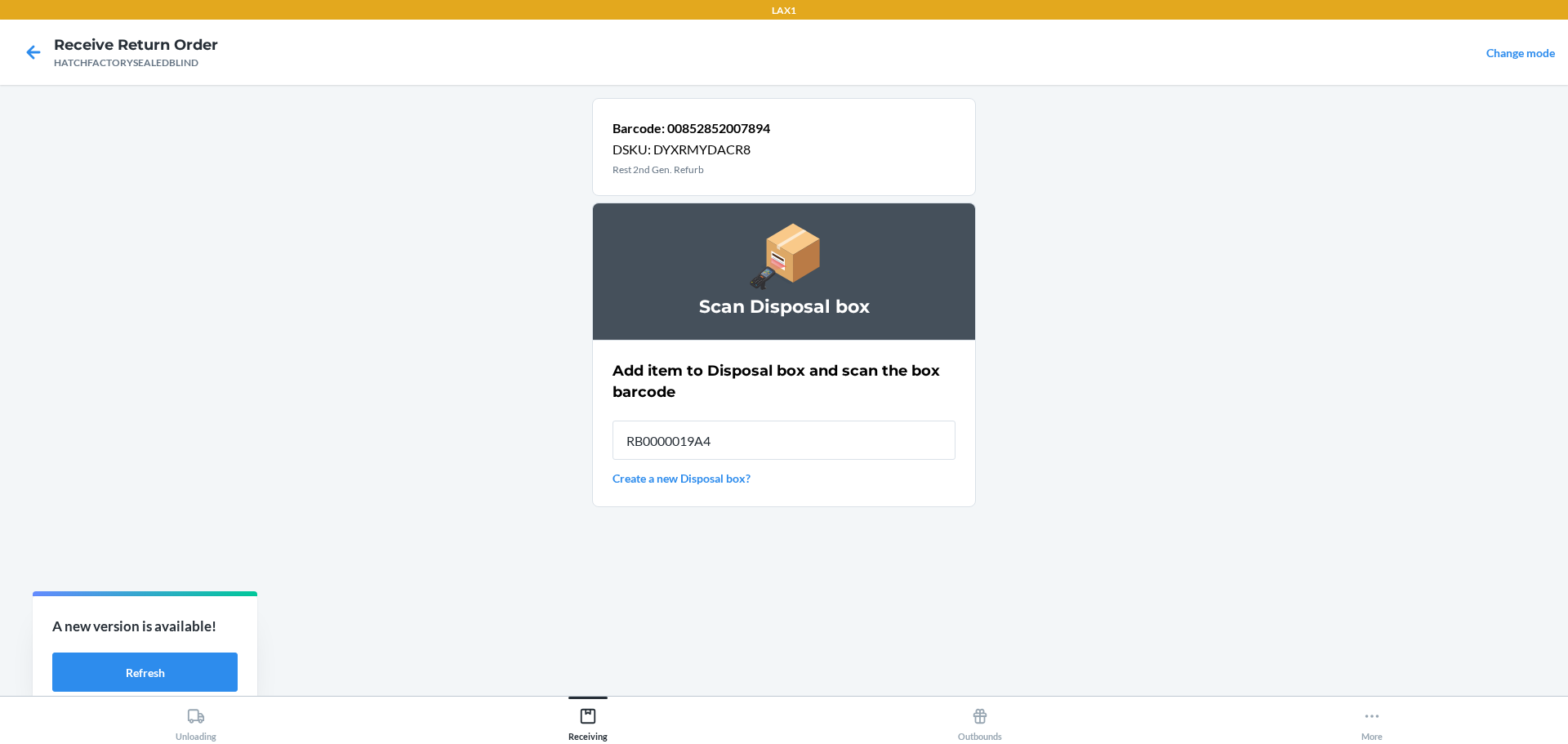
type input "RB0000019A4"
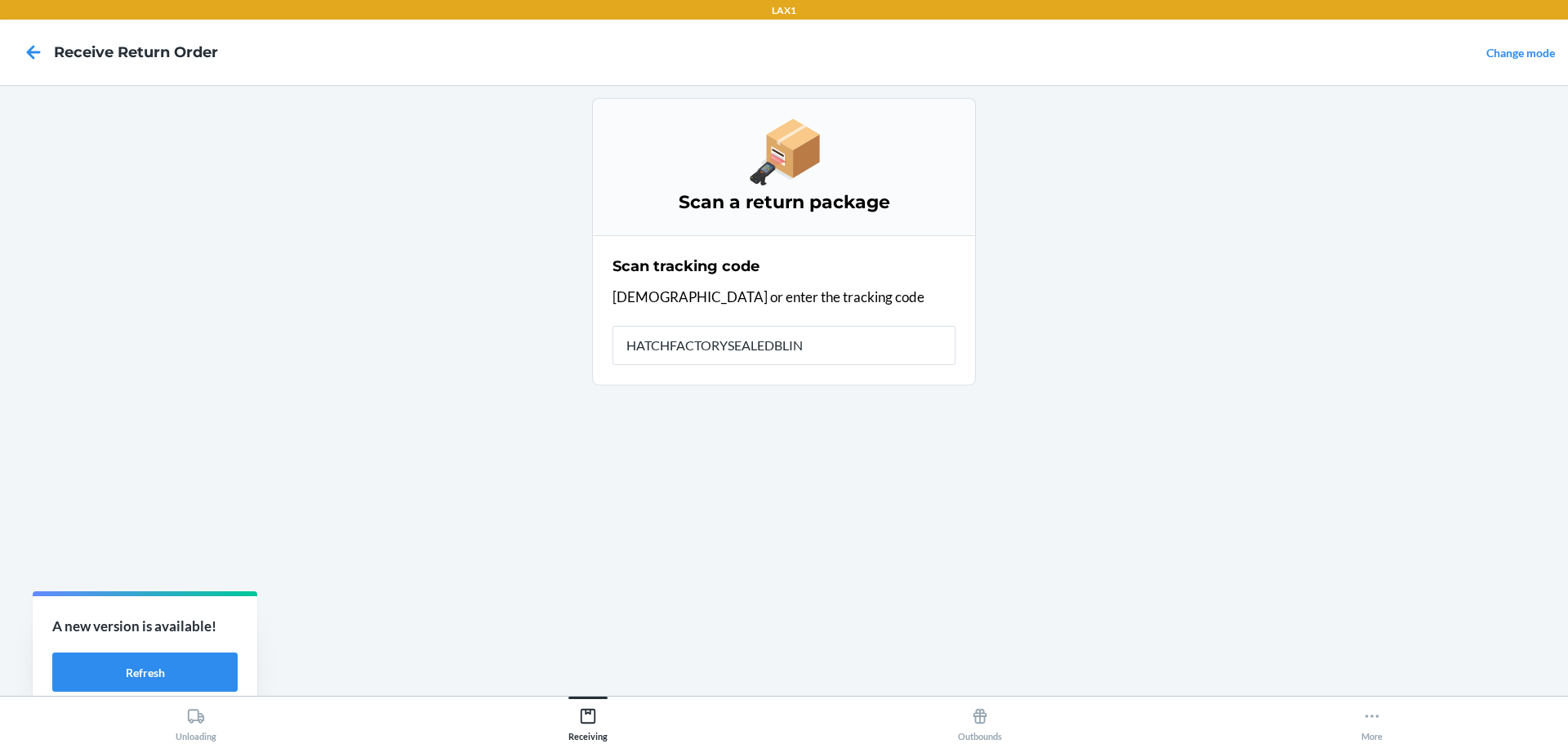
type input "HATCHFACTORYSEALEDBLIND"
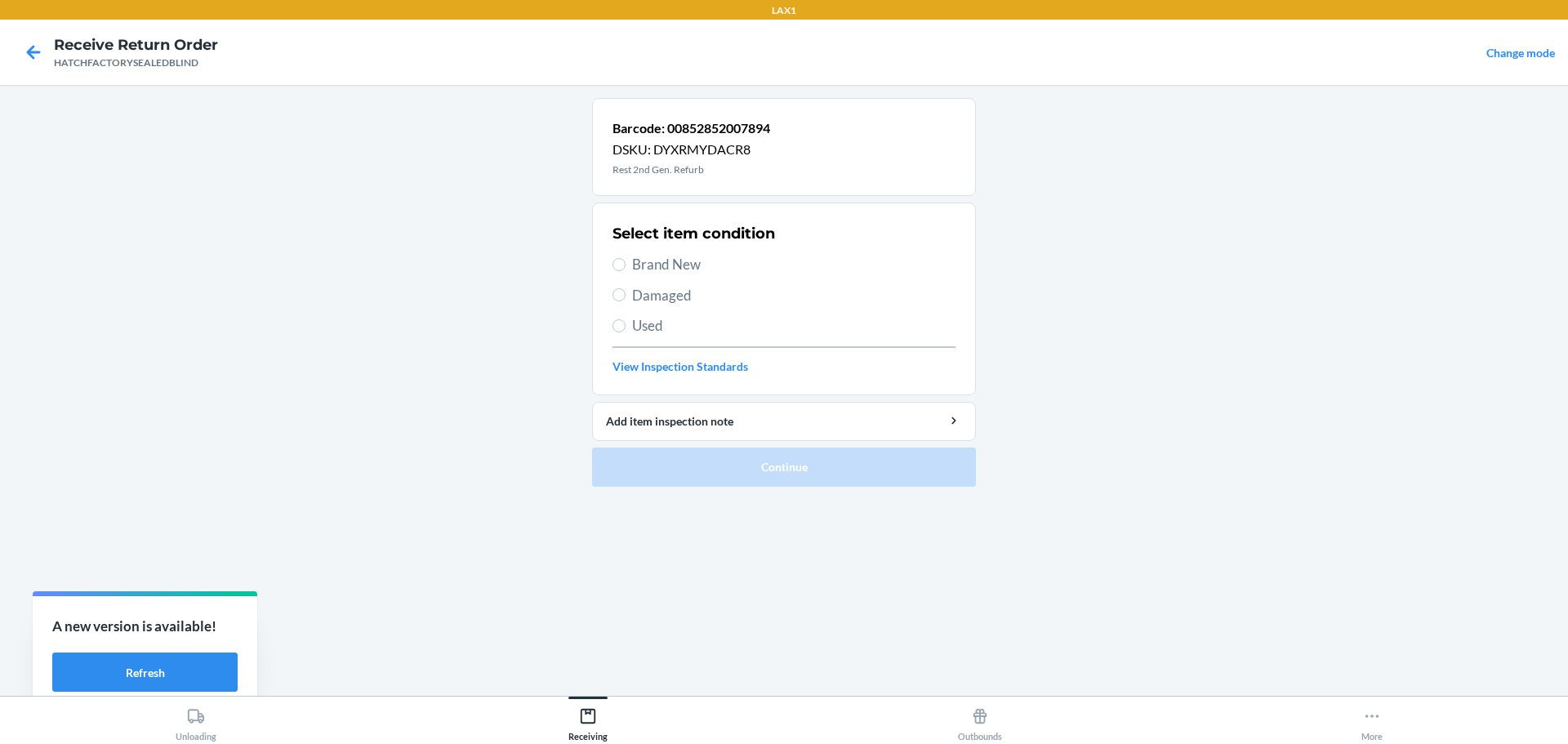
click at [637, 289] on span "Damaged" at bounding box center [793, 296] width 323 height 21
click at [626, 289] on input "Damaged" at bounding box center [619, 295] width 13 height 13
radio input "true"
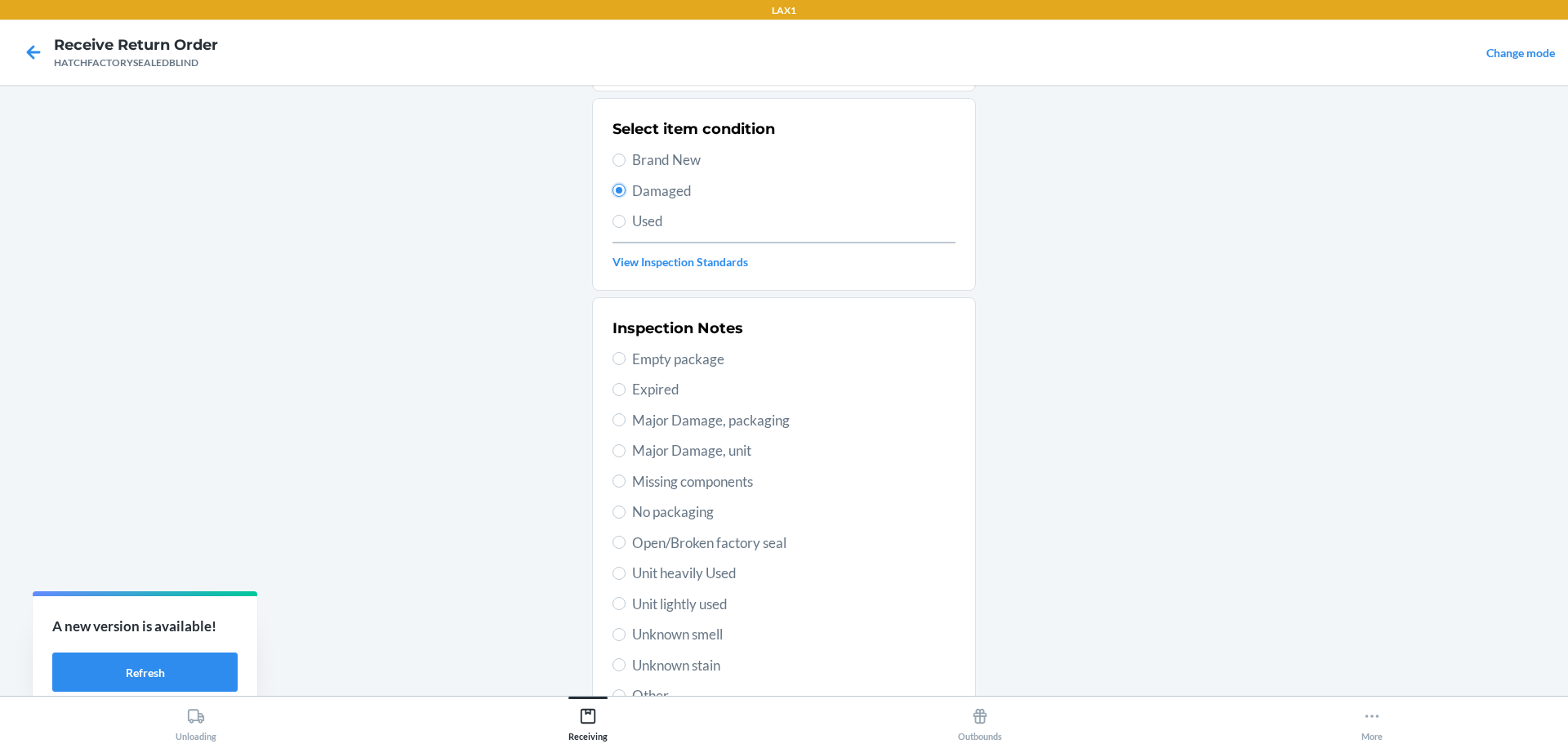
scroll to position [240, 0]
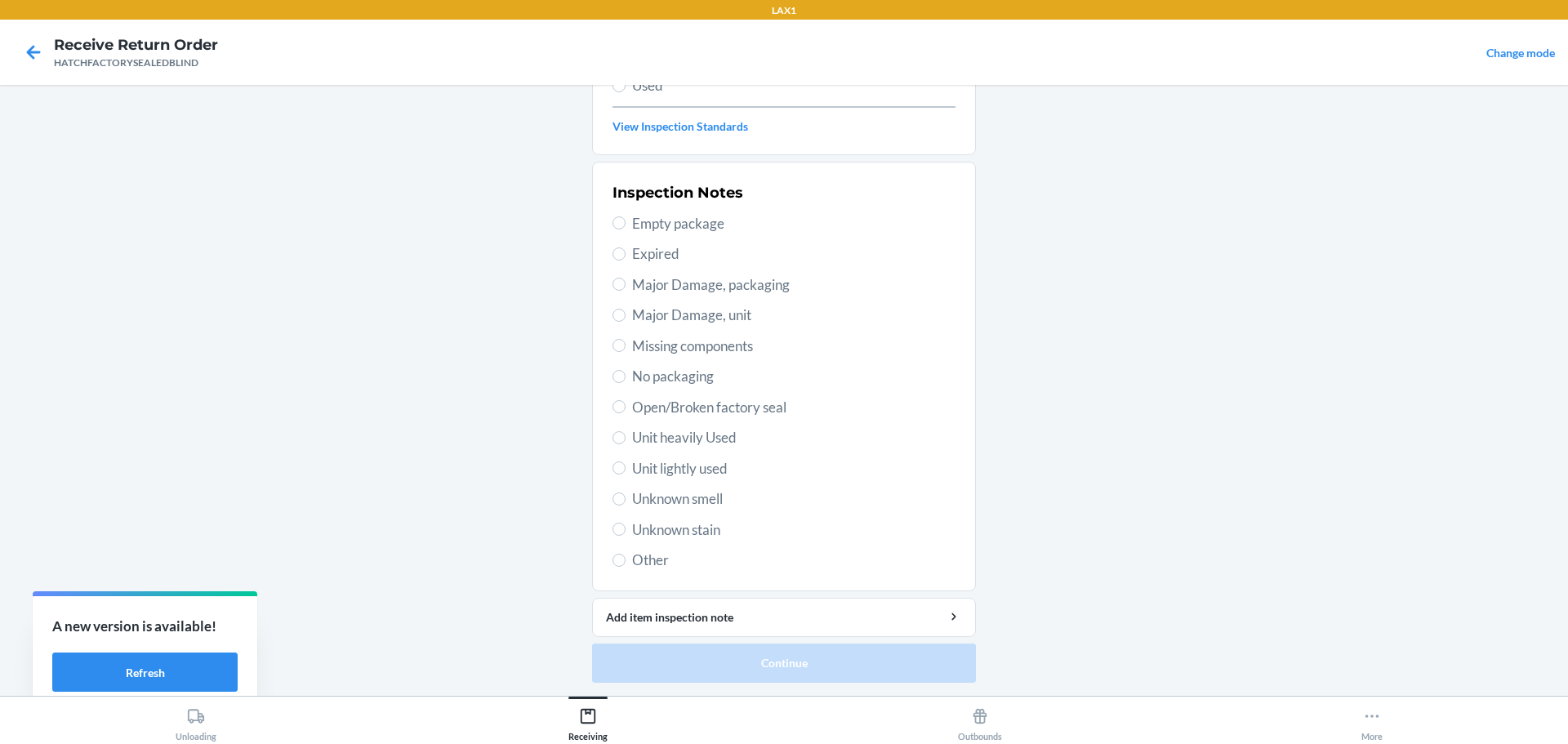
click at [709, 320] on span "Major Damage, unit" at bounding box center [793, 315] width 323 height 21
click at [626, 320] on input "Major Damage, unit" at bounding box center [619, 316] width 13 height 13
radio input "true"
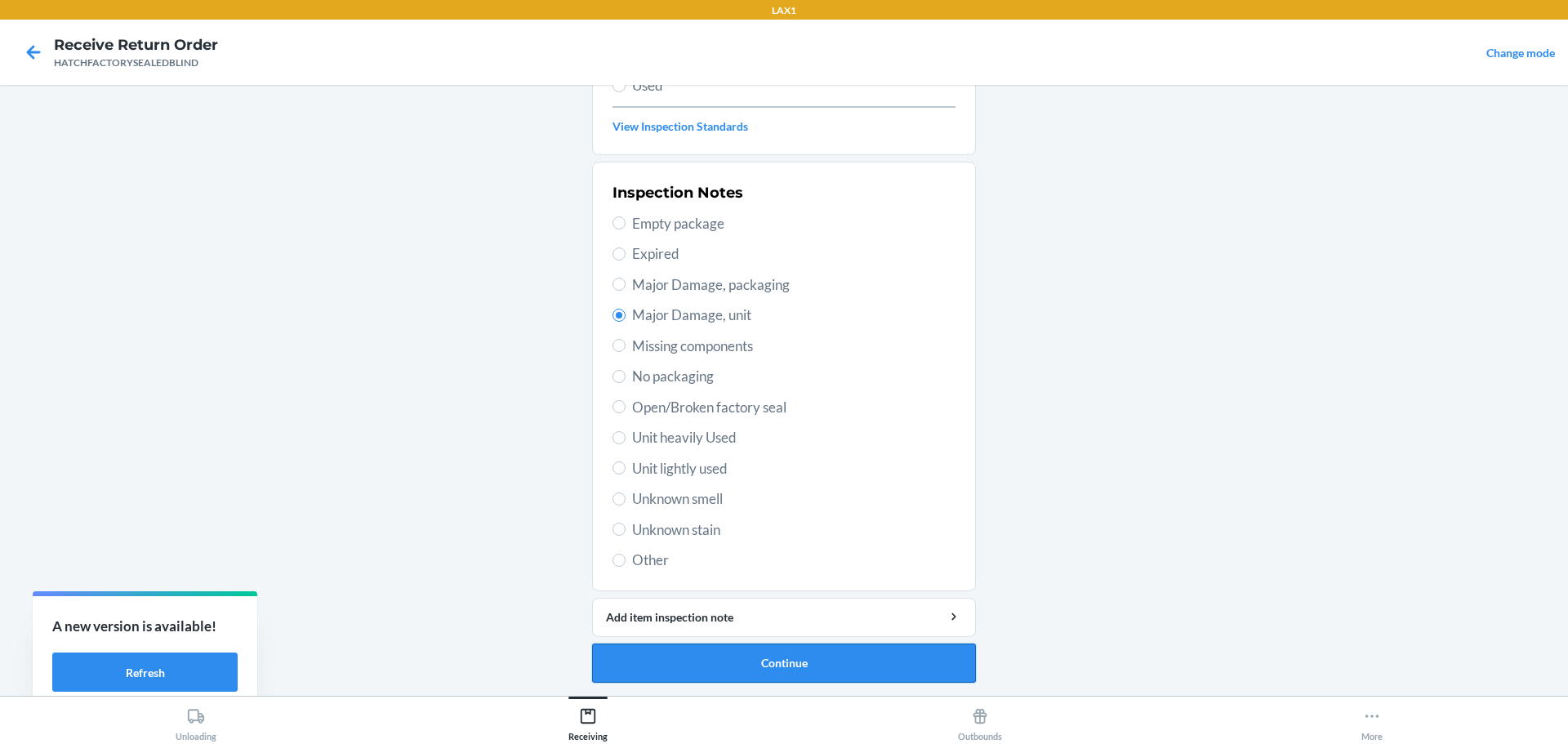
click at [887, 663] on button "Continue" at bounding box center [784, 662] width 384 height 39
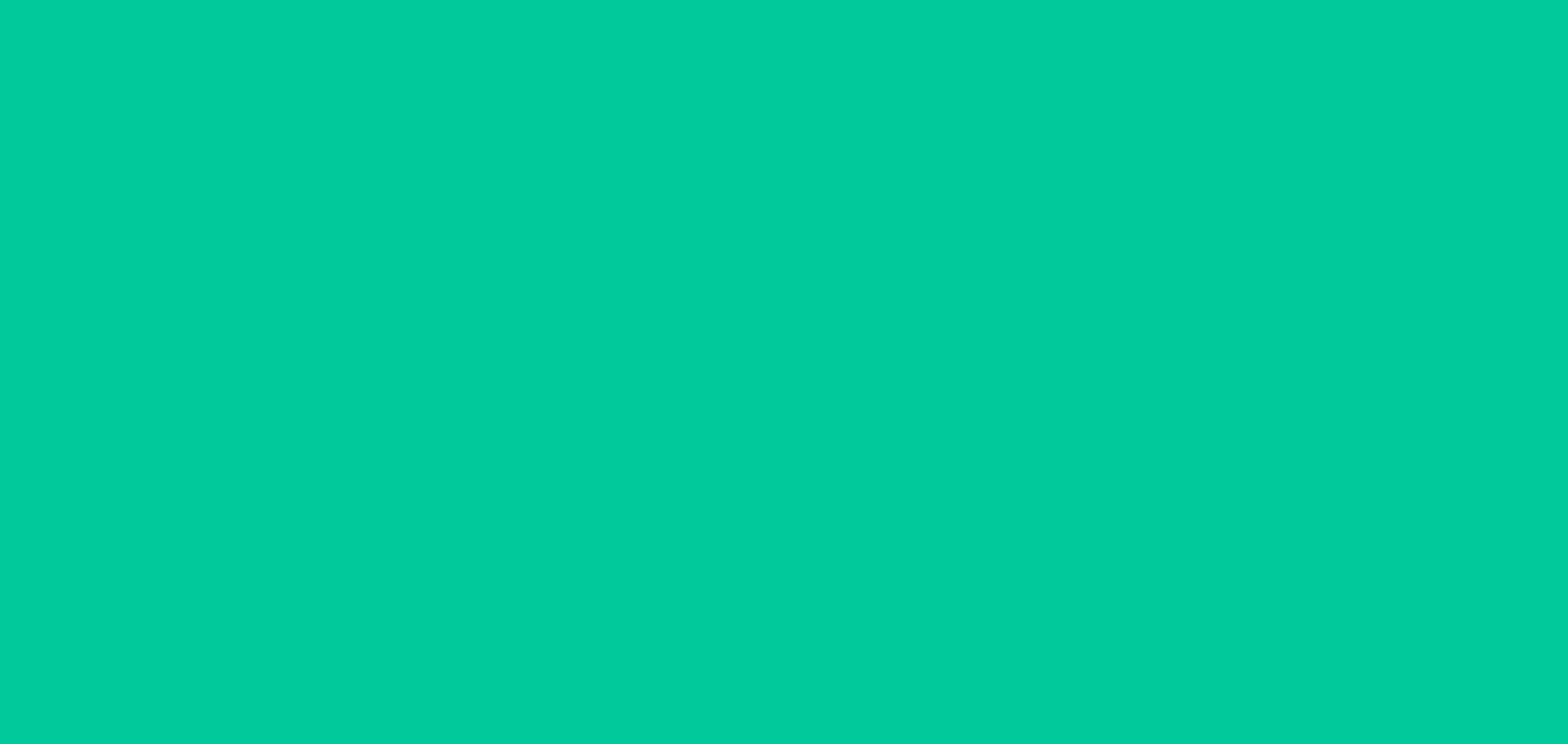
scroll to position [105, 0]
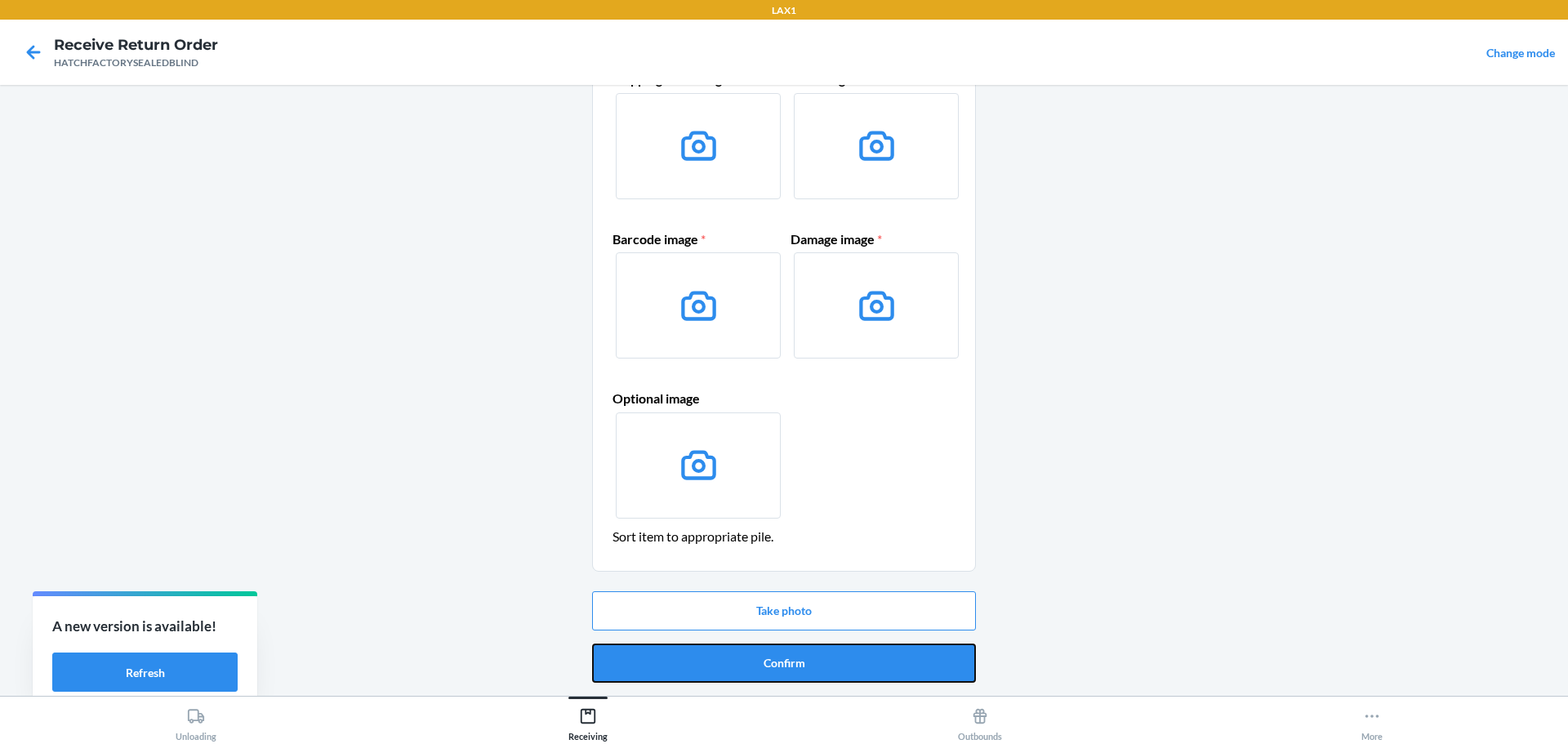
click at [887, 663] on button "Confirm" at bounding box center [784, 662] width 384 height 39
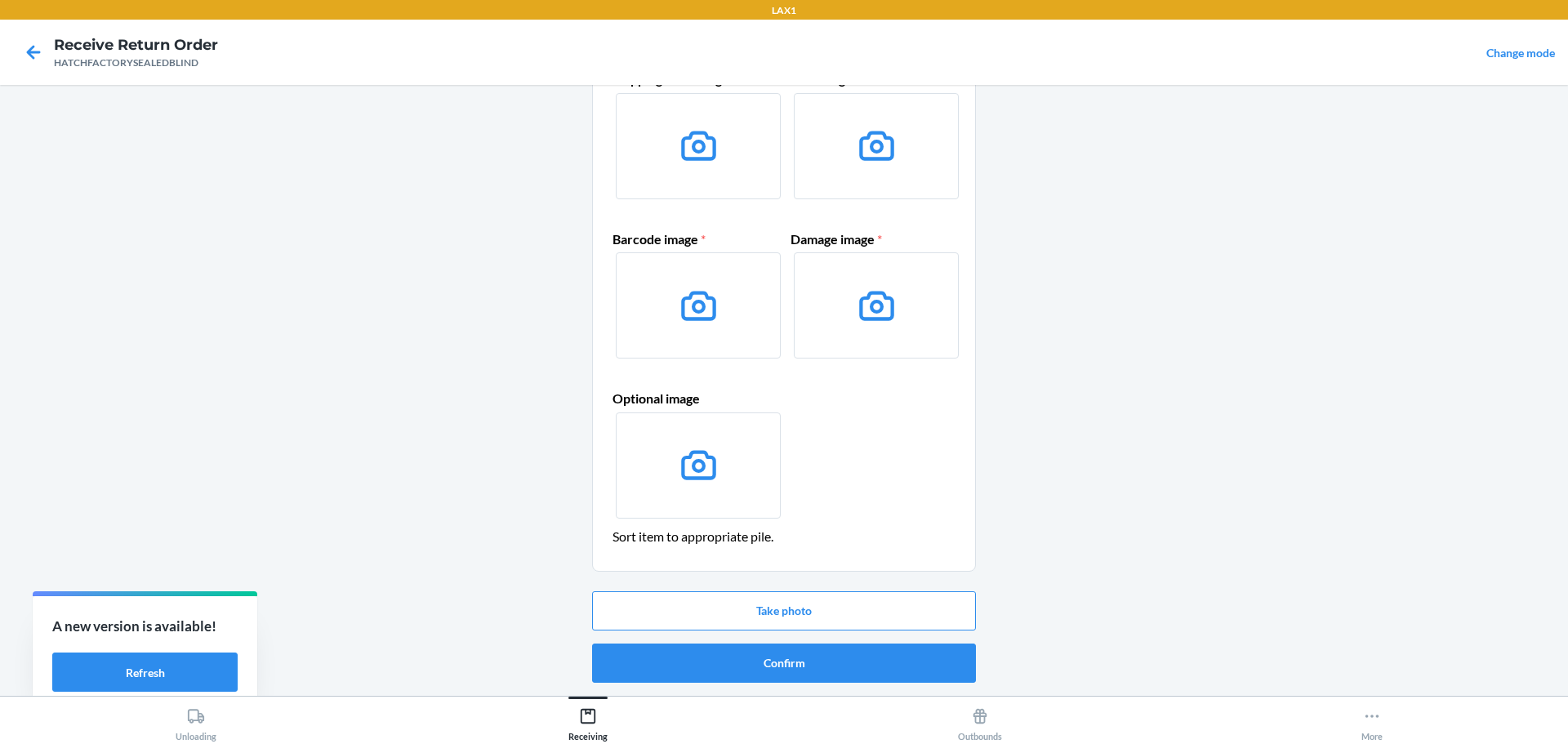
scroll to position [0, 0]
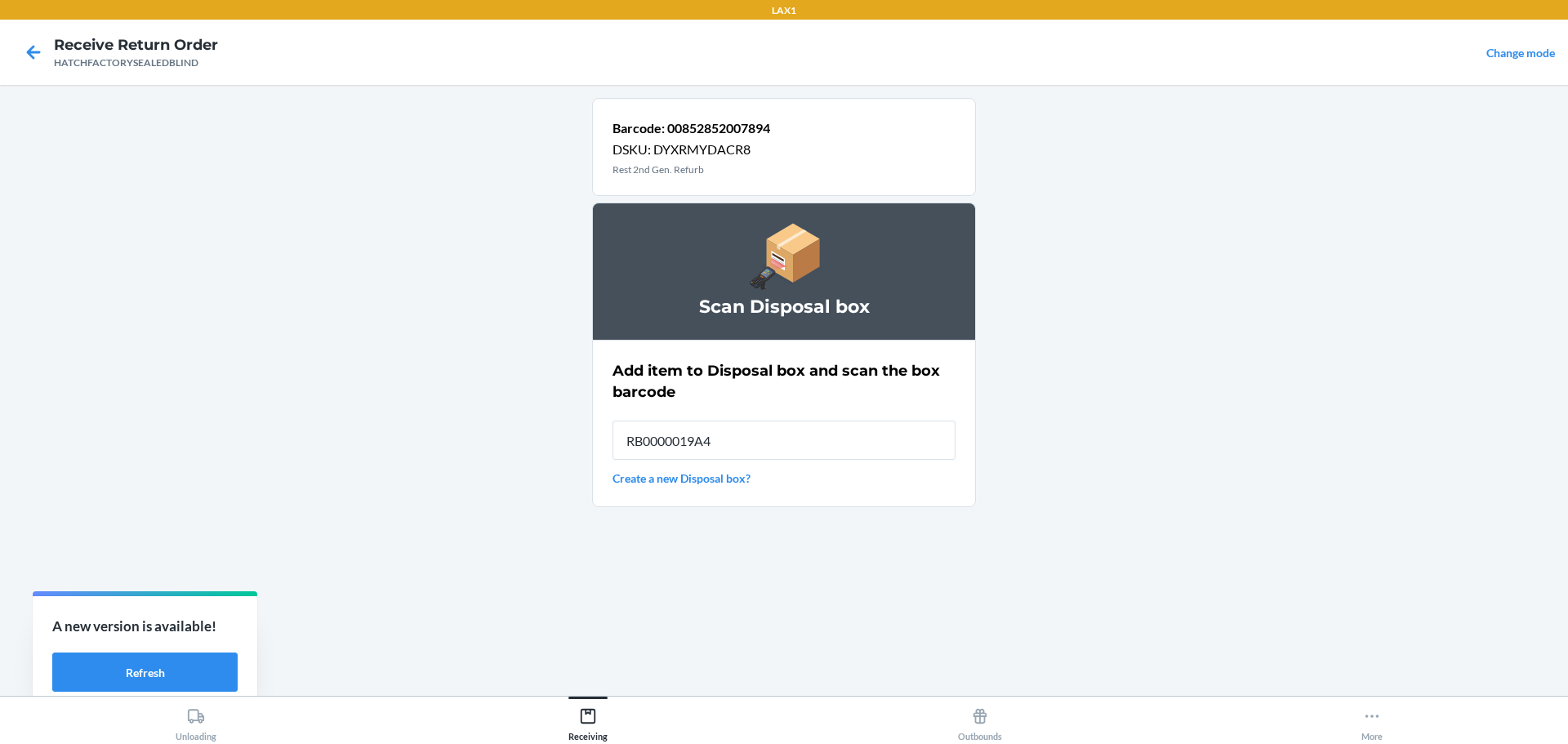
type input "RB0000019A4"
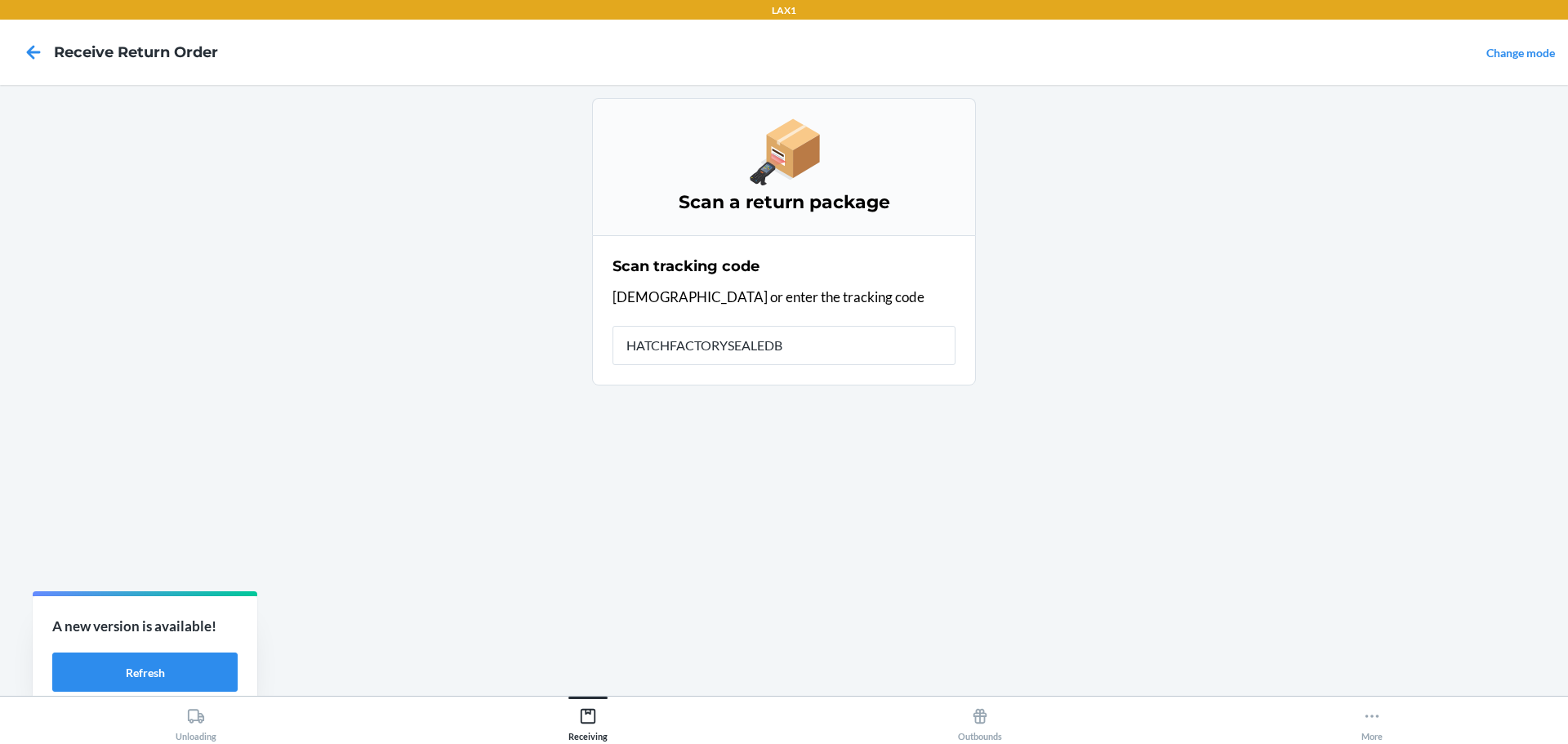
type input "HATCHFACTORYSEALEDBL"
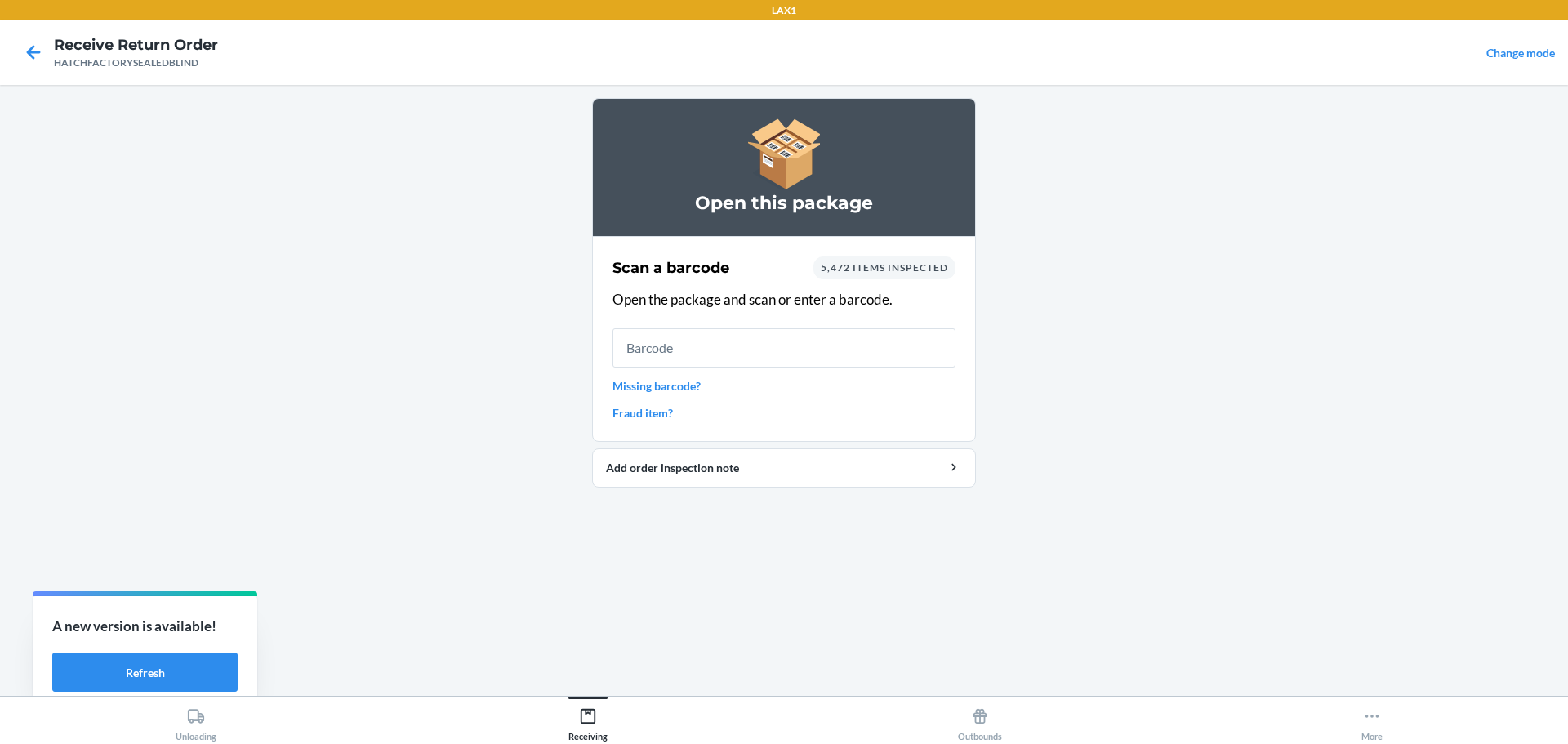
click at [671, 344] on input "text" at bounding box center [784, 347] width 343 height 39
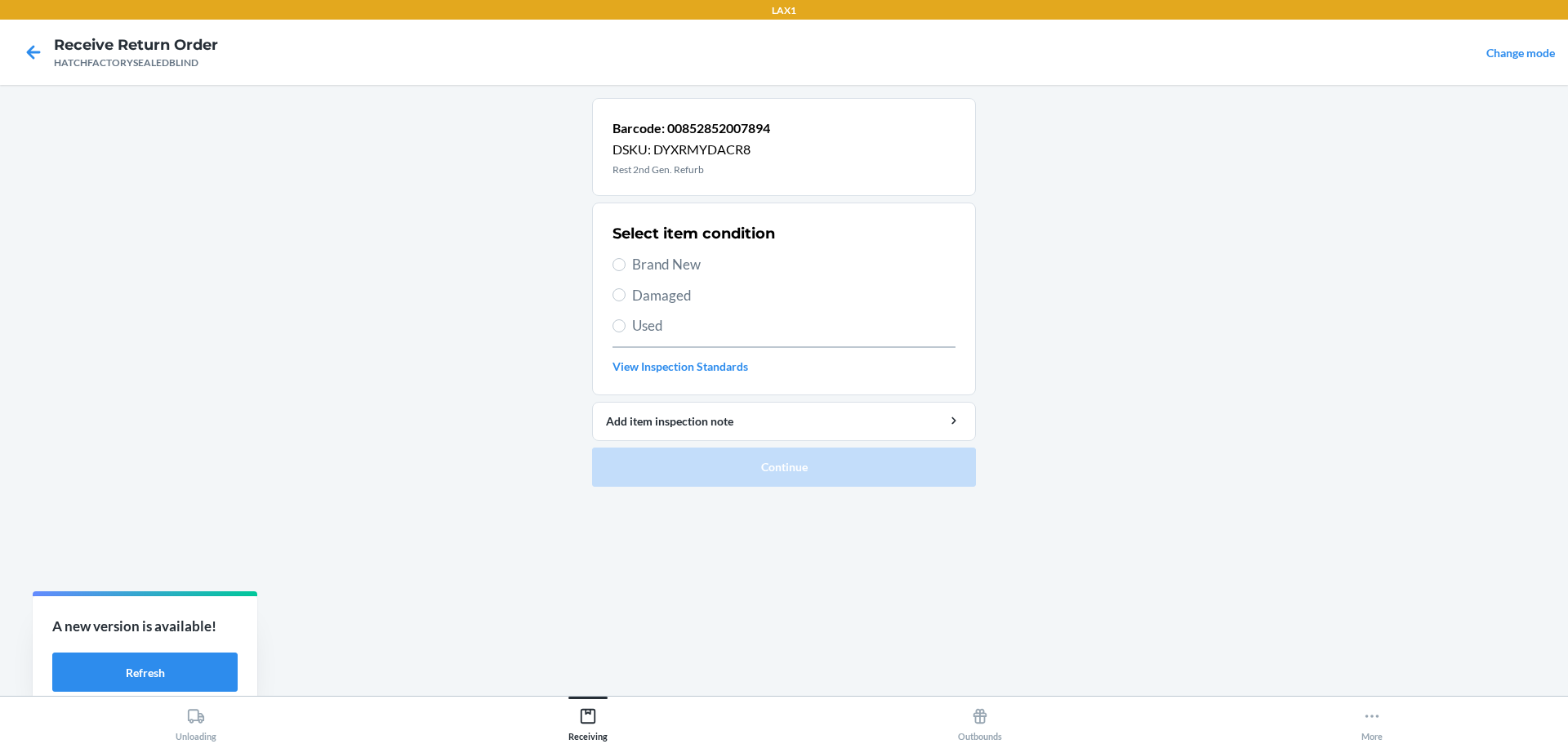
click at [698, 304] on span "Damaged" at bounding box center [793, 296] width 323 height 21
click at [626, 301] on input "Damaged" at bounding box center [619, 295] width 13 height 13
radio input "true"
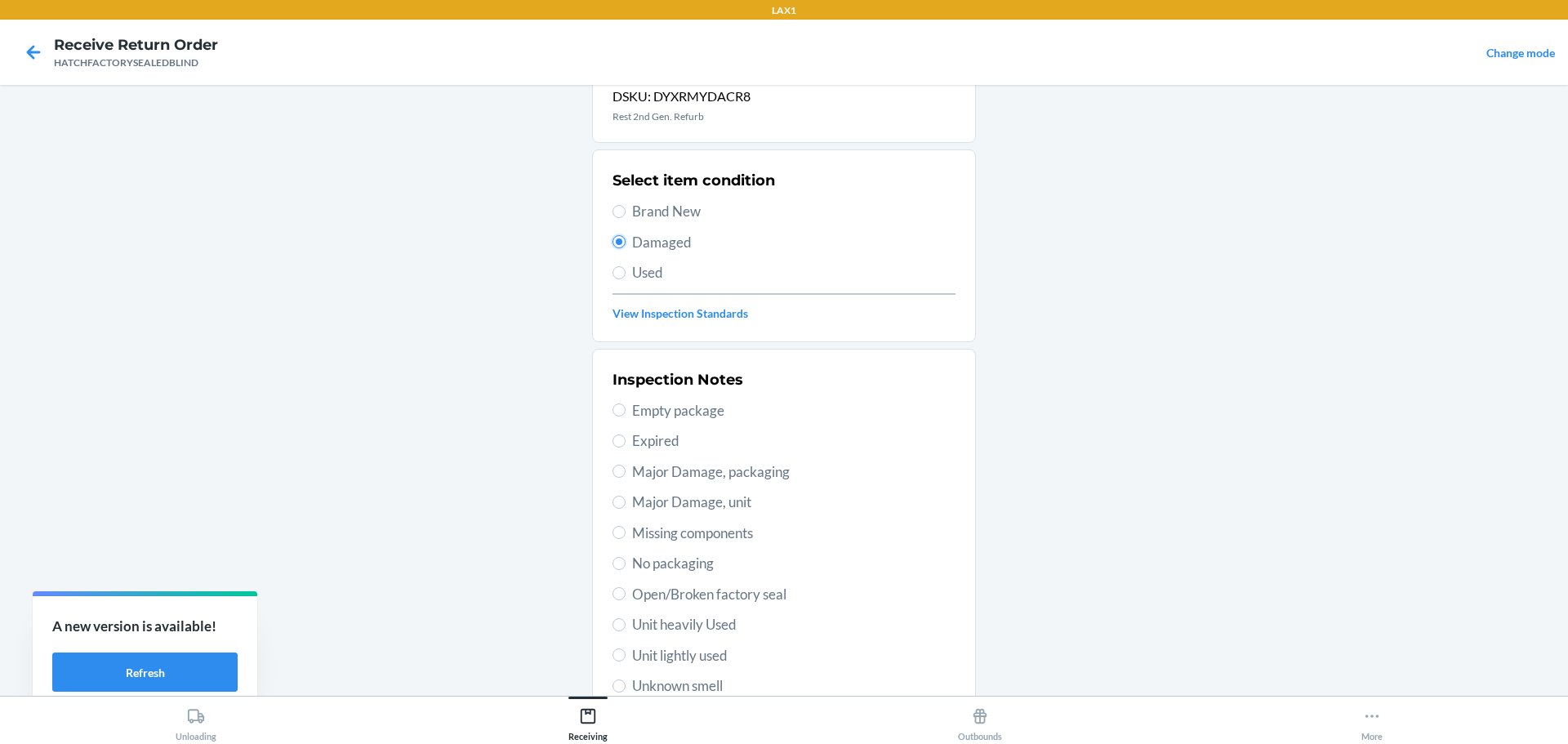
scroll to position [82, 0]
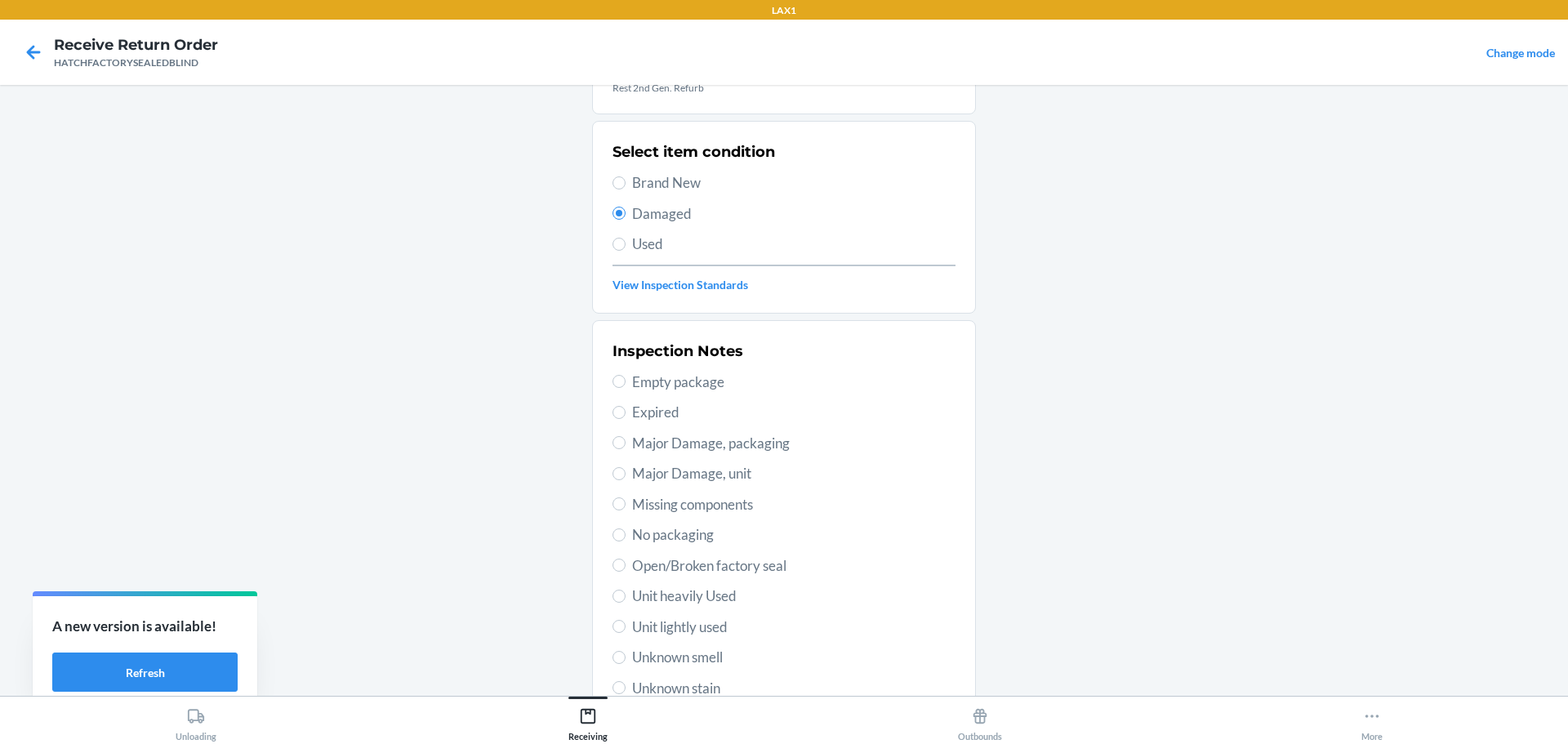
click at [731, 469] on span "Major Damage, unit" at bounding box center [793, 473] width 323 height 21
click at [626, 469] on input "Major Damage, unit" at bounding box center [619, 474] width 13 height 13
radio input "true"
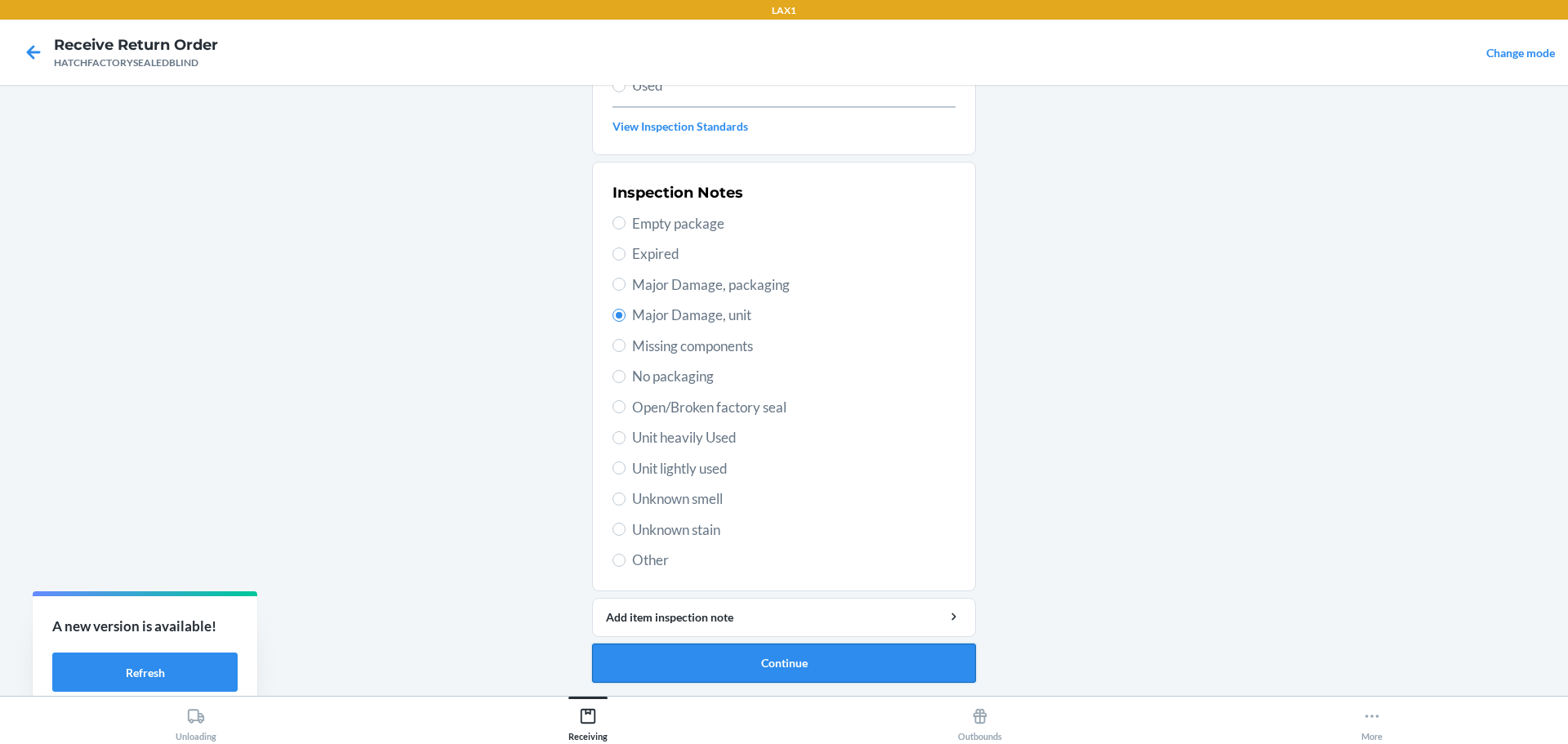
click at [831, 651] on button "Continue" at bounding box center [784, 662] width 384 height 39
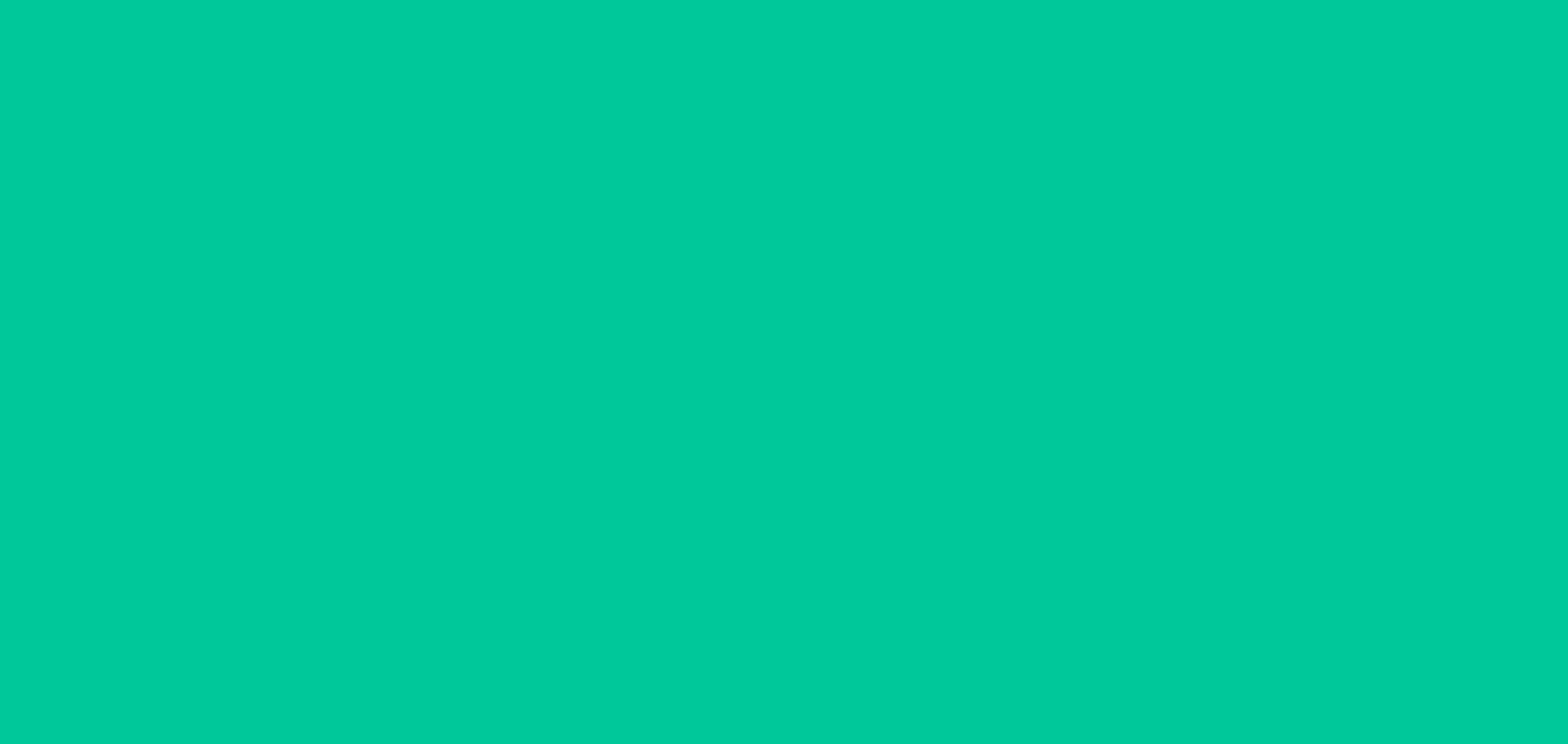
scroll to position [105, 0]
click at [831, 651] on button "Confirm" at bounding box center [784, 662] width 384 height 39
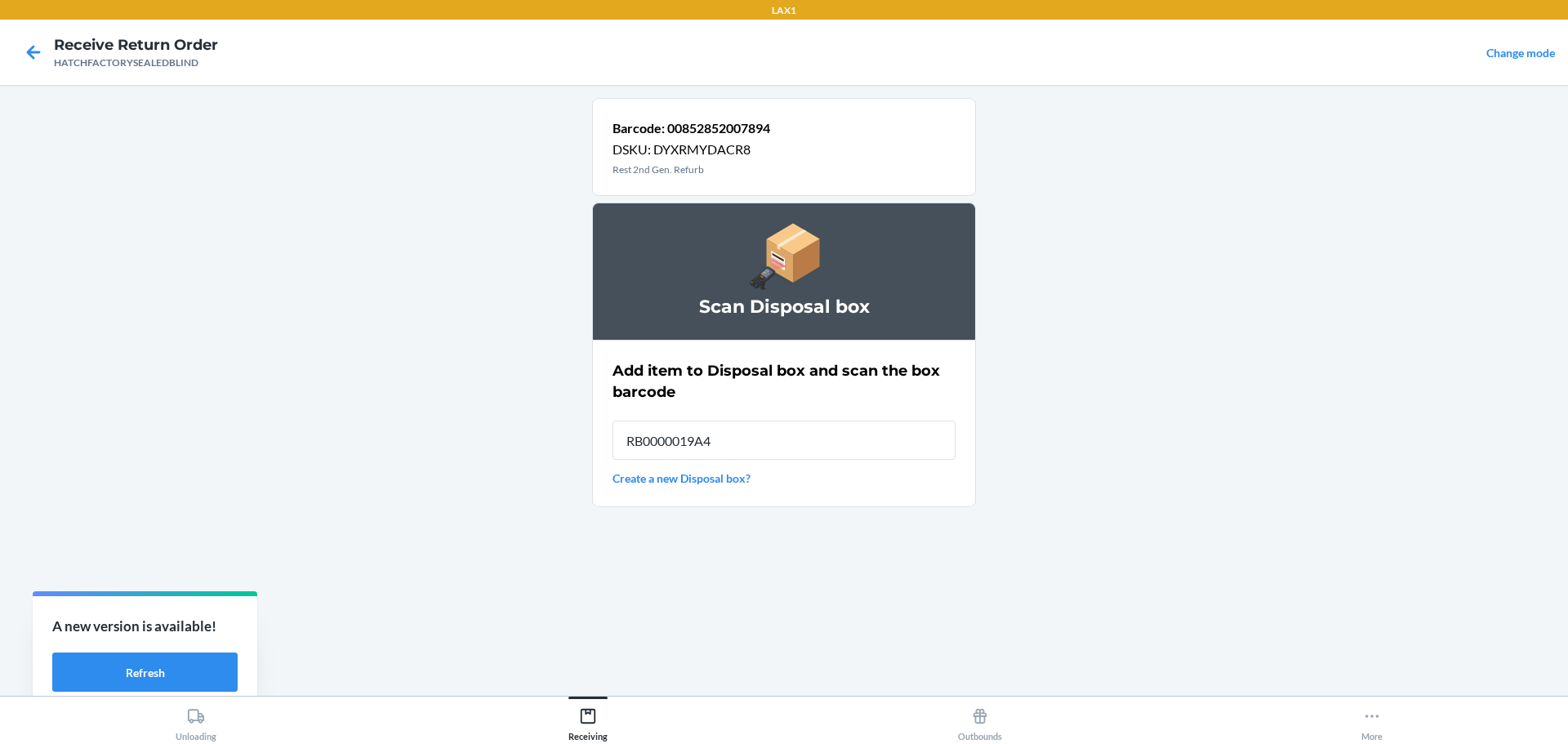
type input "RB0000019A4"
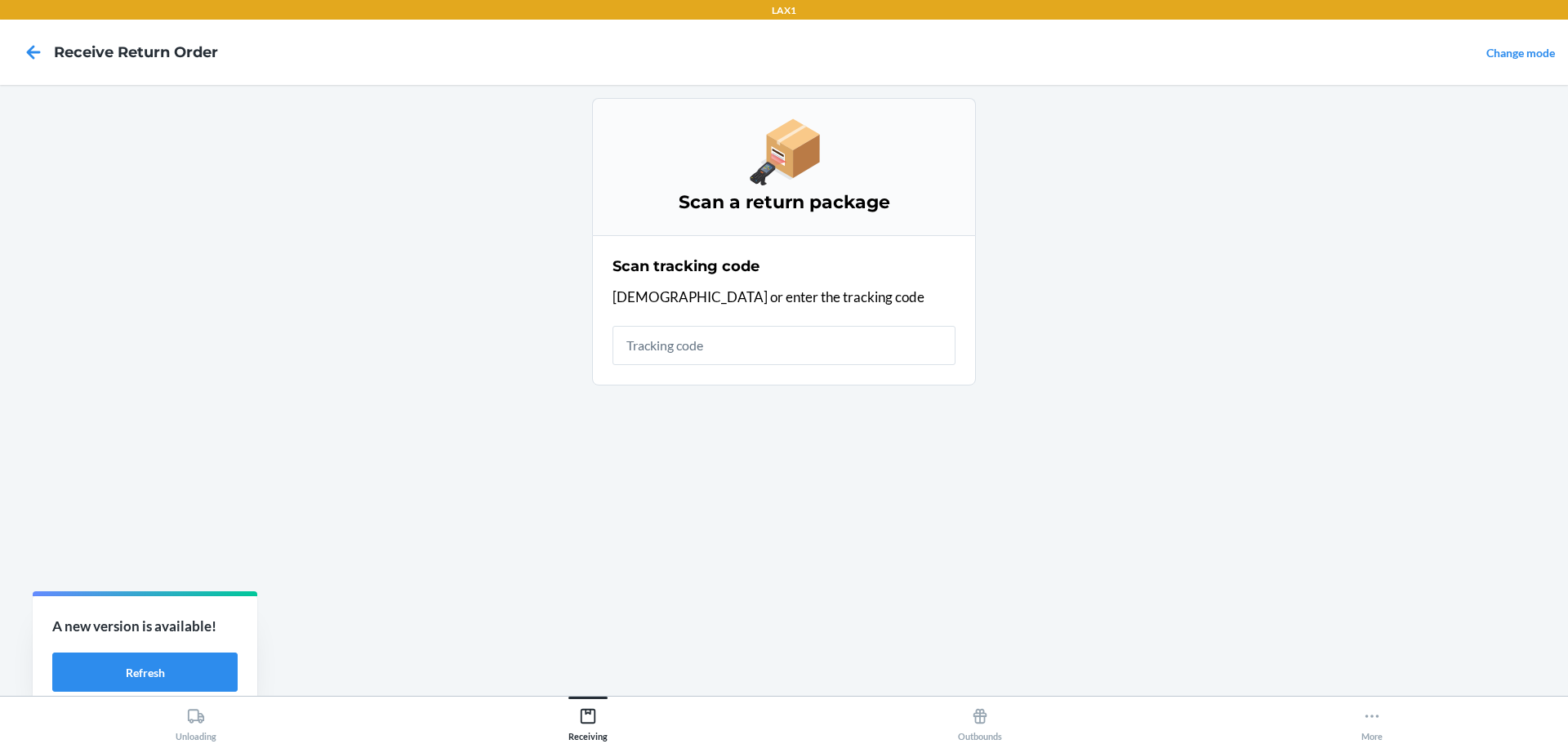
click at [858, 365] on div "Scan tracking code Scan or enter the tracking code" at bounding box center [784, 310] width 343 height 119
click at [866, 353] on input "text" at bounding box center [784, 345] width 343 height 39
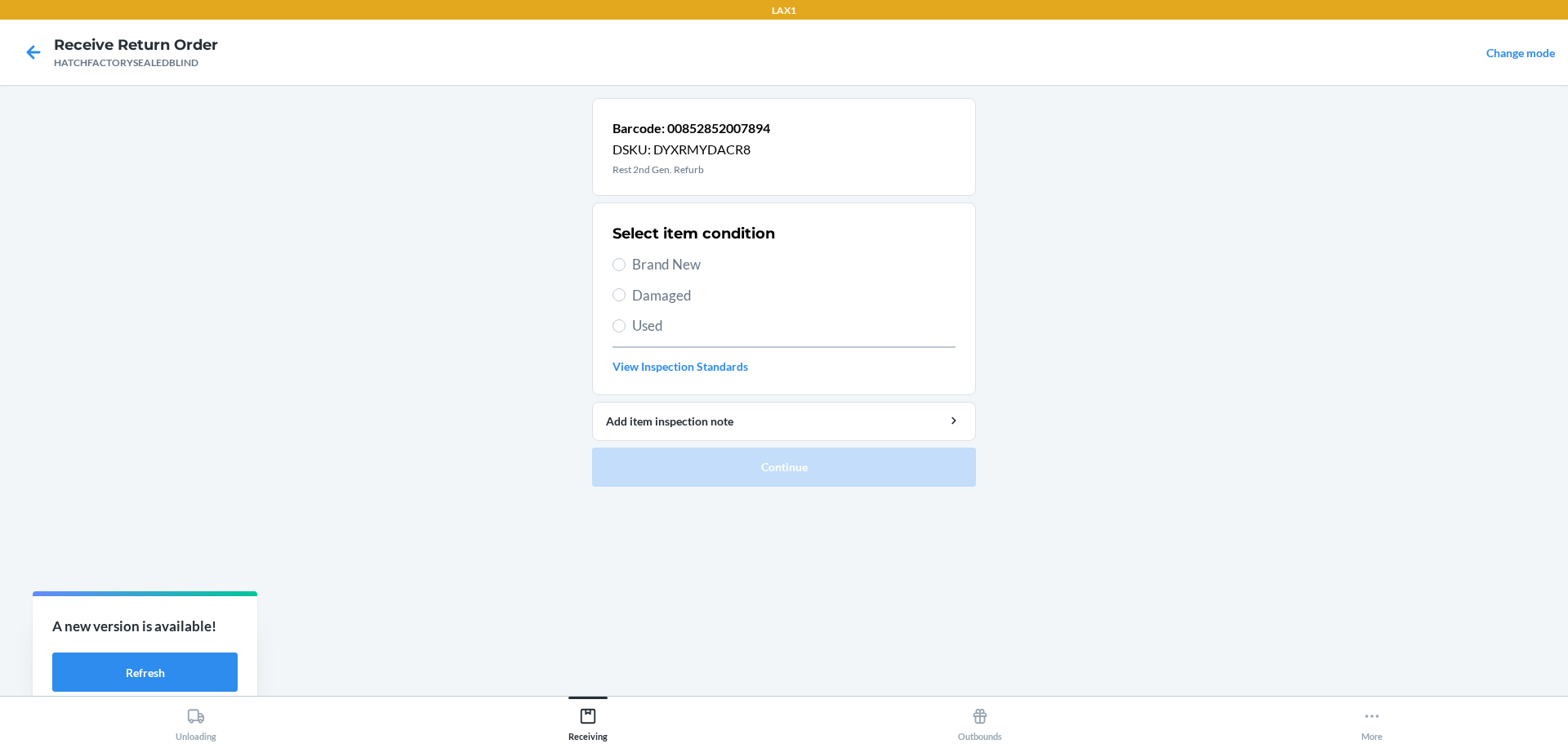
click at [640, 305] on div "Select item condition Brand New Damaged Used View Inspection Standards" at bounding box center [784, 299] width 343 height 162
click at [628, 296] on label "Damaged" at bounding box center [784, 296] width 343 height 21
click at [626, 296] on input "Damaged" at bounding box center [619, 295] width 13 height 13
radio input "true"
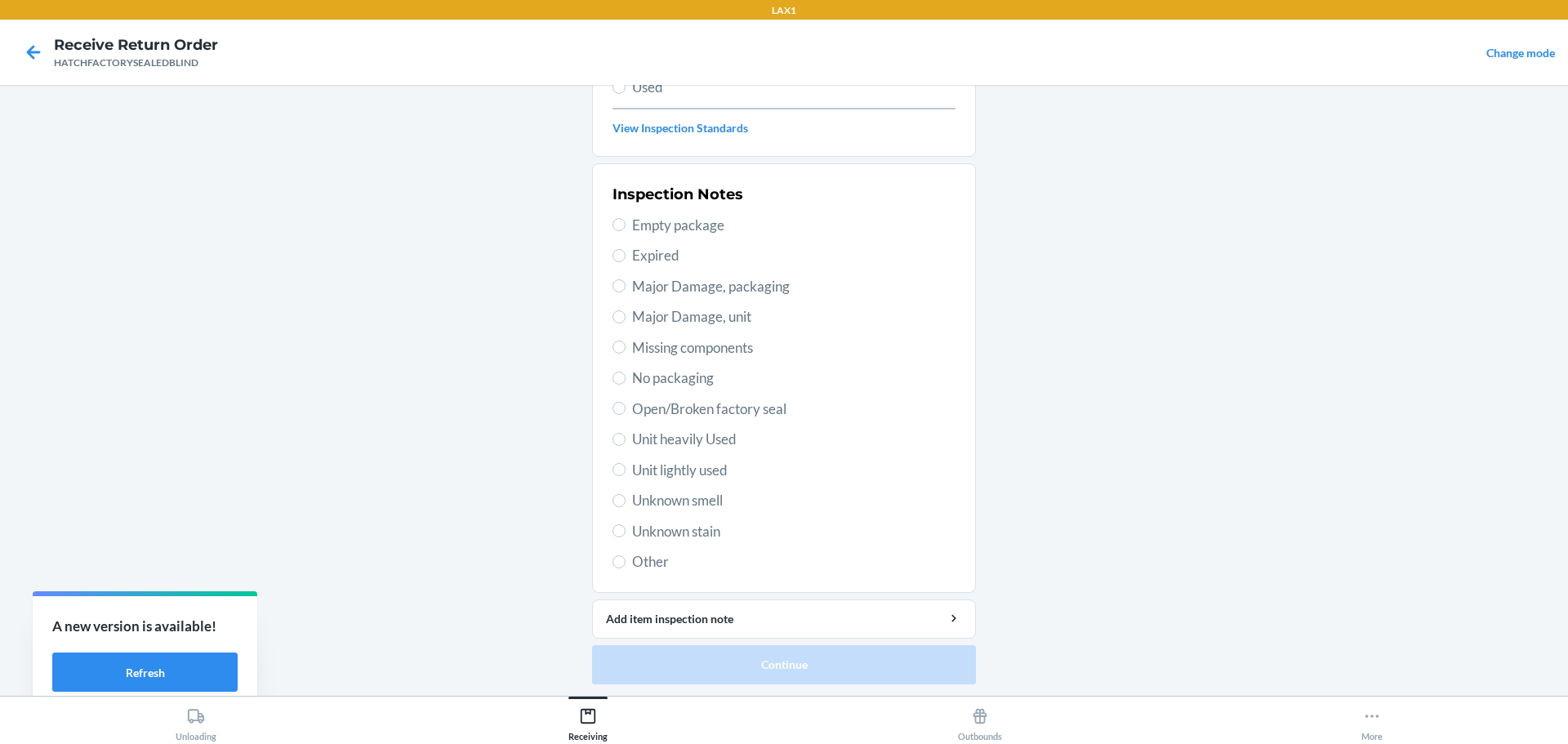
scroll to position [240, 0]
click at [679, 318] on span "Major Damage, unit" at bounding box center [793, 315] width 323 height 21
click at [626, 318] on input "Major Damage, unit" at bounding box center [619, 316] width 13 height 13
radio input "true"
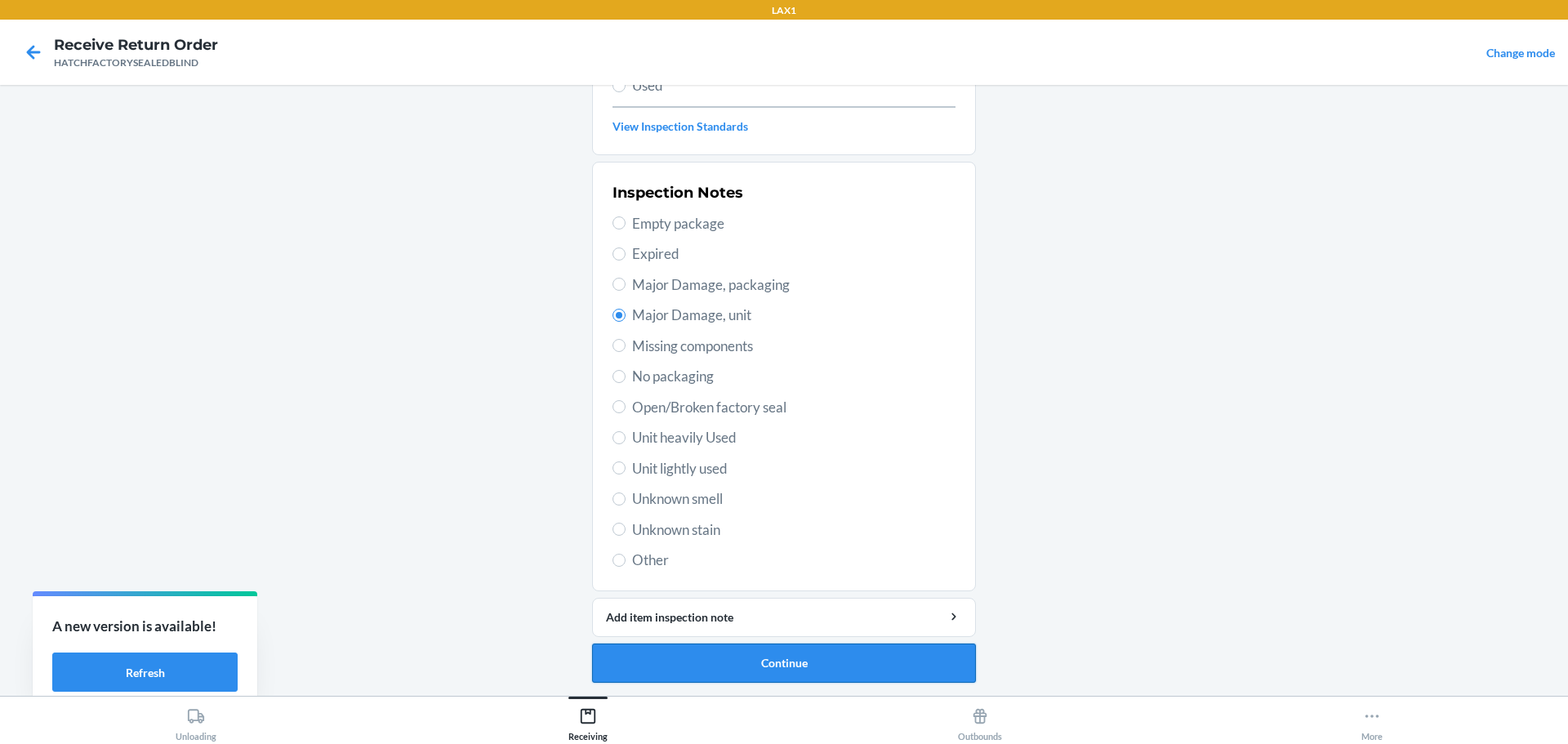
click at [786, 679] on button "Continue" at bounding box center [784, 662] width 384 height 39
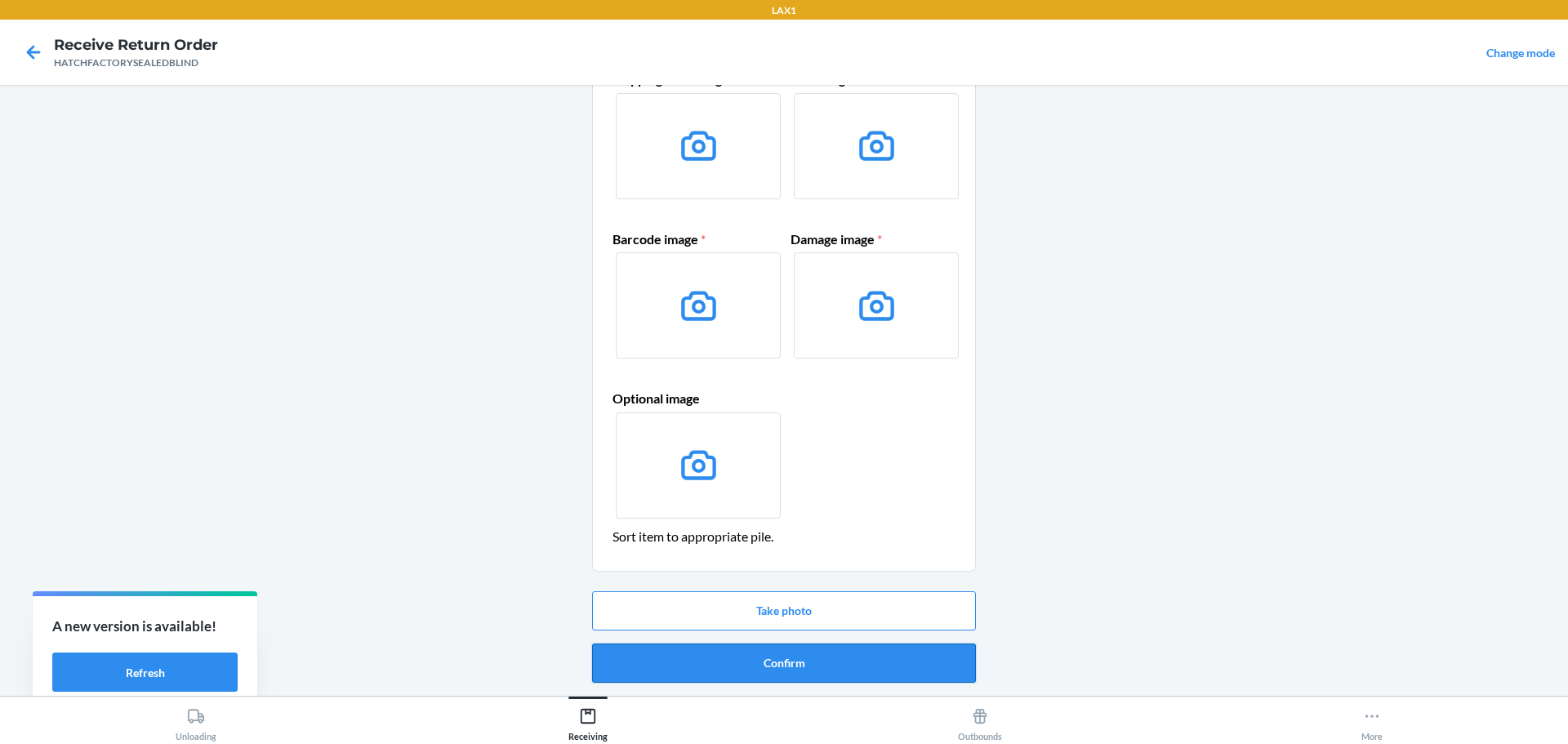
click at [790, 667] on button "Confirm" at bounding box center [784, 662] width 384 height 39
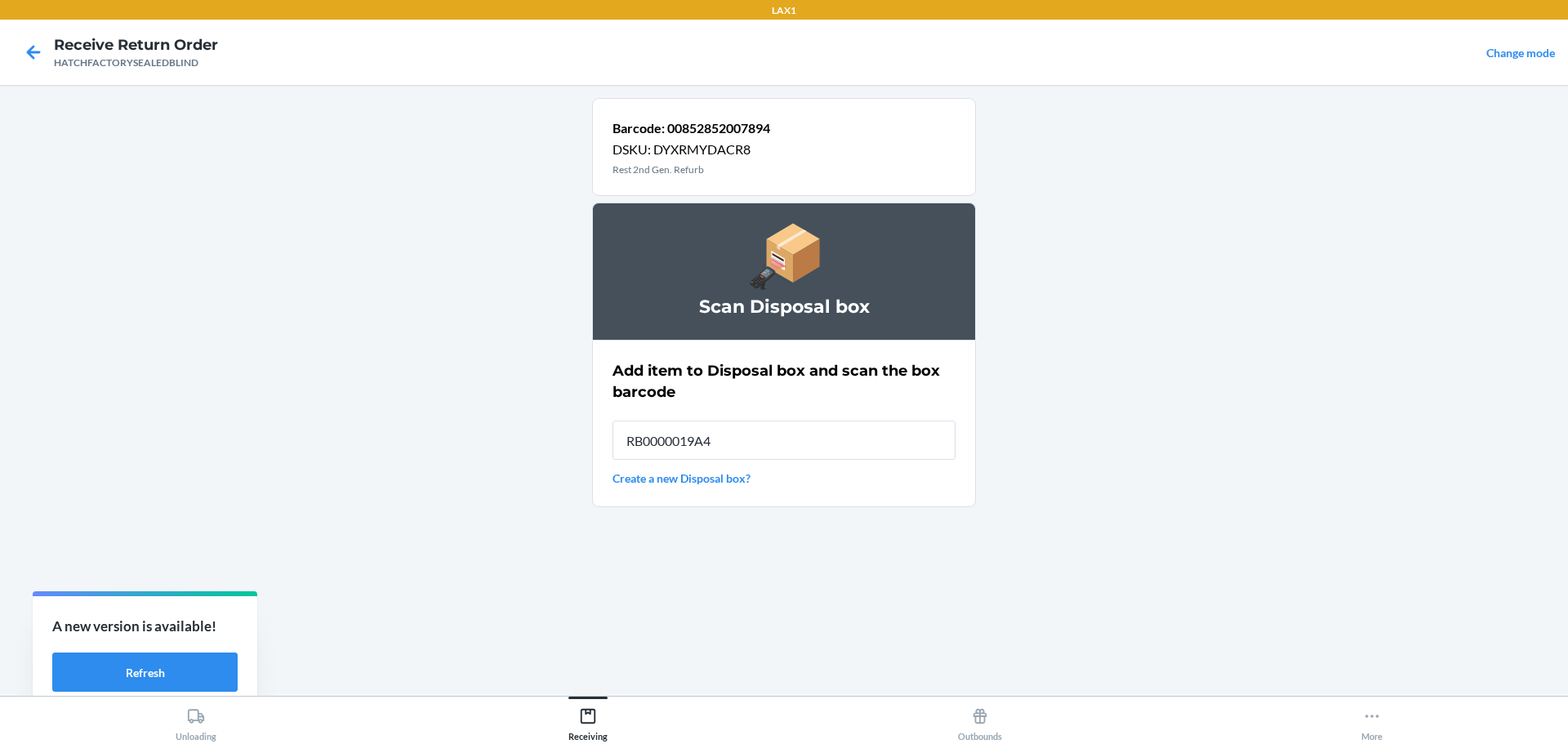
type input "RB0000019A4"
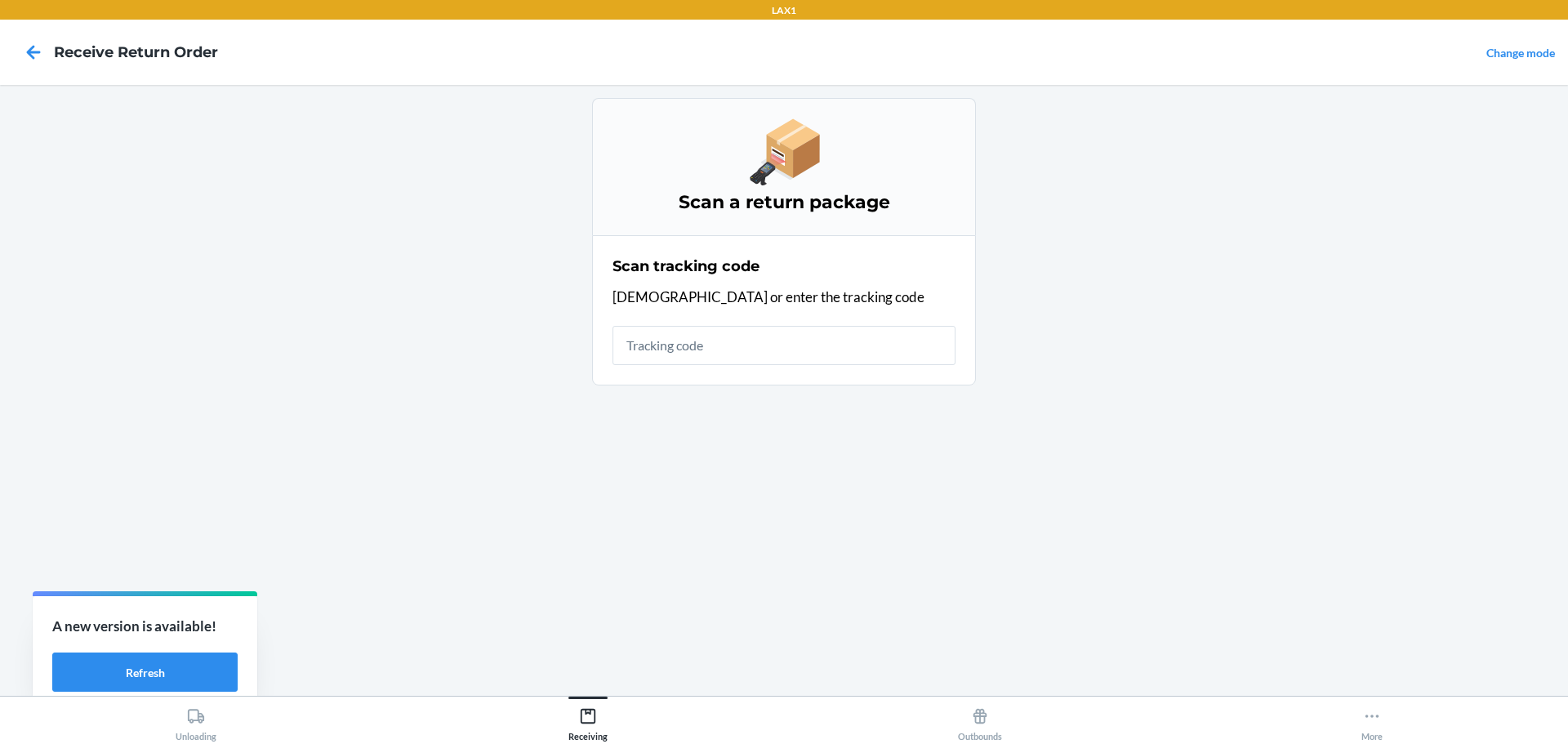
click at [736, 344] on input "text" at bounding box center [784, 345] width 343 height 39
type input "HATCHFACTO"
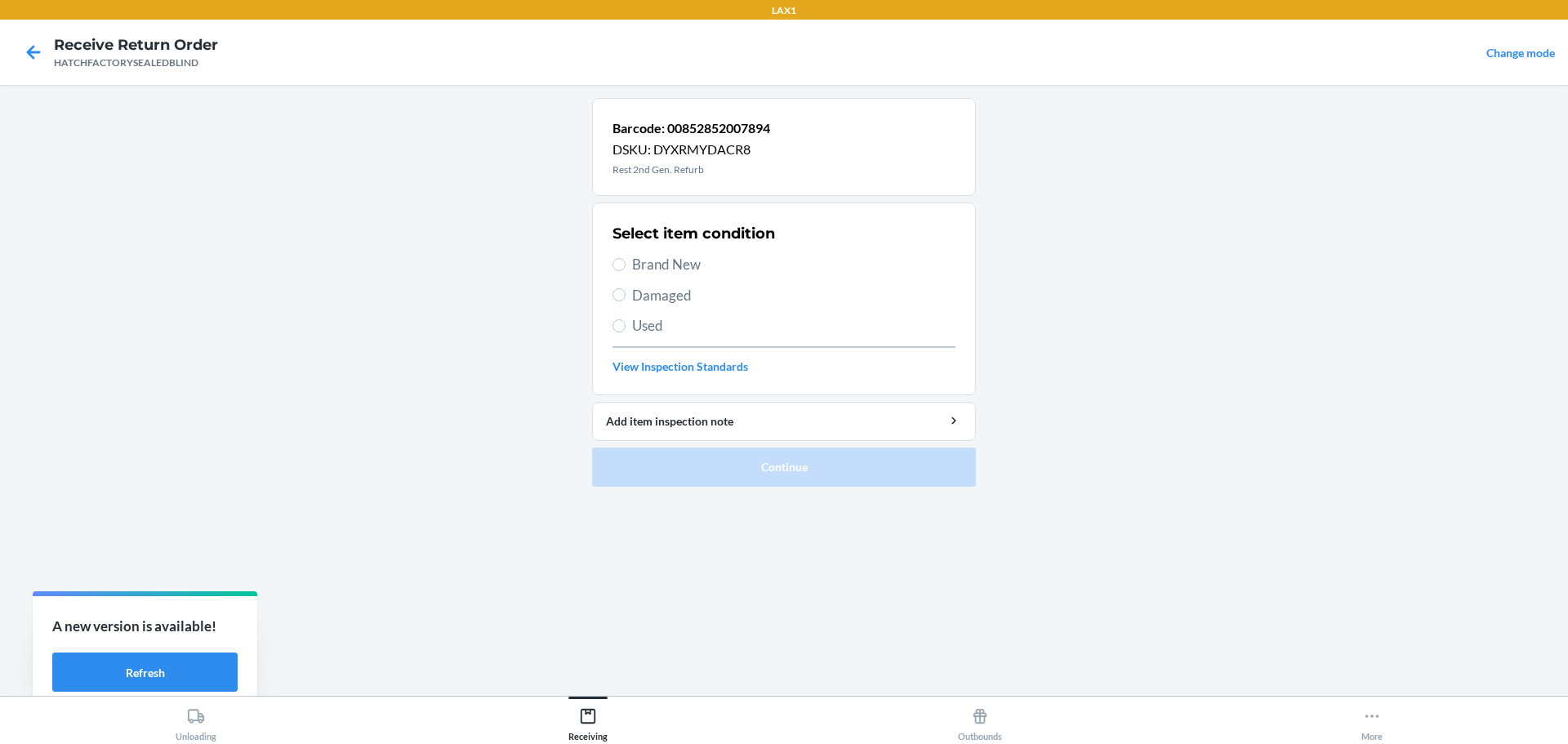
click at [681, 299] on span "Damaged" at bounding box center [793, 296] width 323 height 21
click at [626, 299] on input "Damaged" at bounding box center [619, 295] width 13 height 13
radio input "true"
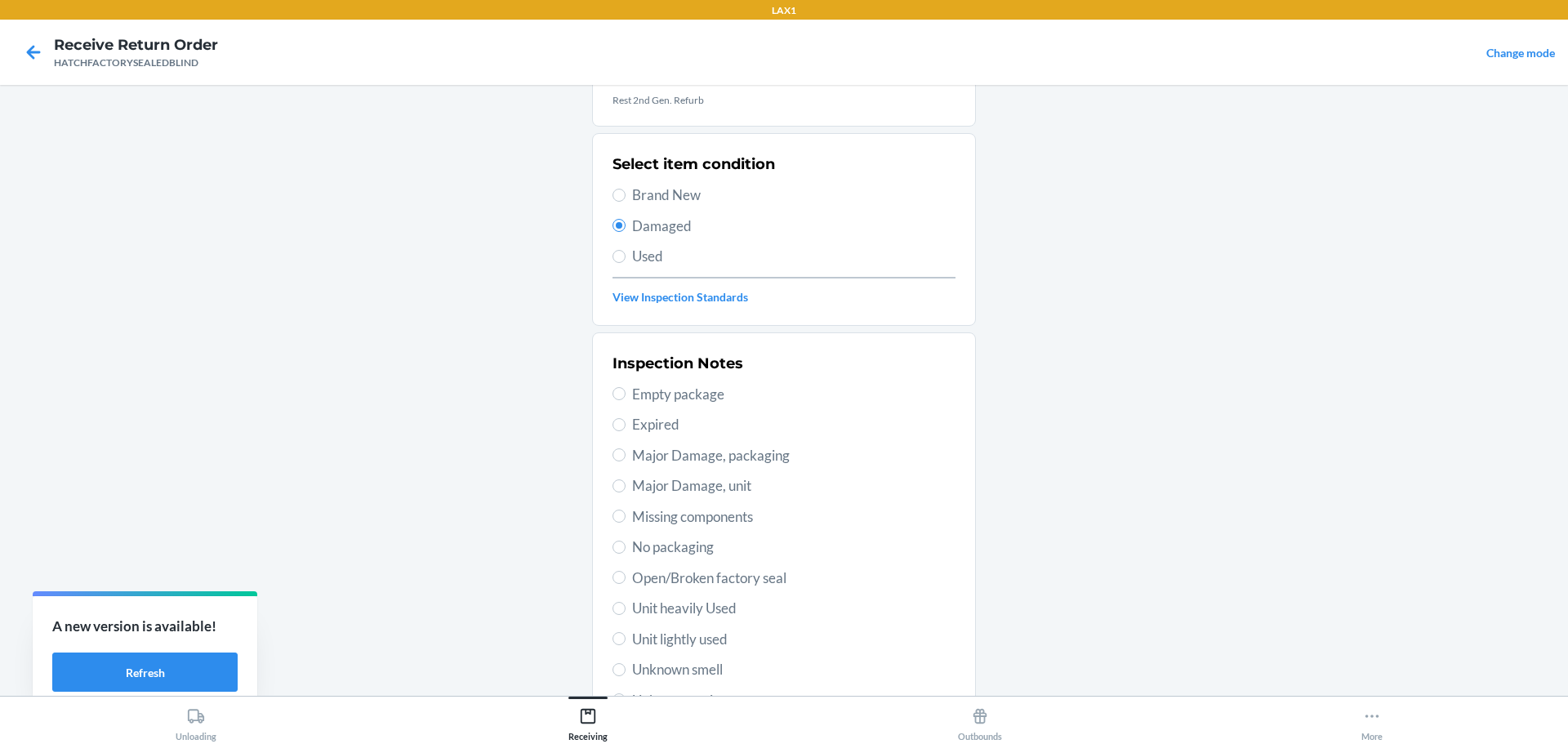
scroll to position [163, 0]
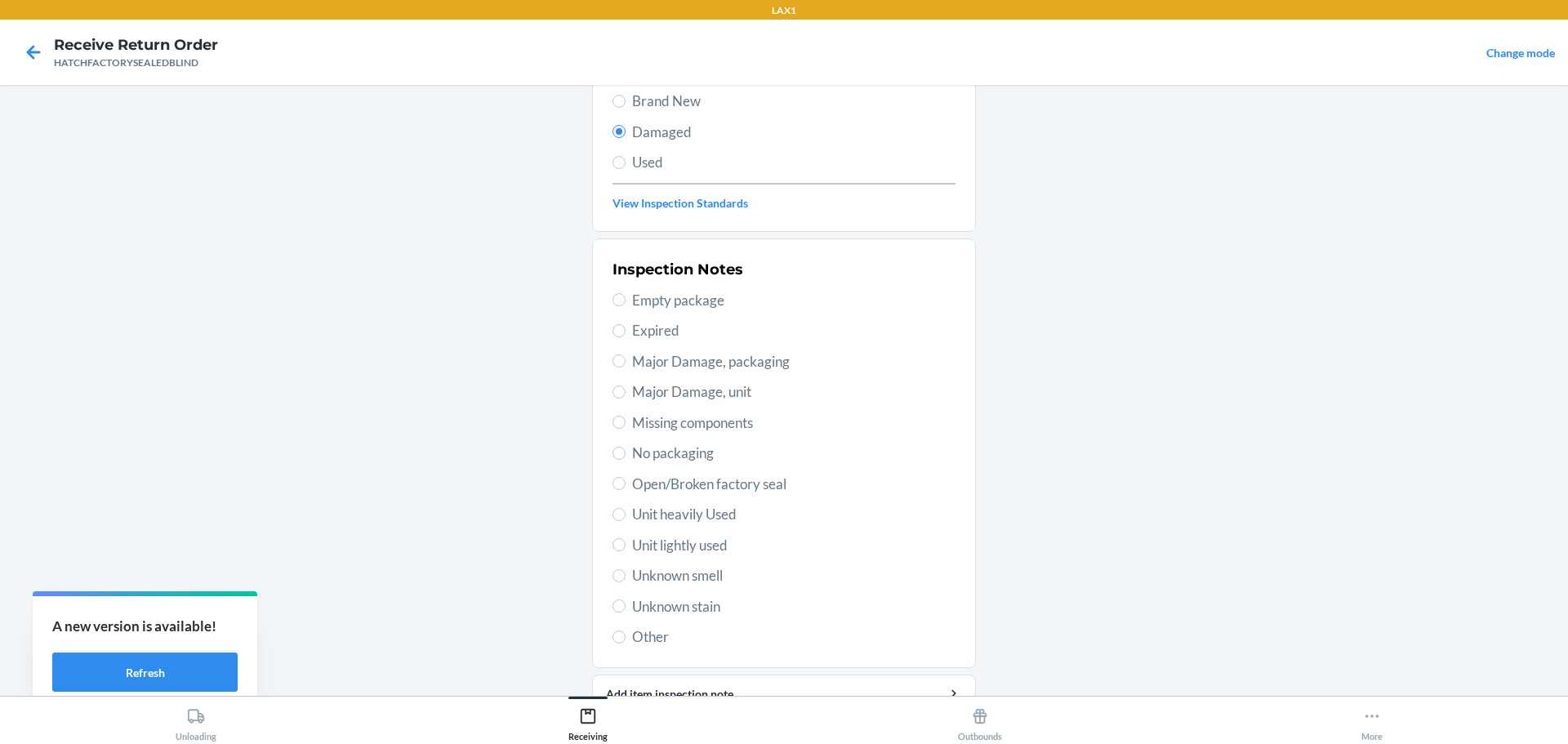
drag, startPoint x: 651, startPoint y: 282, endPoint x: 1251, endPoint y: 419, distance: 615.4
click at [1251, 419] on main "Barcode: 00852852007894 DSKU: DYXRMYDACR8 Rest 2nd Gen. Refurb Select item cond…" at bounding box center [784, 390] width 1568 height 610
click at [661, 362] on span "Major Damage, packaging" at bounding box center [793, 361] width 323 height 21
click at [626, 362] on input "Major Damage, packaging" at bounding box center [619, 361] width 13 height 13
radio input "true"
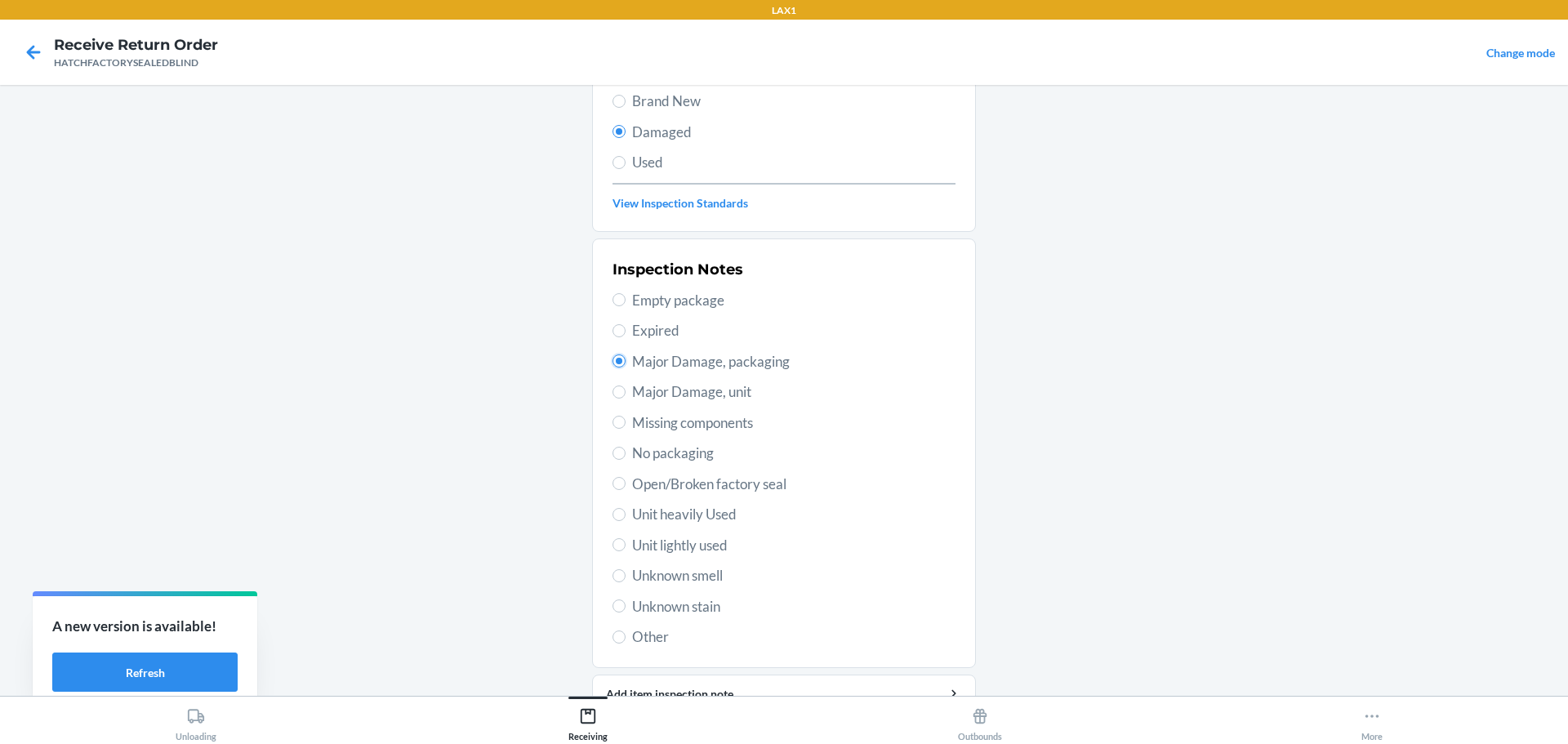
scroll to position [240, 0]
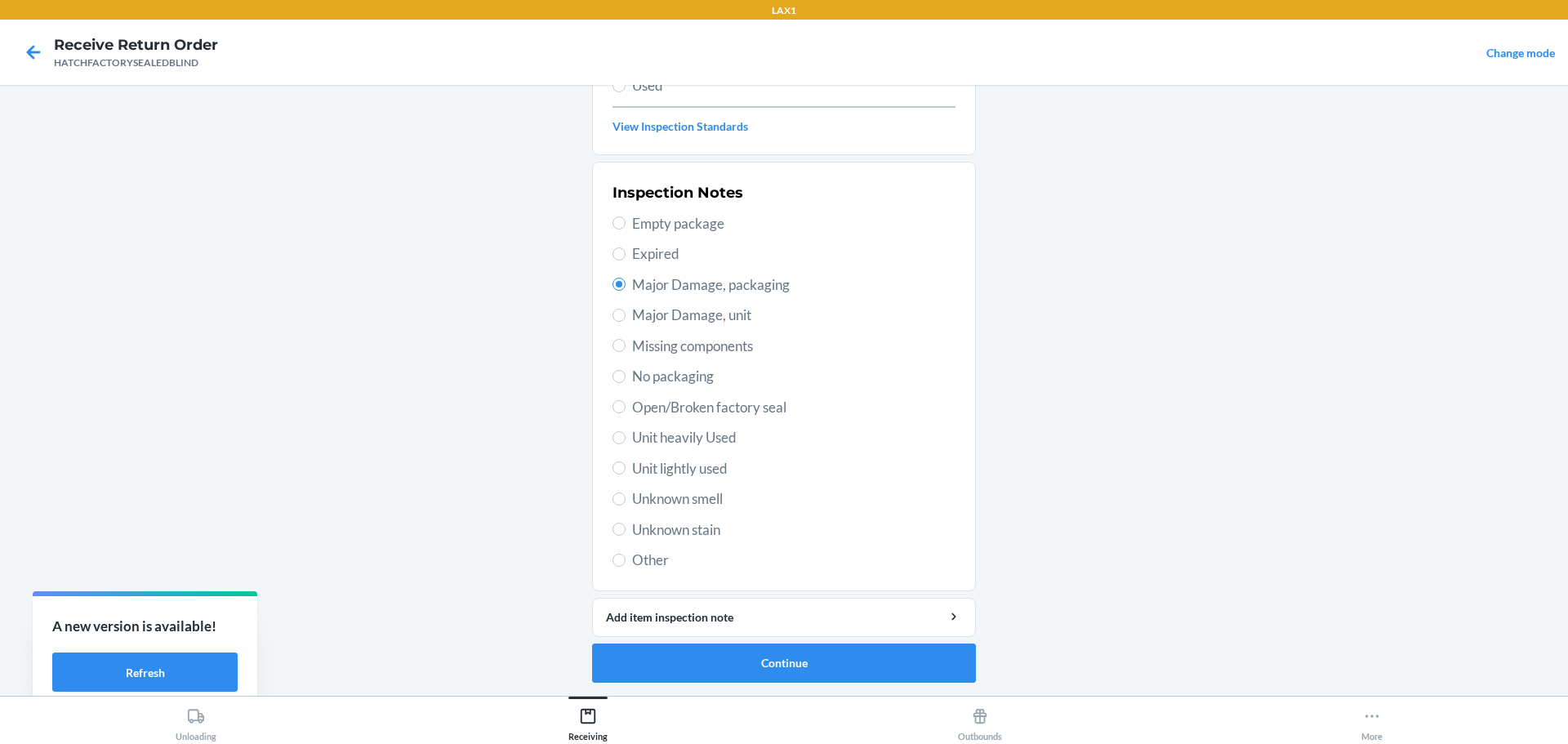
click at [720, 317] on span "Major Damage, unit" at bounding box center [793, 315] width 323 height 21
click at [626, 317] on input "Major Damage, unit" at bounding box center [619, 316] width 13 height 13
radio input "true"
radio input "false"
click at [829, 674] on button "Continue" at bounding box center [784, 662] width 384 height 39
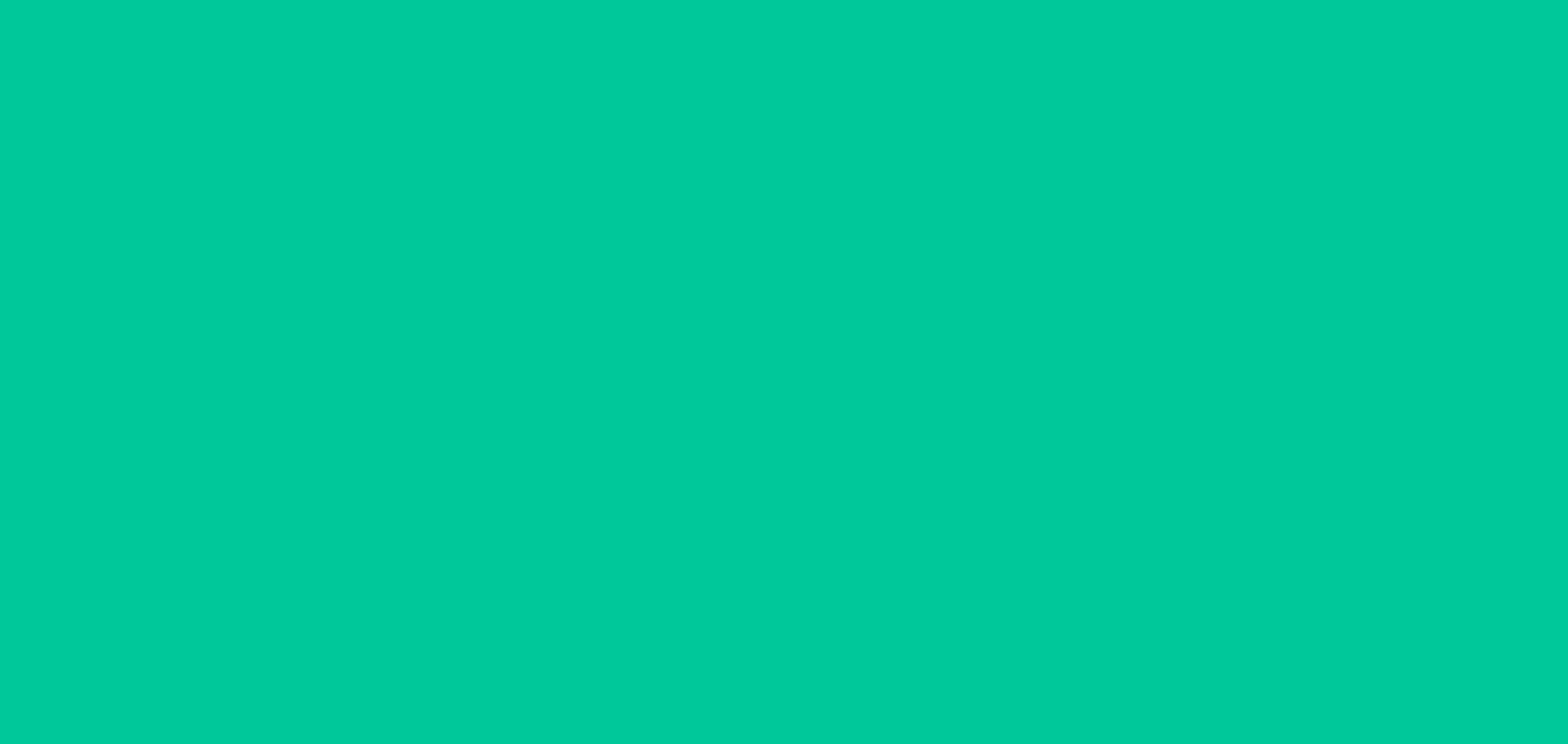
scroll to position [105, 0]
click at [829, 674] on button "Confirm" at bounding box center [784, 662] width 384 height 39
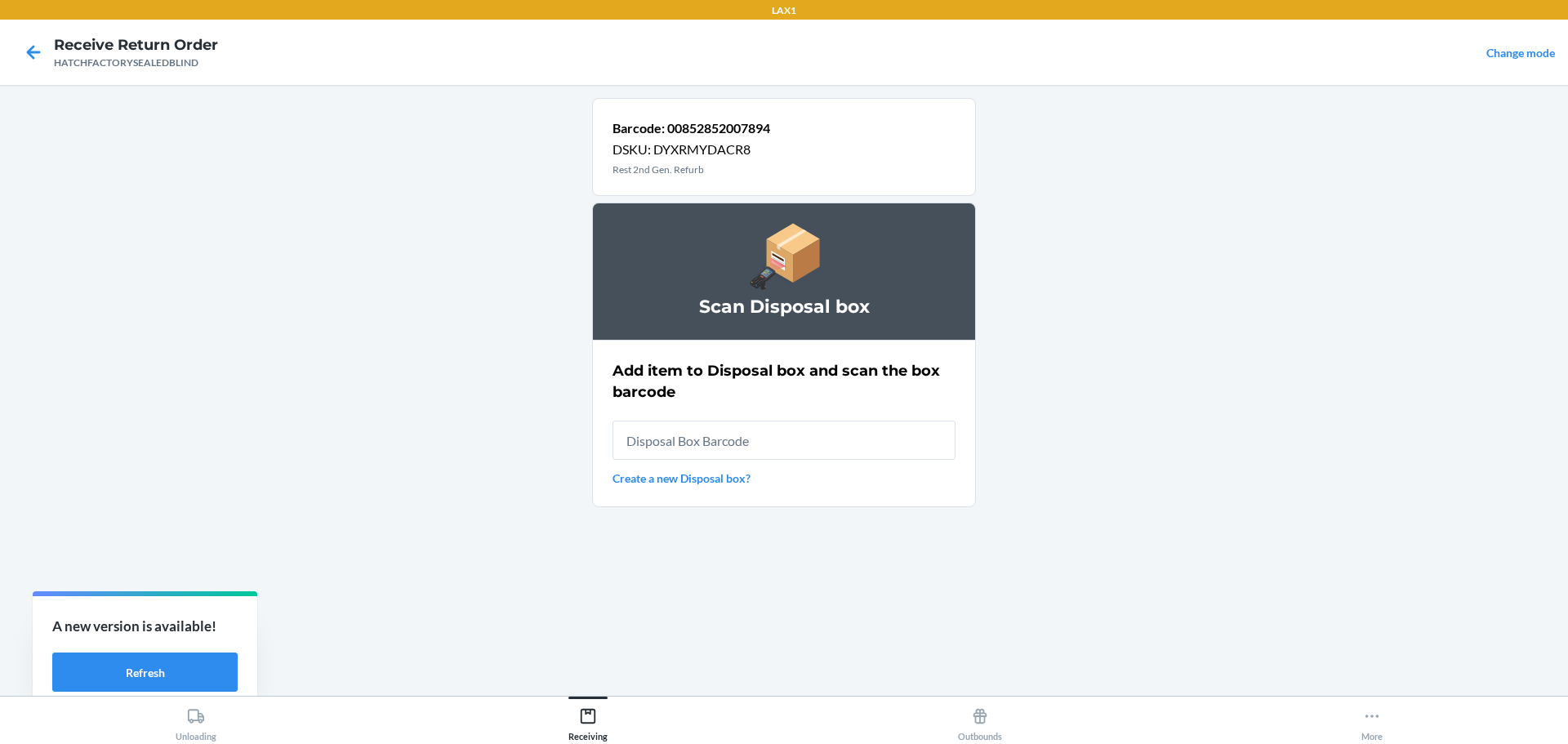
scroll to position [0, 0]
type input "RB0000019A4"
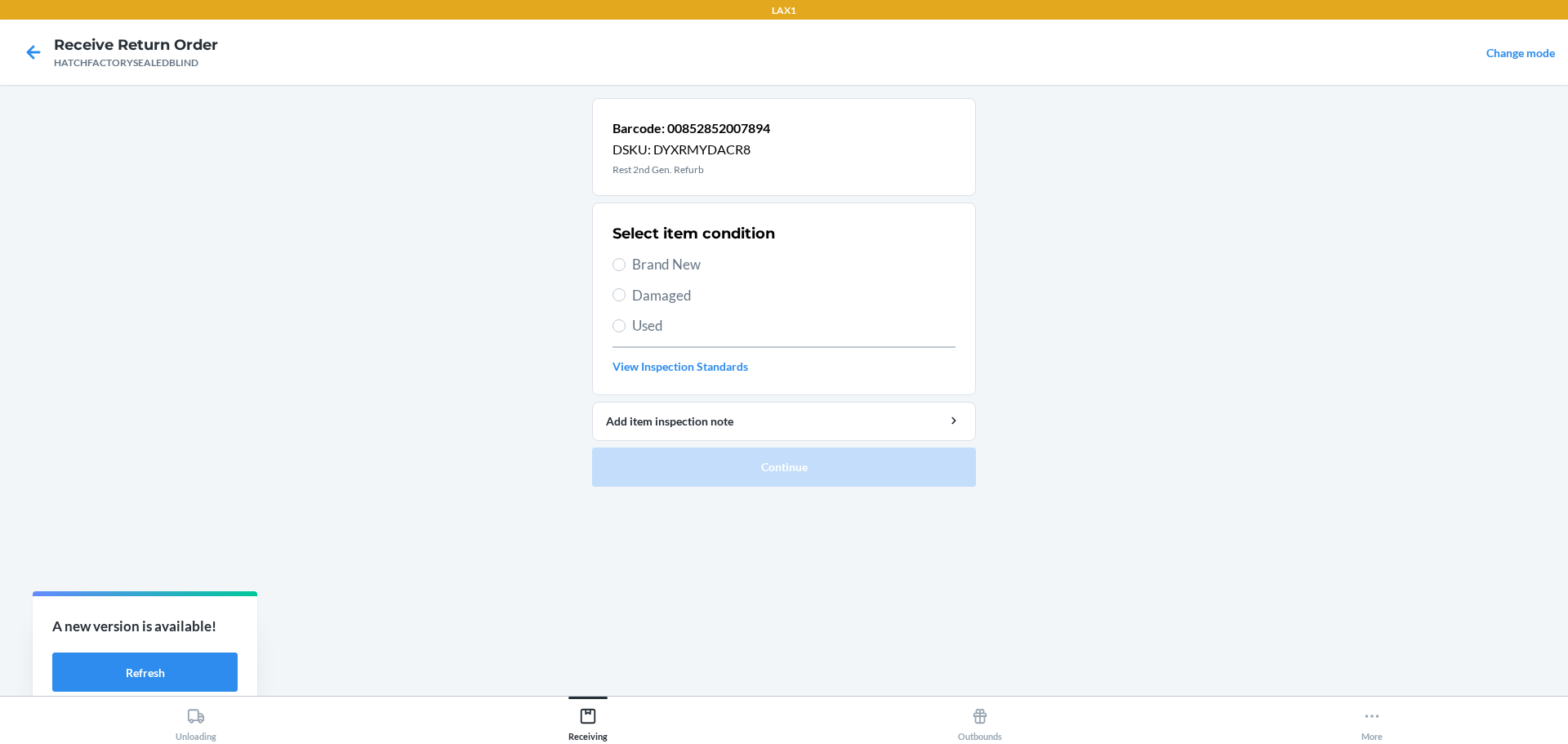
click at [626, 297] on label "Damaged" at bounding box center [784, 296] width 343 height 21
click at [626, 297] on input "Damaged" at bounding box center [619, 295] width 13 height 13
radio input "true"
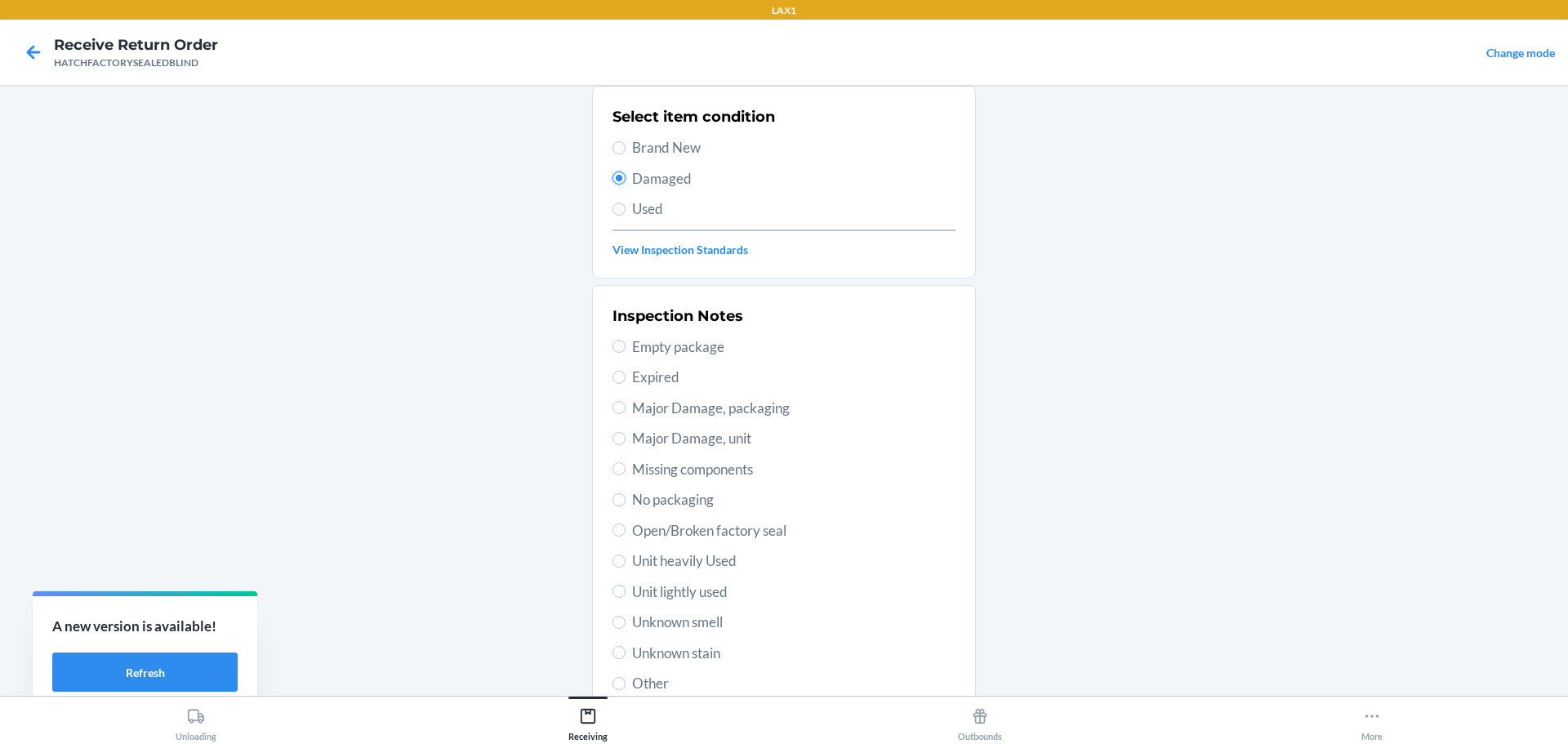
scroll to position [240, 0]
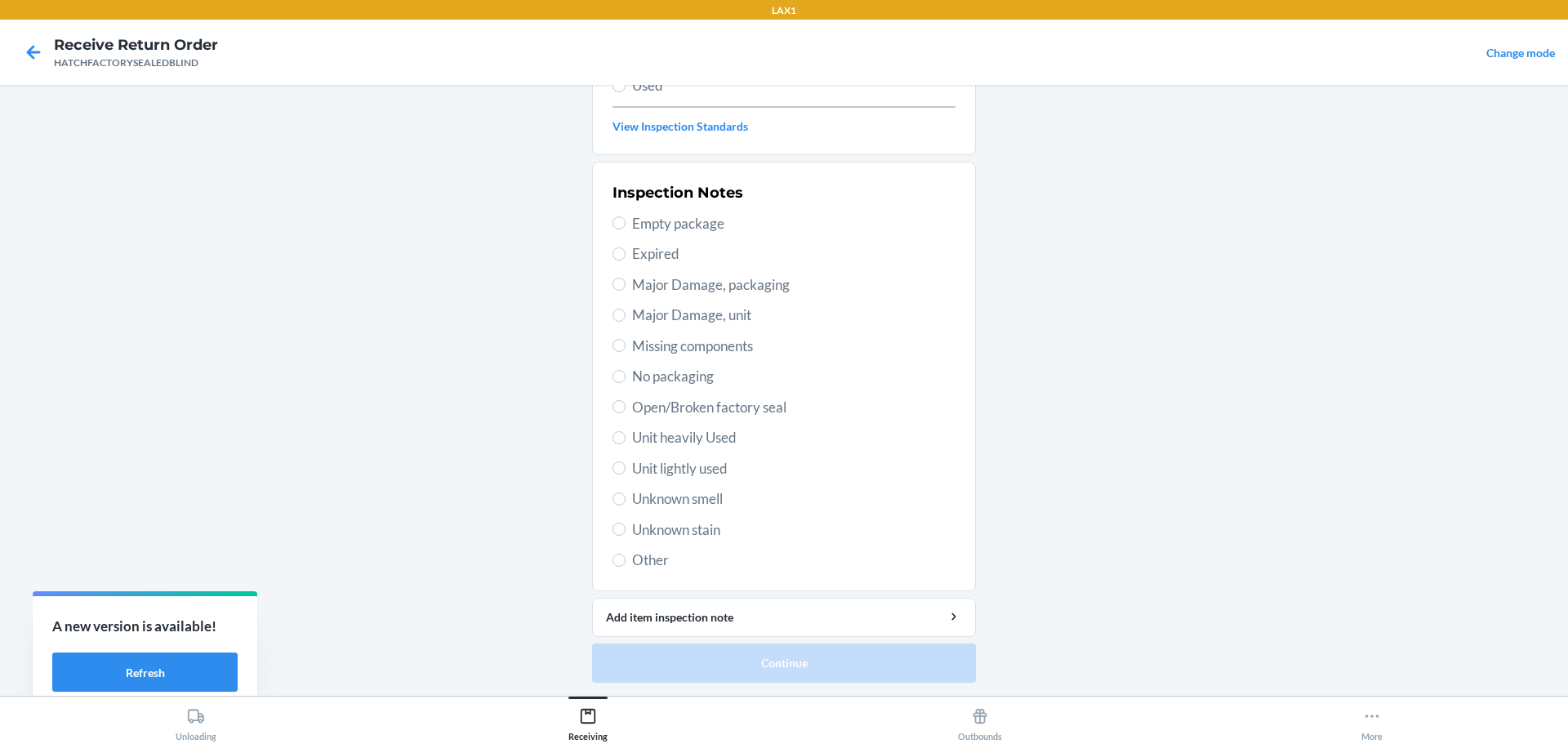
click at [681, 314] on span "Major Damage, unit" at bounding box center [793, 315] width 323 height 21
click at [626, 314] on input "Major Damage, unit" at bounding box center [619, 316] width 13 height 13
radio input "true"
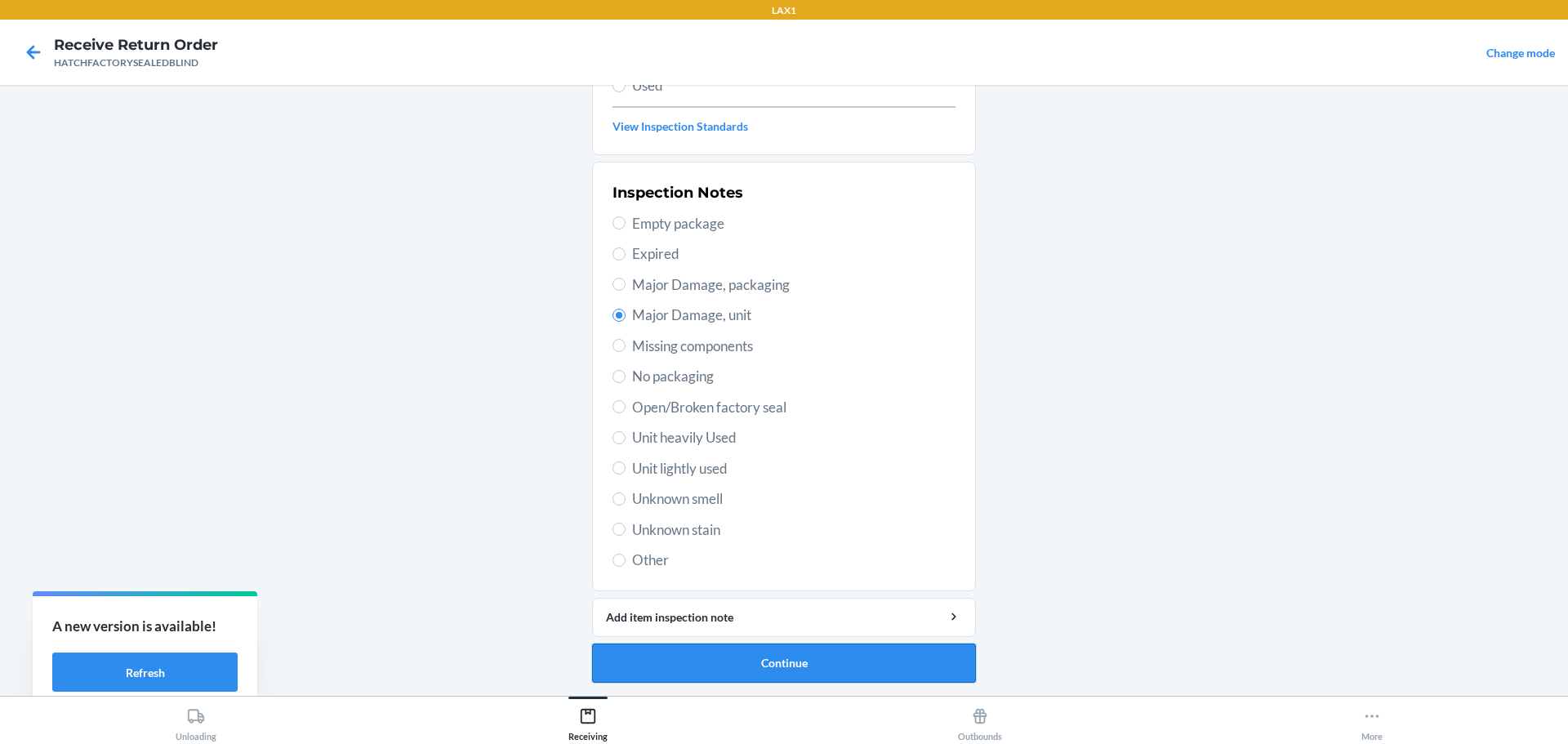
click at [932, 675] on button "Continue" at bounding box center [784, 662] width 384 height 39
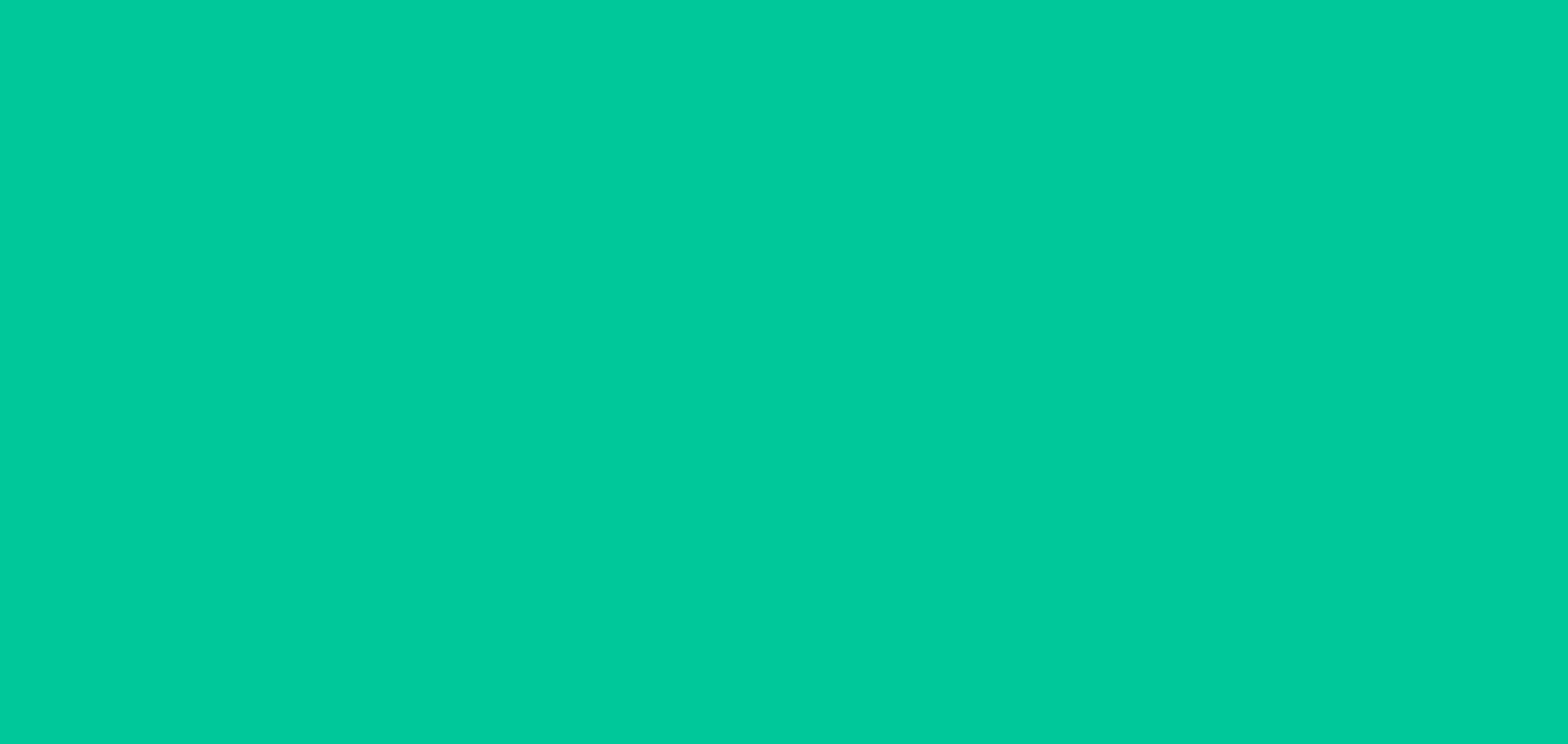
scroll to position [105, 0]
click at [932, 675] on button "Confirm" at bounding box center [784, 662] width 384 height 39
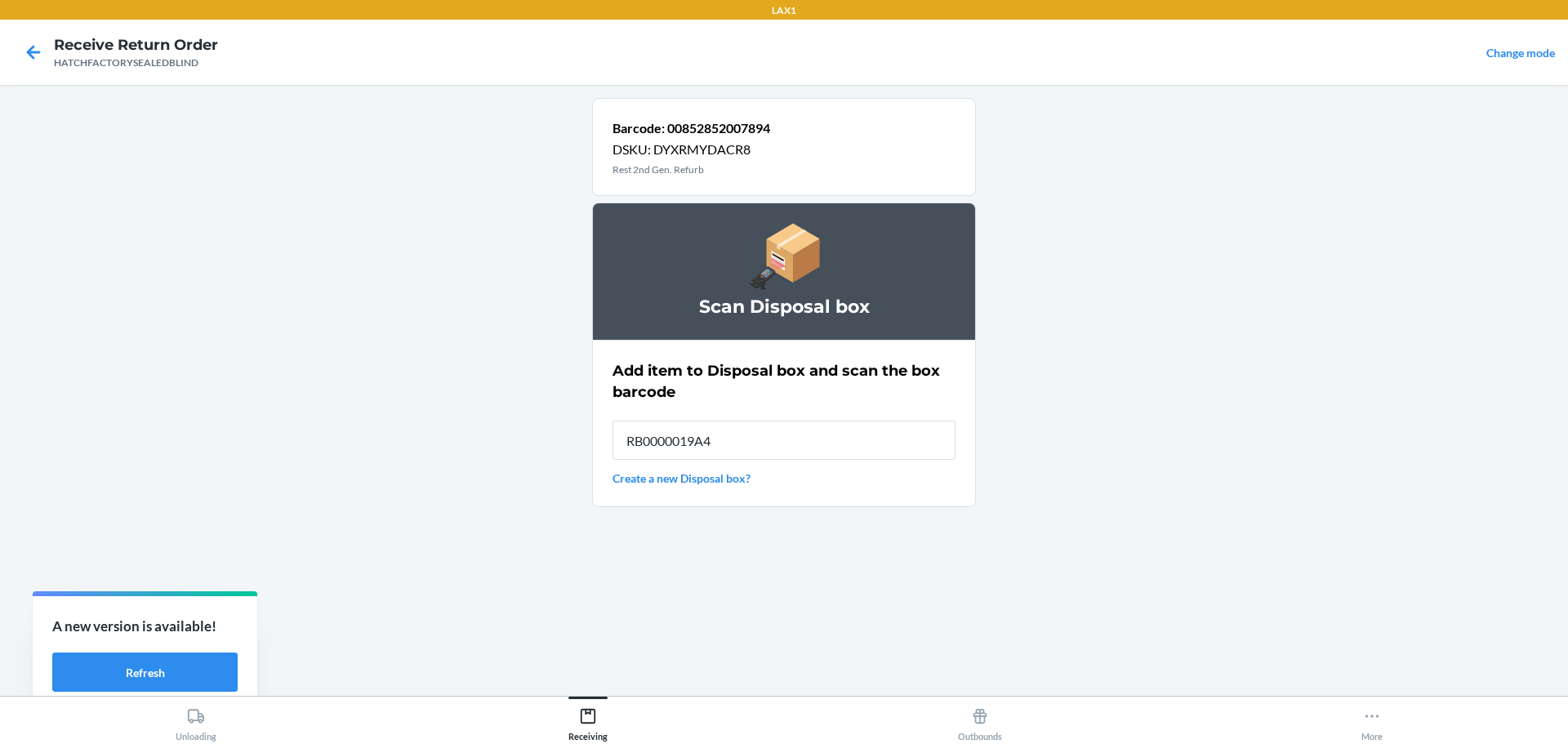
type input "RB0000019A4"
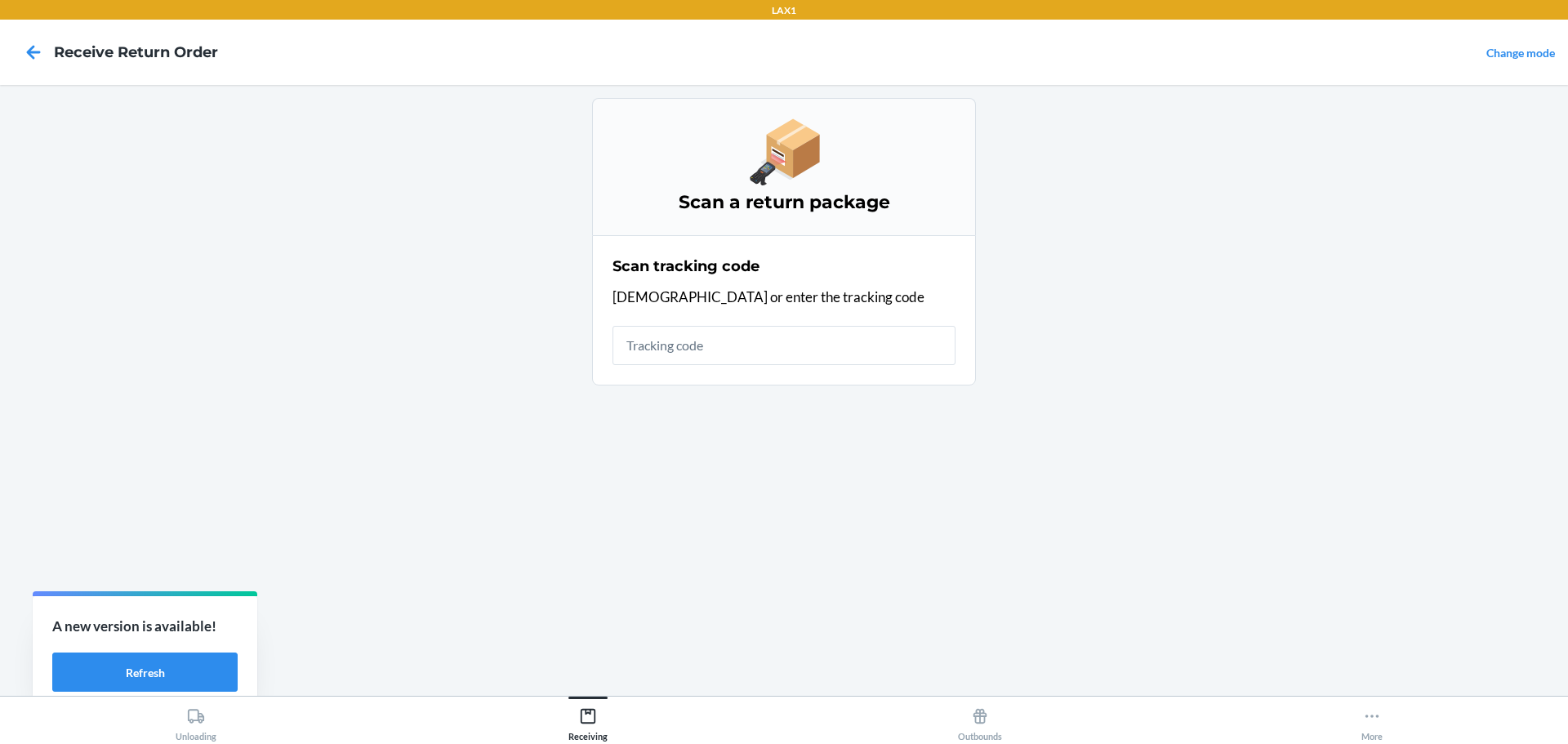
click at [842, 348] on input "text" at bounding box center [784, 345] width 343 height 39
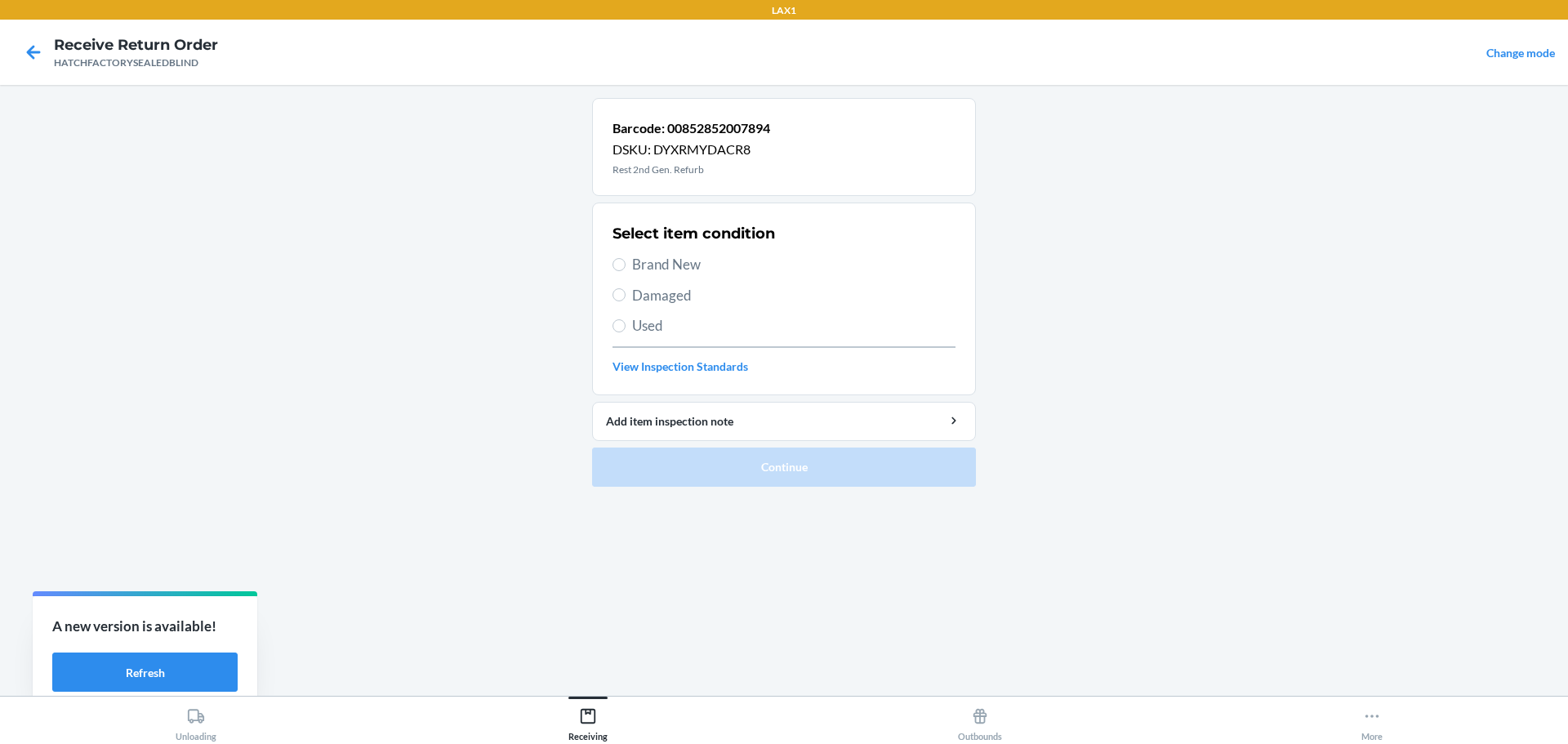
click at [633, 288] on span "Damaged" at bounding box center [793, 296] width 323 height 21
click at [626, 288] on input "Damaged" at bounding box center [619, 295] width 13 height 13
radio input "true"
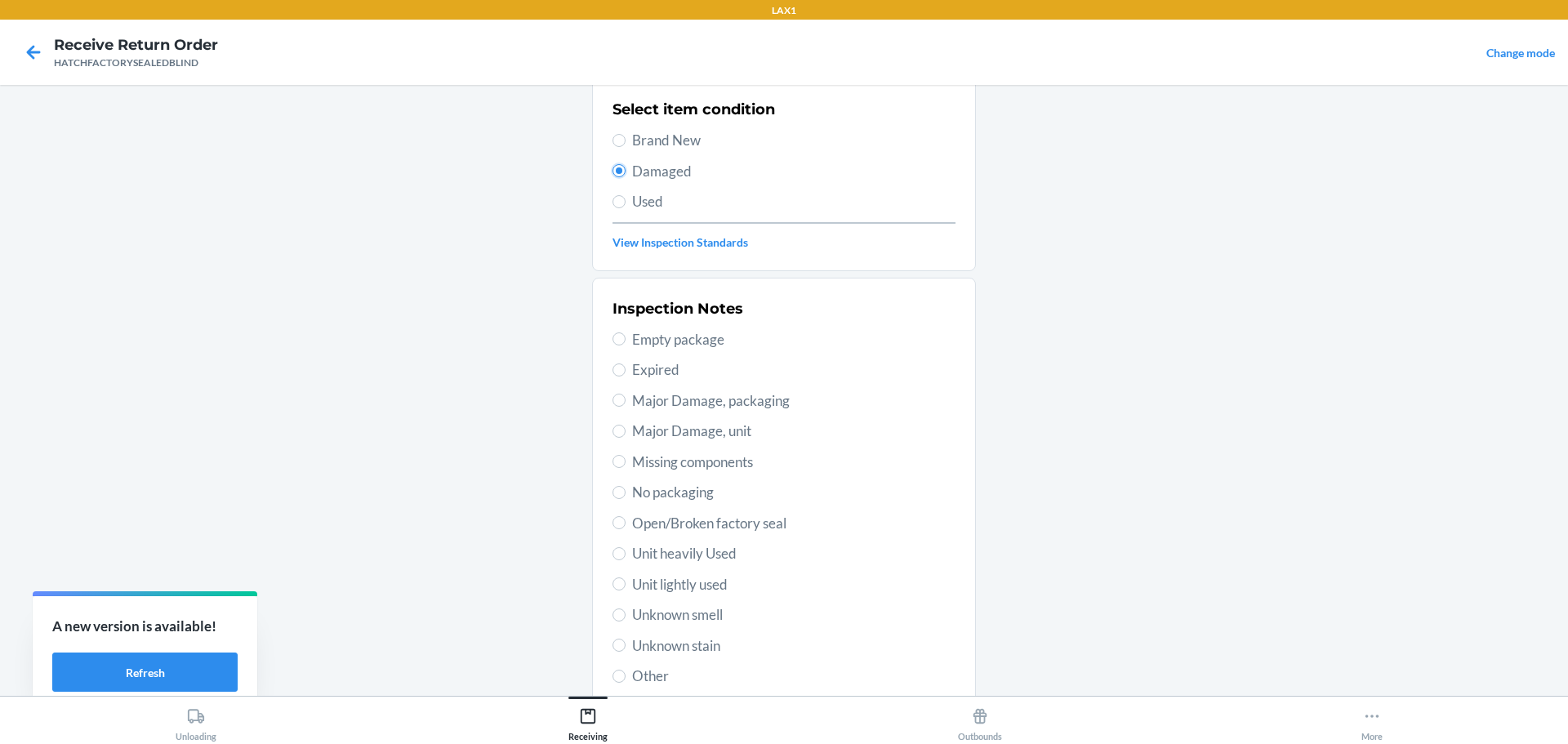
scroll to position [240, 0]
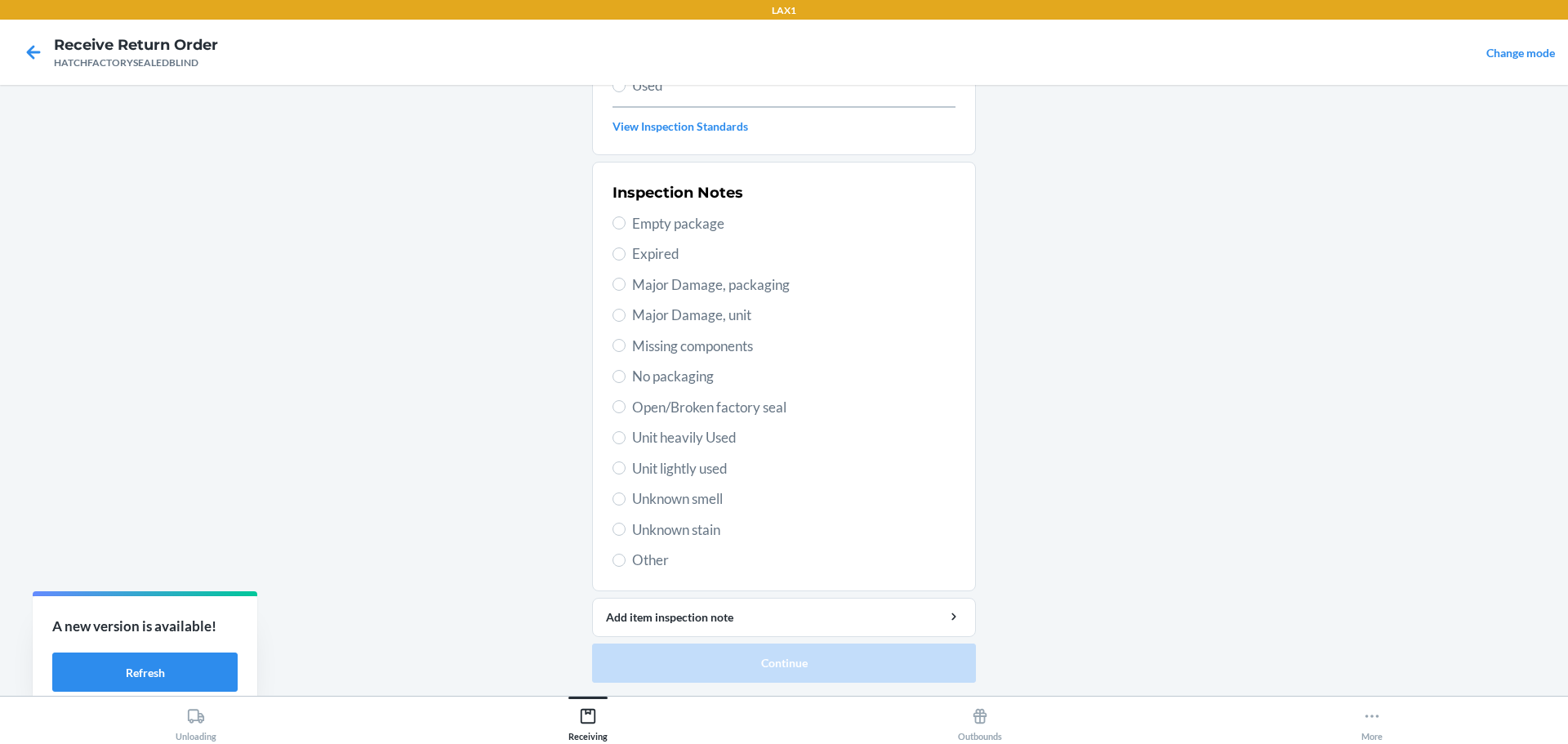
click at [669, 327] on div "Inspection Notes Empty package Expired Major Damage, packaging Major Damage, un…" at bounding box center [784, 376] width 343 height 398
click at [674, 316] on span "Major Damage, unit" at bounding box center [793, 315] width 323 height 21
click at [626, 316] on input "Major Damage, unit" at bounding box center [619, 316] width 13 height 13
radio input "true"
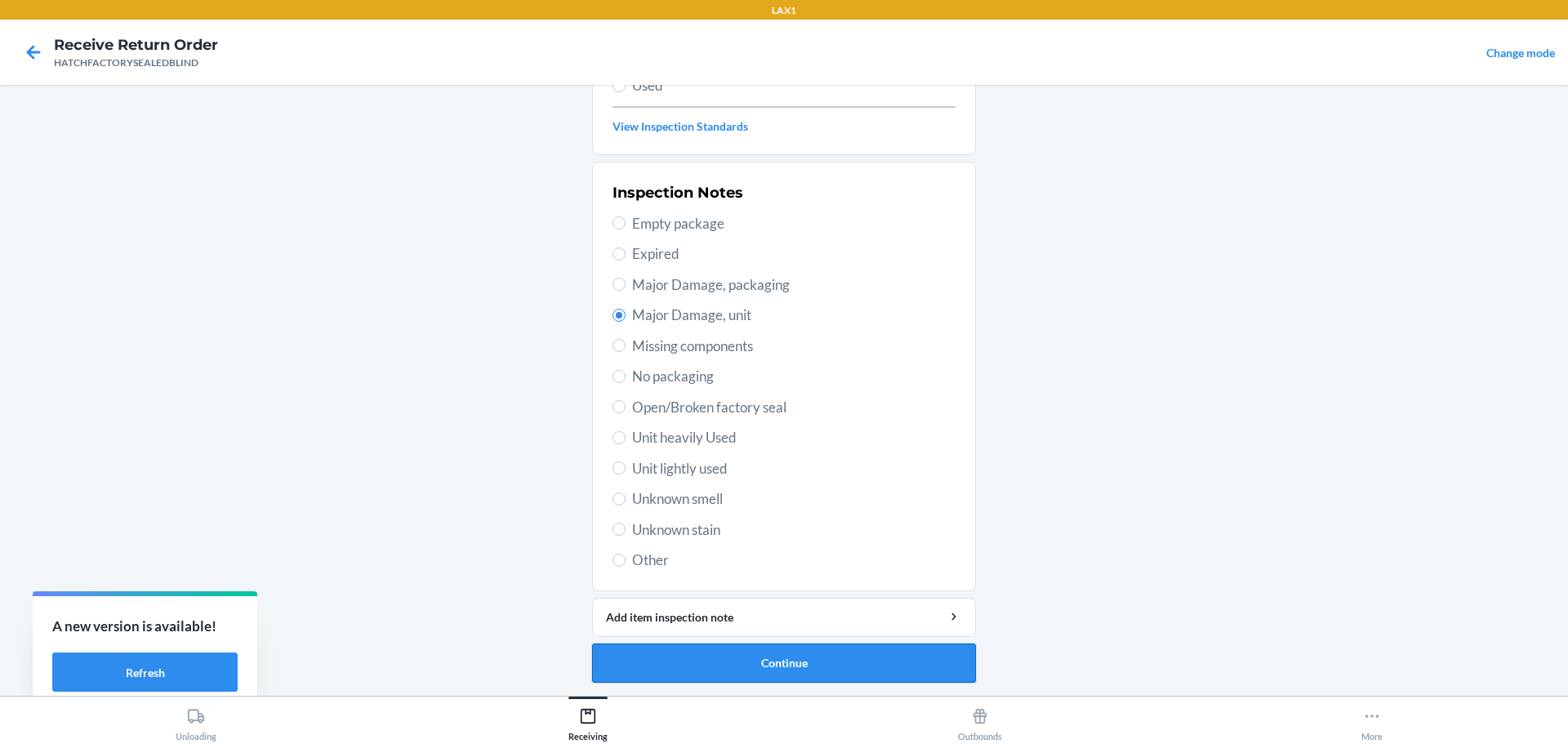
click at [896, 644] on button "Continue" at bounding box center [784, 662] width 384 height 39
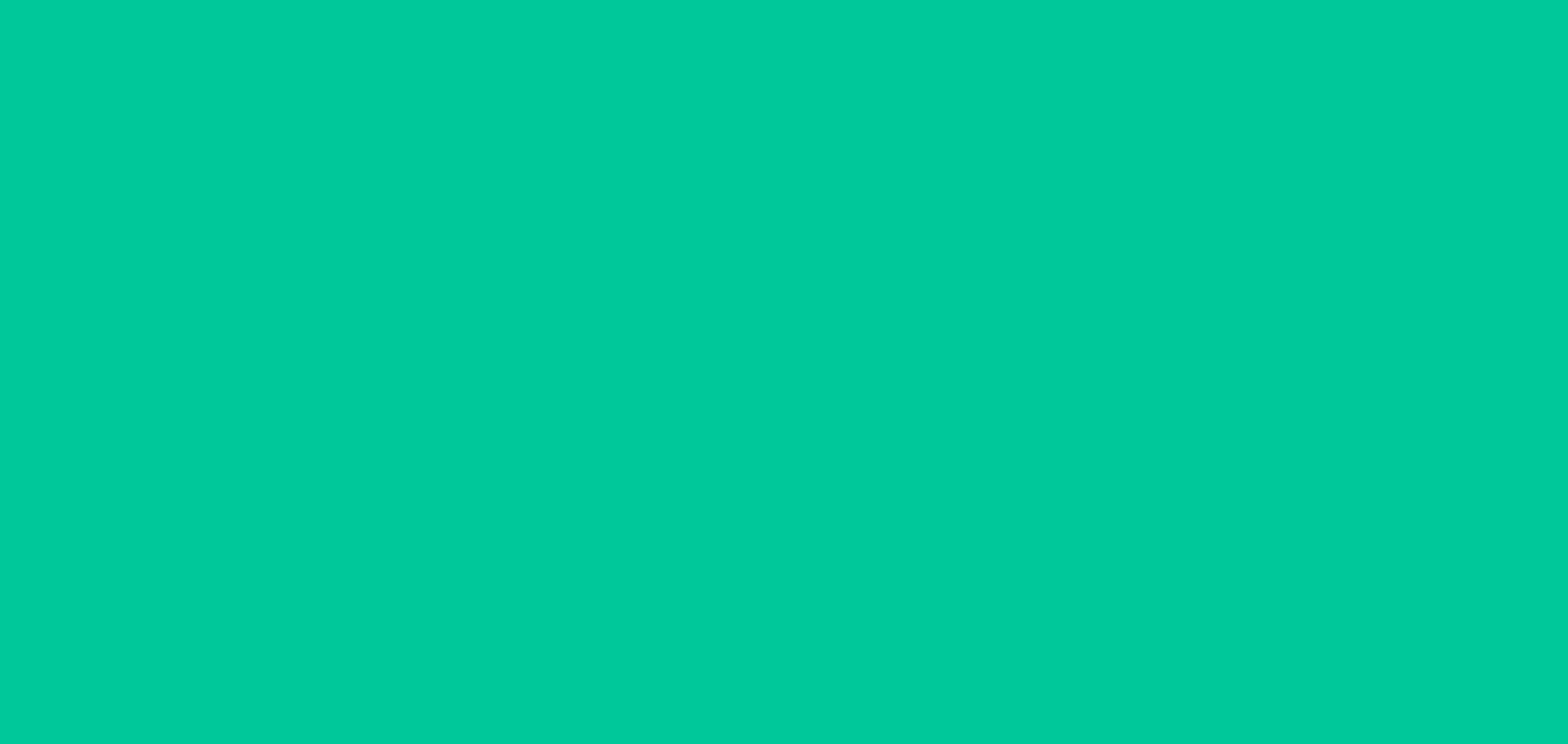
scroll to position [105, 0]
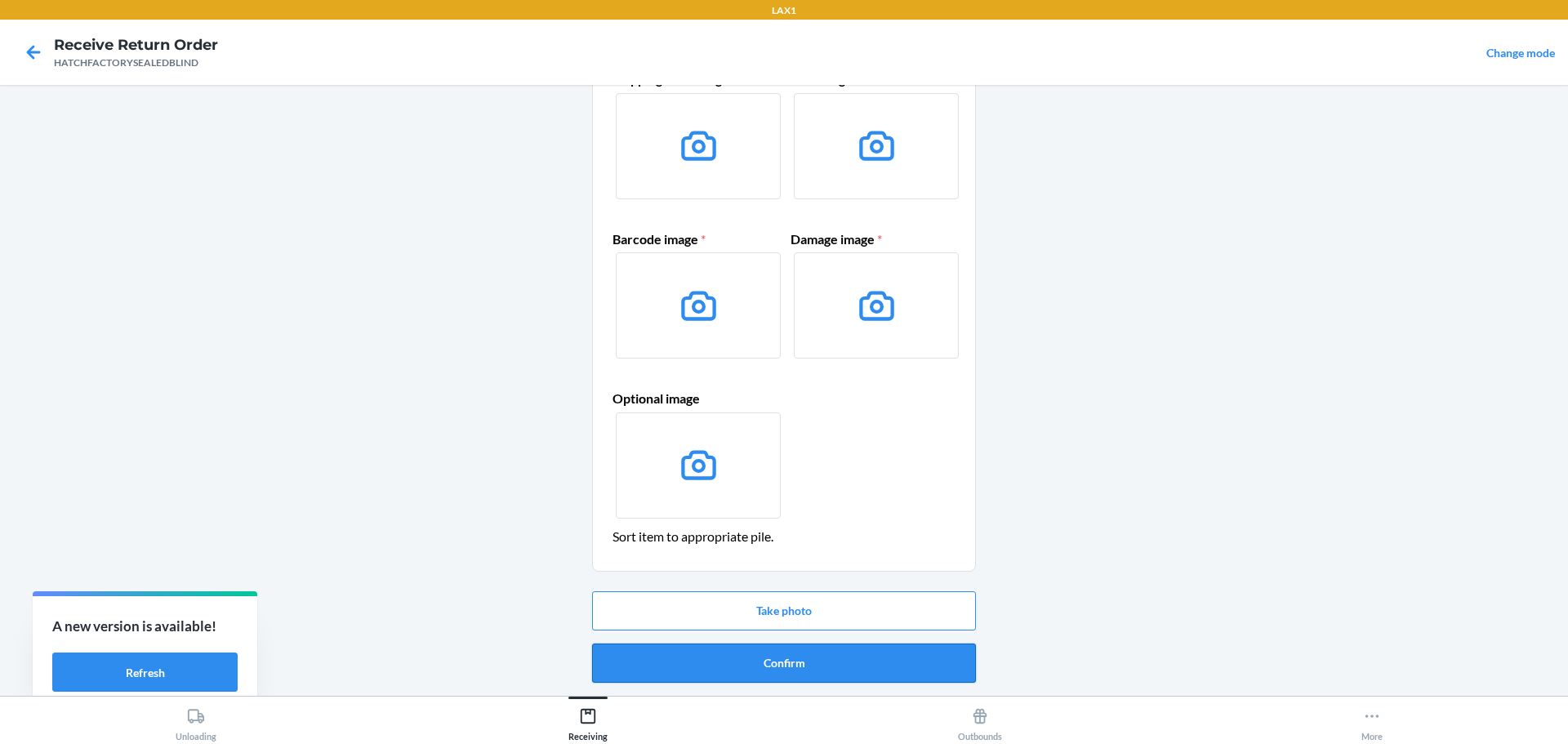
click at [894, 650] on button "Confirm" at bounding box center [784, 662] width 384 height 39
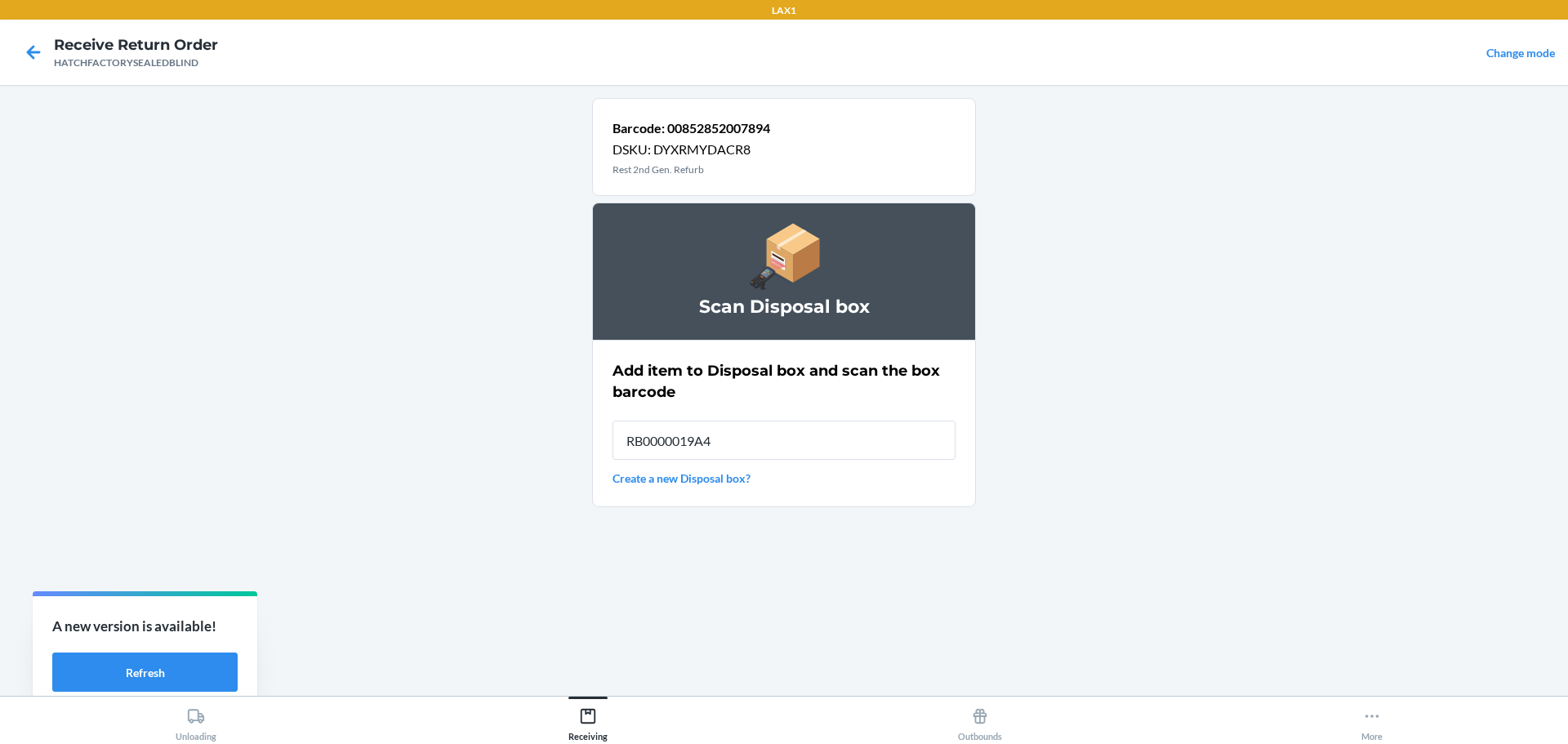
type input "RB0000019A4"
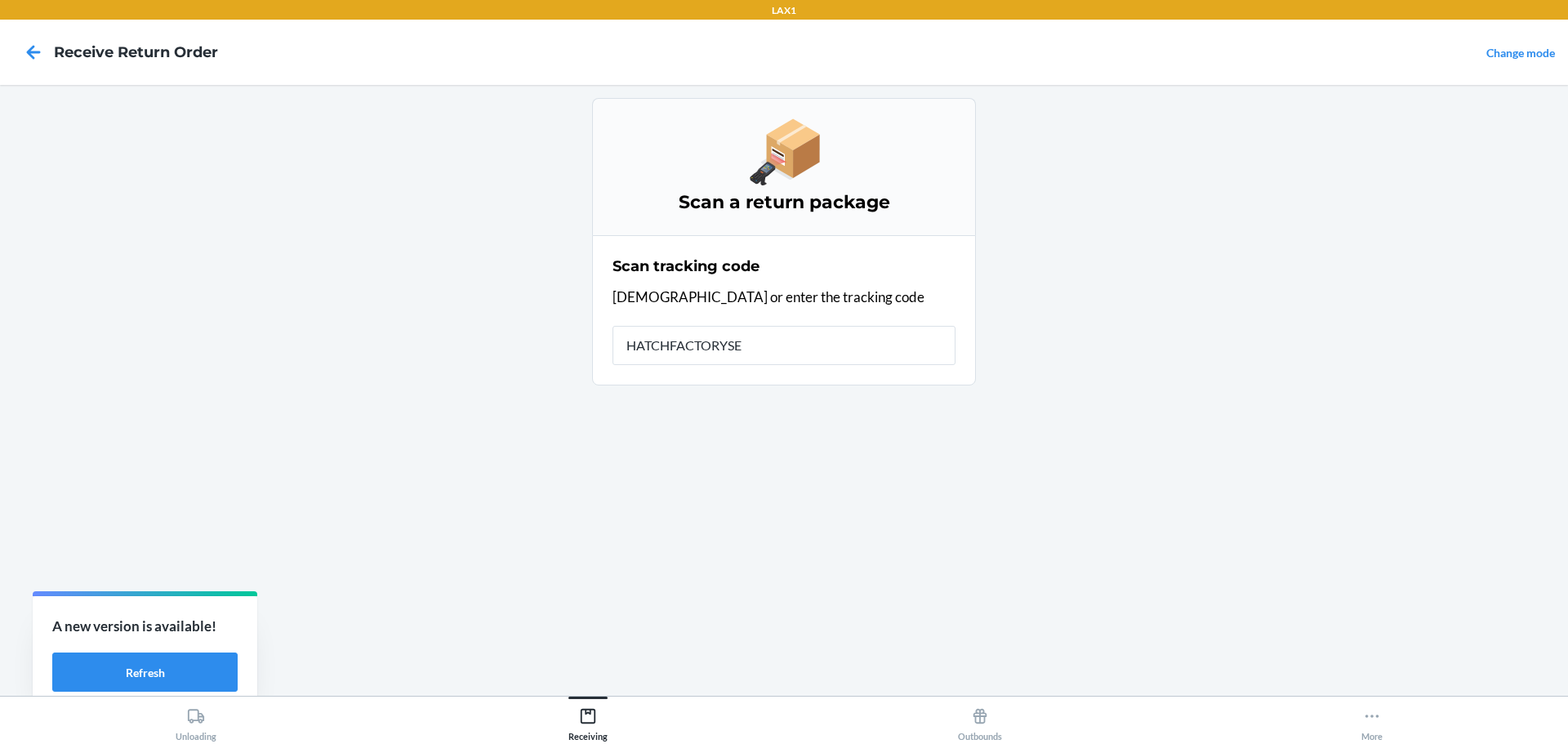
type input "HATCHFACTORYSEA"
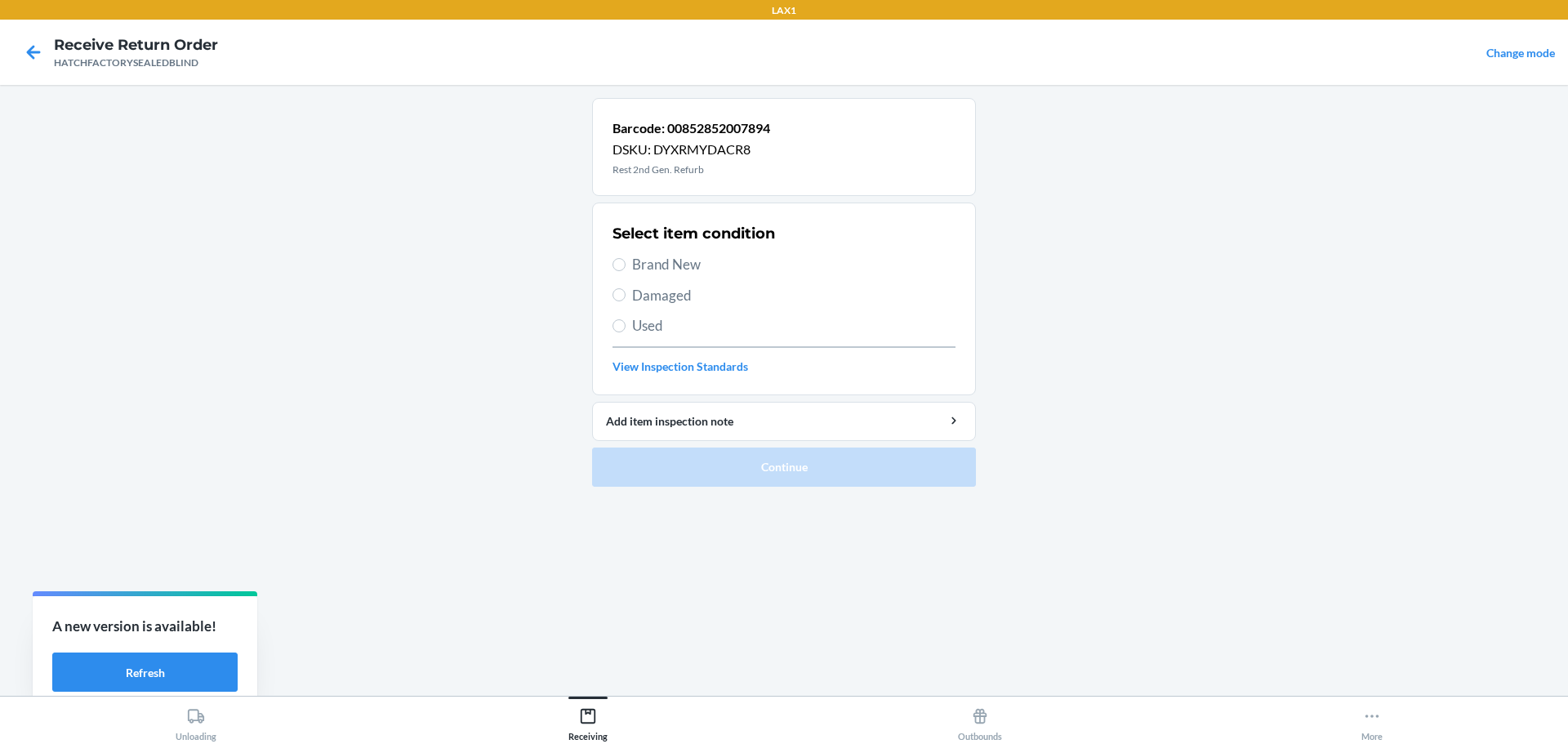
click at [643, 290] on span "Damaged" at bounding box center [793, 296] width 323 height 21
click at [626, 290] on input "Damaged" at bounding box center [619, 295] width 13 height 13
radio input "true"
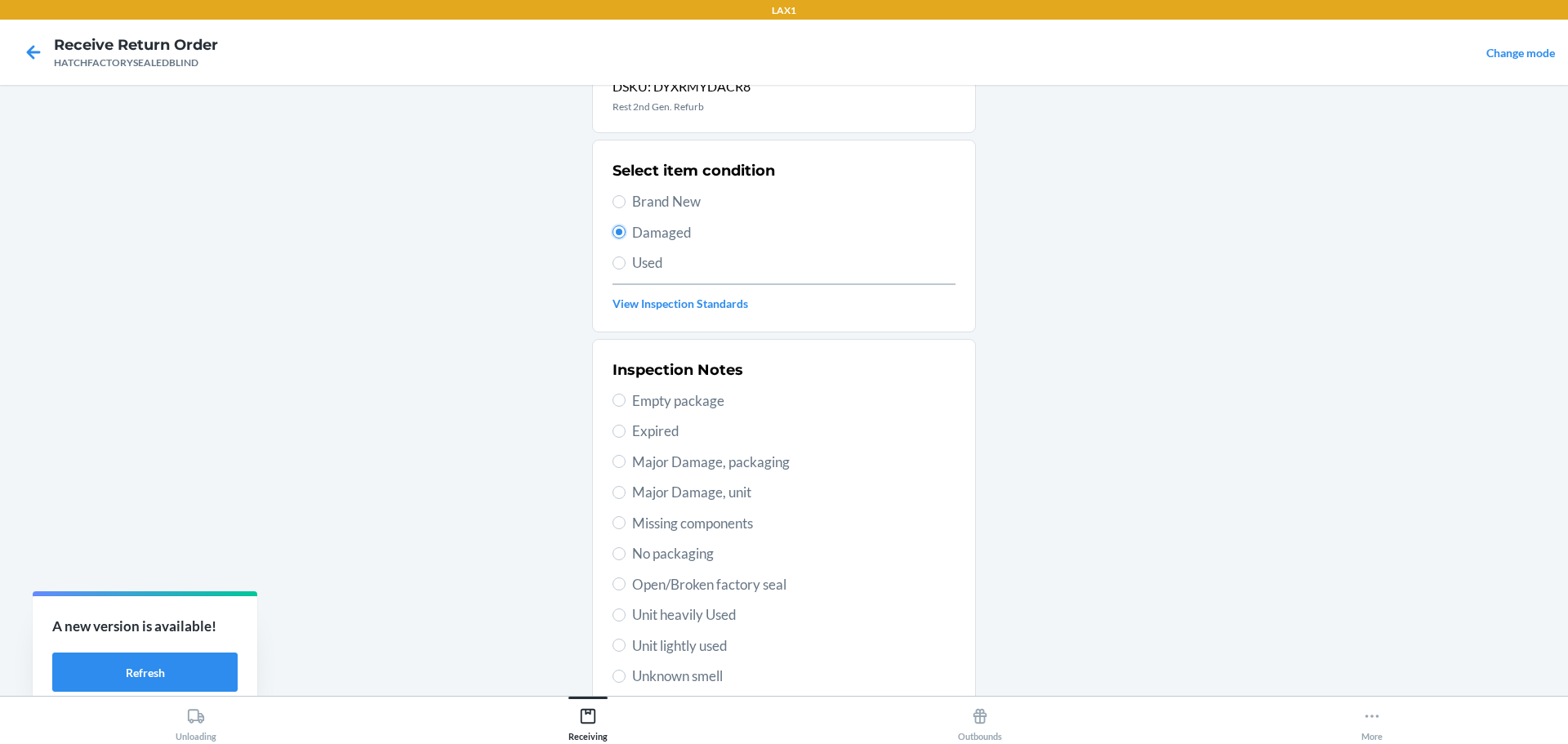
scroll to position [82, 0]
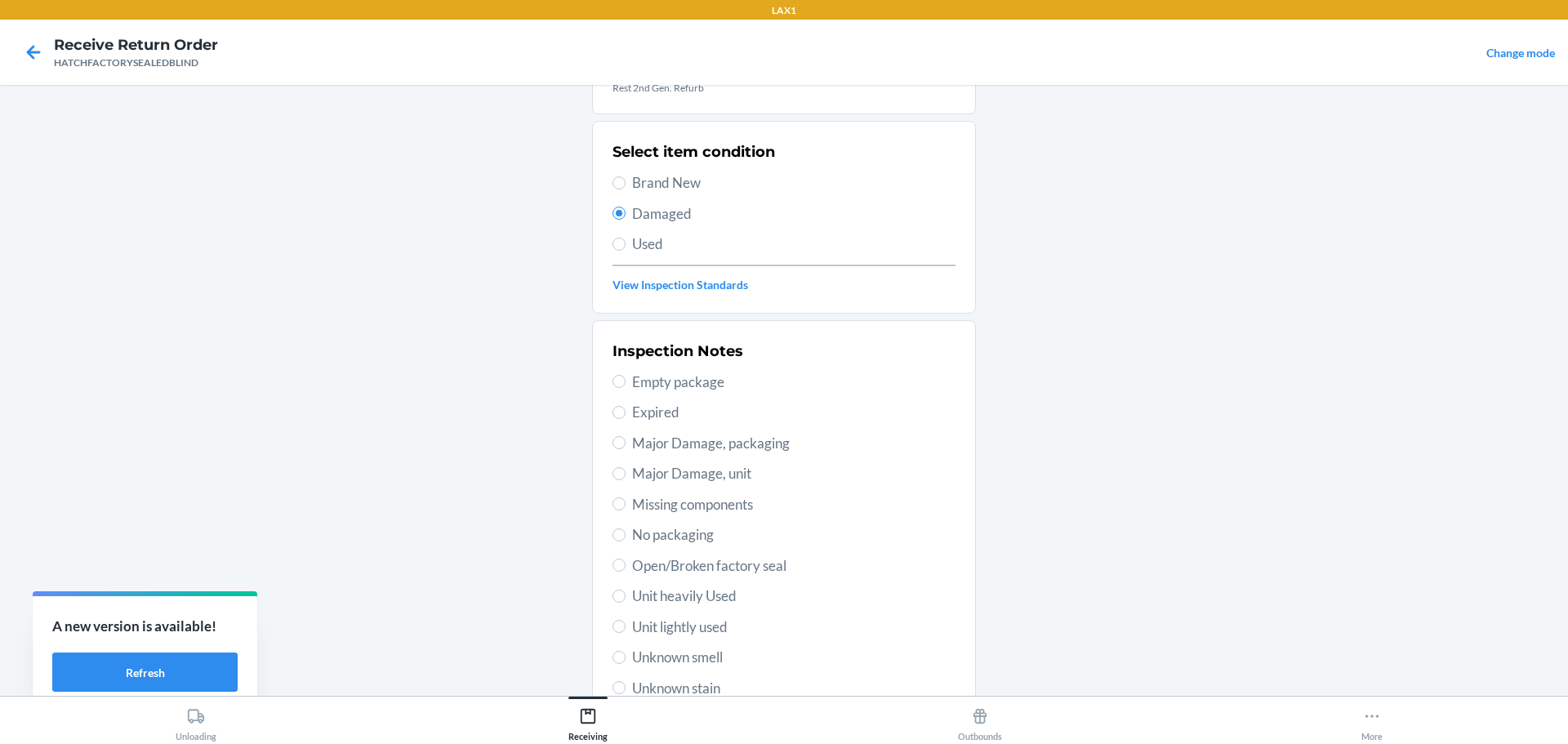
click at [671, 473] on span "Major Damage, unit" at bounding box center [793, 473] width 323 height 21
click at [626, 473] on input "Major Damage, unit" at bounding box center [619, 474] width 13 height 13
radio input "true"
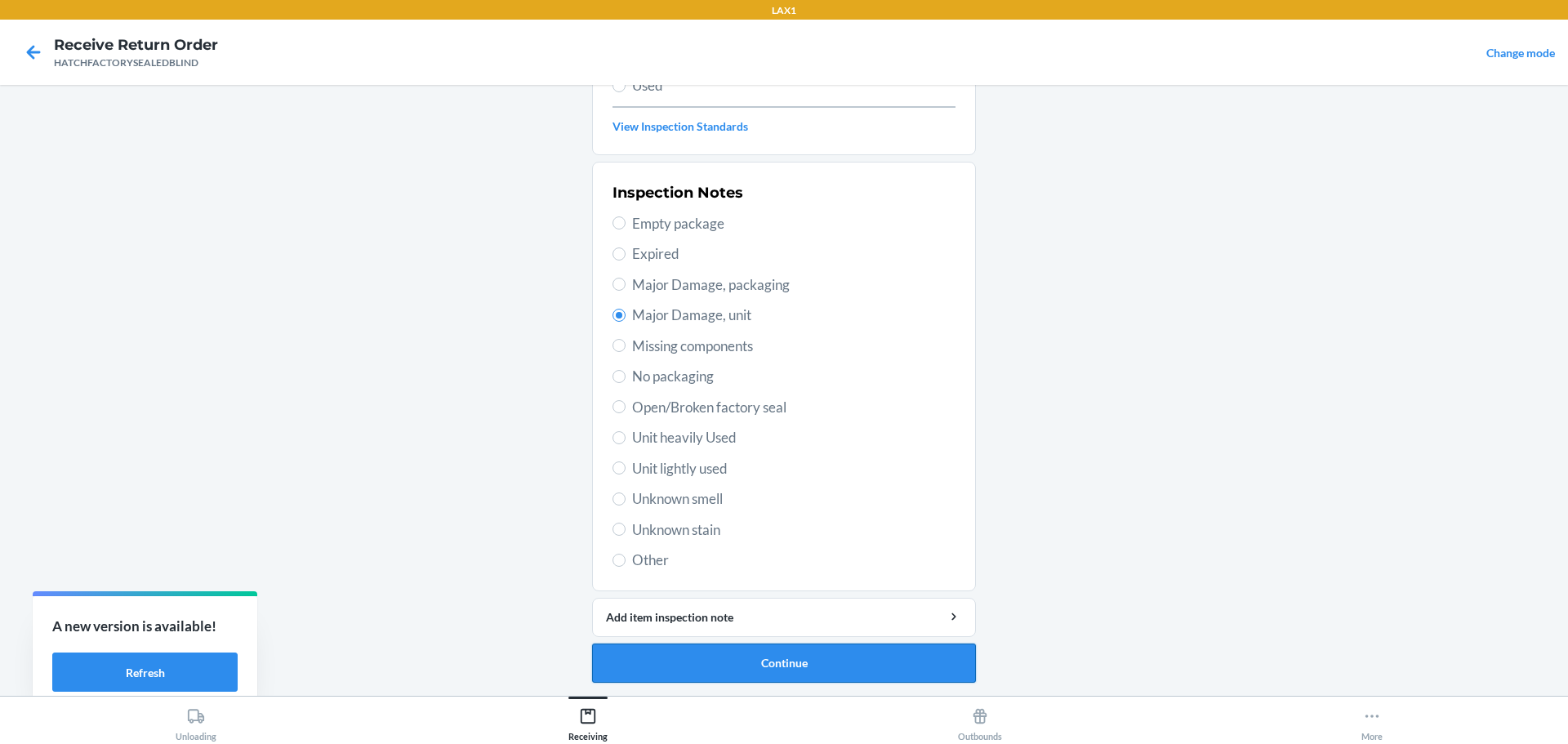
click at [772, 668] on button "Continue" at bounding box center [784, 662] width 384 height 39
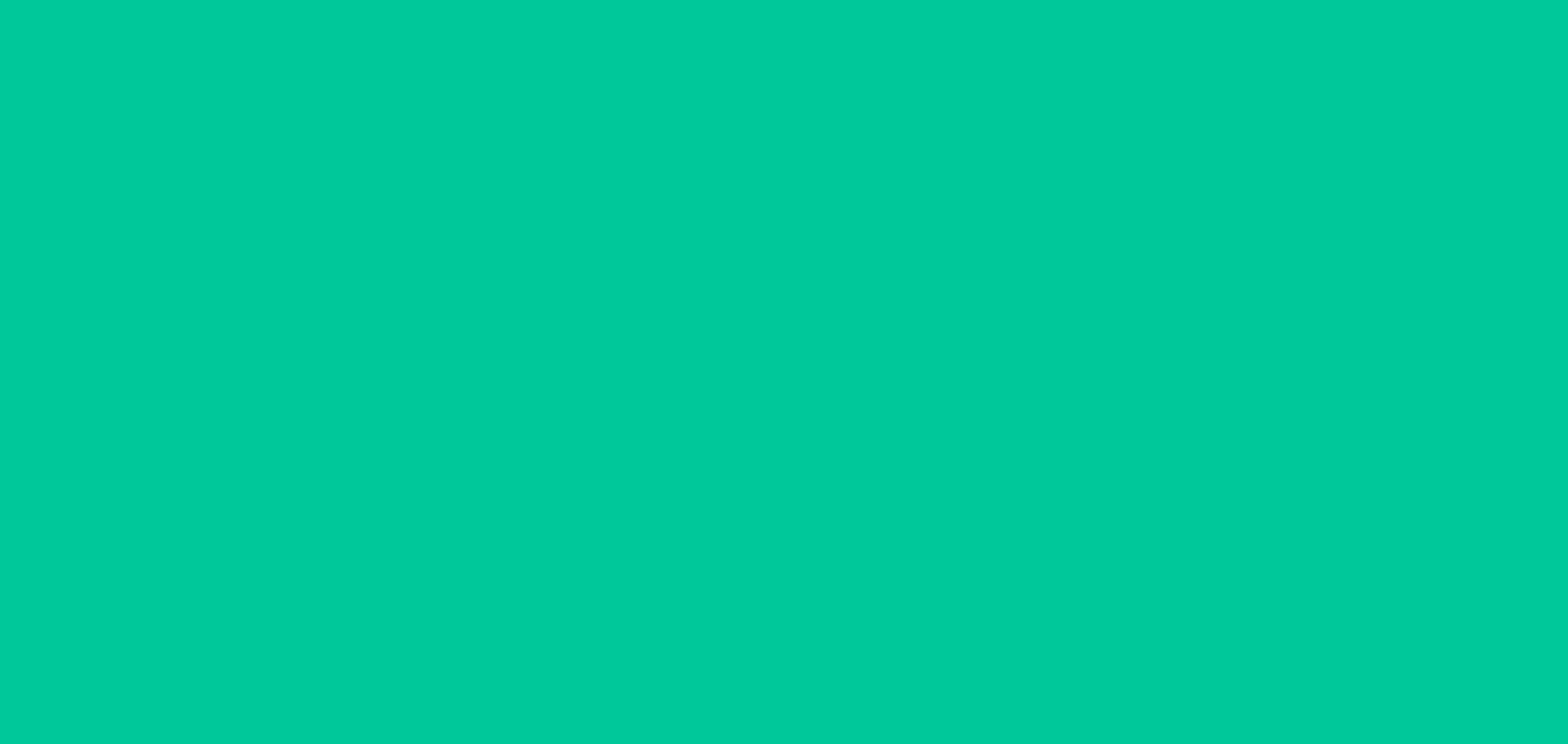
scroll to position [105, 0]
click at [772, 668] on button "Confirm" at bounding box center [784, 662] width 384 height 39
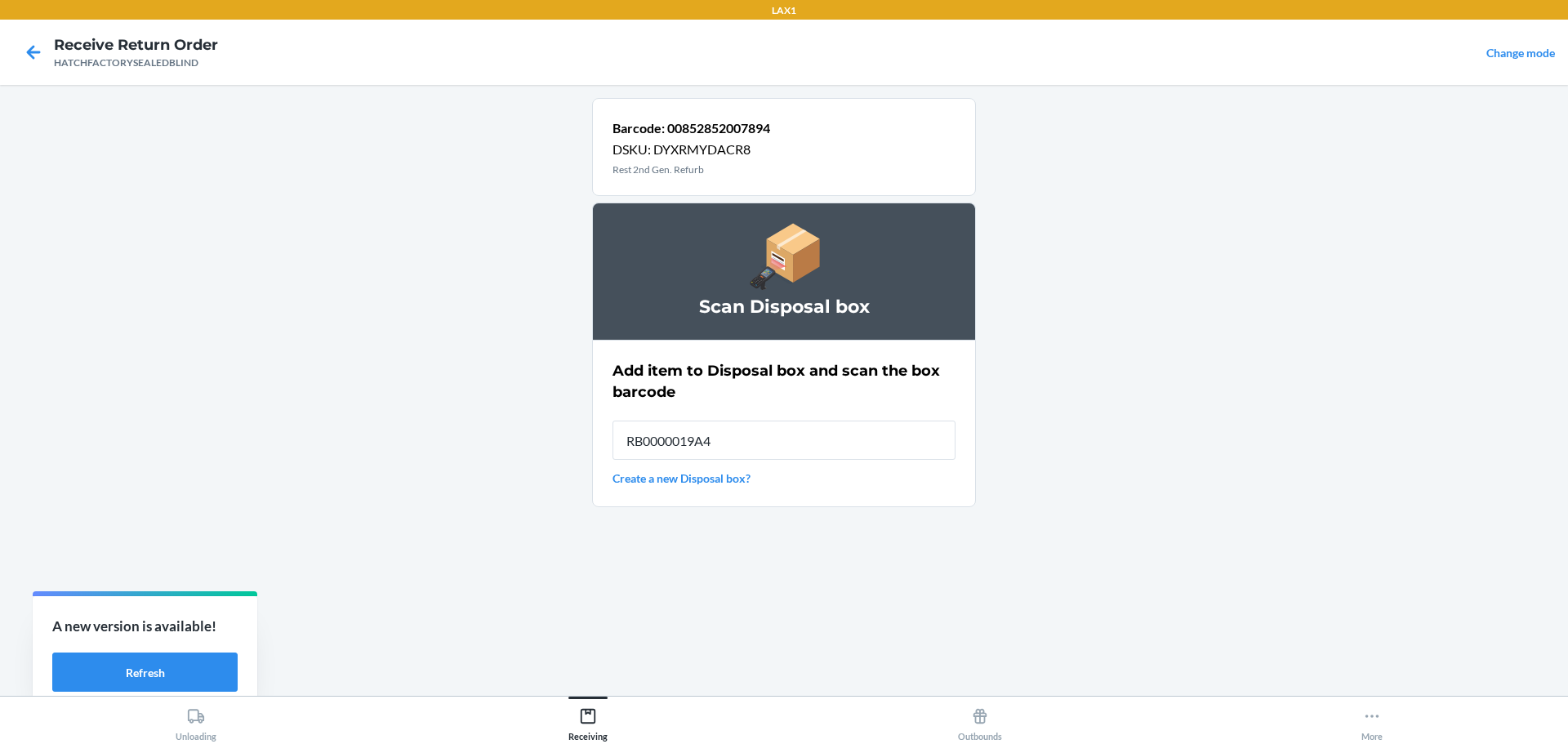
type input "RB0000019A4"
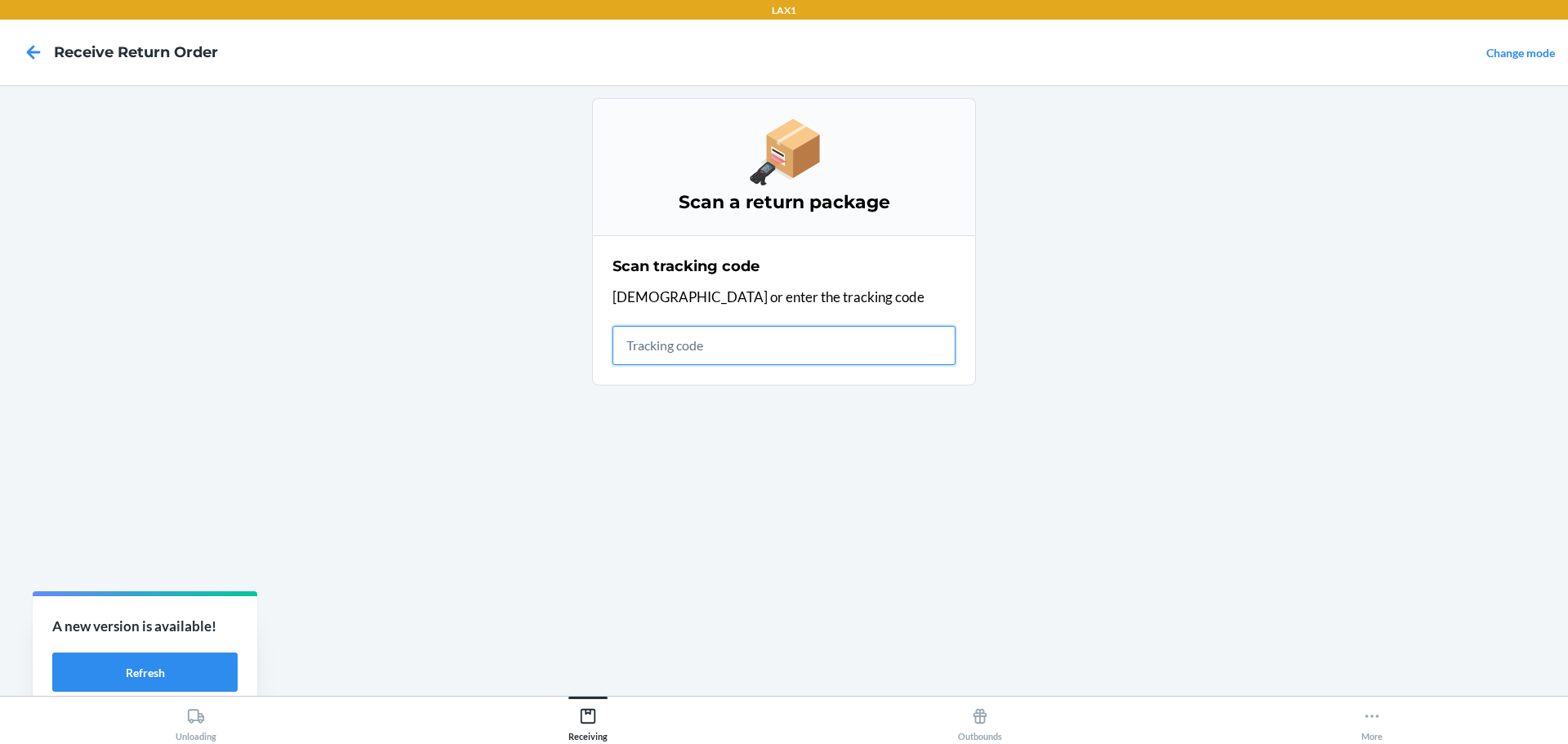
click at [646, 346] on input "text" at bounding box center [784, 345] width 343 height 39
click at [716, 340] on input "text" at bounding box center [784, 345] width 343 height 39
click at [630, 341] on input "text" at bounding box center [784, 345] width 343 height 39
type input "HATCHFACTORYSEALEDBLI"
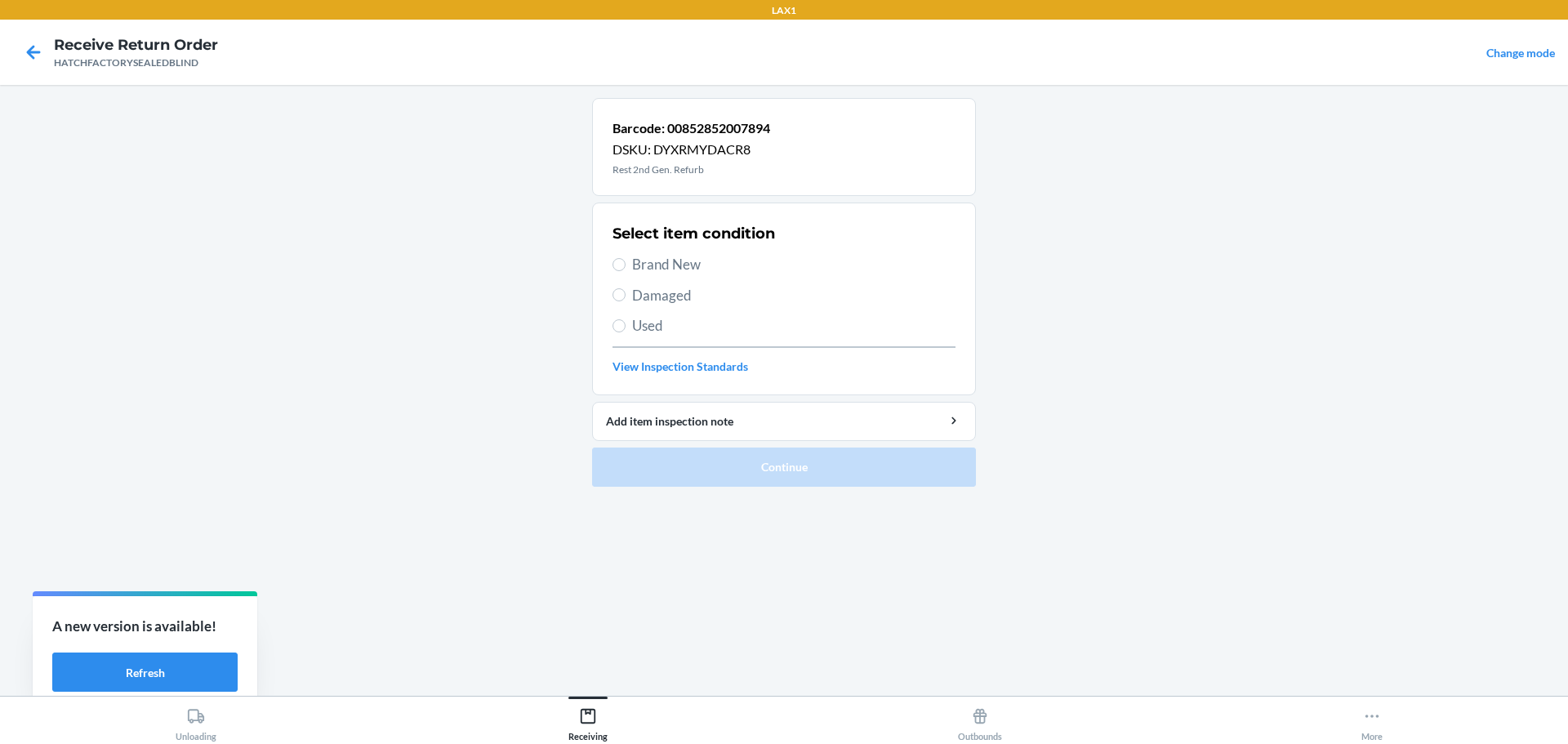
click at [629, 302] on label "Damaged" at bounding box center [784, 296] width 343 height 21
click at [626, 301] on input "Damaged" at bounding box center [619, 295] width 13 height 13
radio input "true"
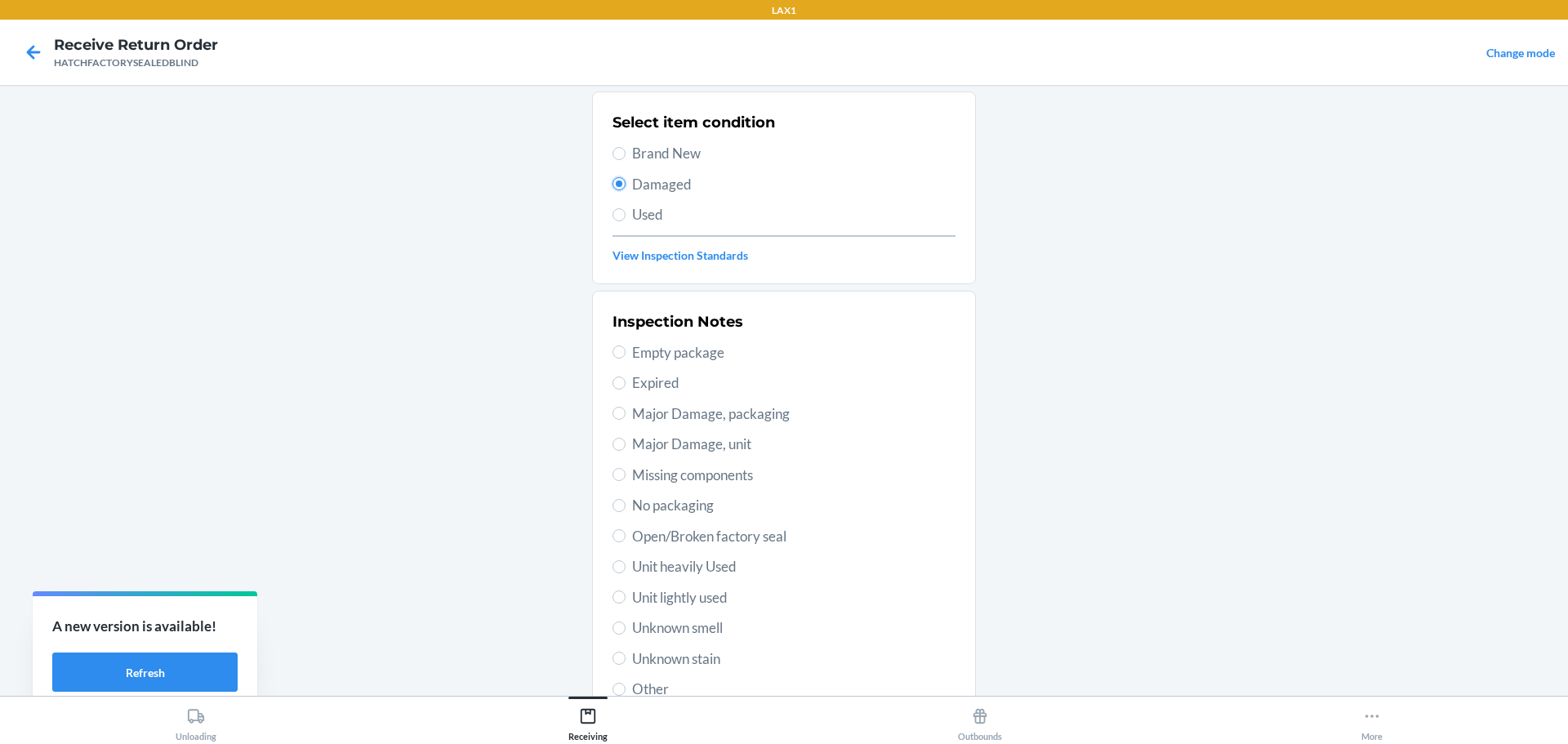
scroll to position [240, 0]
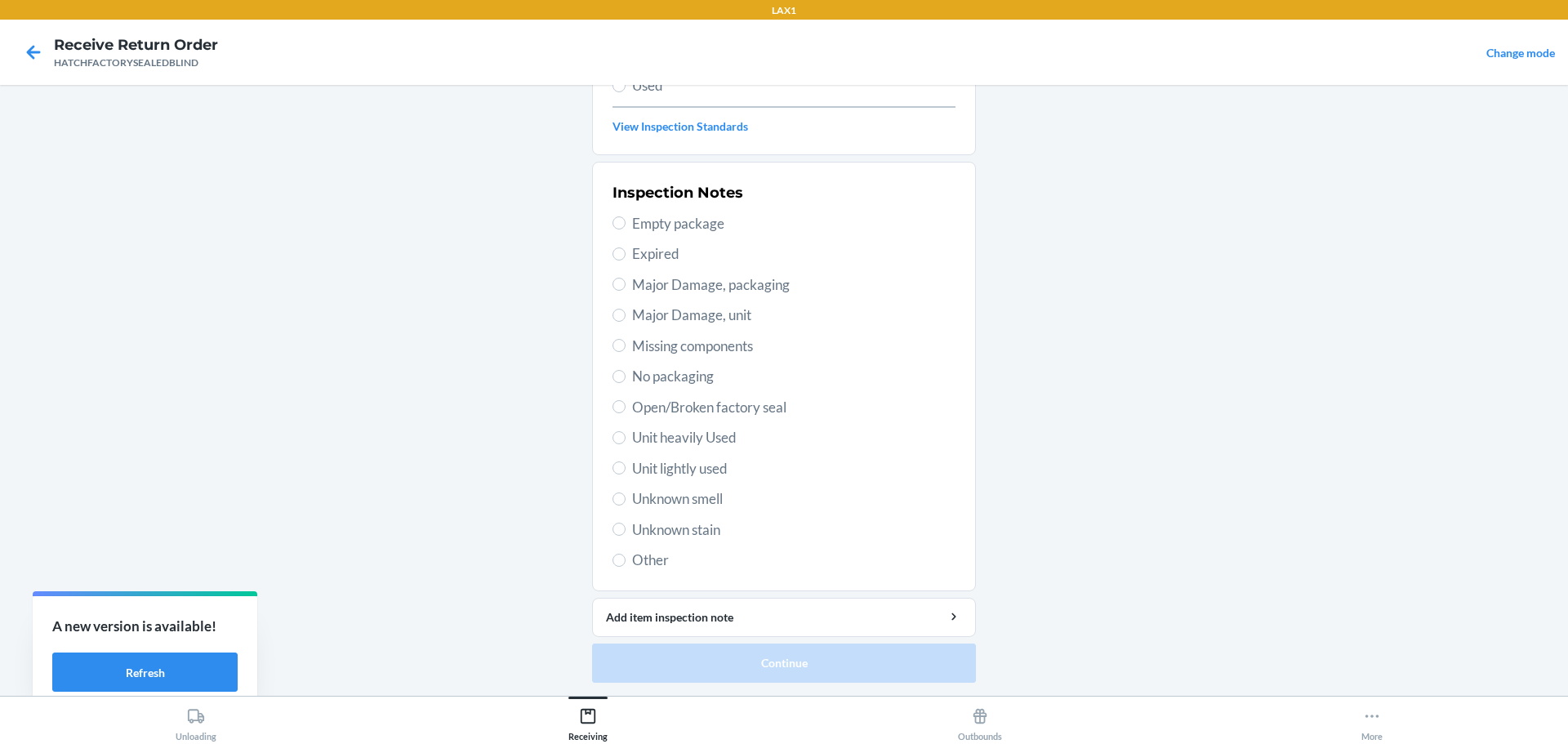
click at [641, 309] on span "Major Damage, unit" at bounding box center [793, 315] width 323 height 21
click at [626, 309] on input "Major Damage, unit" at bounding box center [619, 316] width 13 height 13
radio input "true"
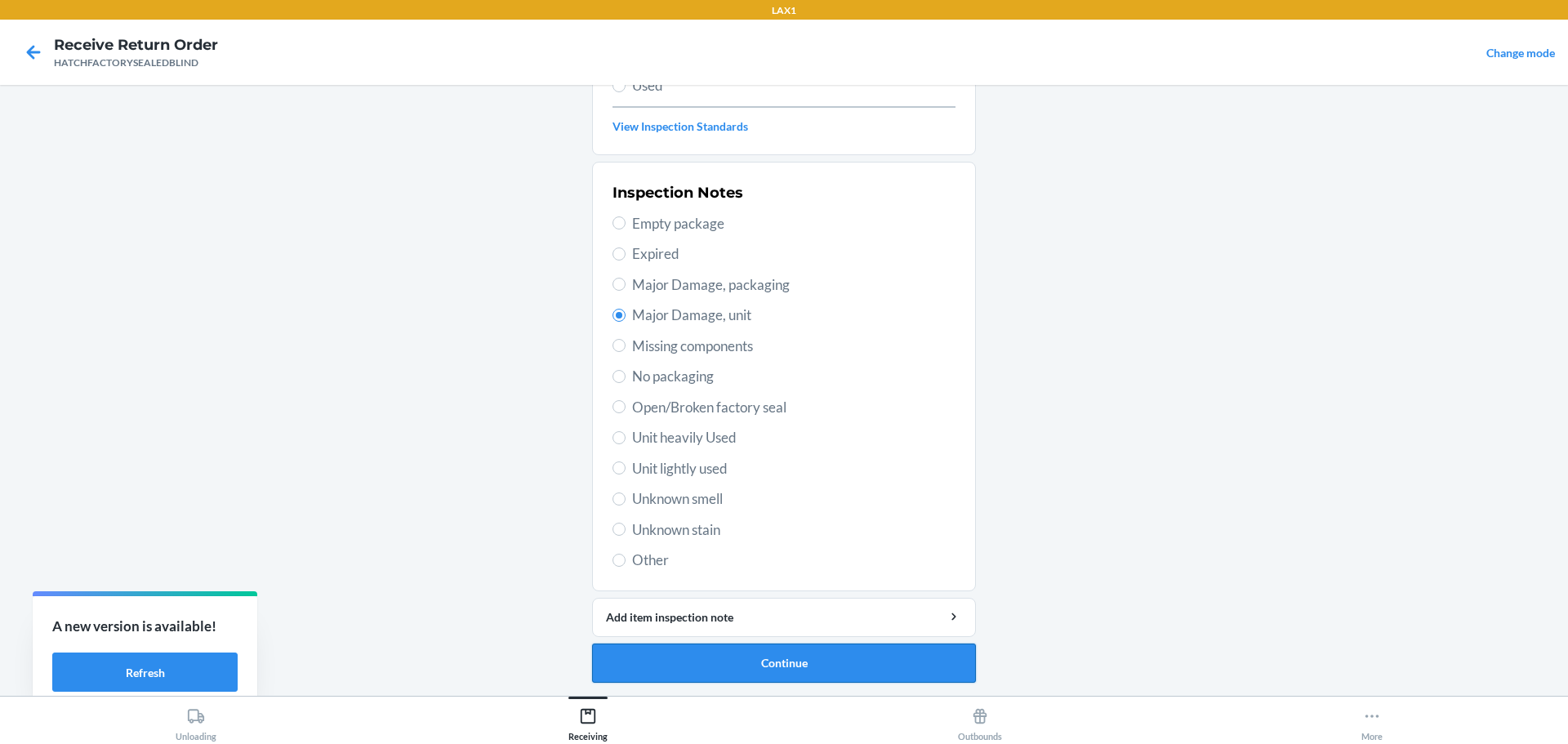
click at [908, 657] on button "Continue" at bounding box center [784, 662] width 384 height 39
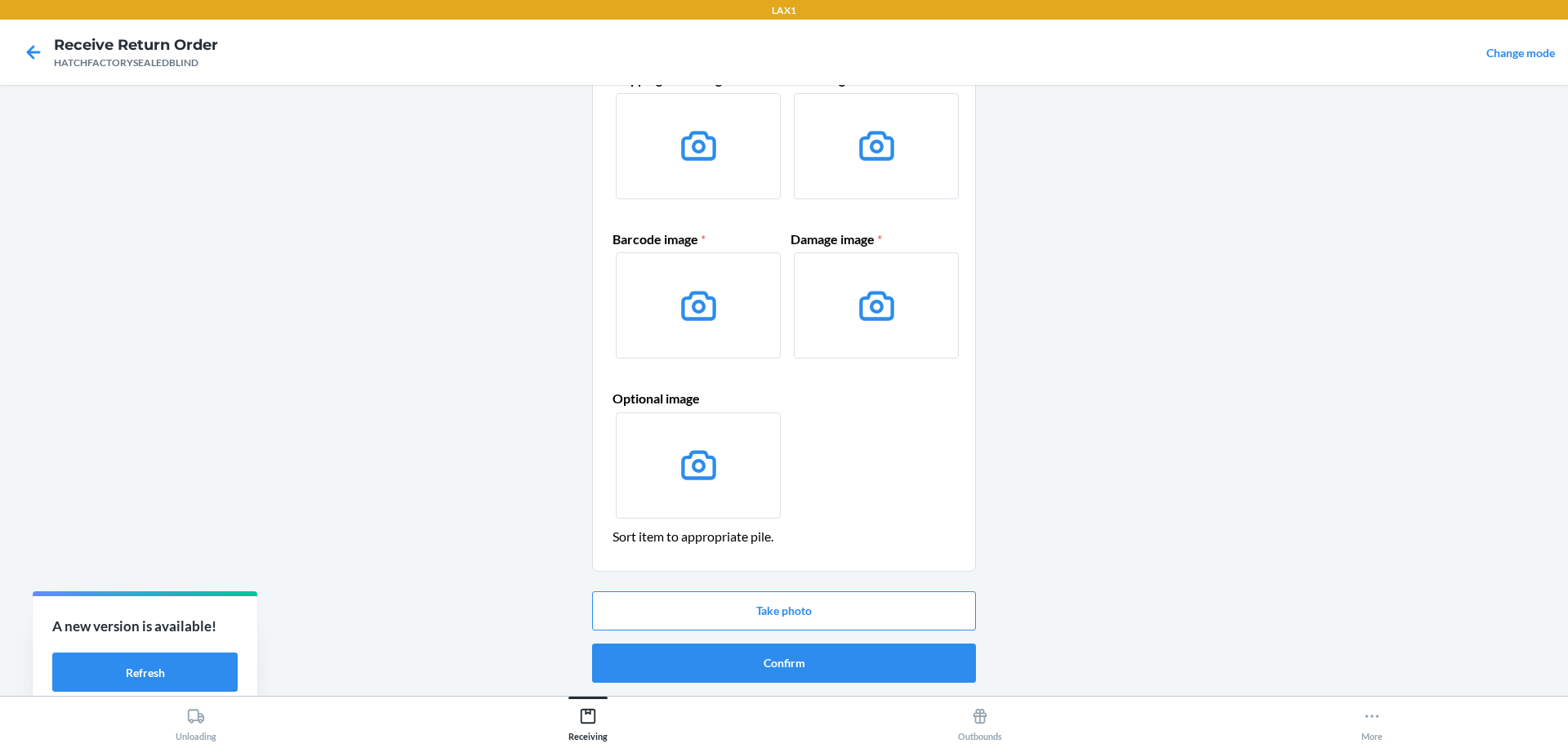
click at [909, 657] on button "Confirm" at bounding box center [784, 662] width 384 height 39
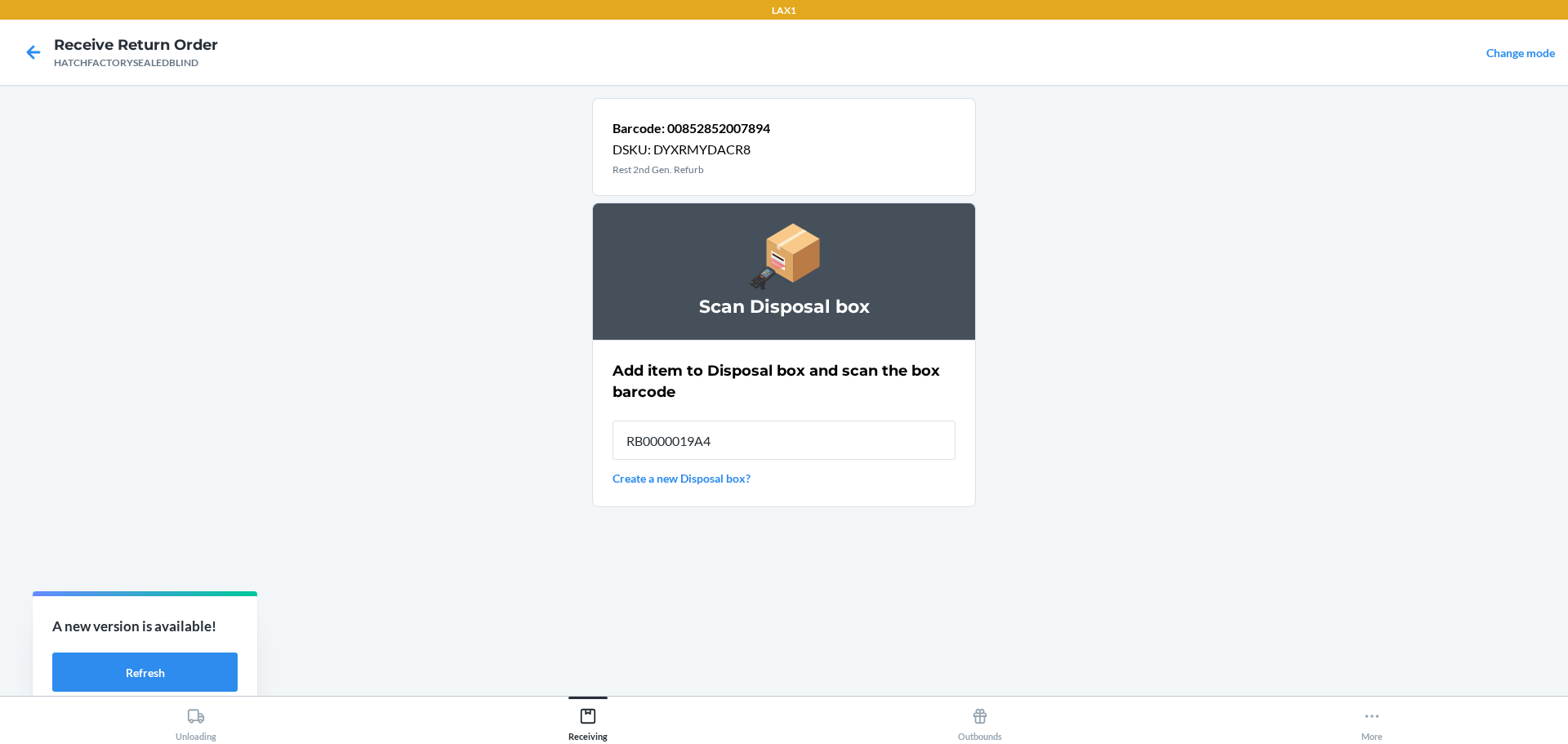
type input "RB0000019A4"
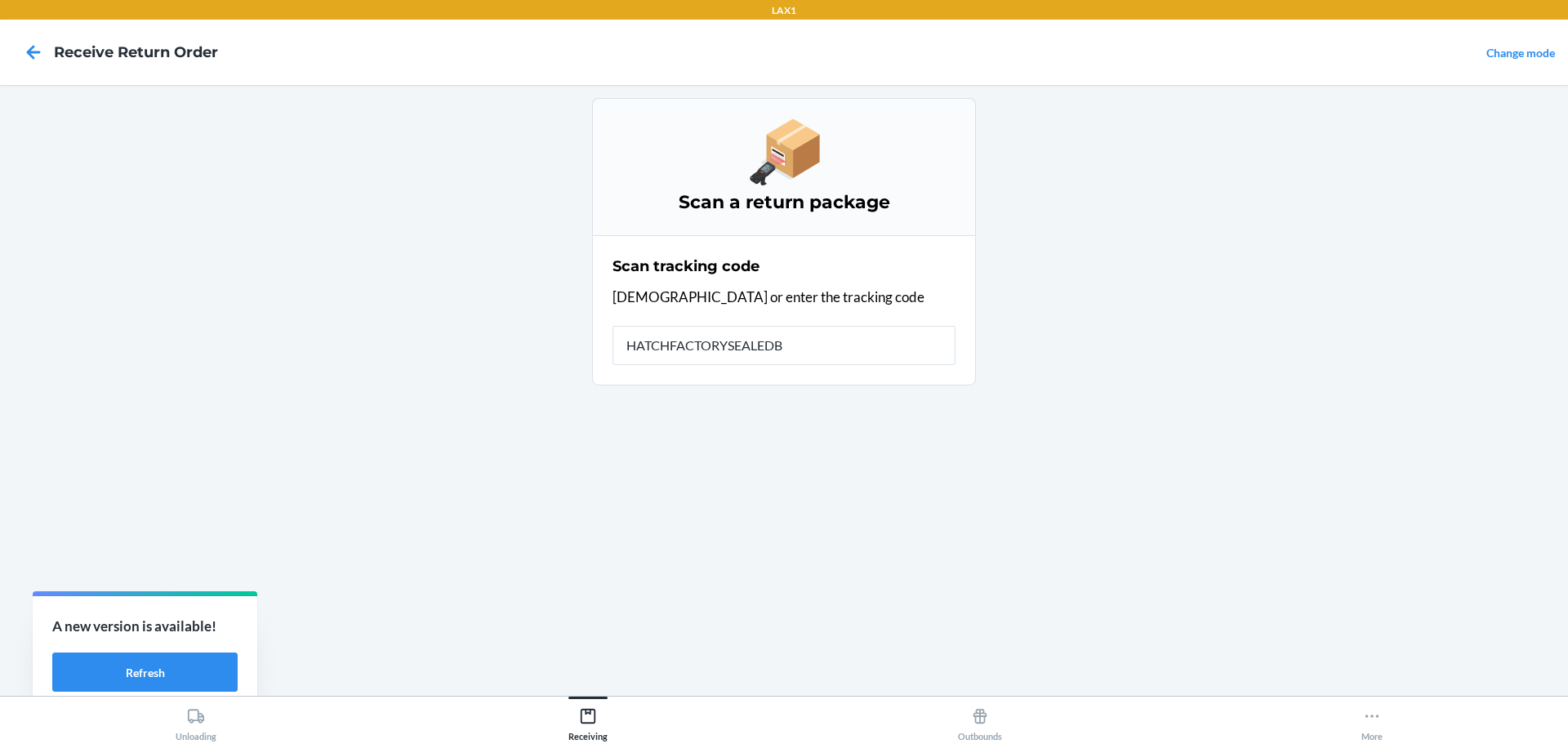
type input "HATCHFACTORYSEALEDBL"
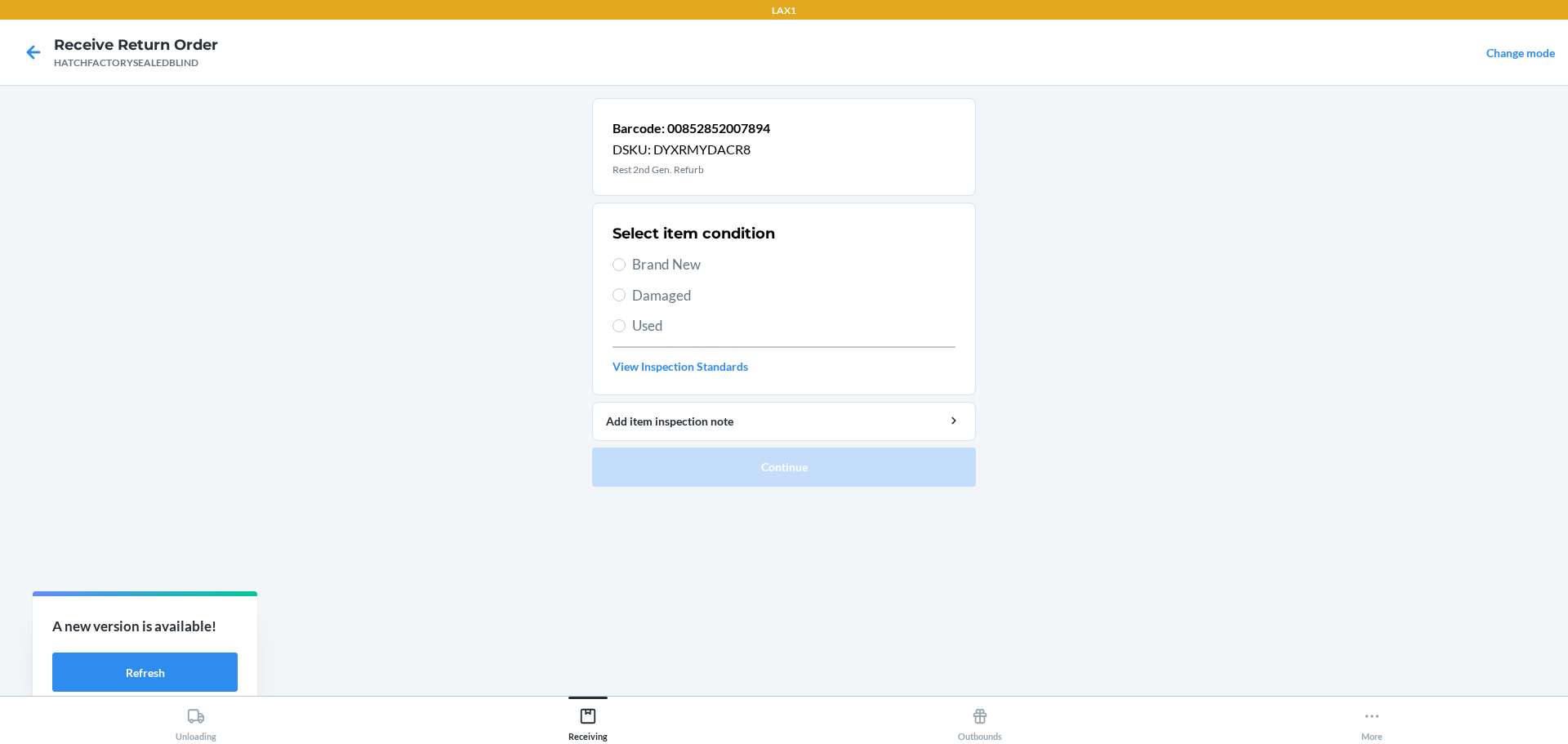
click at [629, 297] on label "Damaged" at bounding box center [784, 296] width 343 height 21
click at [626, 297] on input "Damaged" at bounding box center [619, 295] width 13 height 13
radio input "true"
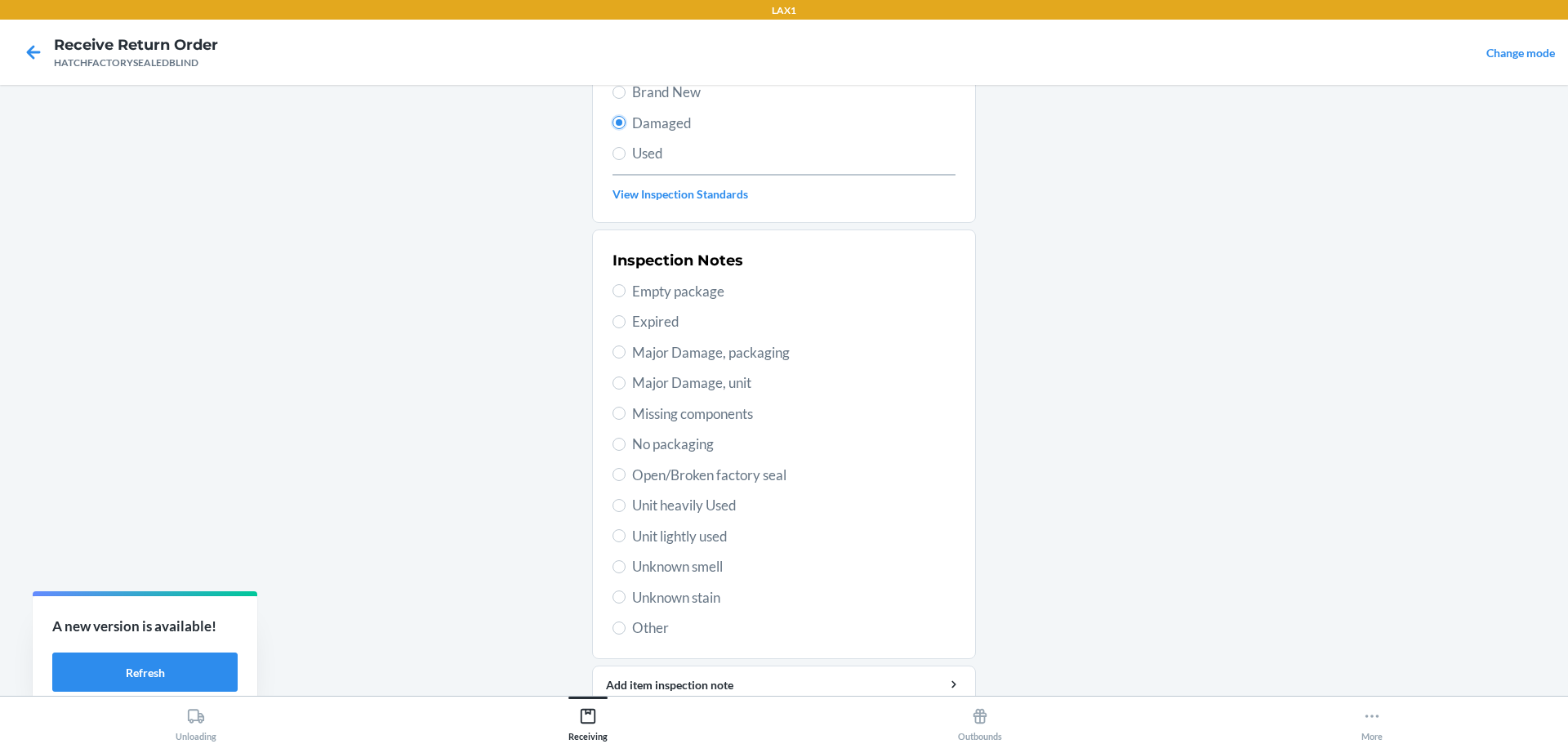
scroll to position [240, 0]
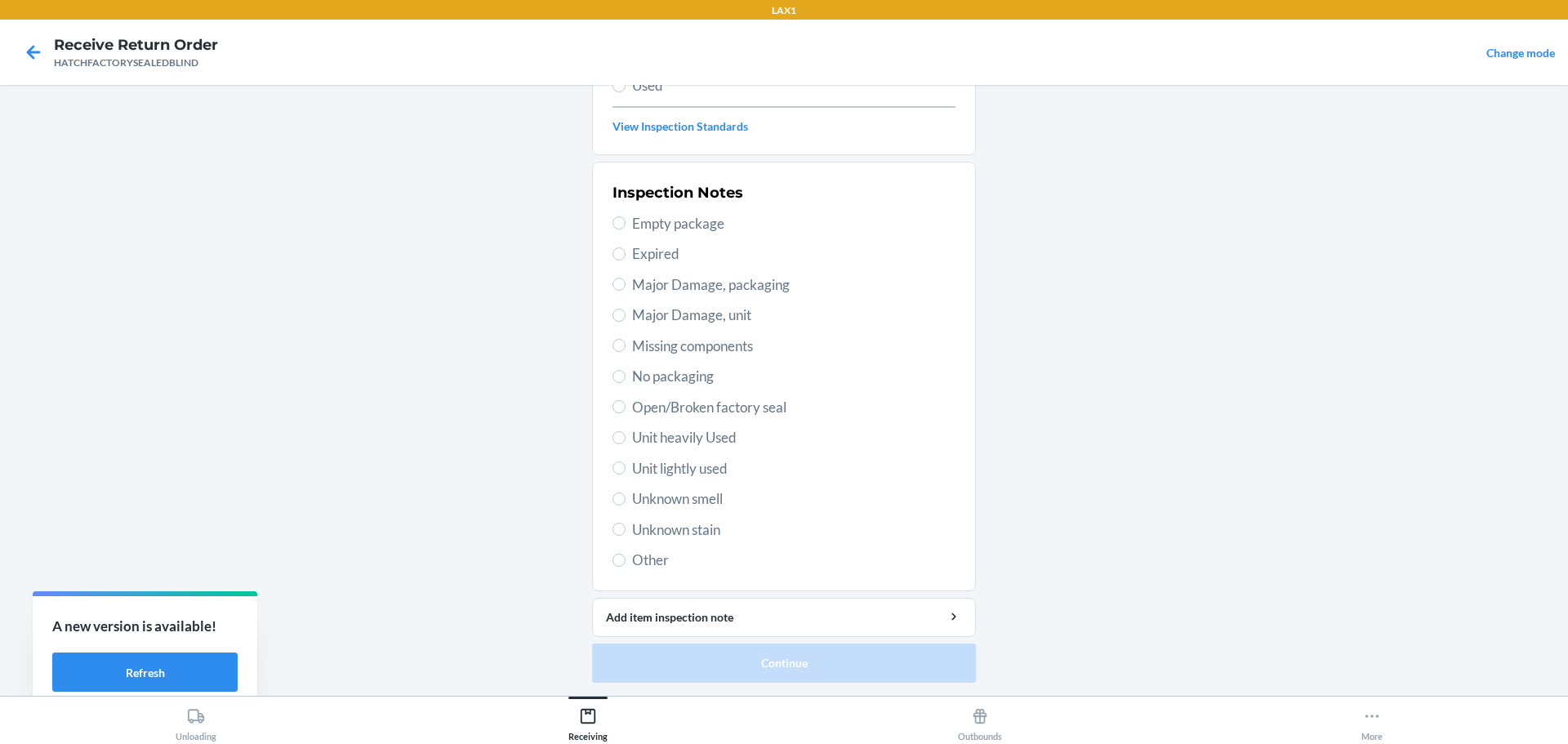
click at [645, 321] on span "Major Damage, unit" at bounding box center [793, 315] width 323 height 21
click at [626, 321] on input "Major Damage, unit" at bounding box center [619, 316] width 13 height 13
radio input "true"
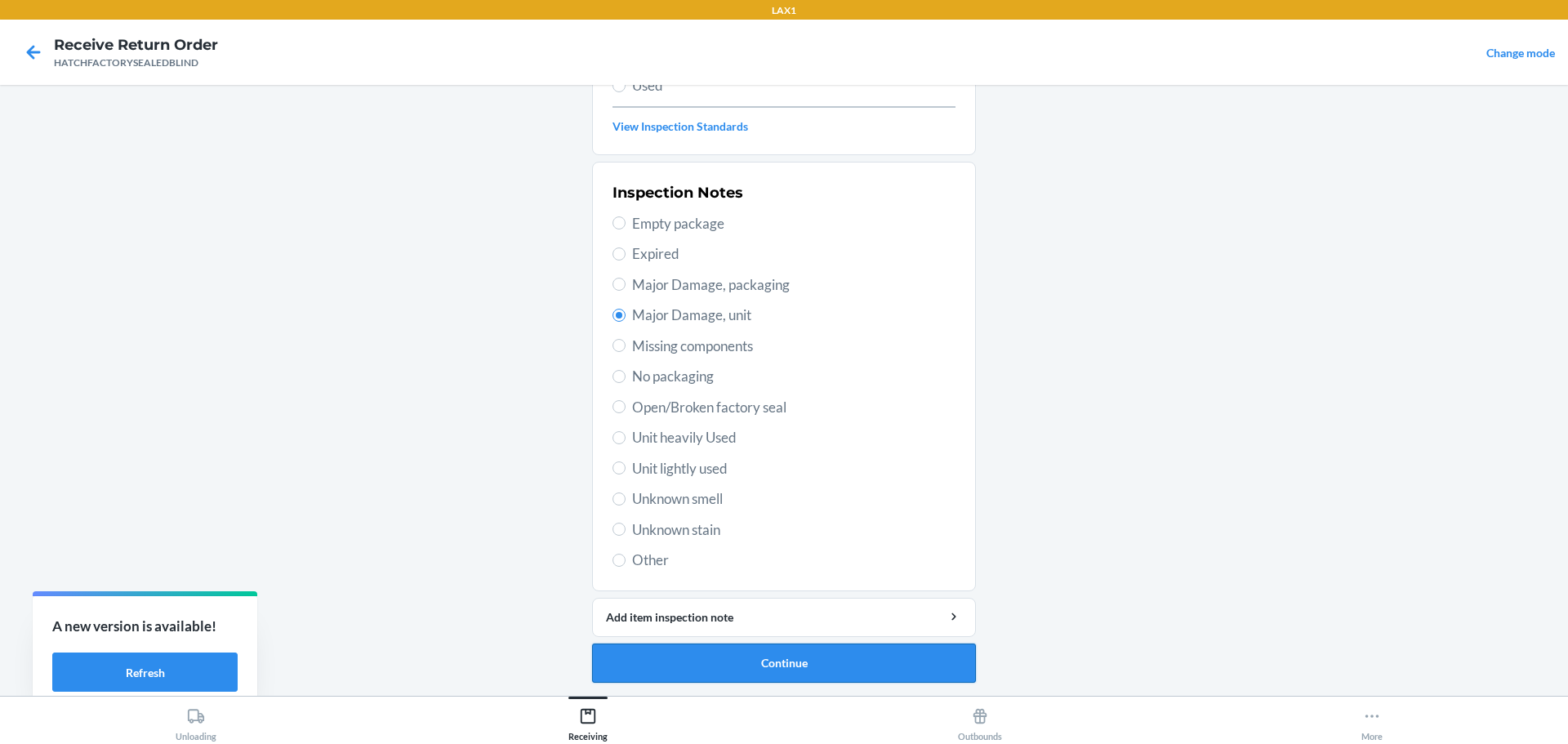
click at [903, 667] on button "Continue" at bounding box center [784, 662] width 384 height 39
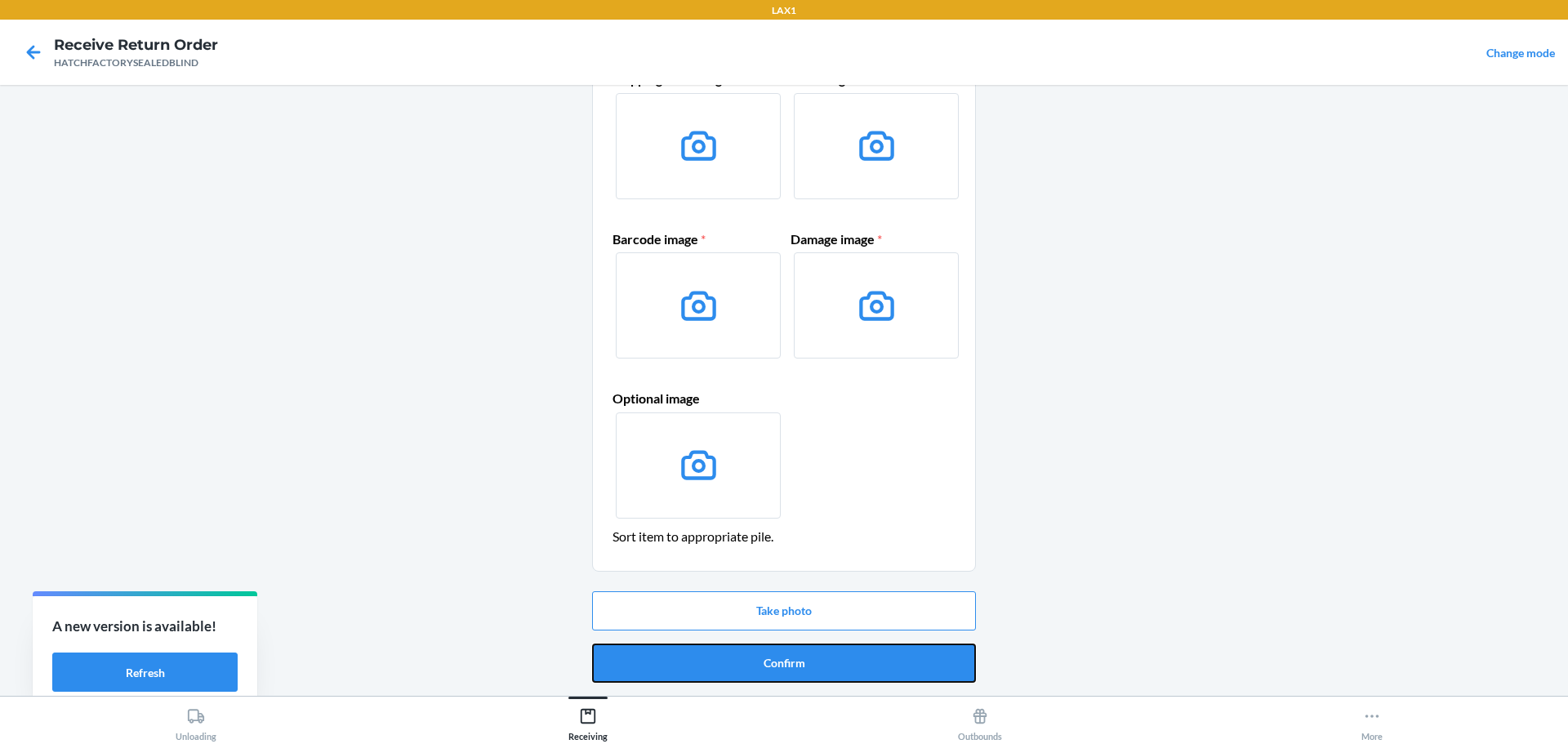
click at [903, 667] on button "Confirm" at bounding box center [784, 662] width 384 height 39
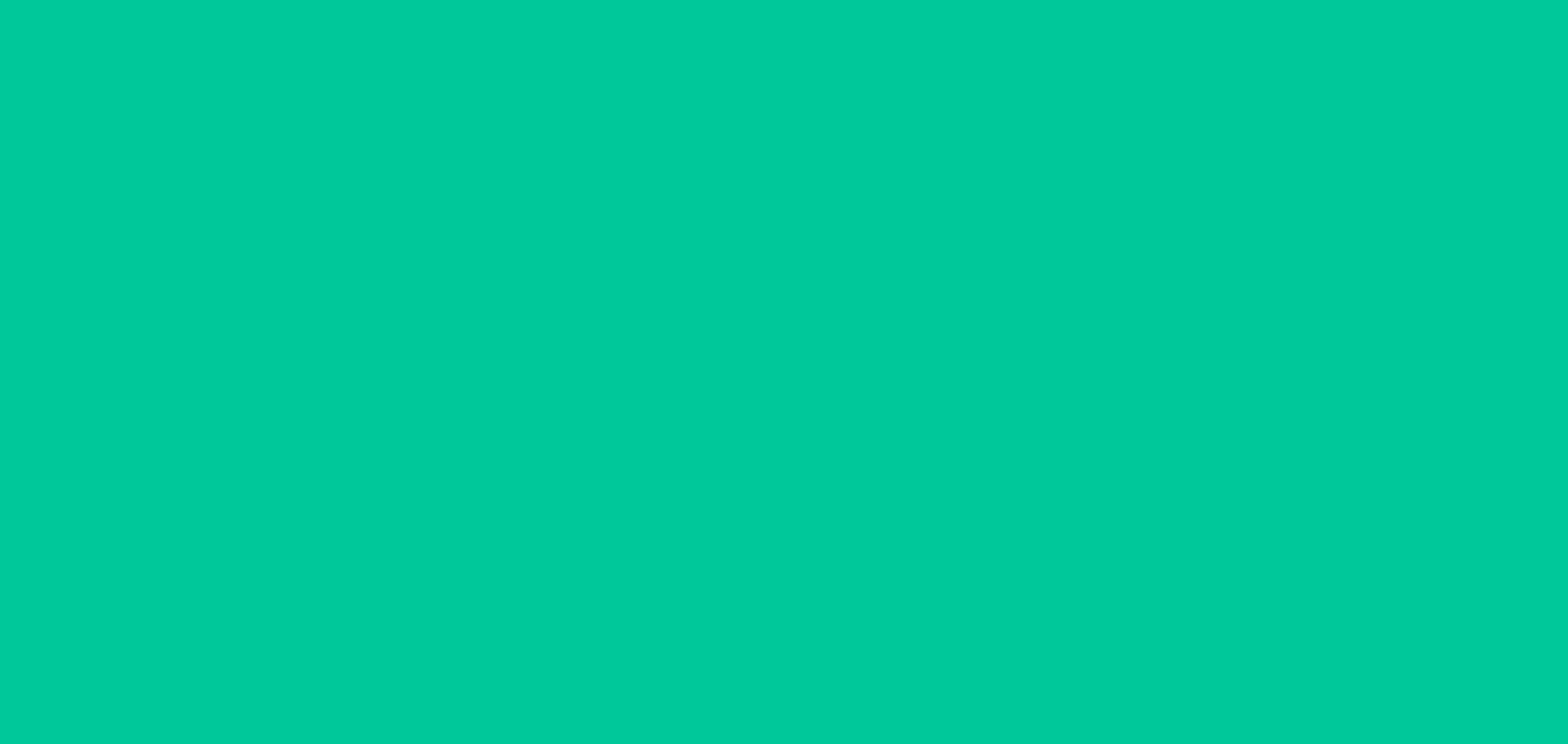
scroll to position [0, 0]
drag, startPoint x: 907, startPoint y: 644, endPoint x: 875, endPoint y: 626, distance: 36.7
click at [907, 624] on div "Barcode: 00852852007894 DSKU: DYXRMYDACR8 Rest 2nd Gen. Refurb Scan Disposal bo…" at bounding box center [784, 390] width 384 height 585
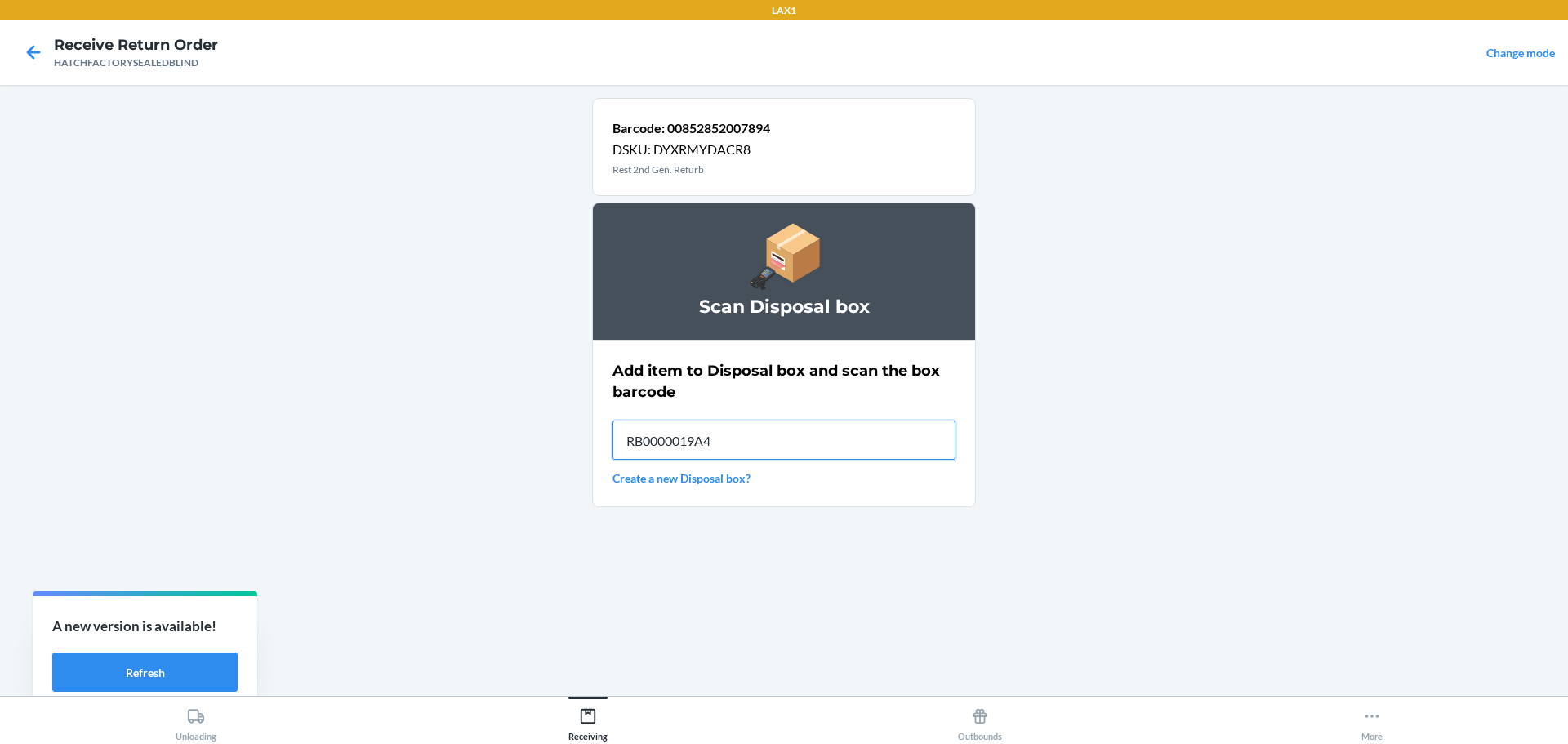
type input "RB0000019A4"
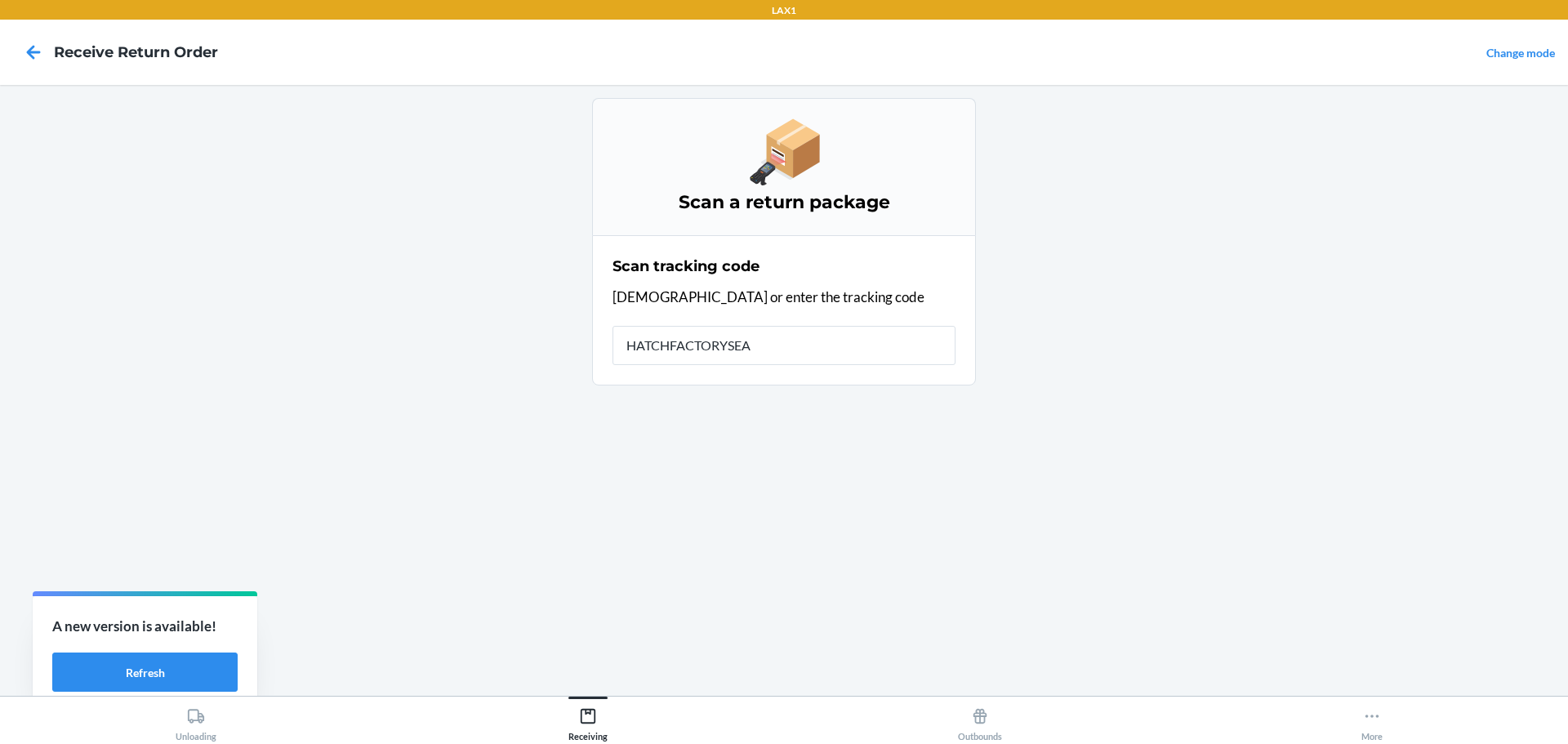
type input "HATCHFACTORYSEAL"
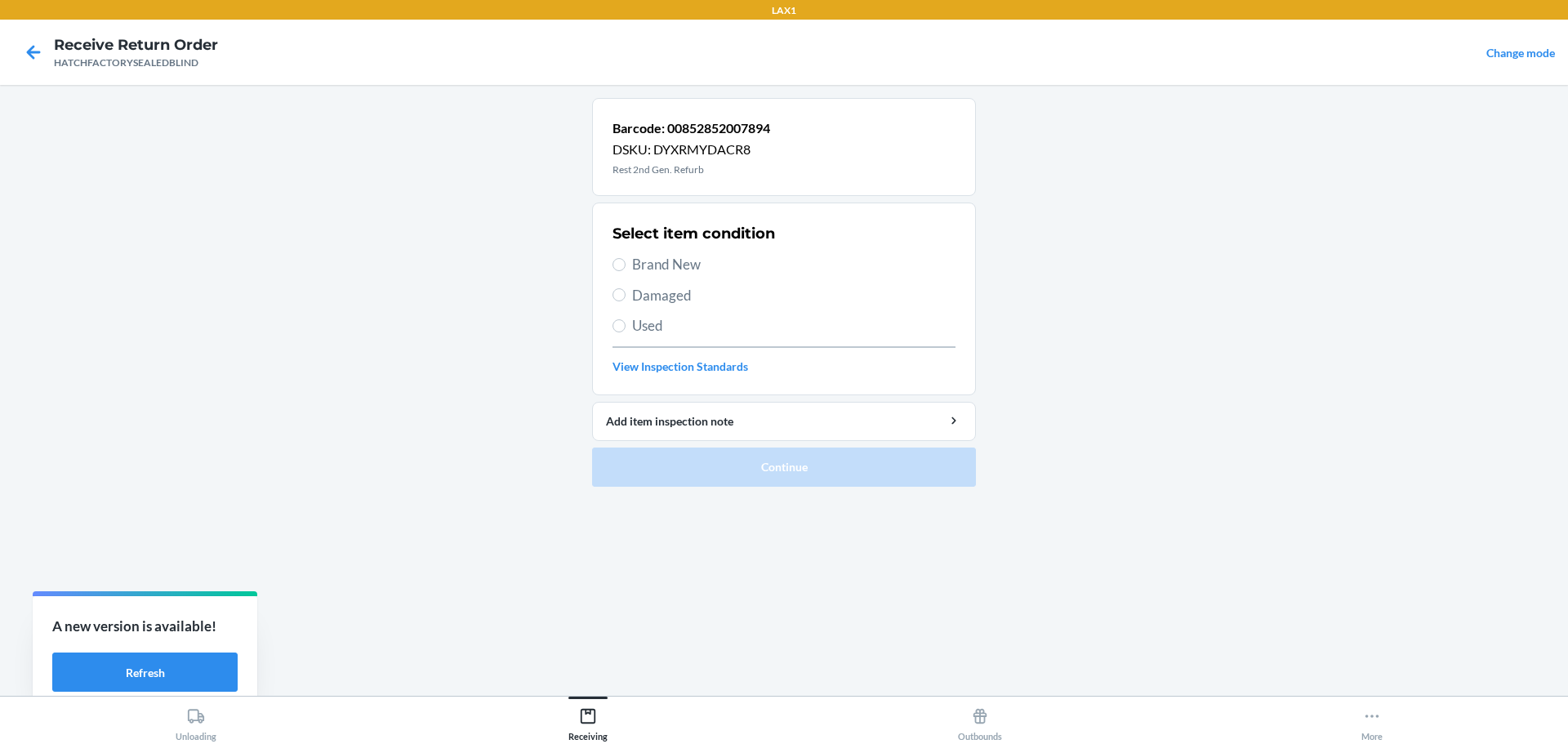
click at [647, 301] on span "Damaged" at bounding box center [793, 296] width 323 height 21
click at [626, 301] on input "Damaged" at bounding box center [619, 295] width 13 height 13
radio input "true"
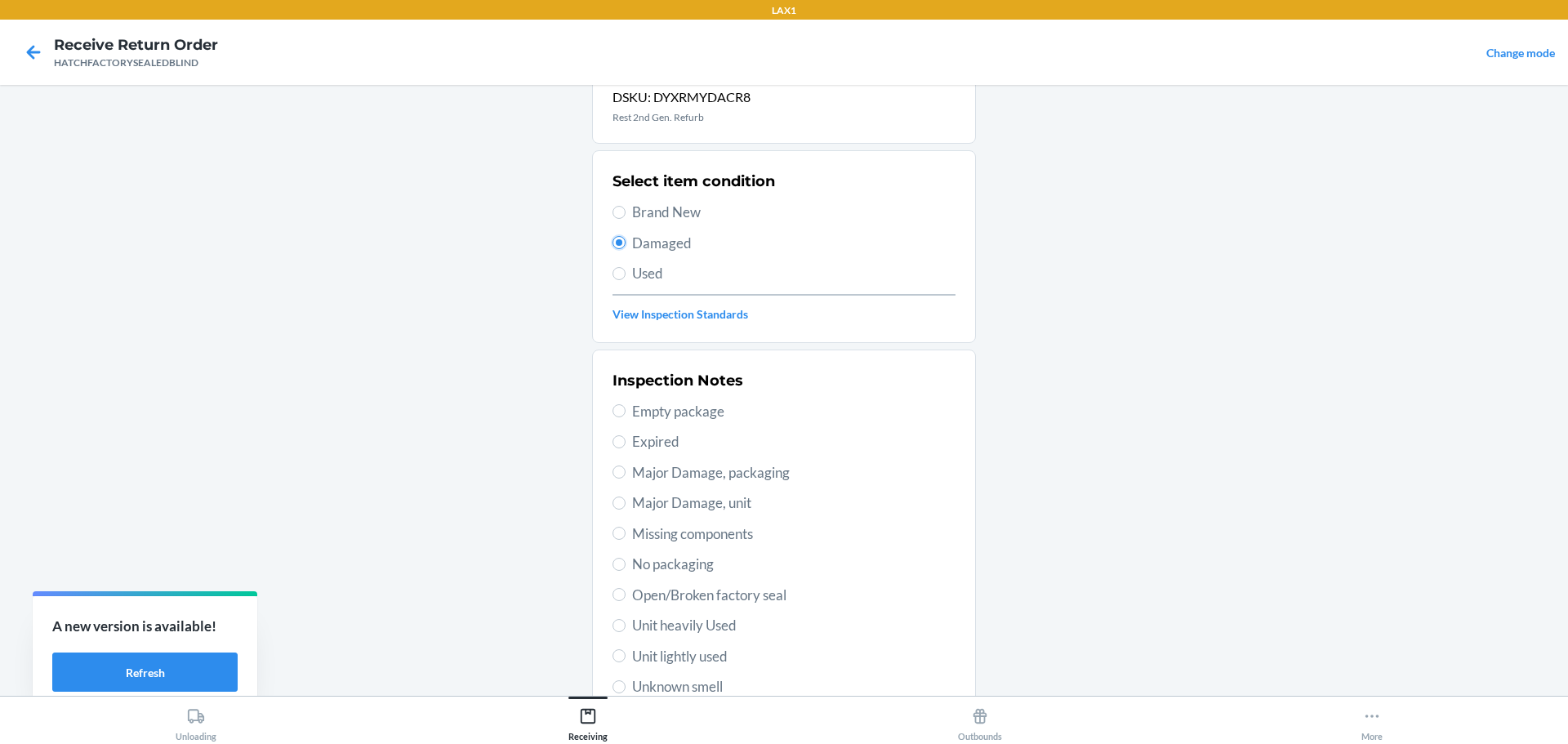
scroll to position [82, 0]
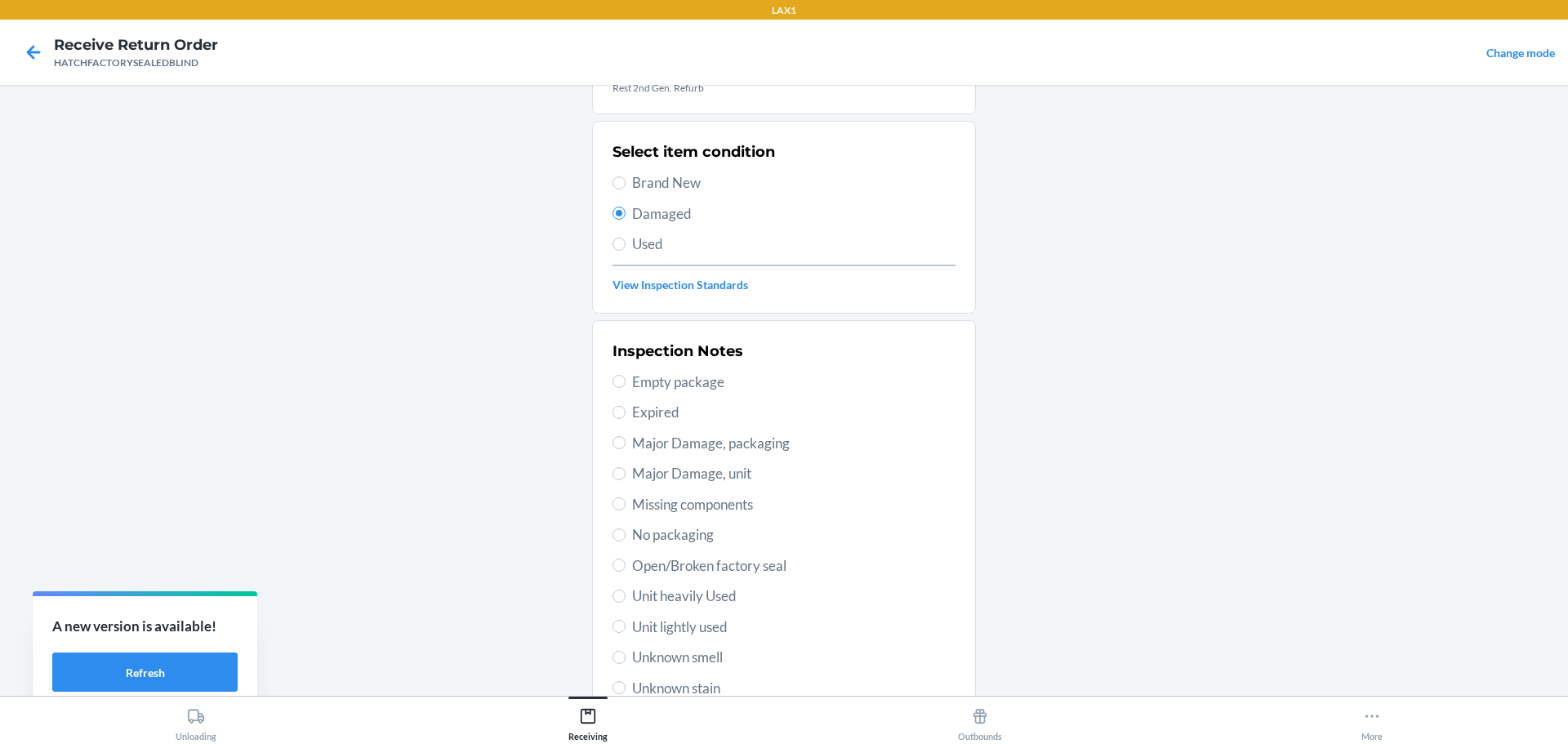
click at [635, 470] on span "Major Damage, unit" at bounding box center [793, 473] width 323 height 21
click at [626, 470] on input "Major Damage, unit" at bounding box center [619, 474] width 13 height 13
radio input "true"
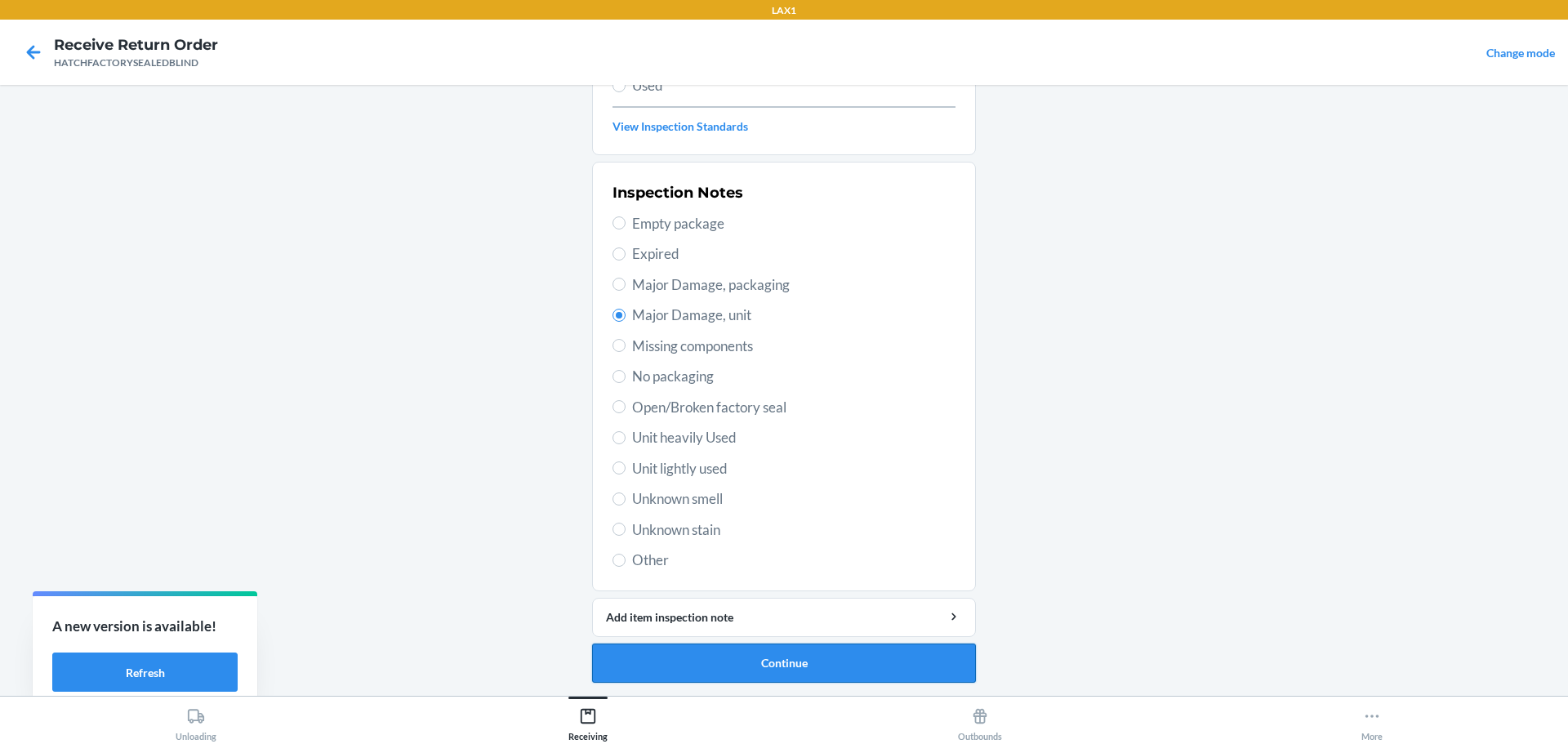
click at [763, 657] on button "Continue" at bounding box center [784, 662] width 384 height 39
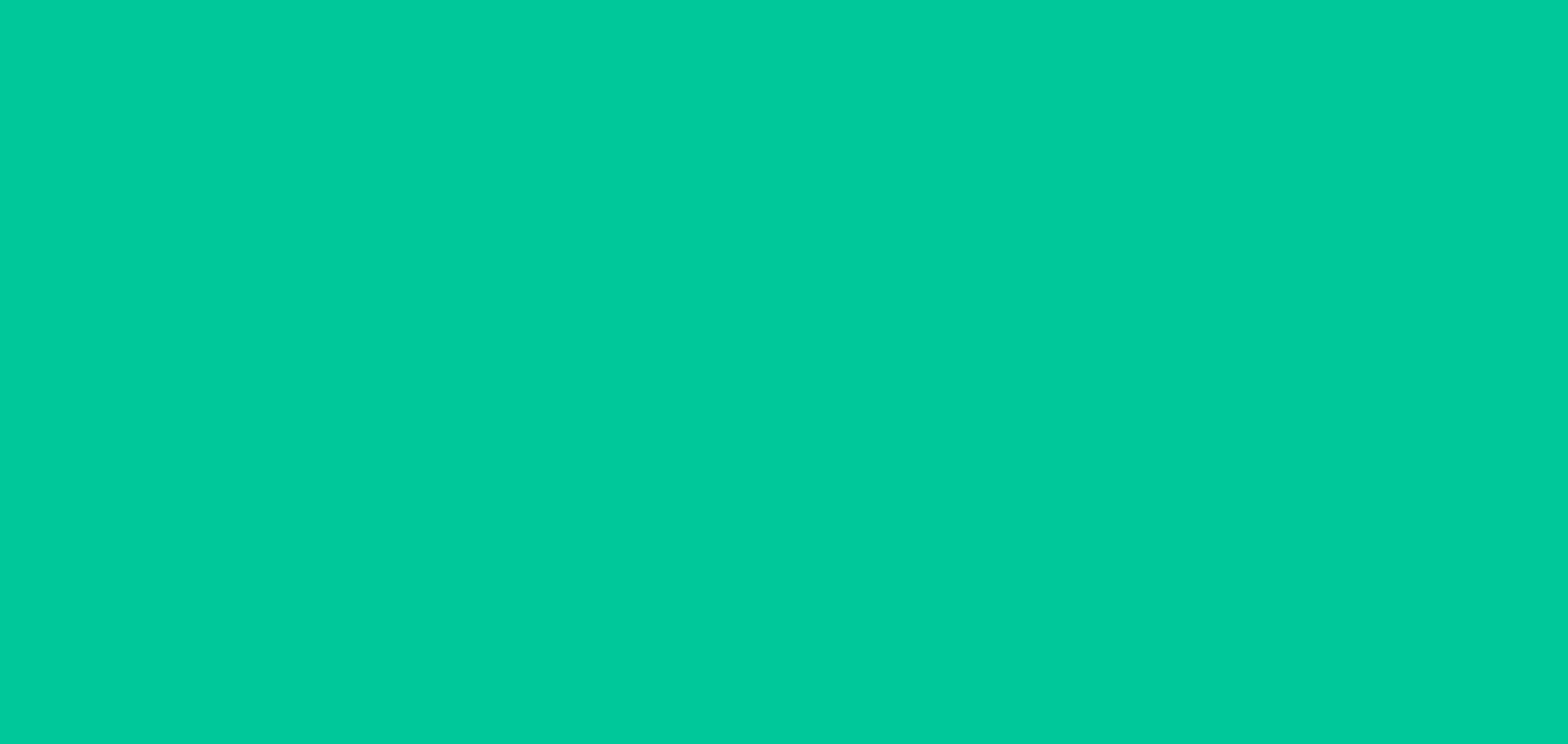
scroll to position [105, 0]
click at [763, 657] on button "Confirm" at bounding box center [784, 662] width 384 height 39
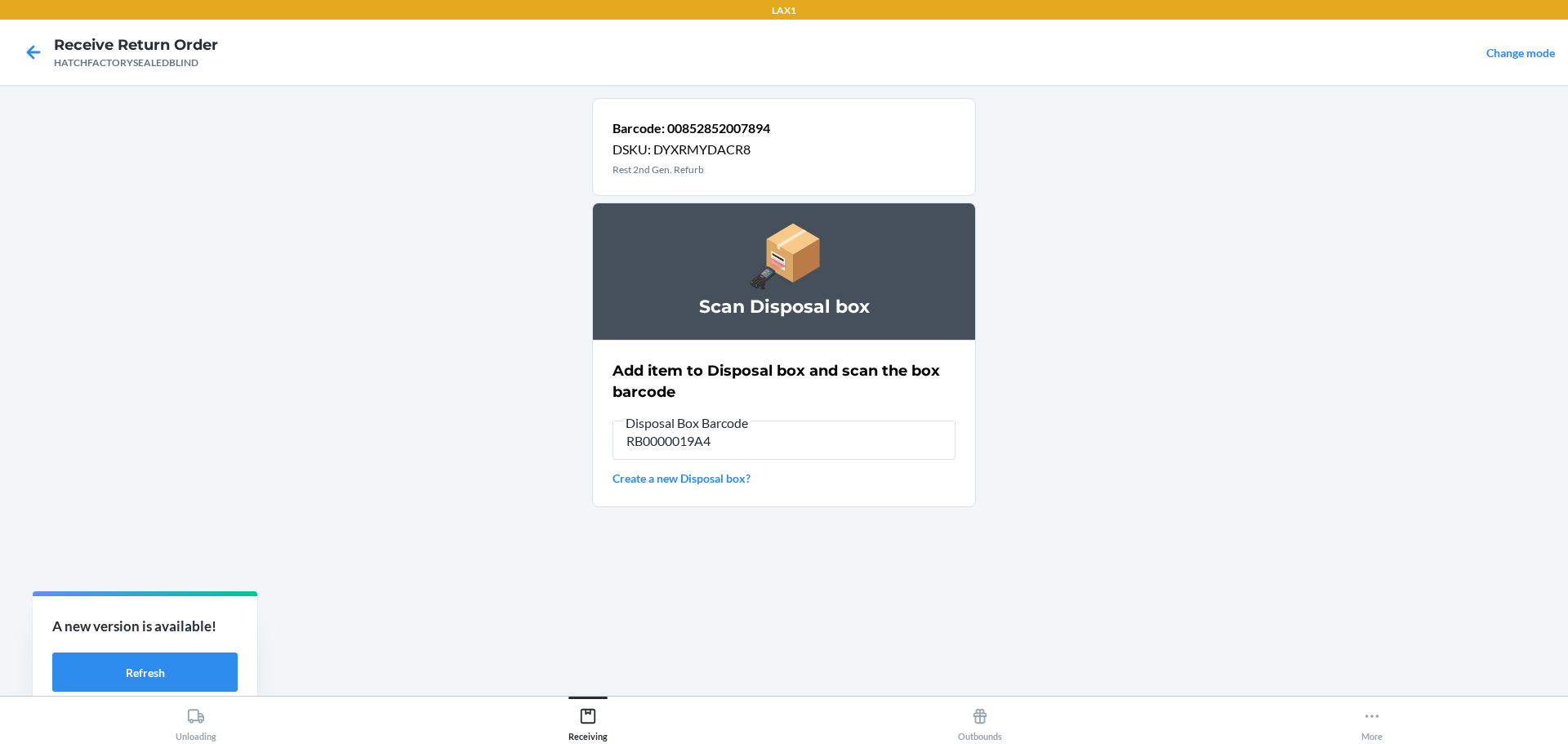
type input "RB0000019A4"
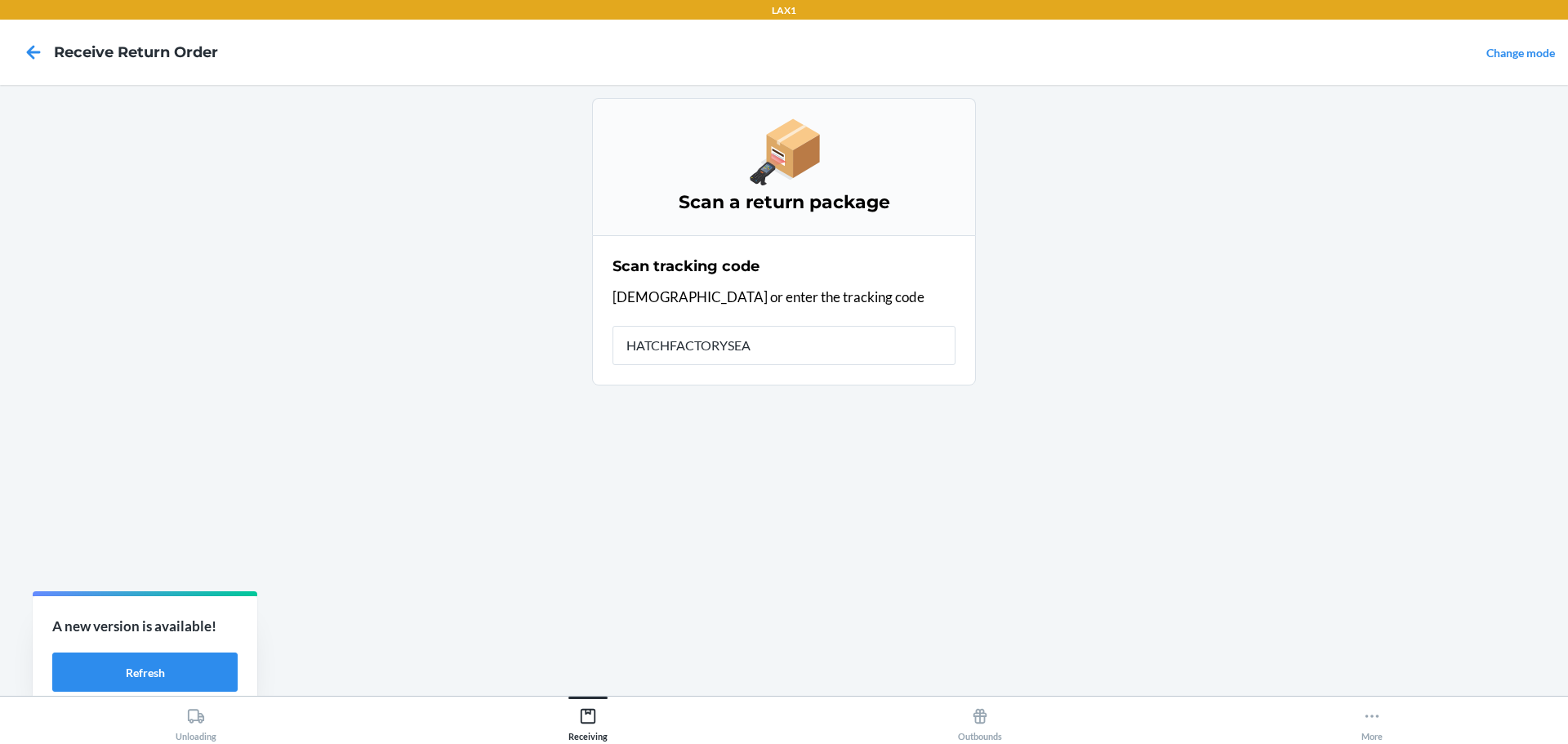
type input "HATCHFACTORYSEAL"
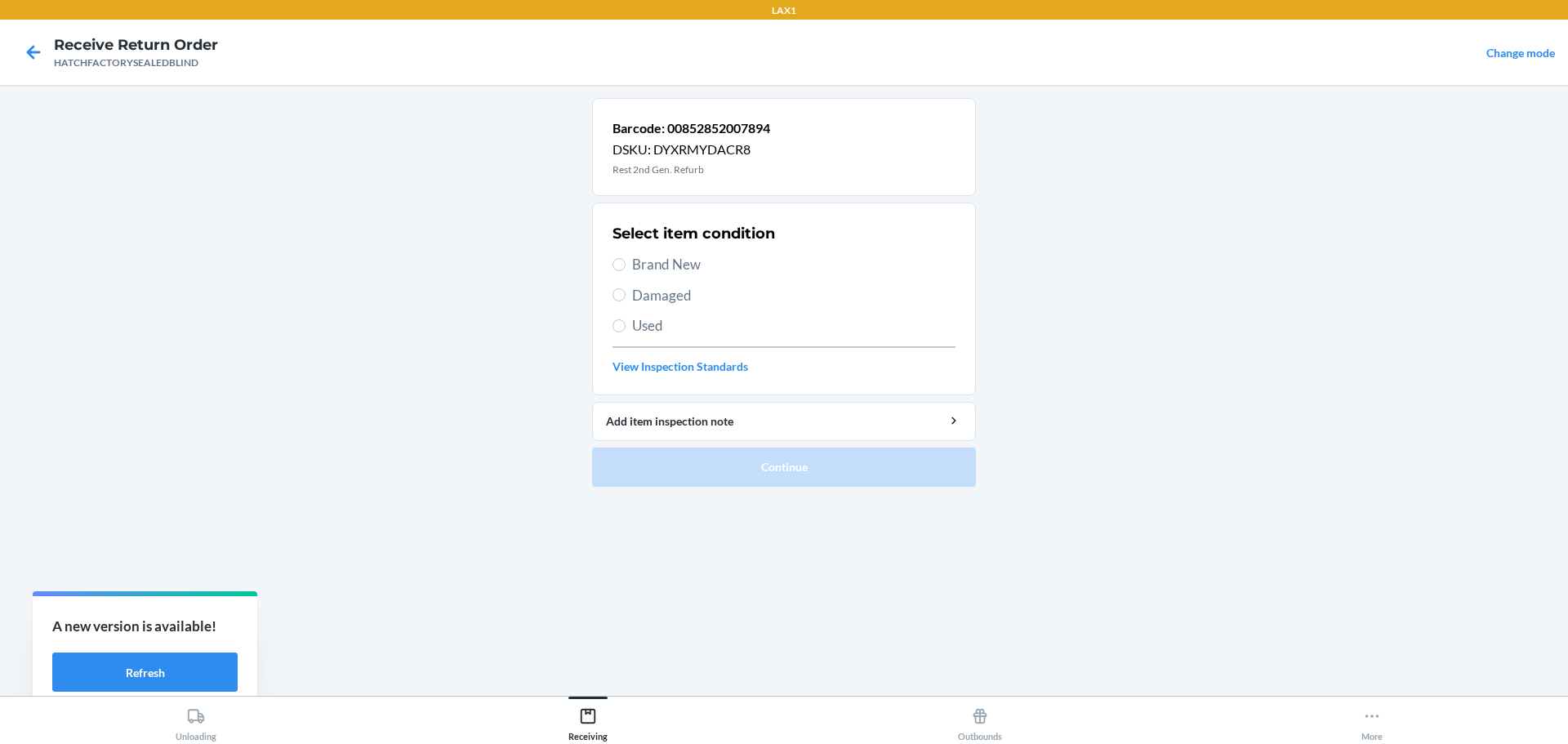
click at [653, 298] on span "Damaged" at bounding box center [793, 296] width 323 height 21
click at [626, 298] on input "Damaged" at bounding box center [619, 295] width 13 height 13
radio input "true"
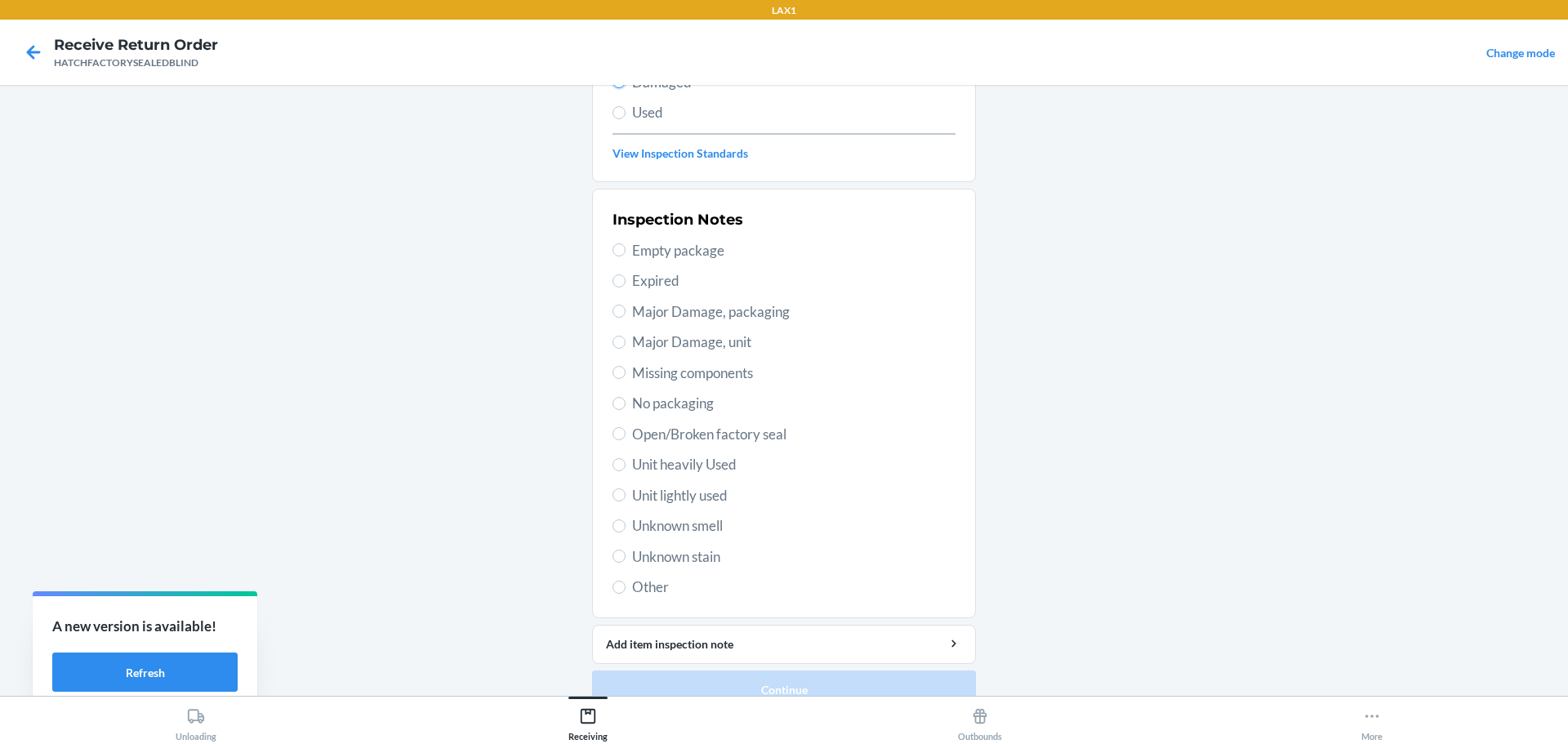
scroll to position [240, 0]
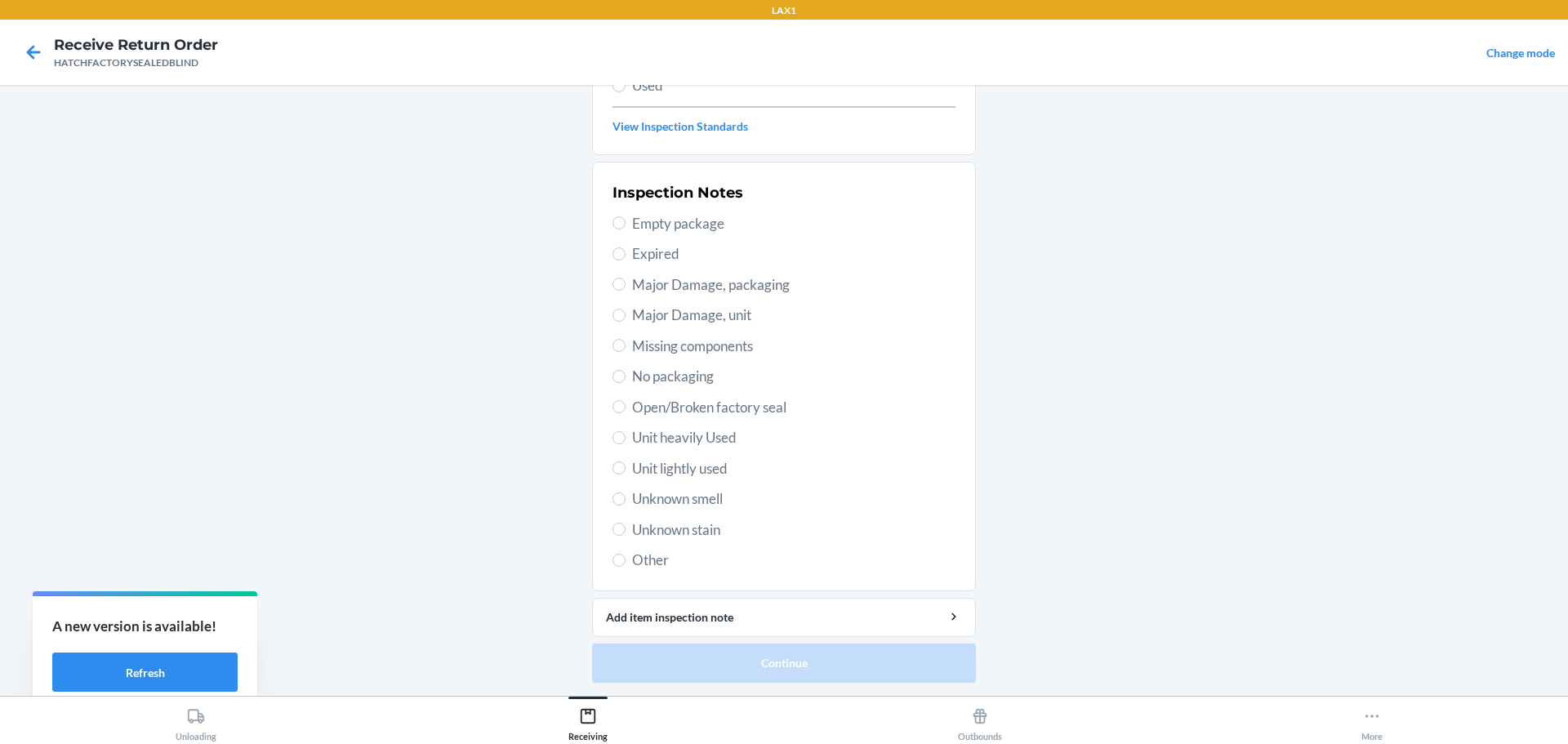
click at [678, 305] on span "Major Damage, unit" at bounding box center [793, 315] width 323 height 21
click at [626, 309] on input "Major Damage, unit" at bounding box center [619, 316] width 13 height 13
radio input "true"
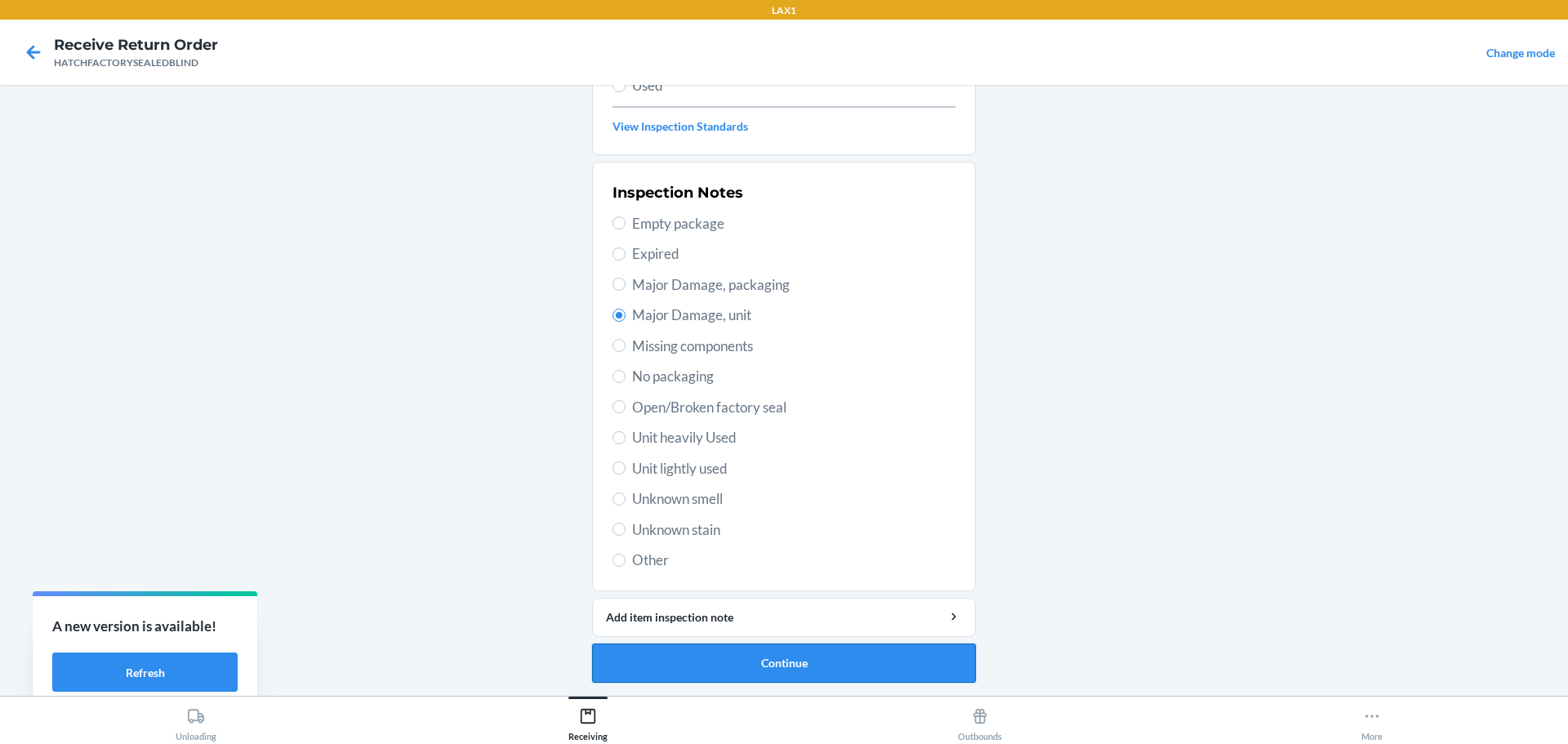
click at [887, 662] on button "Continue" at bounding box center [784, 662] width 384 height 39
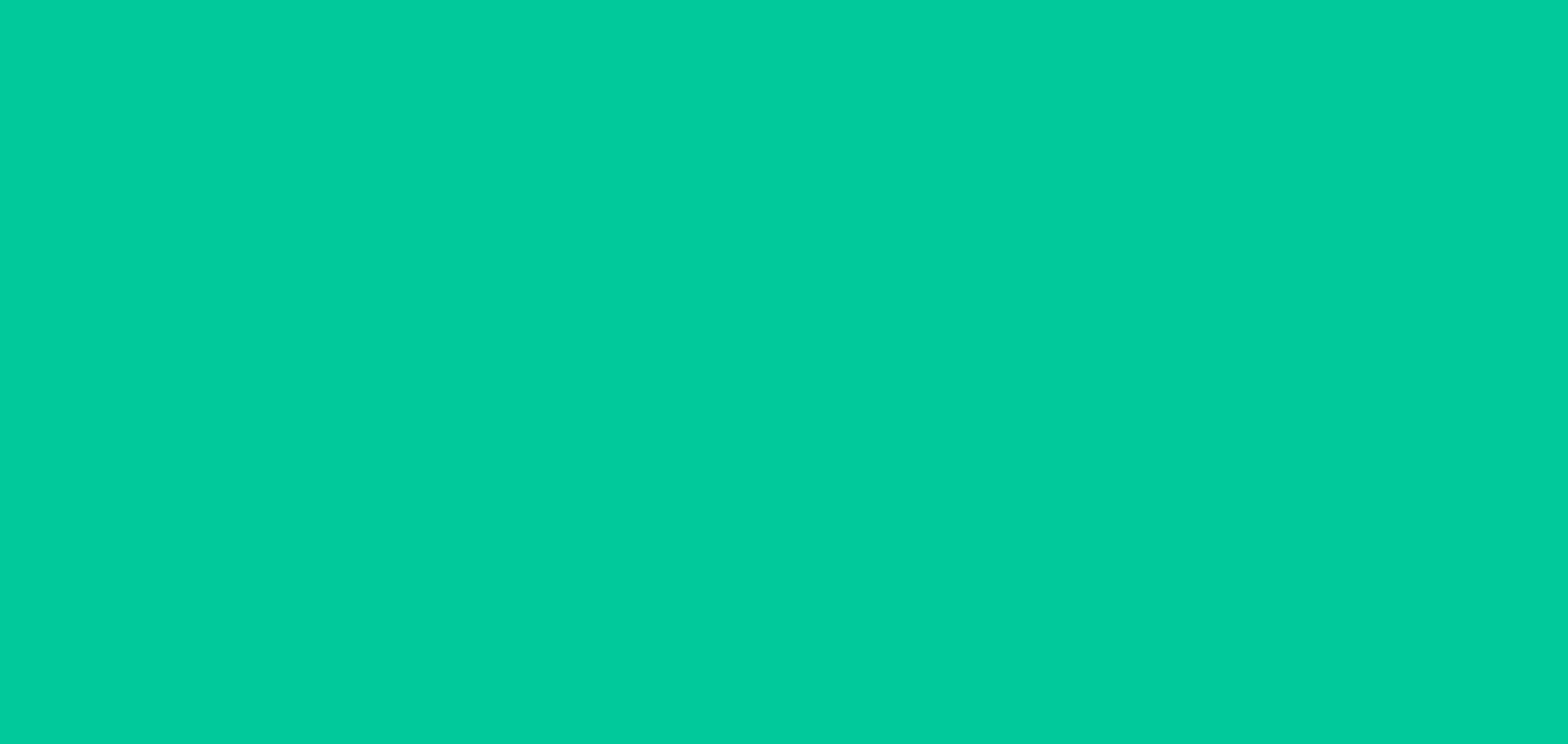
click at [886, 662] on button "Confirm" at bounding box center [784, 662] width 384 height 39
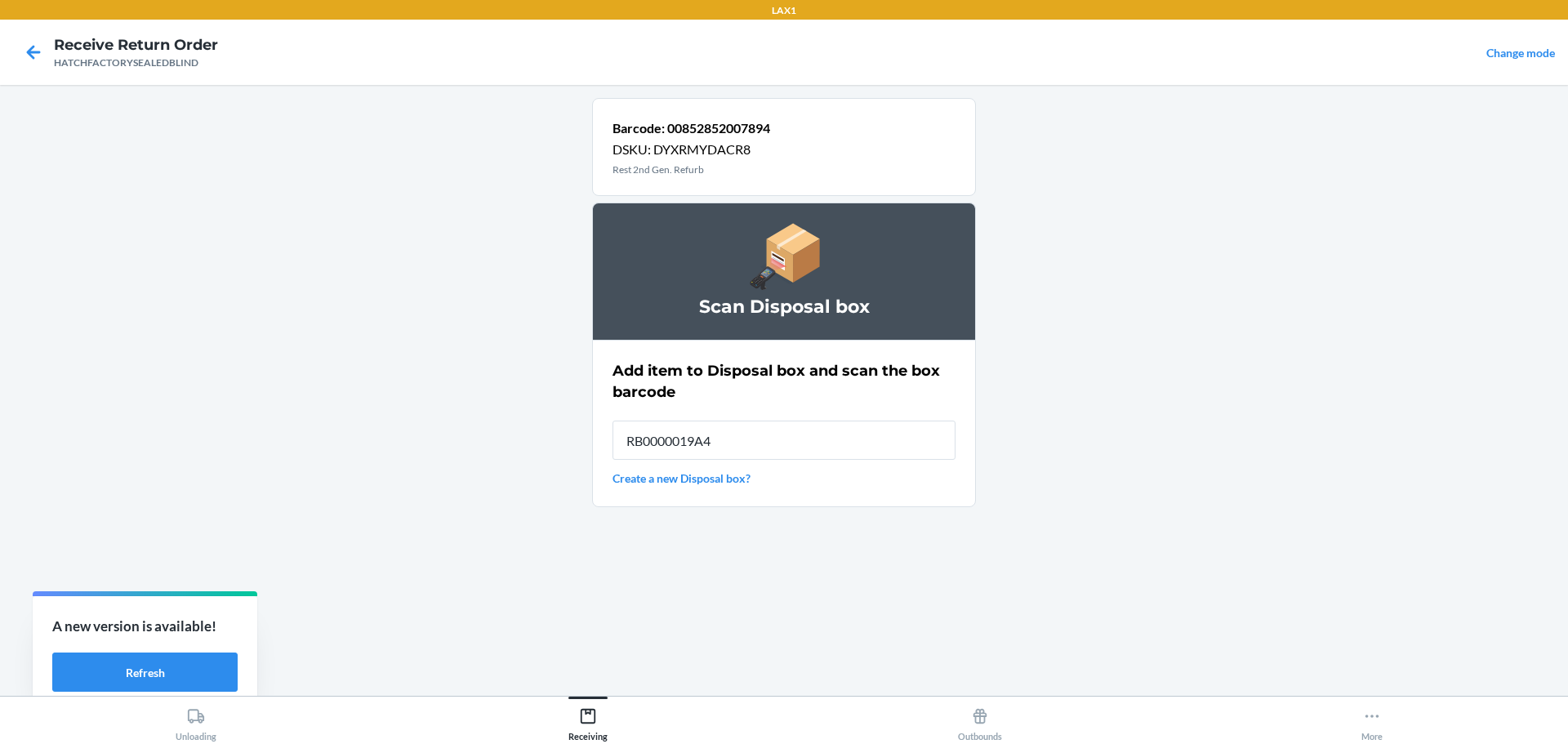
type input "RB0000019A4"
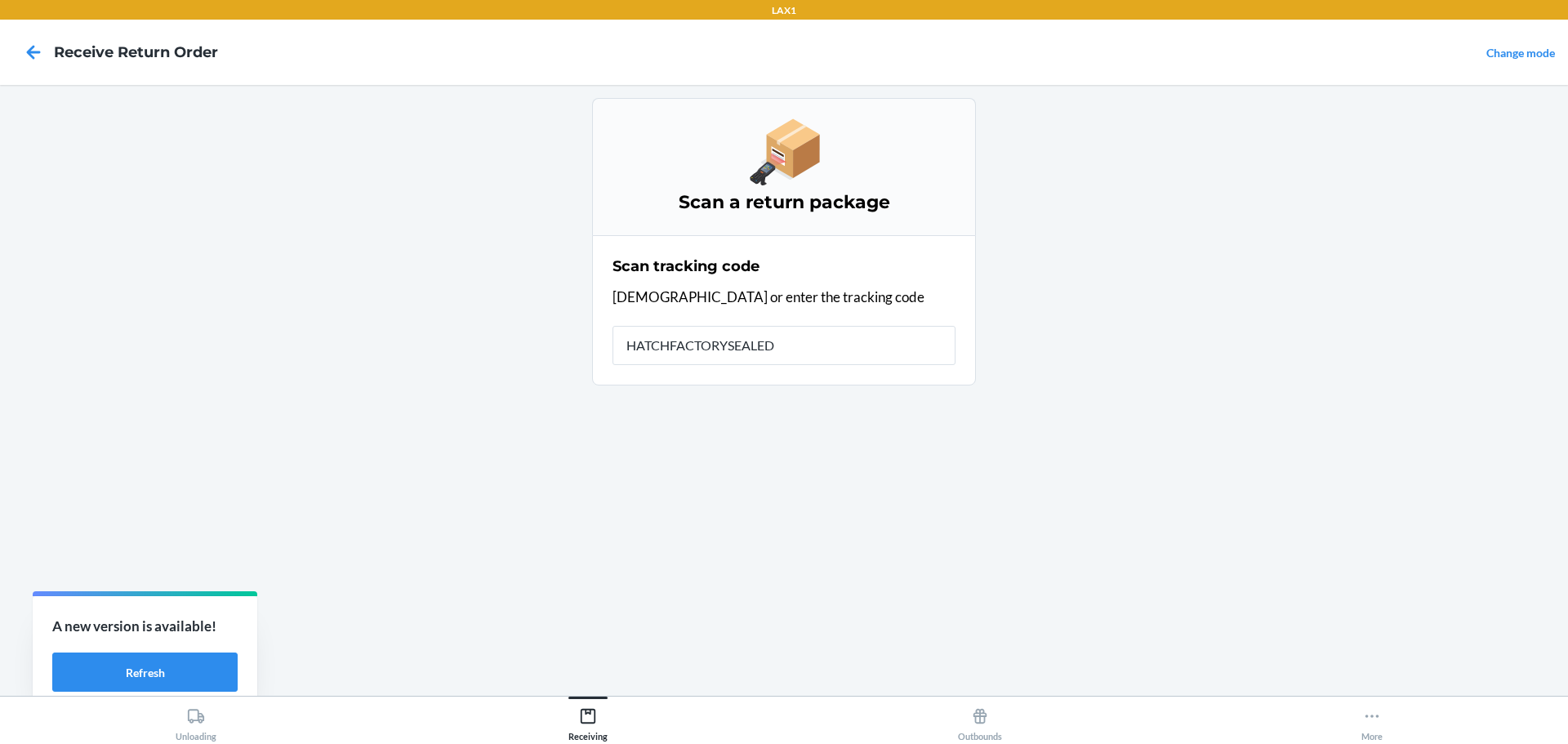
type input "HATCHFACTORYSEALEDB"
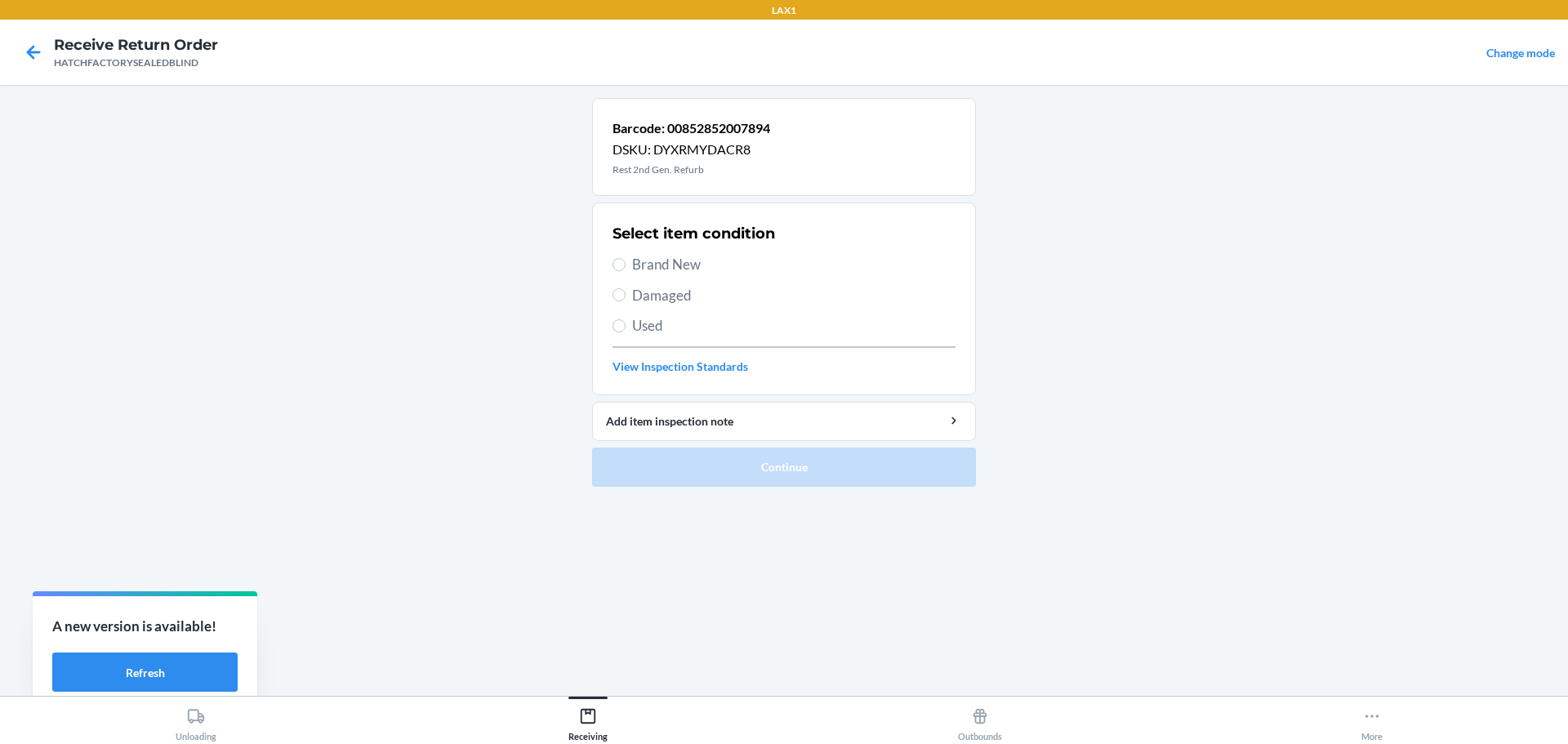
click at [675, 288] on span "Damaged" at bounding box center [793, 296] width 323 height 21
click at [626, 288] on input "Damaged" at bounding box center [619, 295] width 13 height 13
radio input "true"
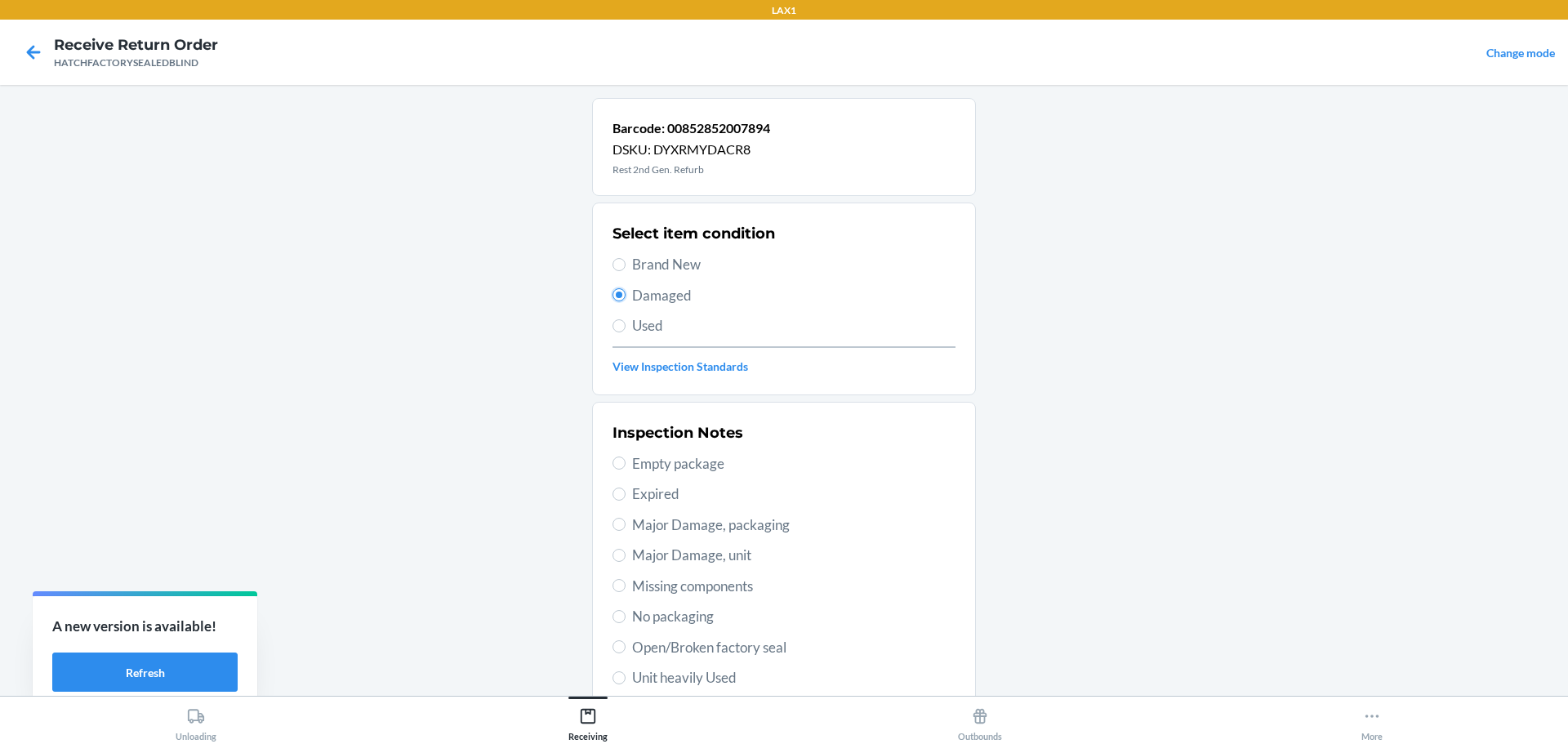
scroll to position [240, 0]
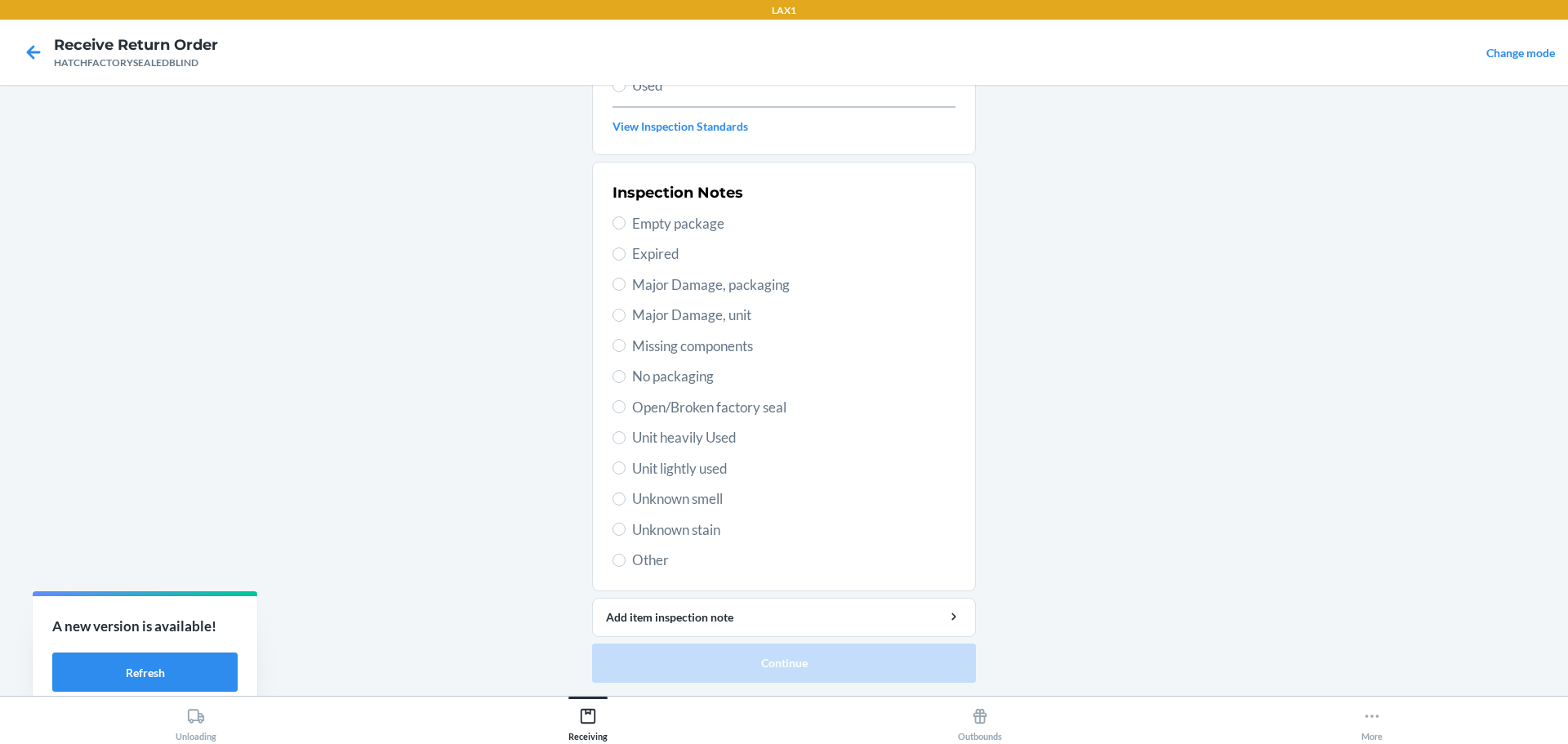
click at [696, 316] on span "Major Damage, unit" at bounding box center [793, 315] width 323 height 21
click at [626, 316] on input "Major Damage, unit" at bounding box center [619, 316] width 13 height 13
radio input "true"
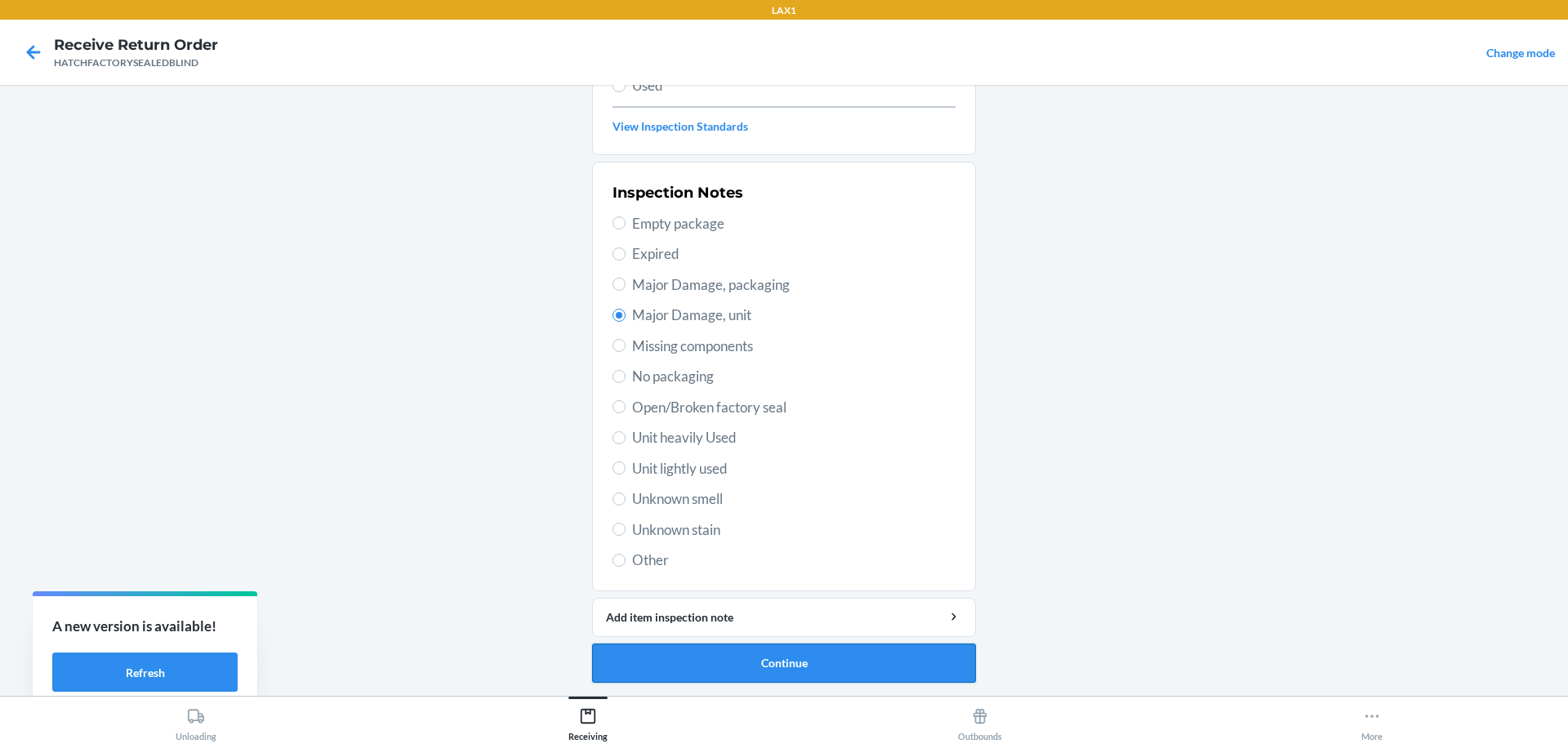
click at [937, 649] on button "Continue" at bounding box center [784, 662] width 384 height 39
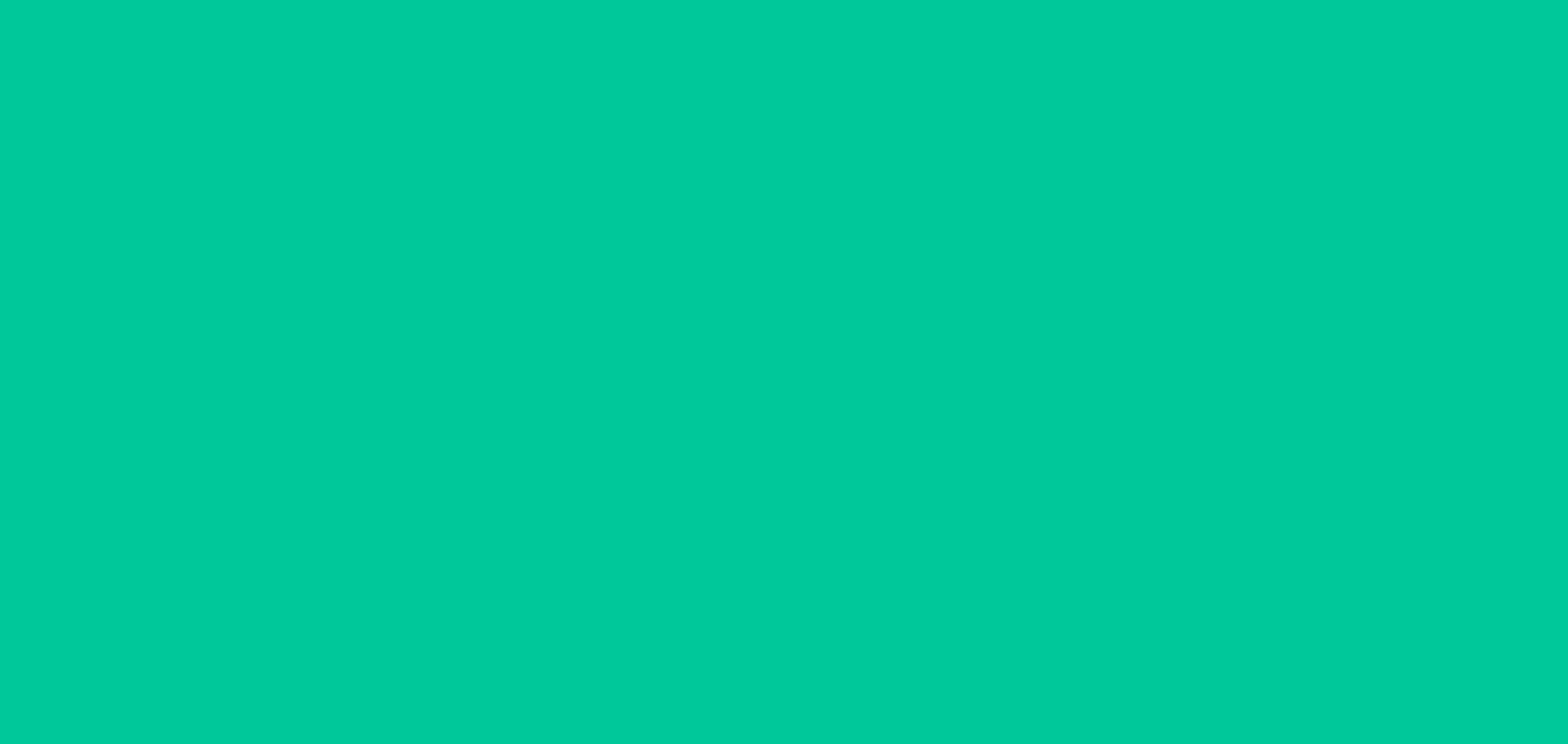
scroll to position [105, 0]
click at [937, 649] on button "Confirm" at bounding box center [784, 662] width 384 height 39
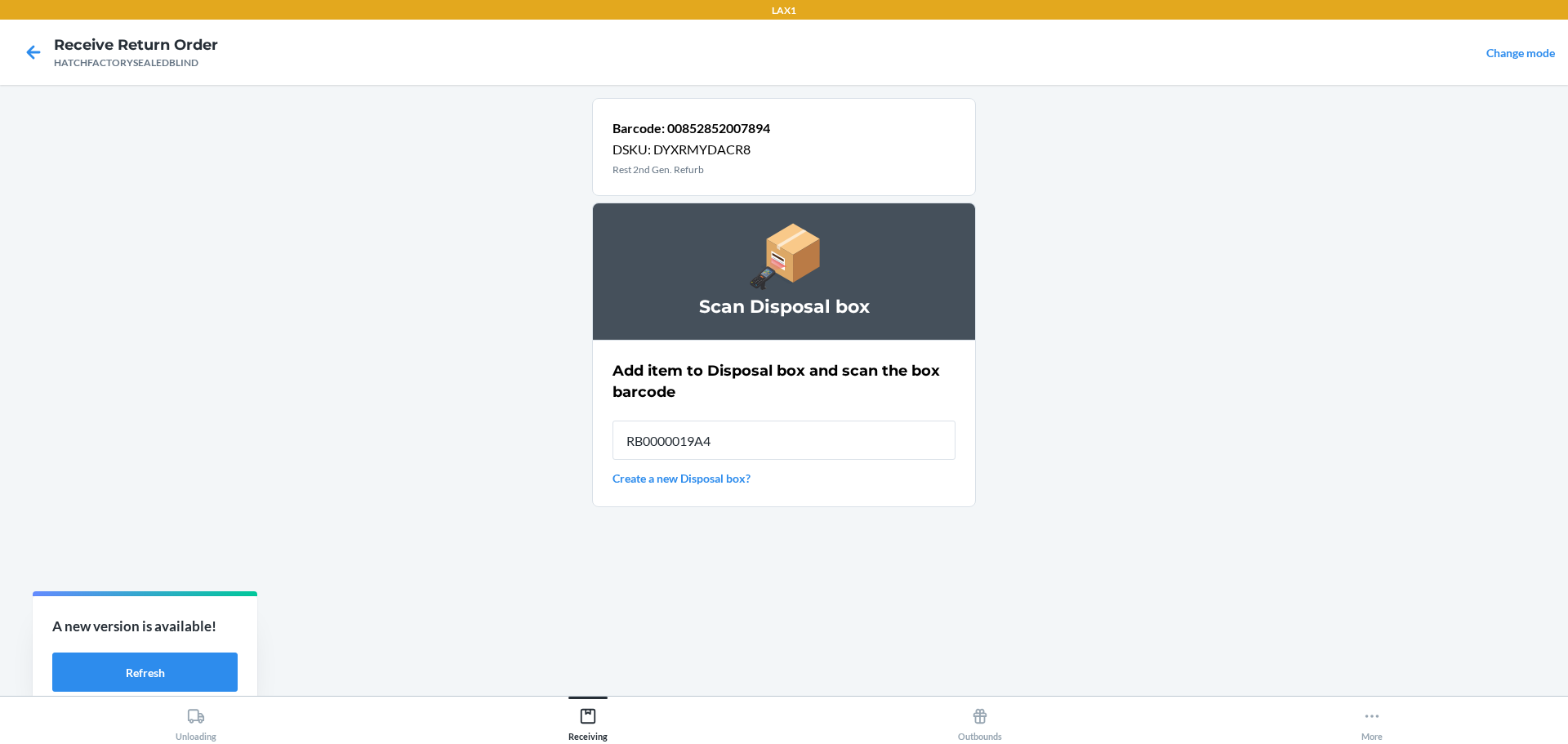
type input "RB0000019A4"
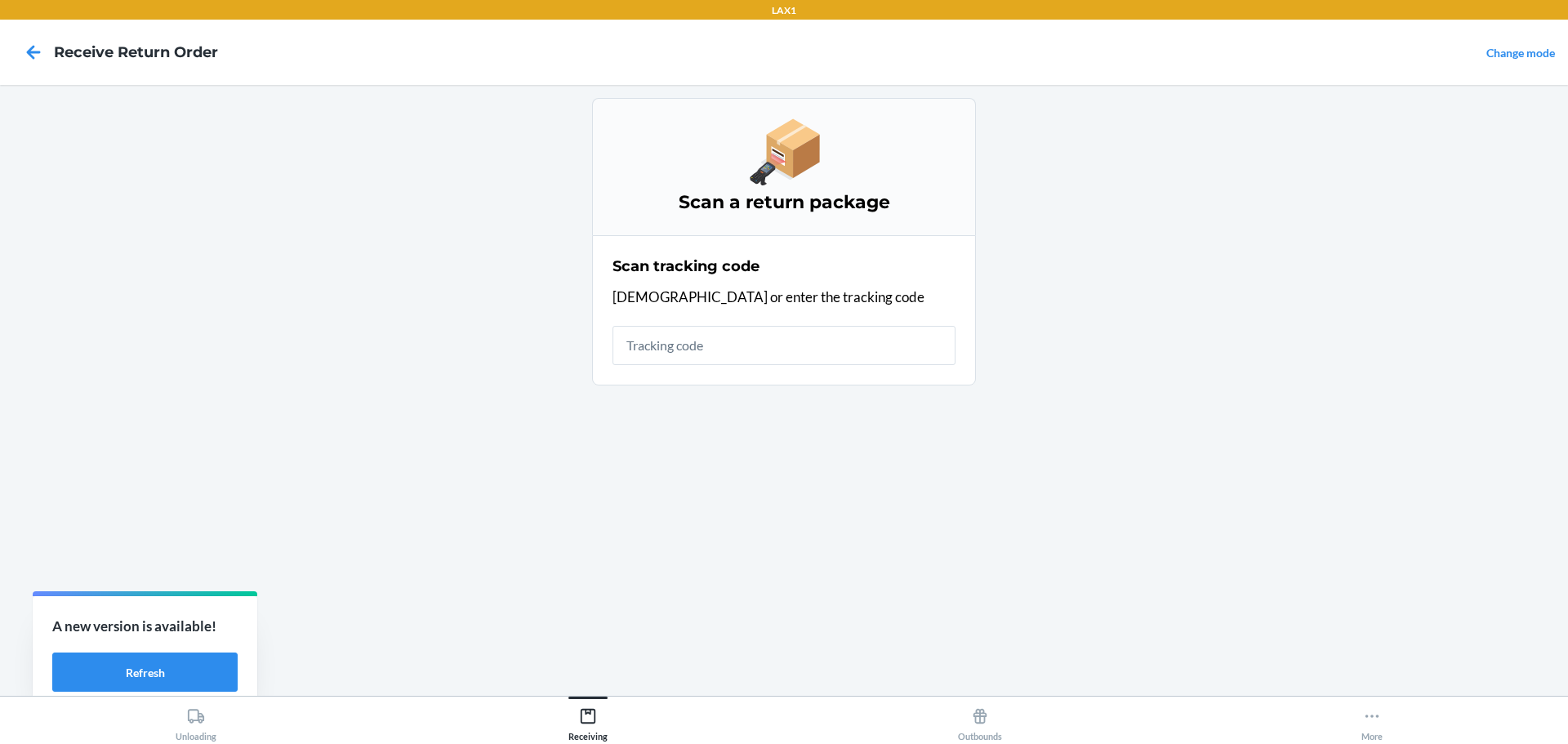
click at [804, 358] on input "text" at bounding box center [784, 345] width 343 height 39
type input "HATCHFACTORYSEALE"
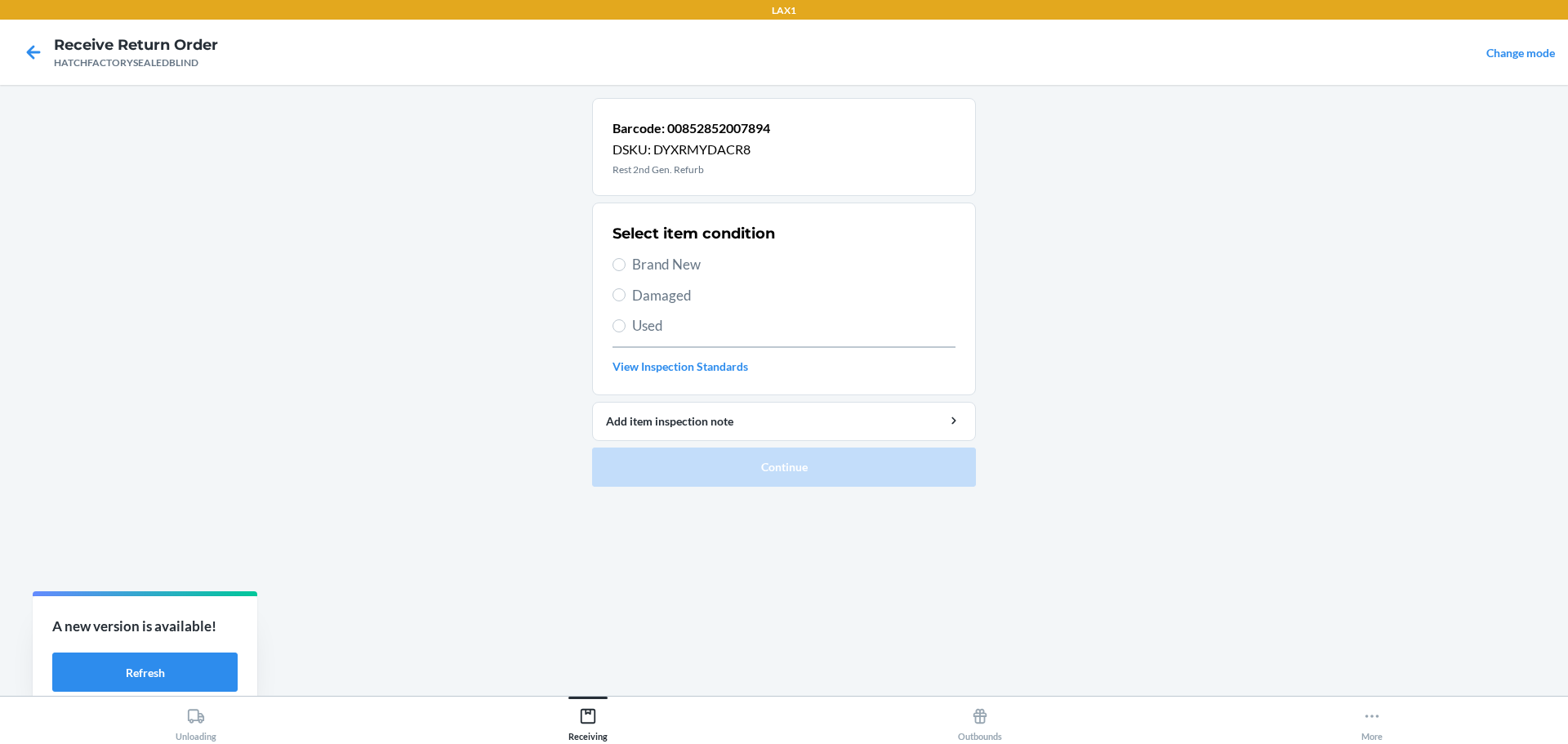
click at [651, 298] on span "Damaged" at bounding box center [793, 296] width 323 height 21
click at [626, 298] on input "Damaged" at bounding box center [619, 295] width 13 height 13
radio input "true"
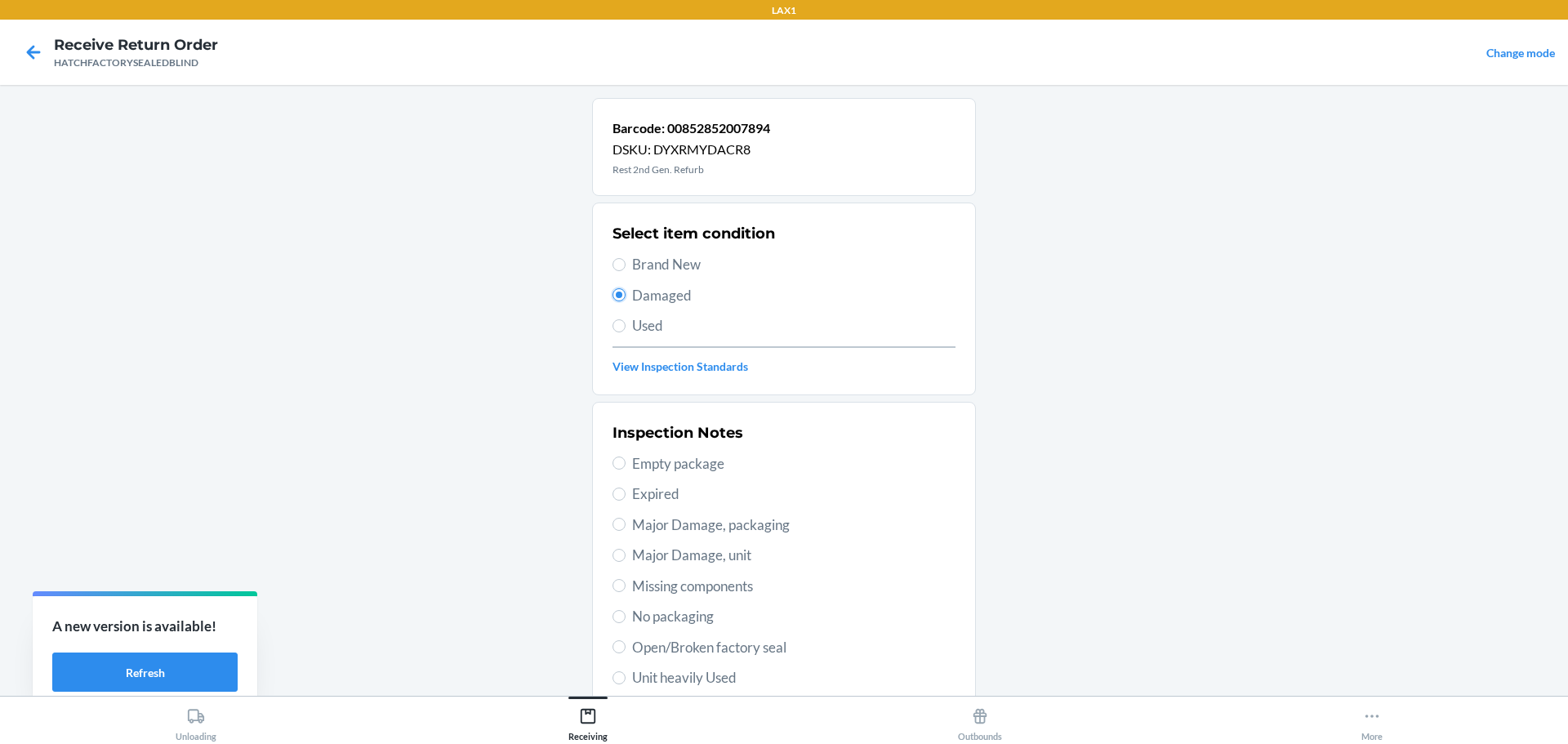
scroll to position [240, 0]
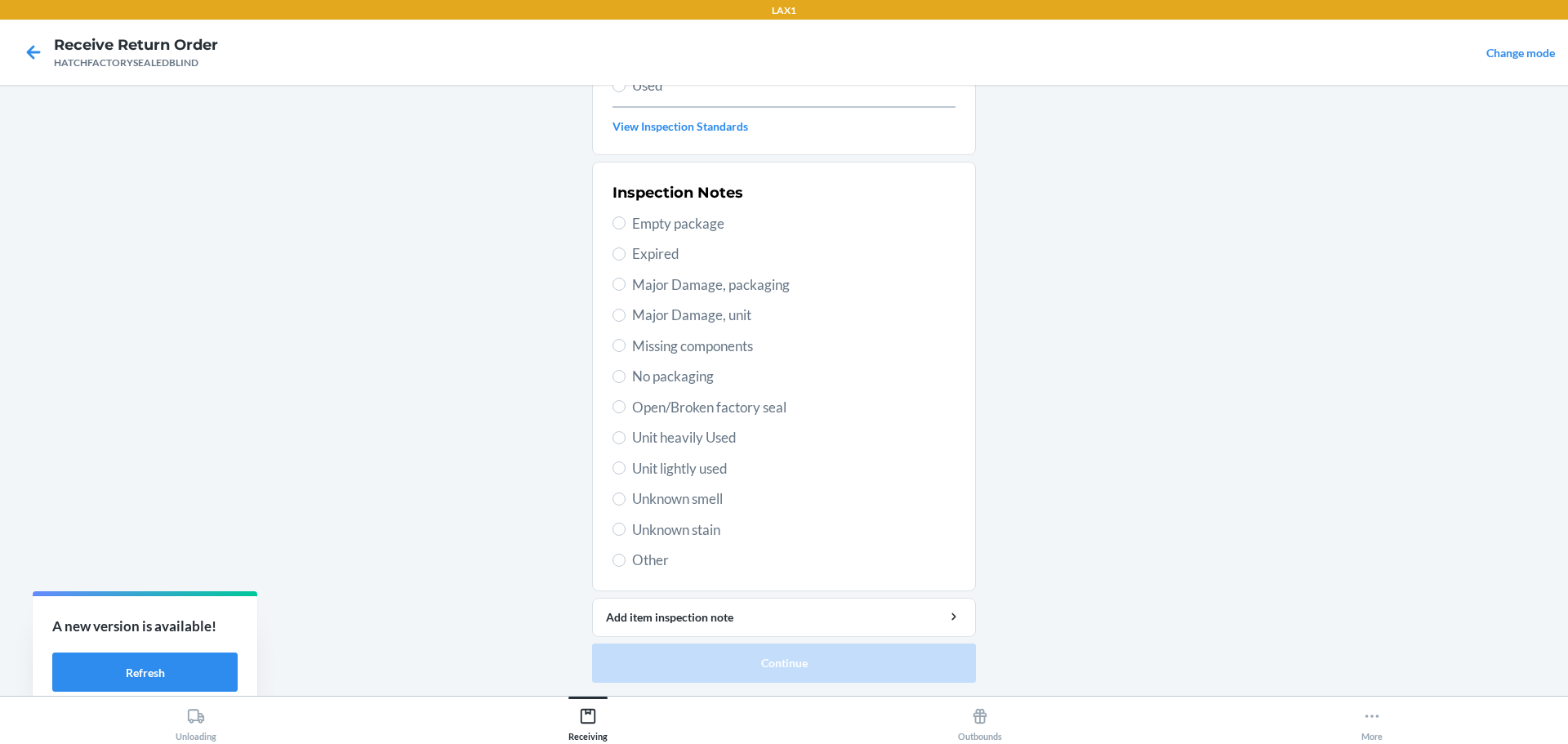
click at [671, 318] on span "Major Damage, unit" at bounding box center [793, 315] width 323 height 21
click at [626, 318] on input "Major Damage, unit" at bounding box center [619, 316] width 13 height 13
radio input "true"
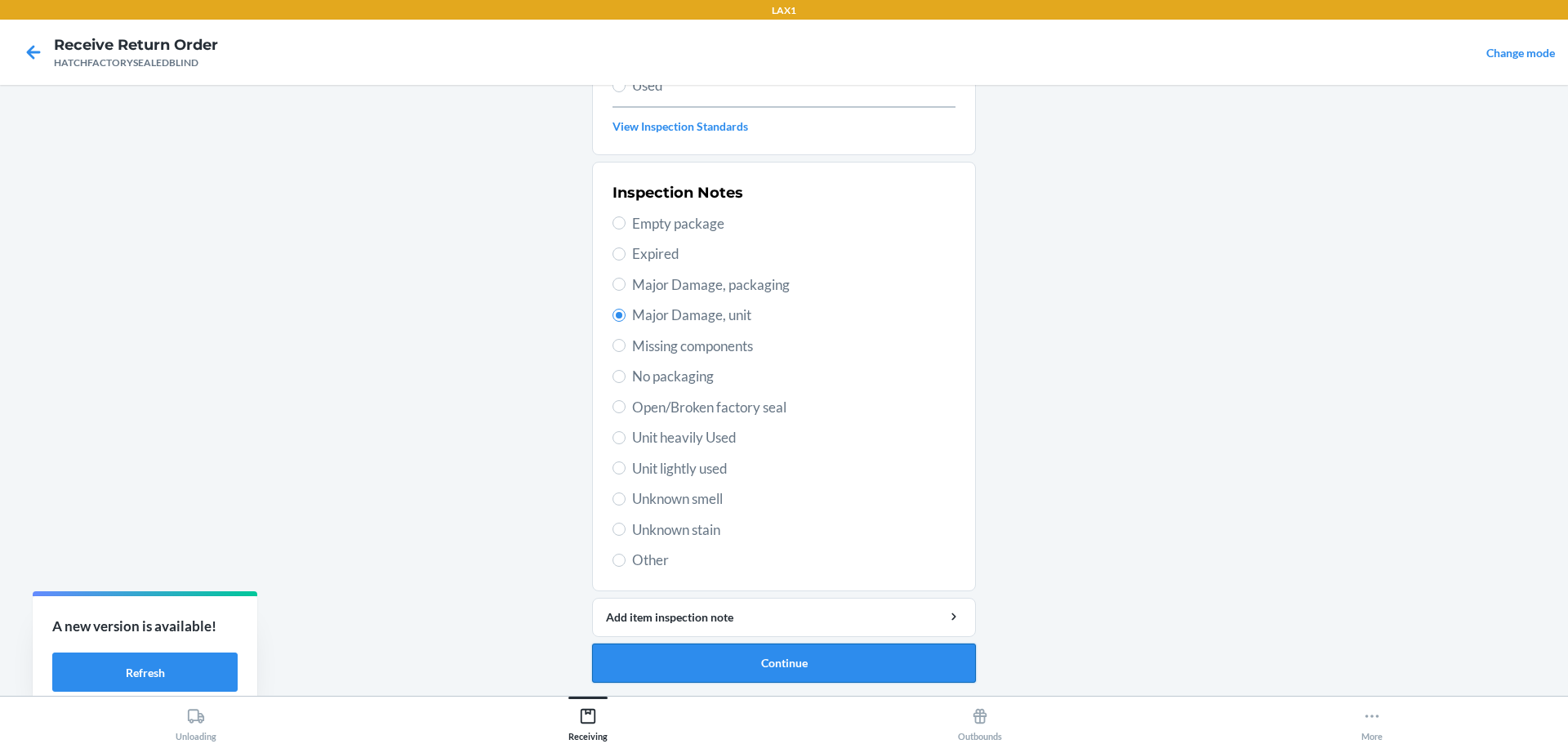
click at [859, 665] on button "Continue" at bounding box center [784, 662] width 384 height 39
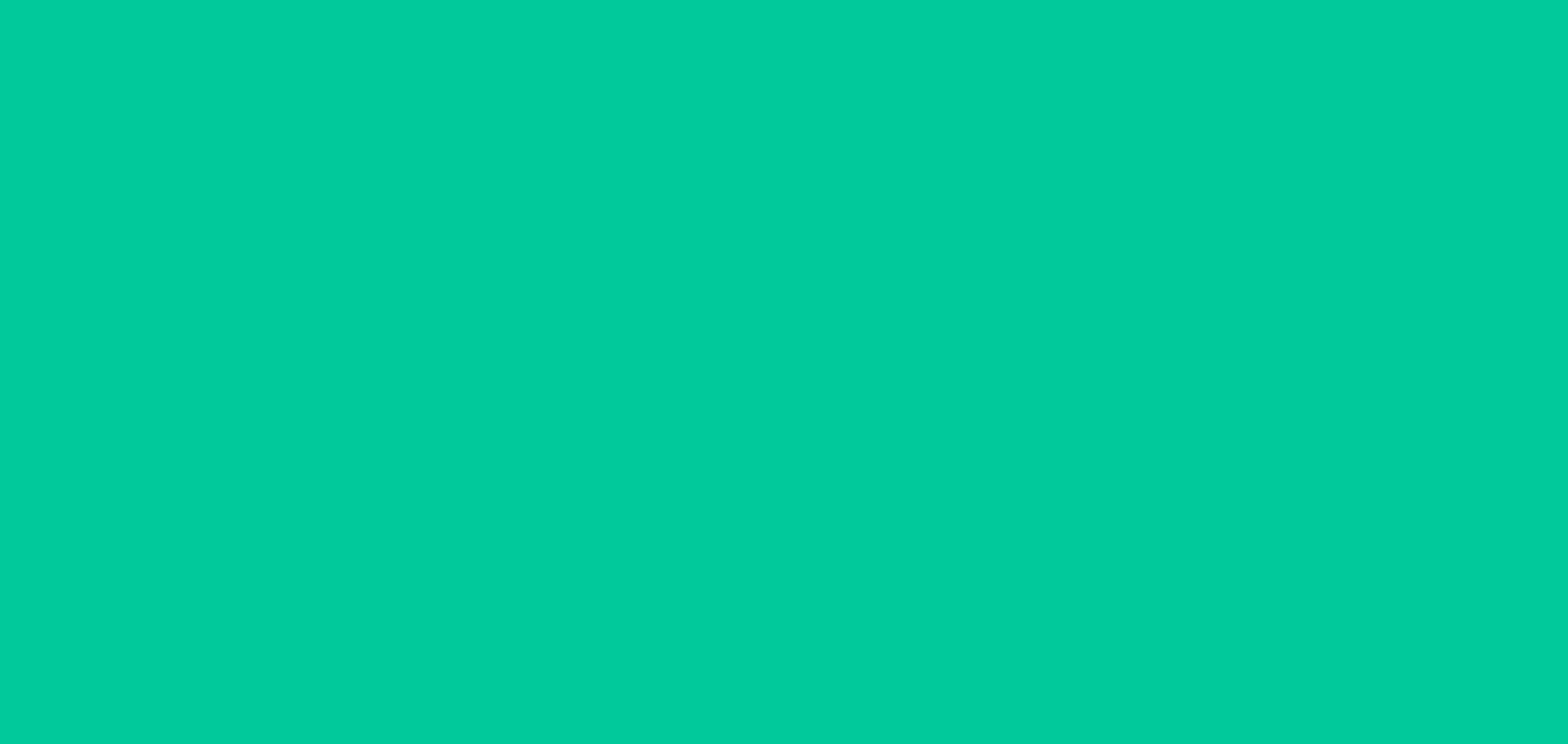
scroll to position [105, 0]
click at [859, 665] on button "Confirm" at bounding box center [784, 662] width 384 height 39
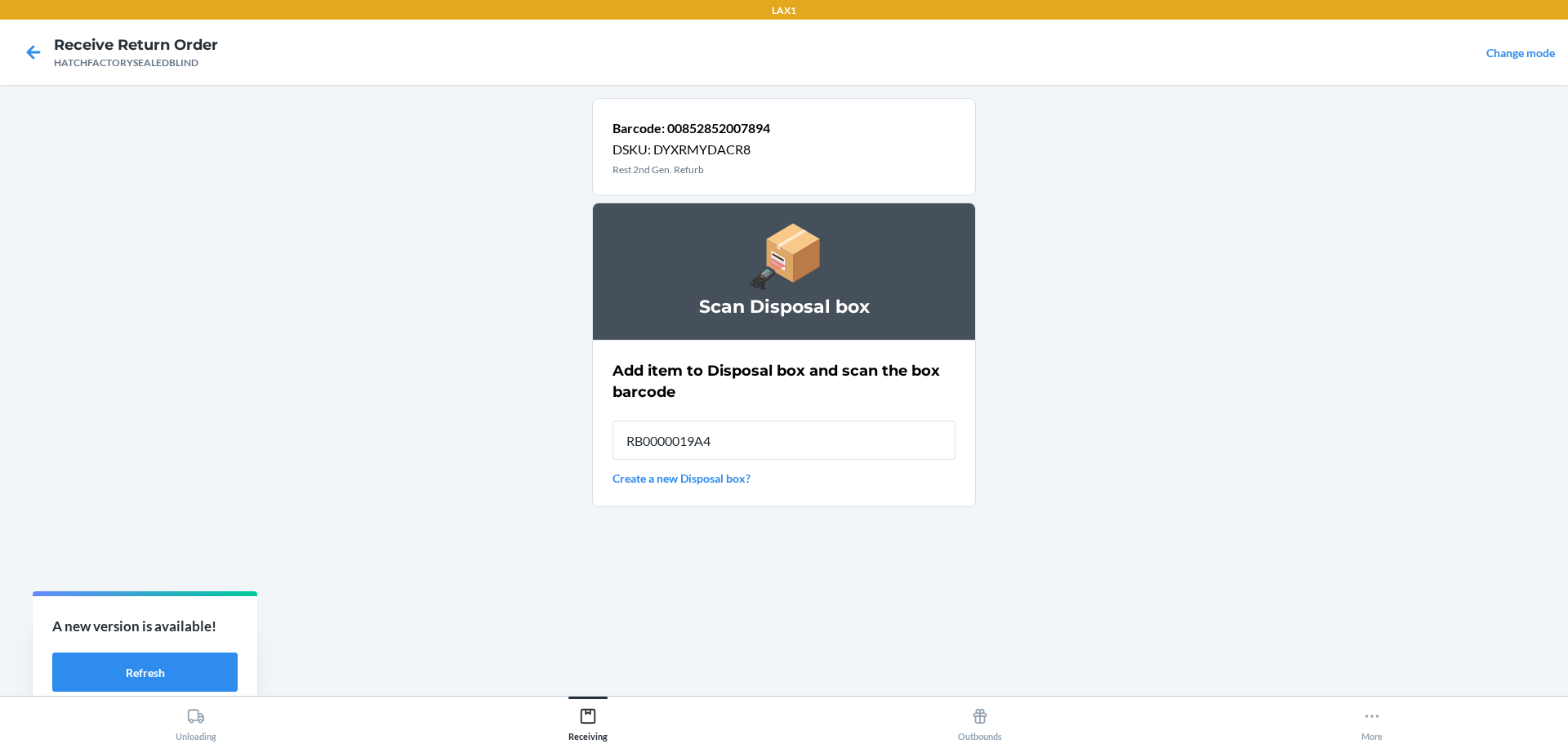
type input "RB0000019A4"
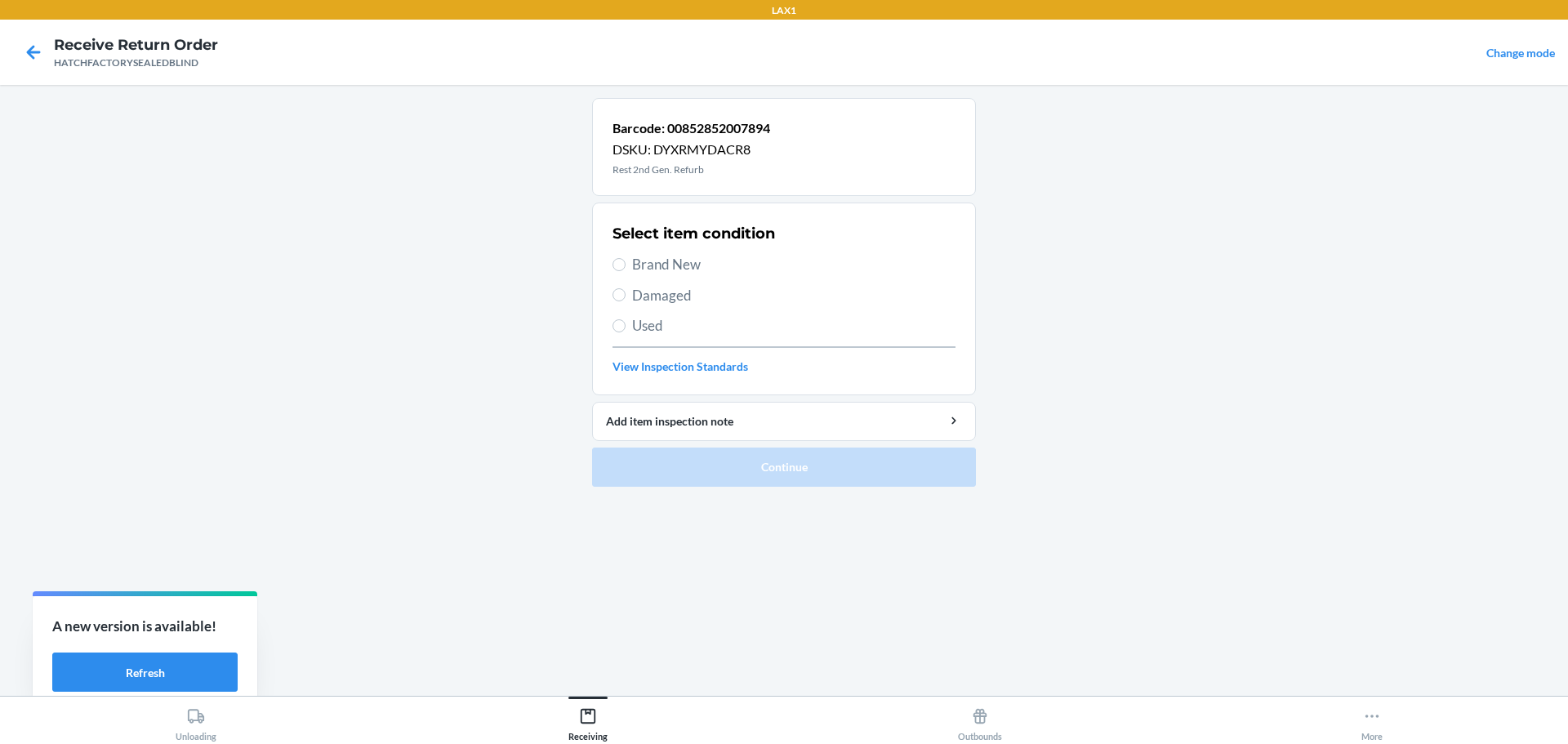
click at [644, 295] on span "Damaged" at bounding box center [793, 296] width 323 height 21
click at [626, 295] on input "Damaged" at bounding box center [619, 295] width 13 height 13
radio input "true"
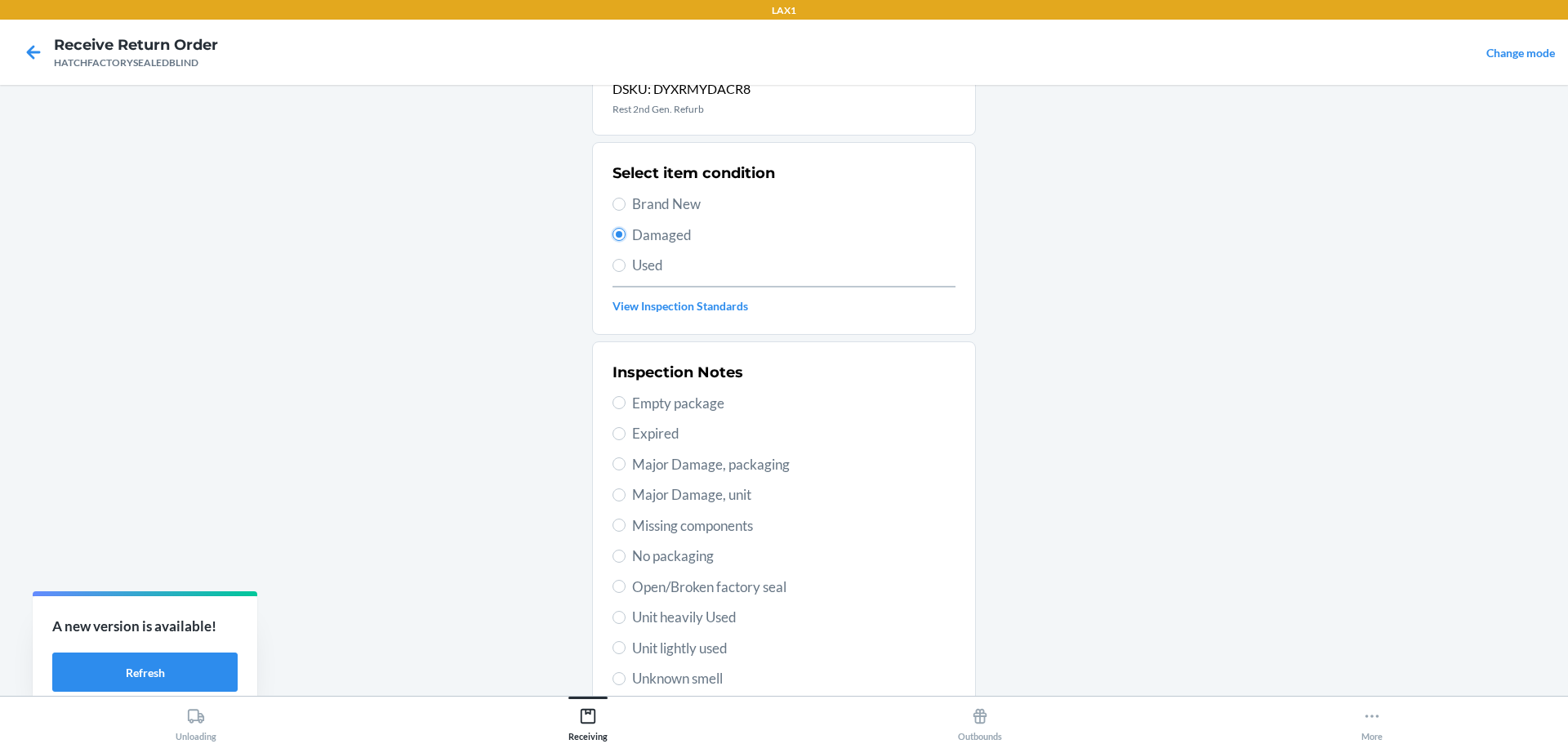
scroll to position [240, 0]
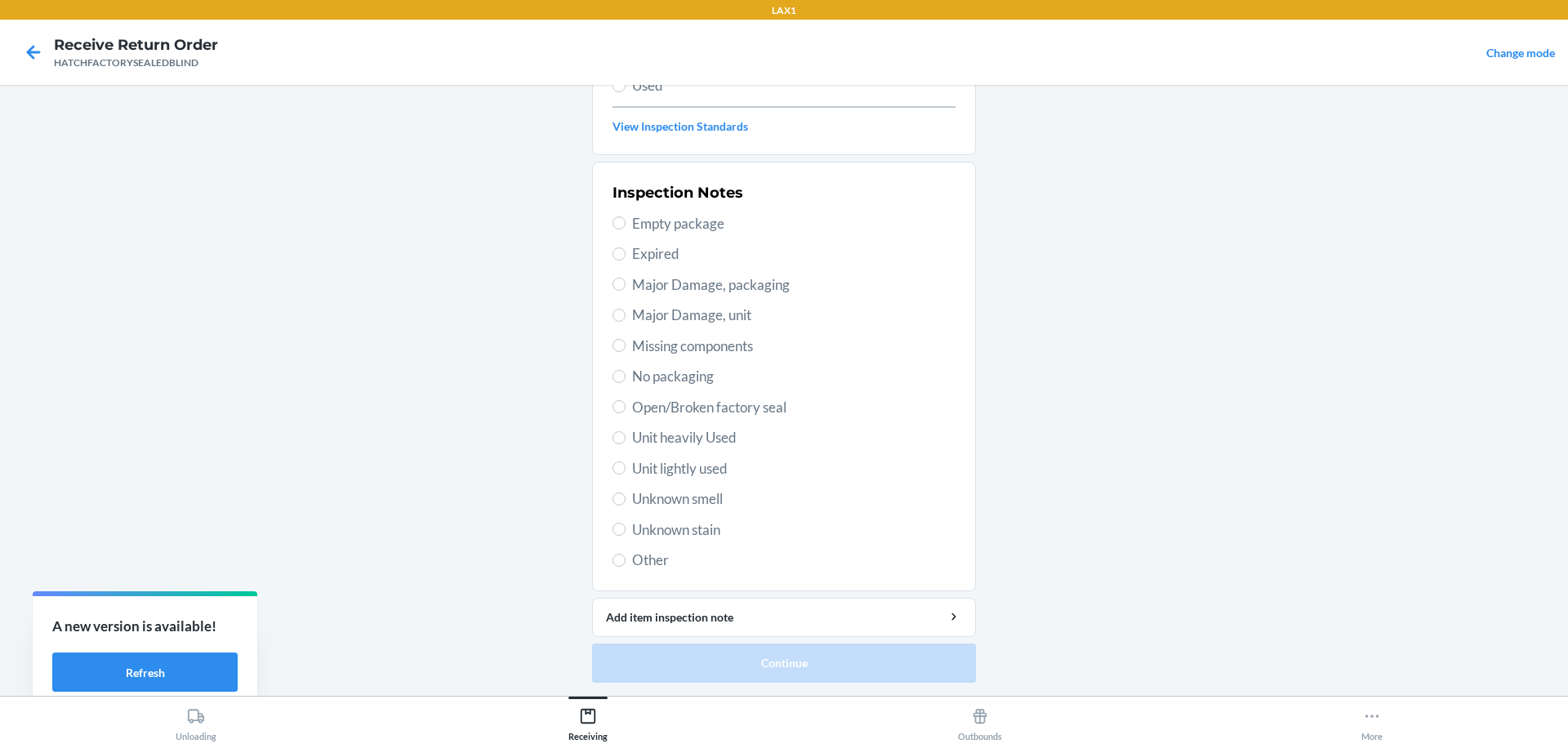
click at [691, 324] on span "Major Damage, unit" at bounding box center [793, 315] width 323 height 21
click at [626, 321] on input "Major Damage, unit" at bounding box center [619, 316] width 13 height 13
radio input "true"
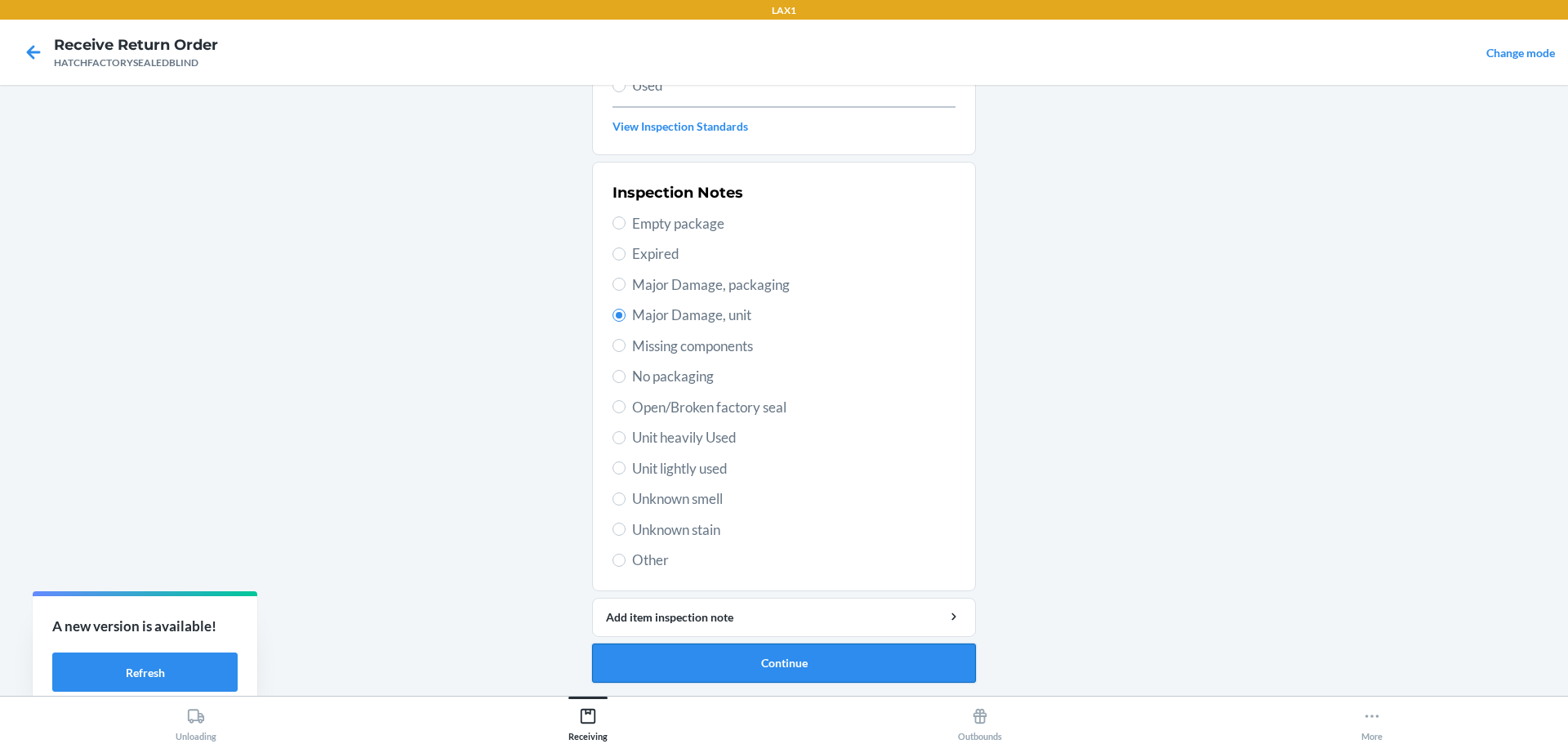
click at [765, 655] on button "Continue" at bounding box center [784, 662] width 384 height 39
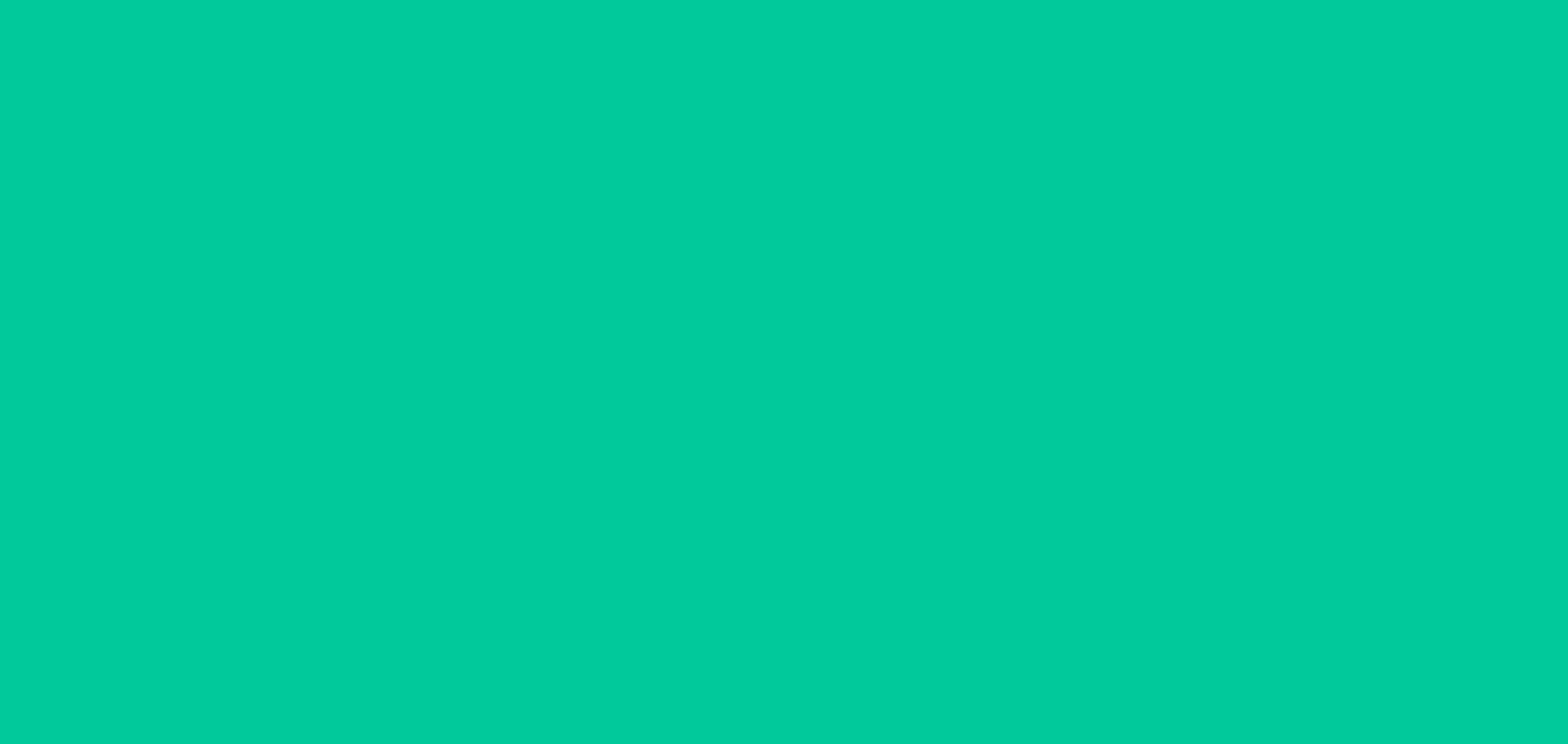
scroll to position [105, 0]
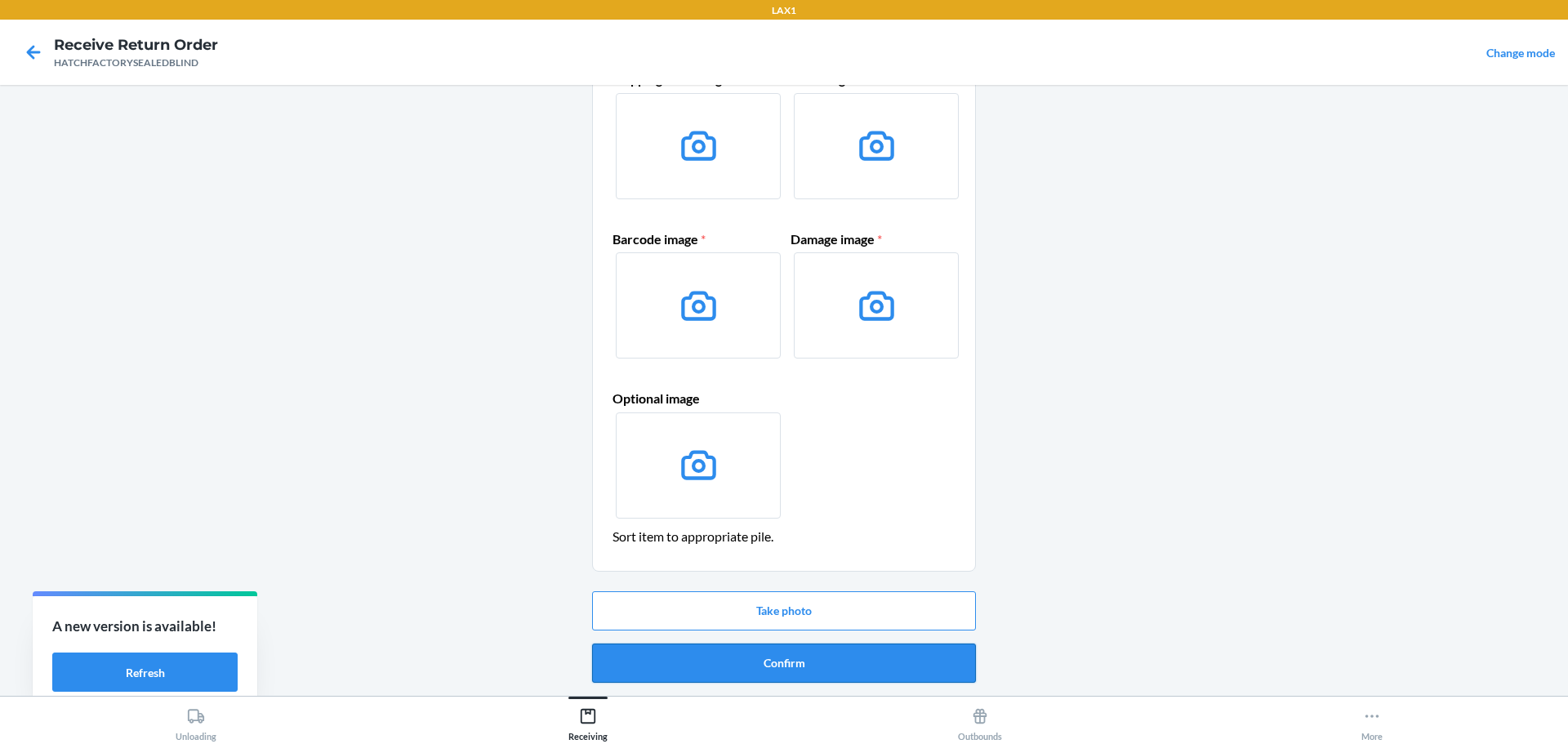
click at [837, 670] on button "Confirm" at bounding box center [784, 662] width 384 height 39
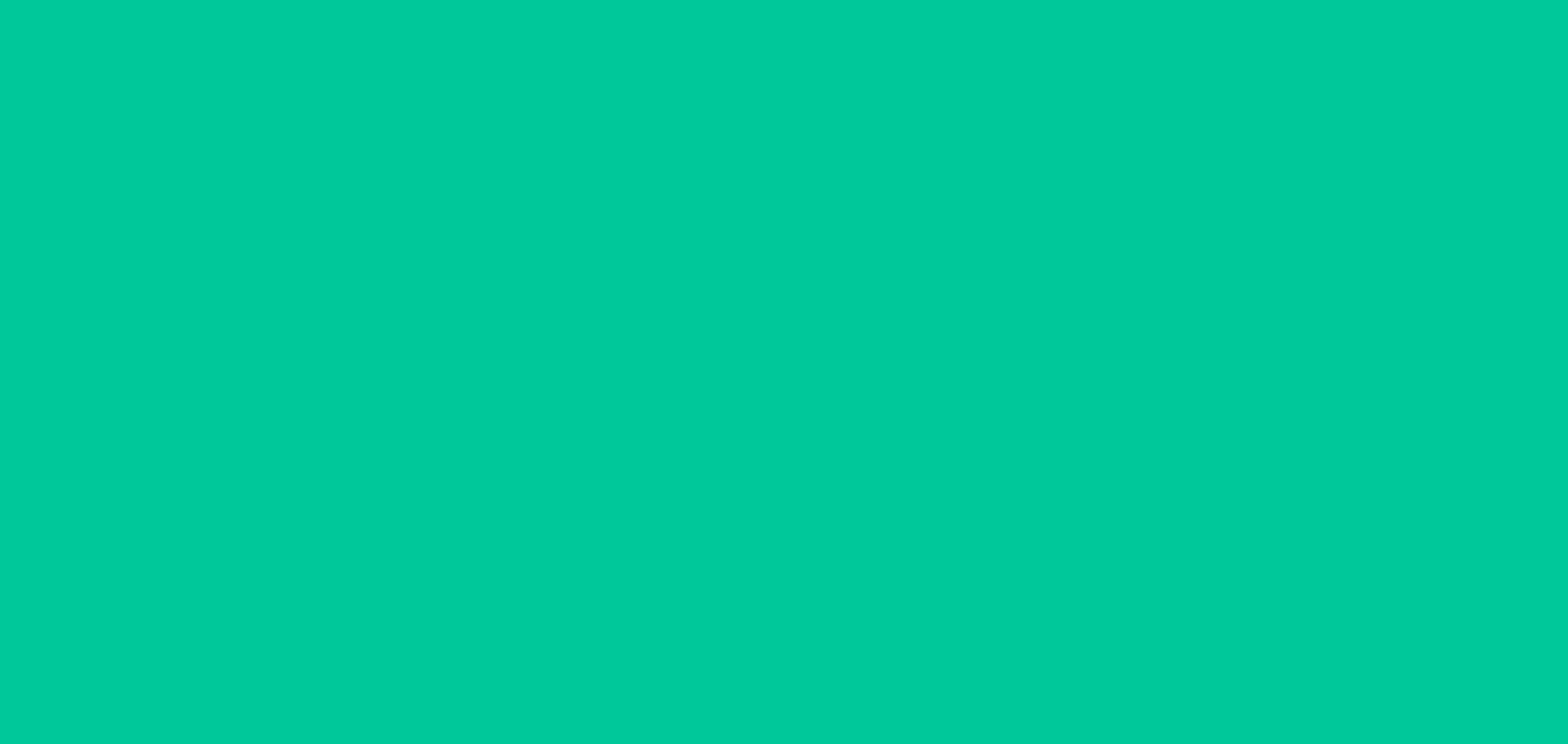
scroll to position [0, 0]
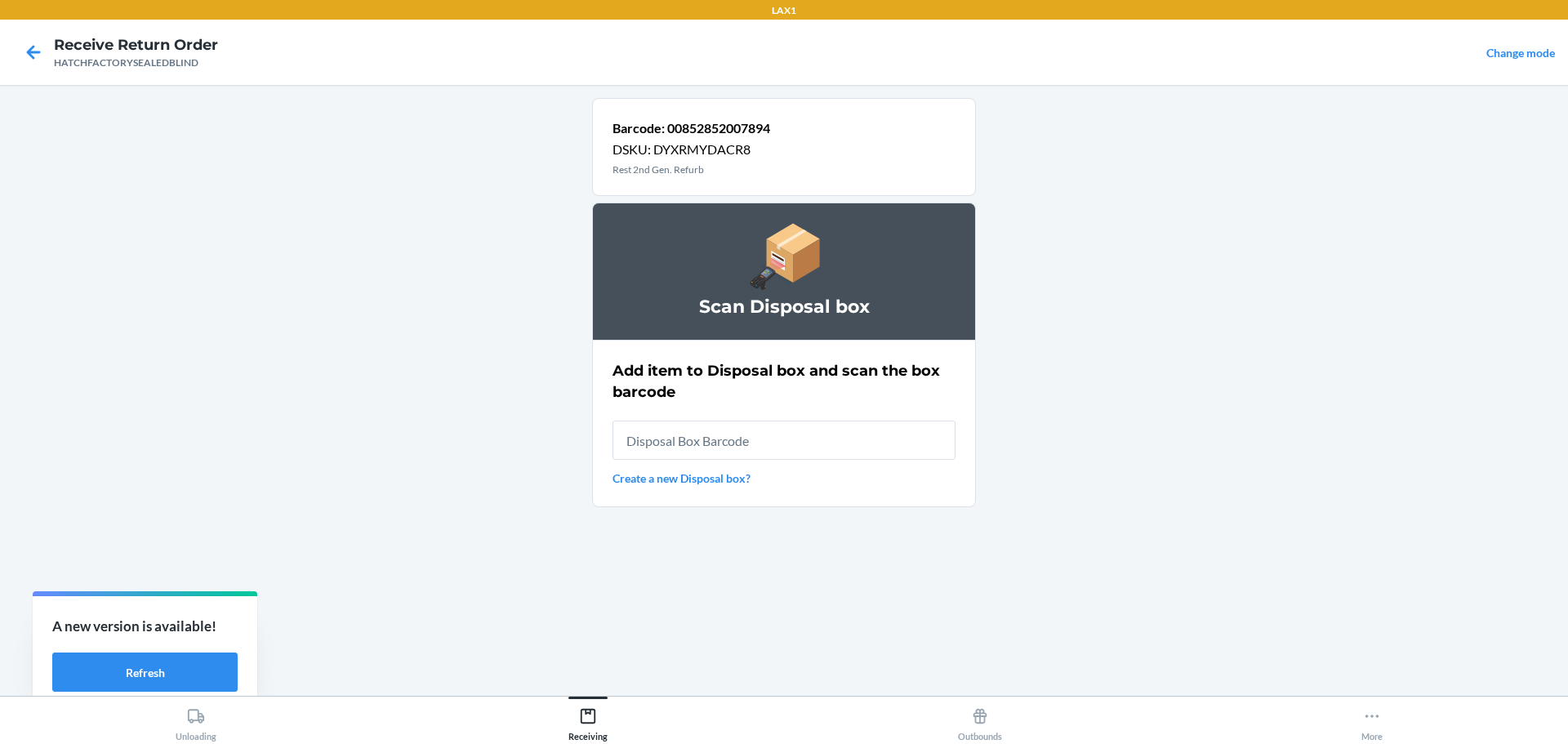
click at [632, 443] on input "text" at bounding box center [784, 440] width 343 height 39
type input "RB0000019A4"
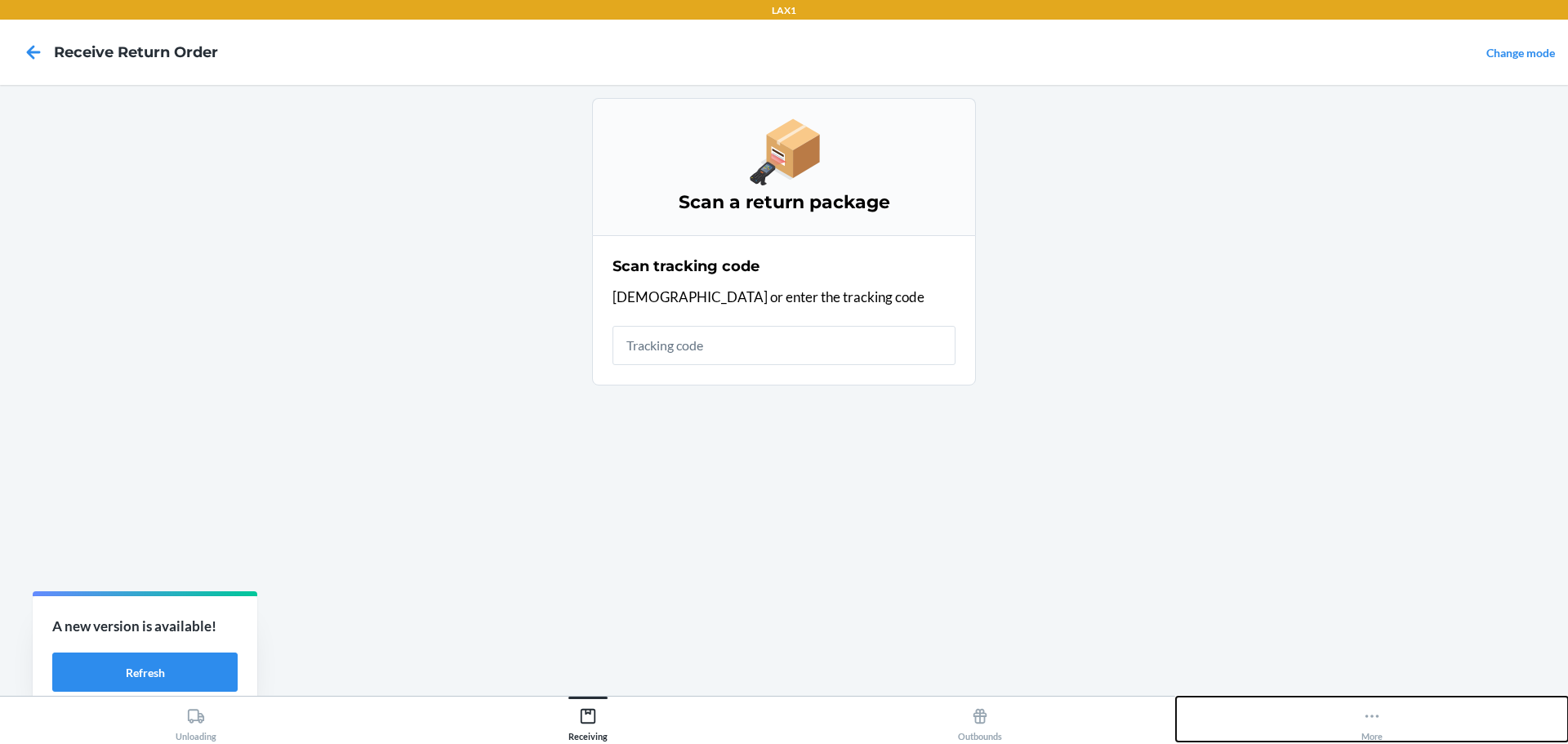
click at [1404, 710] on button "More" at bounding box center [1371, 718] width 392 height 45
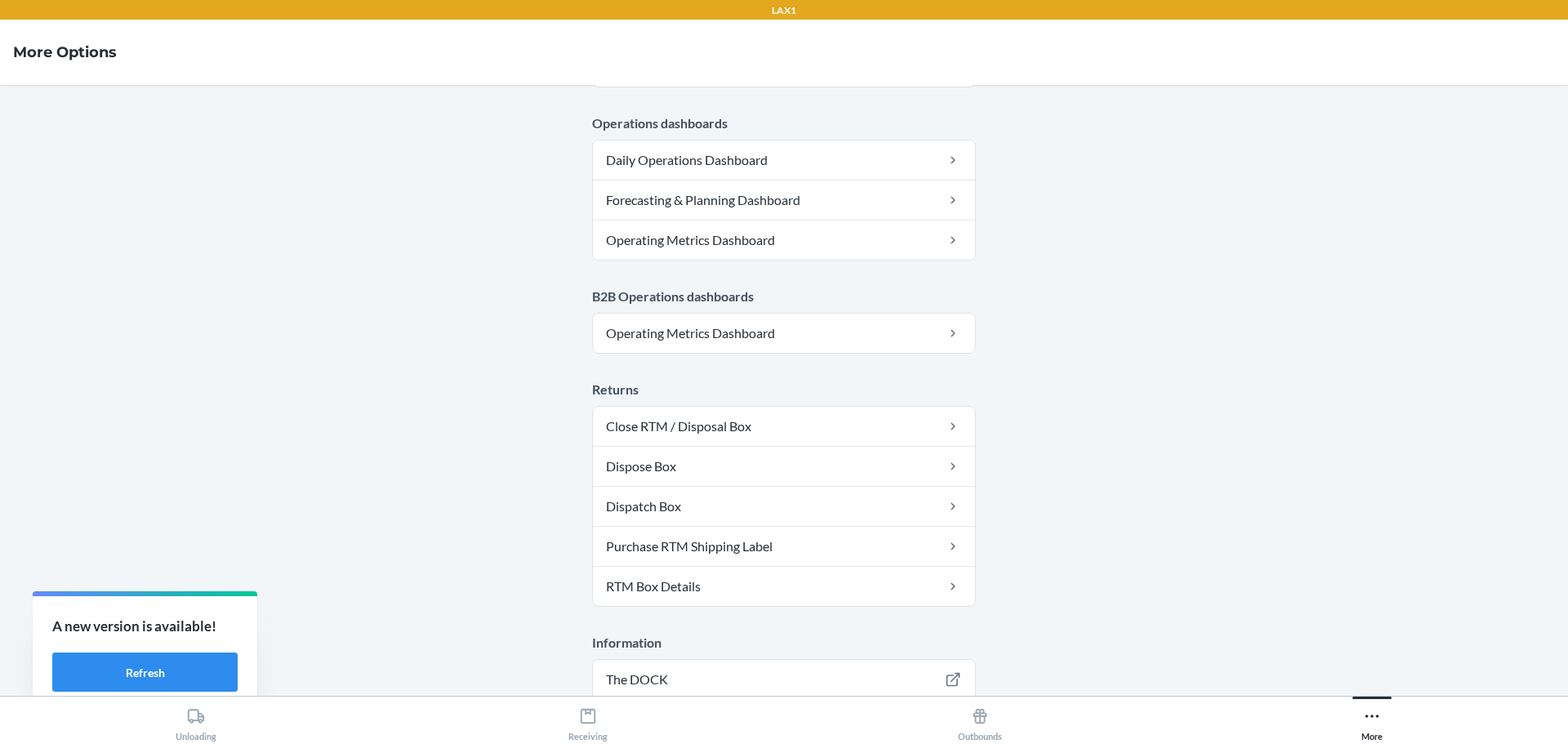
scroll to position [826, 0]
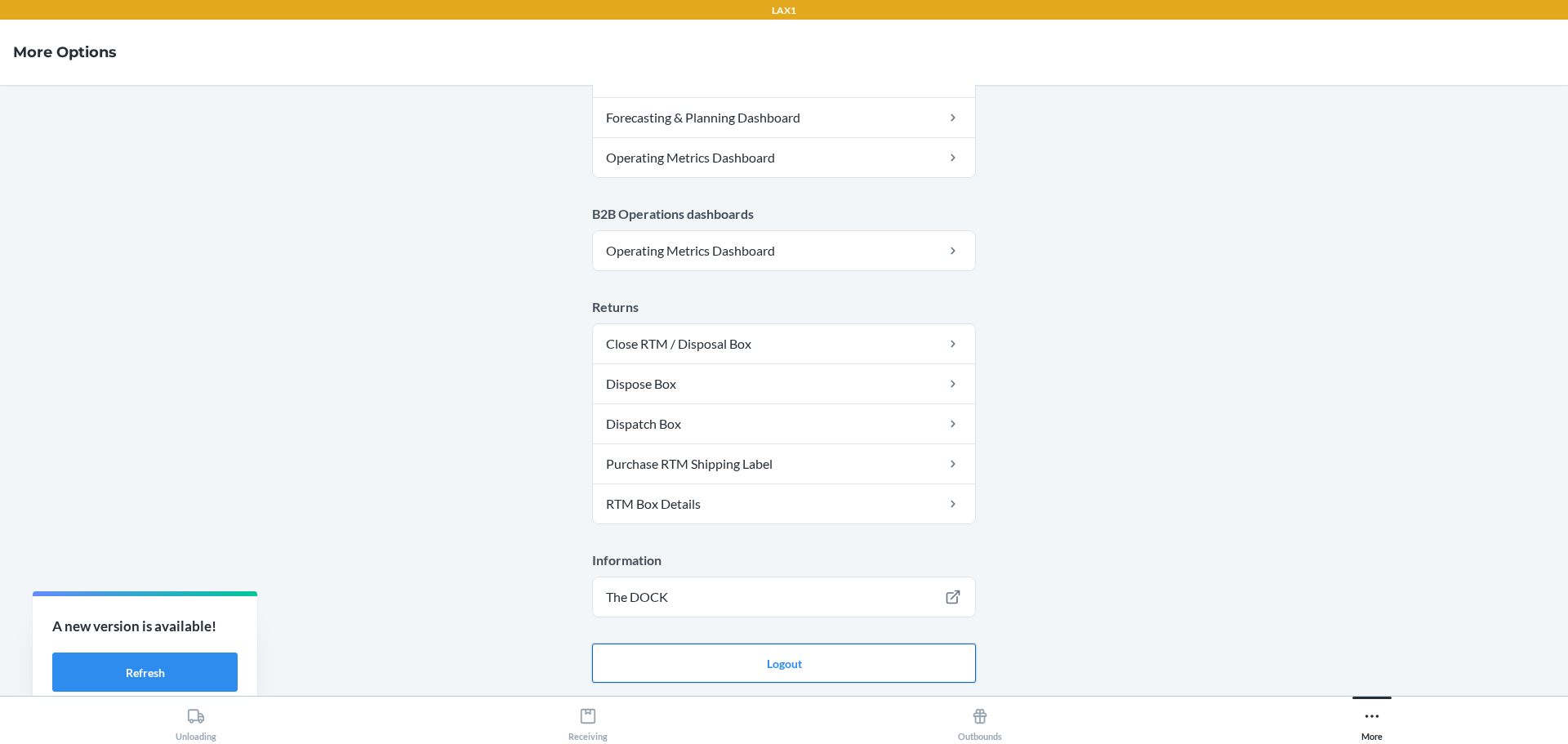
click at [844, 668] on button "Logout" at bounding box center [784, 662] width 384 height 39
